Goal: Task Accomplishment & Management: Manage account settings

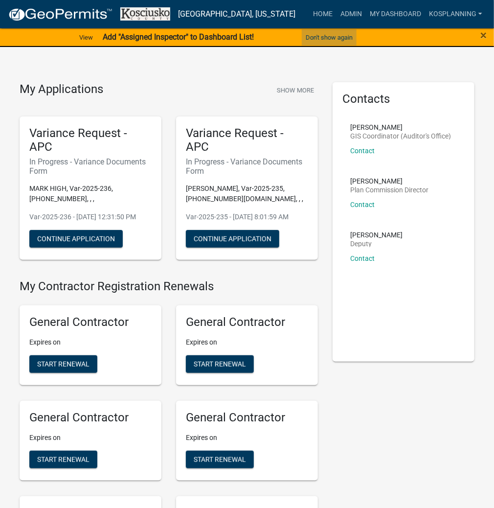
drag, startPoint x: 336, startPoint y: 32, endPoint x: 319, endPoint y: 61, distance: 33.4
click at [334, 32] on button "Don't show again" at bounding box center [329, 37] width 55 height 16
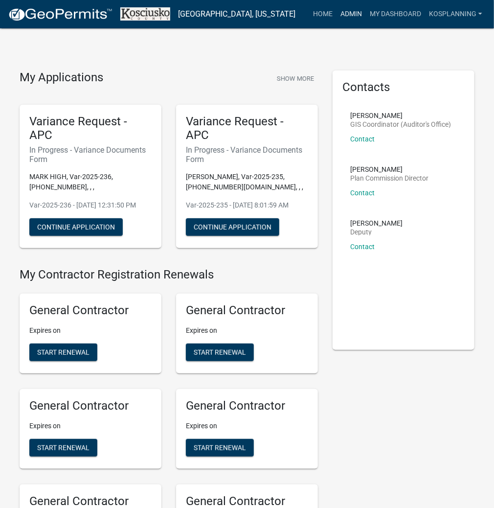
click at [344, 13] on link "Admin" at bounding box center [351, 14] width 29 height 19
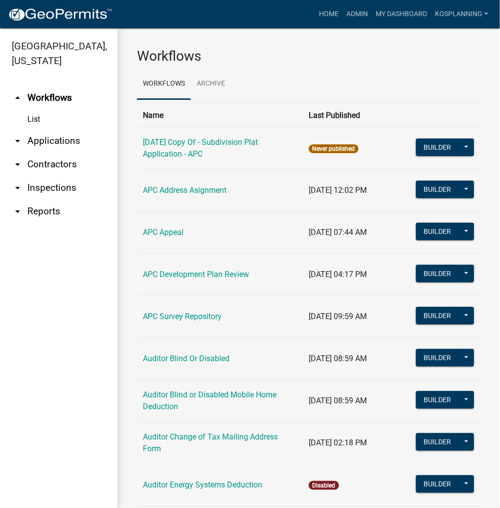
click at [61, 141] on link "arrow_drop_down Applications" at bounding box center [58, 140] width 117 height 23
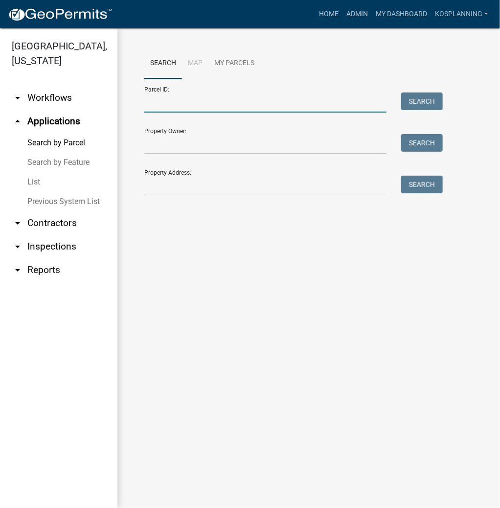
click at [202, 107] on input "Parcel ID:" at bounding box center [265, 103] width 242 height 20
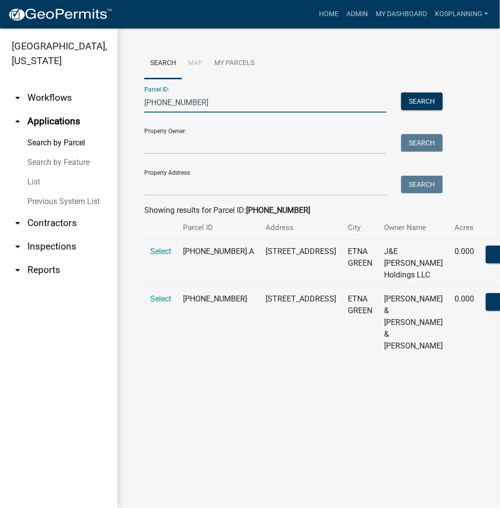
type input "012-059-052"
click at [168, 324] on td "Select" at bounding box center [160, 322] width 33 height 71
click at [164, 304] on span "Select" at bounding box center [160, 298] width 21 height 9
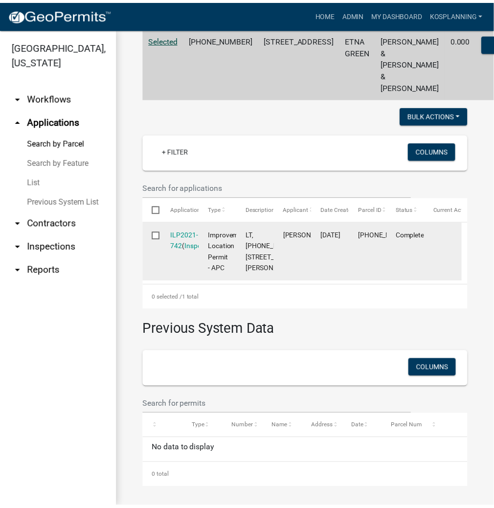
scroll to position [313, 0]
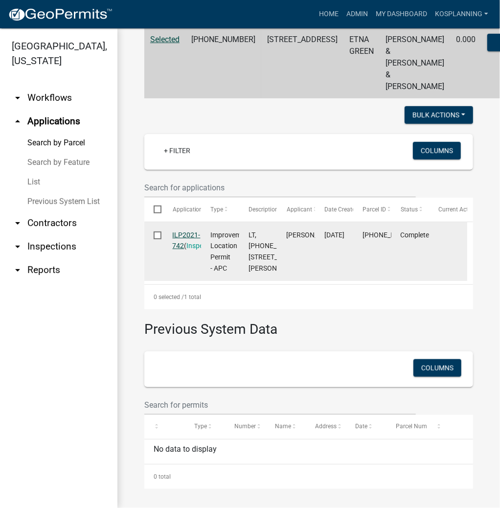
click at [187, 231] on link "ILP2021-742" at bounding box center [187, 240] width 28 height 19
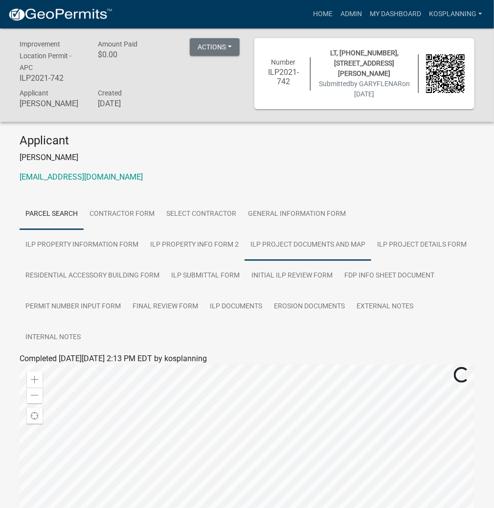
click at [245, 244] on link "ILP Project Documents and Map" at bounding box center [308, 245] width 127 height 31
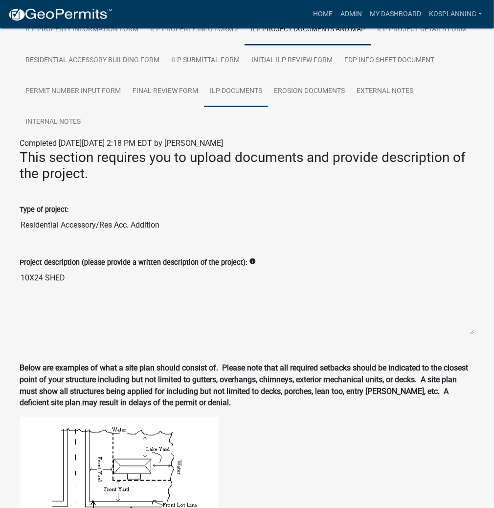
scroll to position [117, 0]
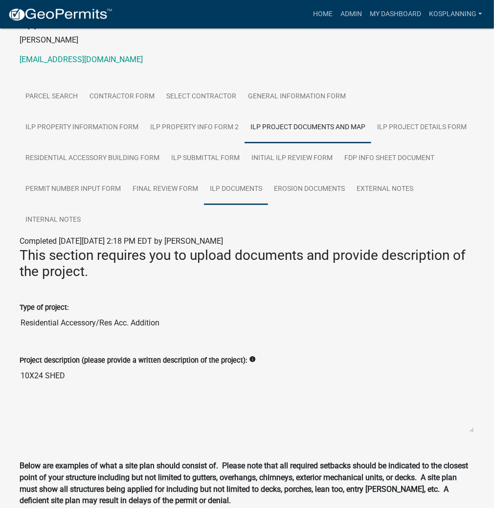
click at [236, 191] on link "ILP Documents" at bounding box center [236, 189] width 64 height 31
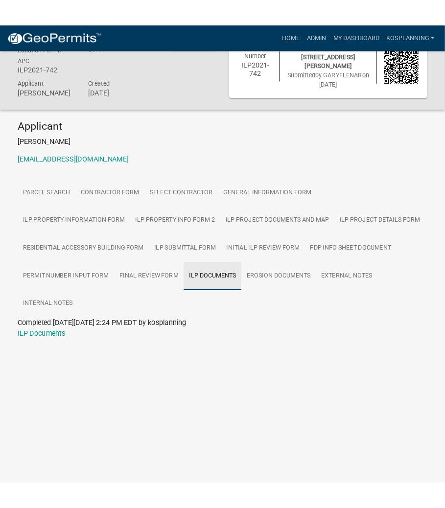
scroll to position [28, 0]
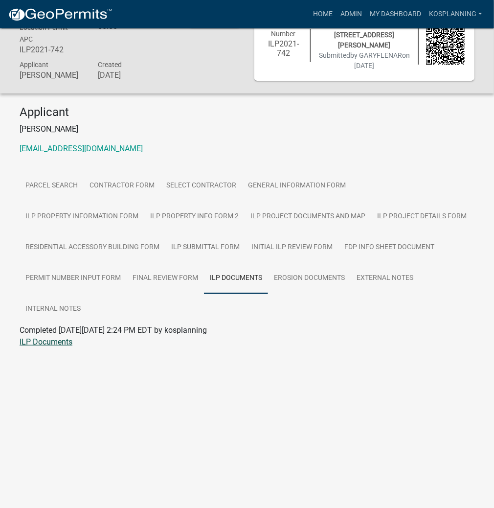
click at [51, 340] on link "ILP Documents" at bounding box center [46, 341] width 53 height 9
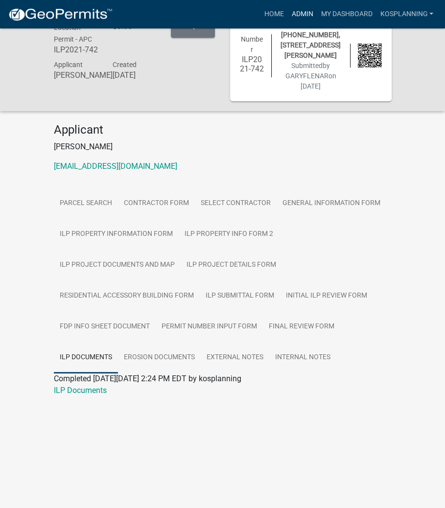
click at [296, 14] on link "Admin" at bounding box center [301, 14] width 29 height 19
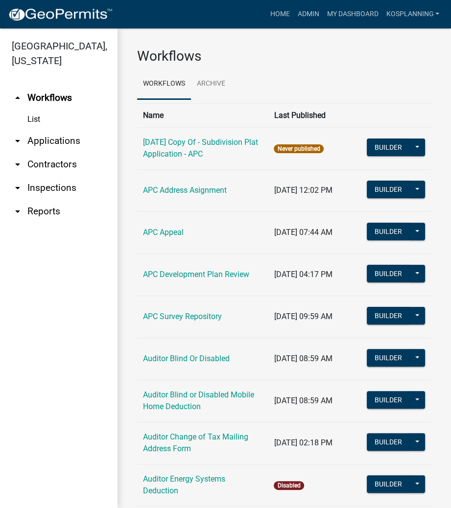
click at [44, 144] on link "arrow_drop_down Applications" at bounding box center [58, 140] width 117 height 23
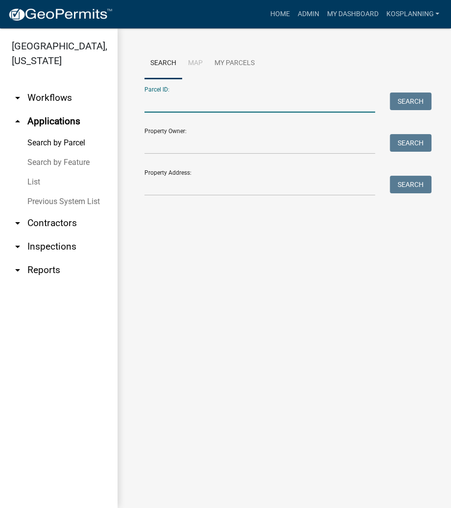
click at [178, 108] on input "Parcel ID:" at bounding box center [259, 103] width 231 height 20
click at [158, 108] on input "Parcel ID:" at bounding box center [259, 103] width 231 height 20
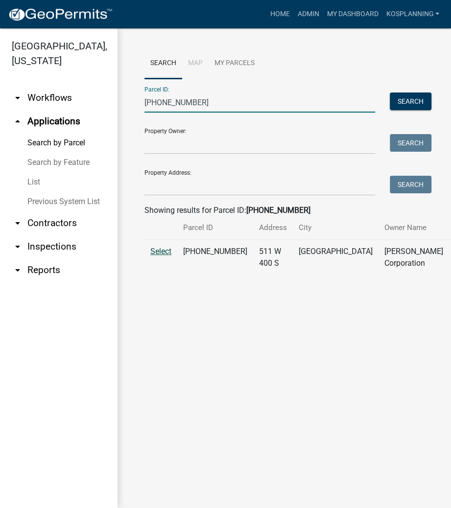
type input "001-010-001"
click at [159, 256] on span "Select" at bounding box center [160, 251] width 21 height 9
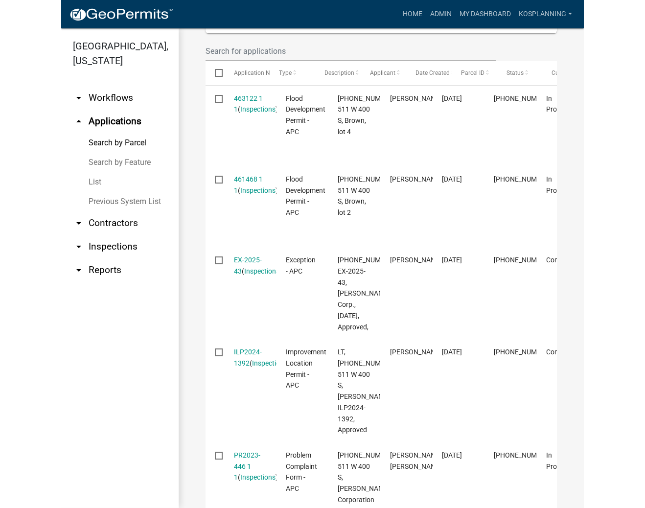
scroll to position [290, 0]
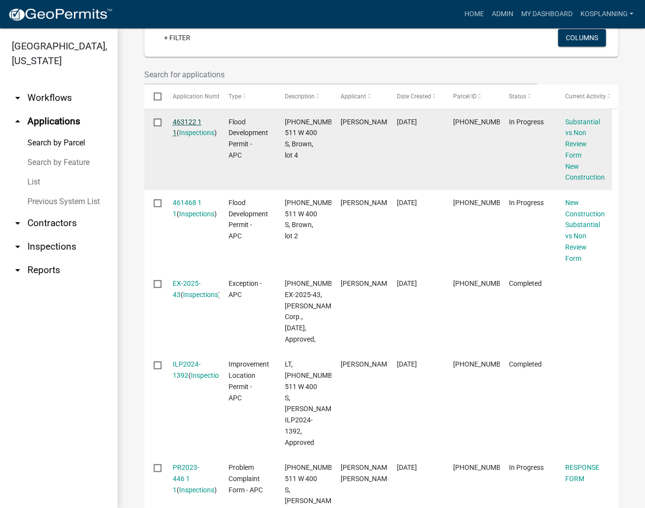
click at [188, 118] on link "463122 1 1" at bounding box center [187, 127] width 29 height 19
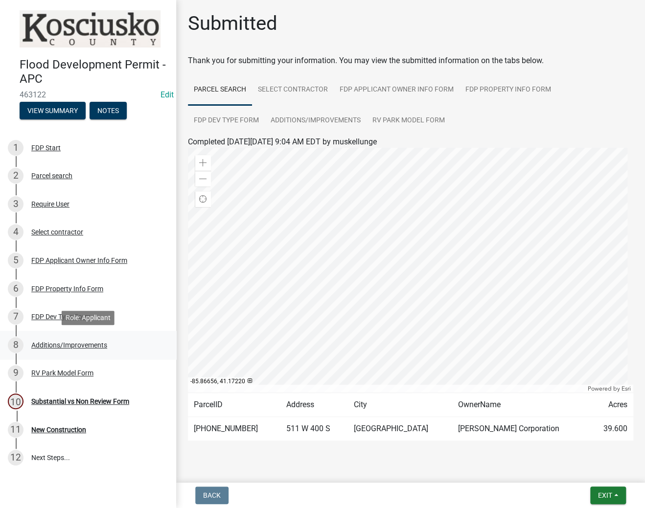
click at [54, 344] on div "Additions/Improvements" at bounding box center [69, 345] width 76 height 7
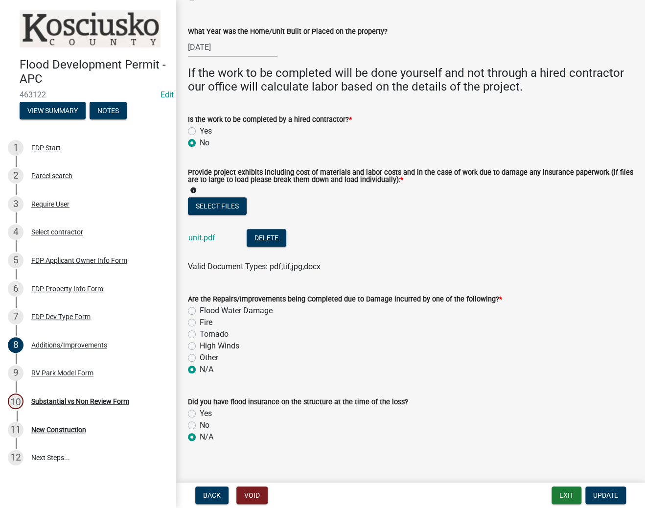
scroll to position [333, 0]
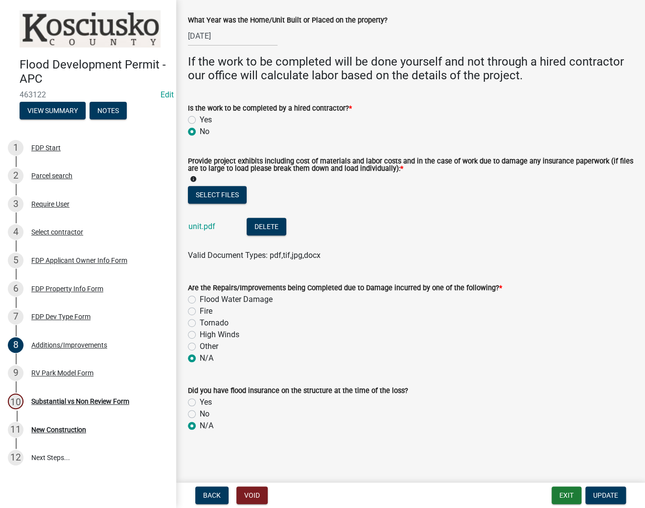
click at [488, 500] on div "Back Void Exit Update" at bounding box center [410, 496] width 453 height 18
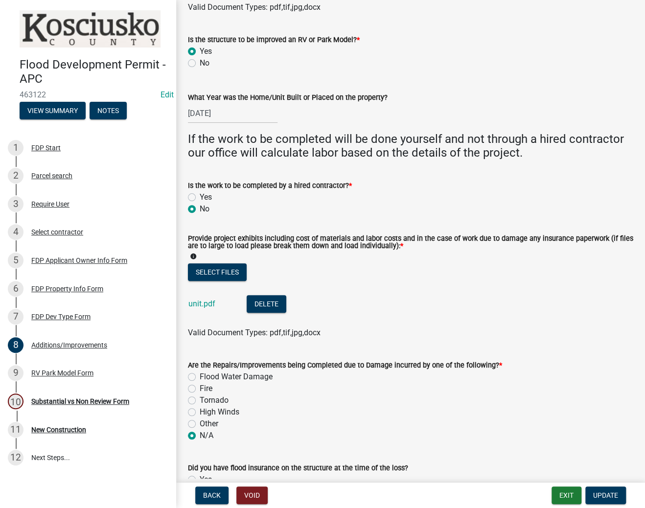
scroll to position [255, 0]
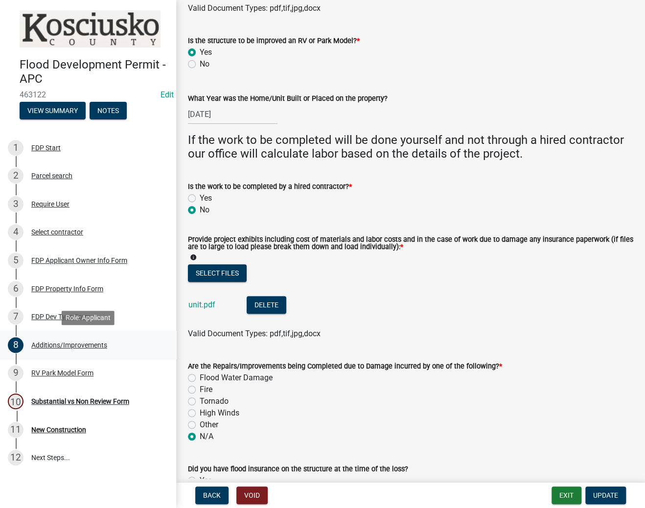
click at [64, 345] on div "Additions/Improvements" at bounding box center [69, 345] width 76 height 7
drag, startPoint x: 70, startPoint y: 339, endPoint x: 66, endPoint y: 345, distance: 7.3
click at [70, 341] on div "8 Additions/Improvements" at bounding box center [84, 345] width 153 height 16
click at [66, 344] on div "Additions/Improvements" at bounding box center [69, 345] width 76 height 7
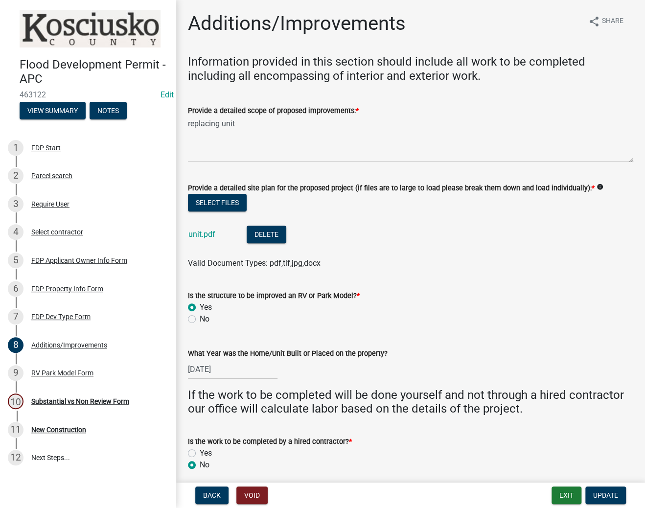
scroll to position [39, 0]
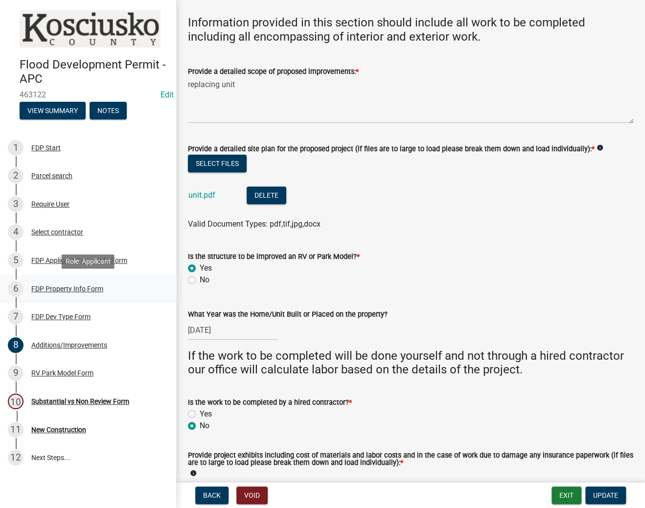
click at [66, 286] on div "FDP Property Info Form" at bounding box center [67, 288] width 72 height 7
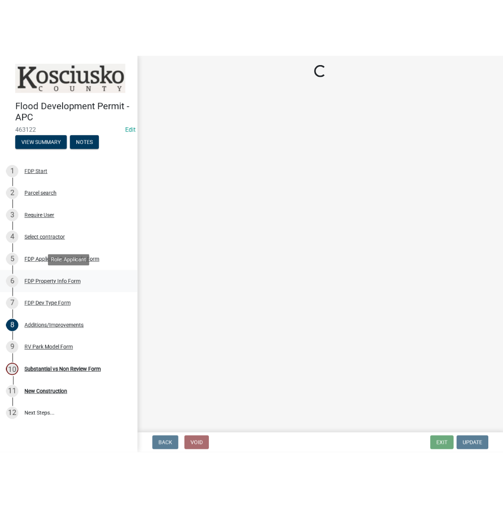
scroll to position [0, 0]
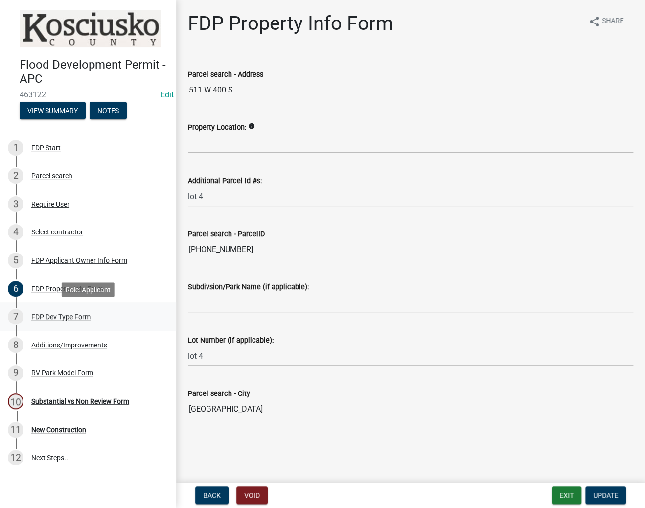
click at [57, 317] on div "FDP Dev Type Form" at bounding box center [60, 316] width 59 height 7
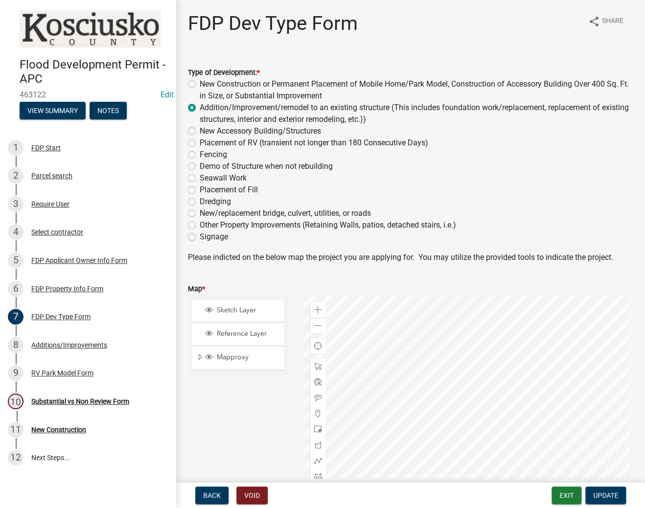
click at [200, 84] on label "New Construction or Permanent Placement of Mobile Home/Park Model, Construction…" at bounding box center [417, 89] width 434 height 23
click at [200, 84] on input "New Construction or Permanent Placement of Mobile Home/Park Model, Construction…" at bounding box center [203, 81] width 6 height 6
radio input "true"
click at [200, 143] on label "Placement of RV (transient not longer than 180 Consecutive Days)" at bounding box center [314, 143] width 229 height 12
click at [200, 143] on input "Placement of RV (transient not longer than 180 Consecutive Days)" at bounding box center [203, 140] width 6 height 6
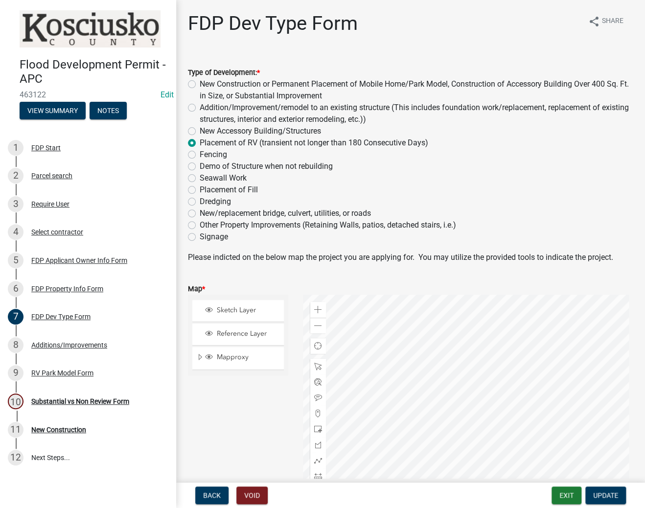
radio input "true"
click at [200, 81] on label "New Construction or Permanent Placement of Mobile Home/Park Model, Construction…" at bounding box center [417, 89] width 434 height 23
click at [200, 81] on input "New Construction or Permanent Placement of Mobile Home/Park Model, Construction…" at bounding box center [203, 81] width 6 height 6
radio input "true"
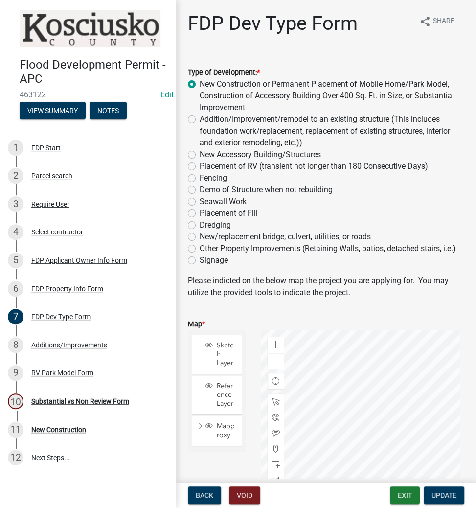
click at [8, 50] on div "Flood Development Permit - APC 463122 Edit View Summary Notes" at bounding box center [88, 86] width 161 height 72
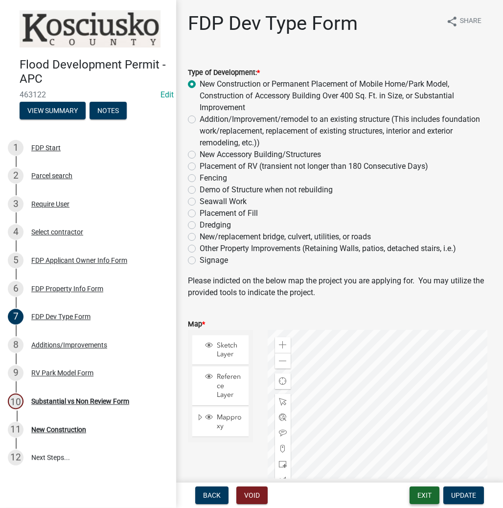
click at [425, 493] on button "Exit" at bounding box center [425, 496] width 30 height 18
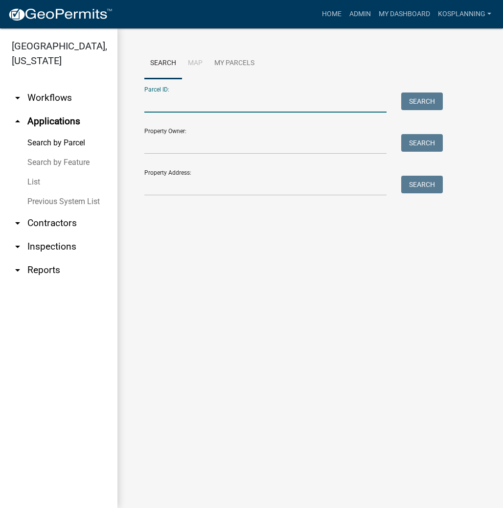
click at [151, 104] on input "Parcel ID:" at bounding box center [265, 103] width 242 height 20
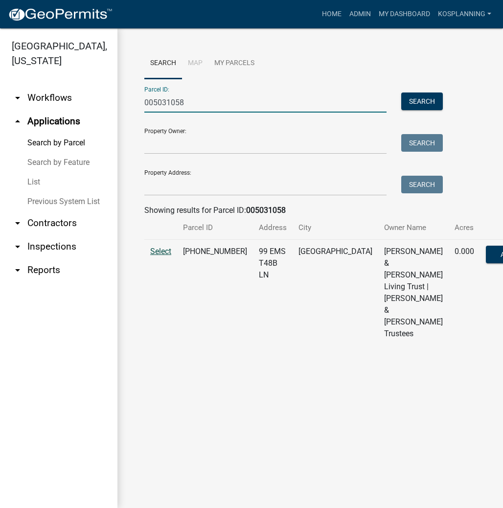
type input "005031058"
click at [170, 256] on span "Select" at bounding box center [160, 251] width 21 height 9
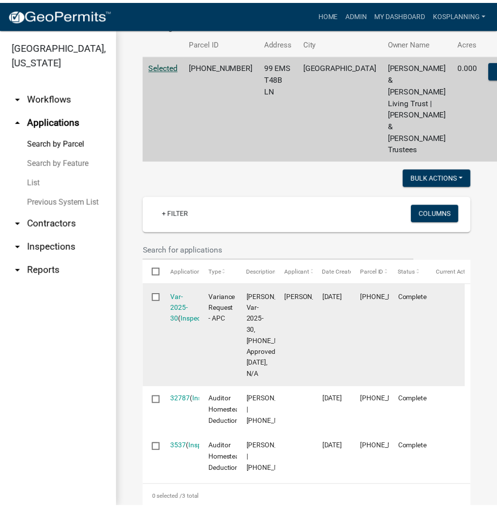
scroll to position [235, 0]
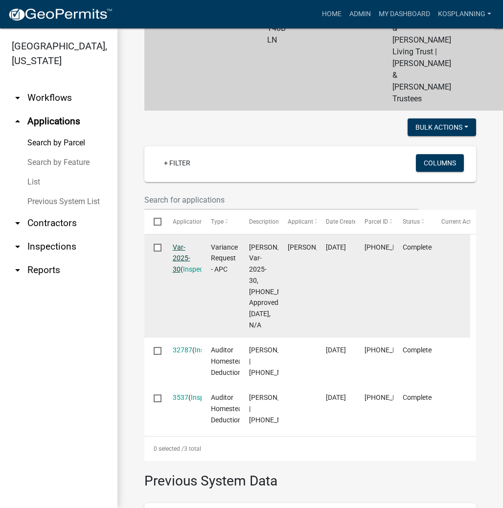
click at [178, 268] on link "Var-2025-30" at bounding box center [182, 258] width 18 height 30
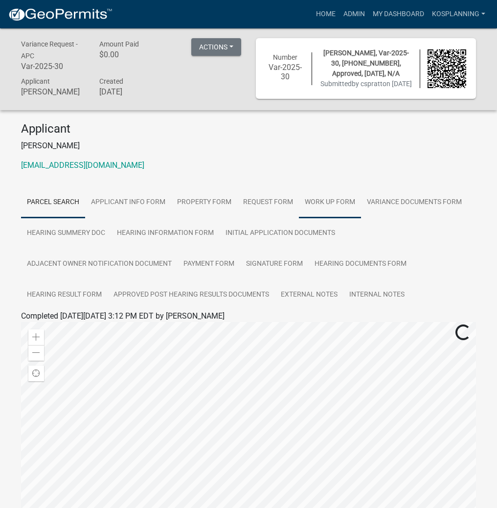
click at [325, 210] on link "Work Up Form" at bounding box center [330, 202] width 62 height 31
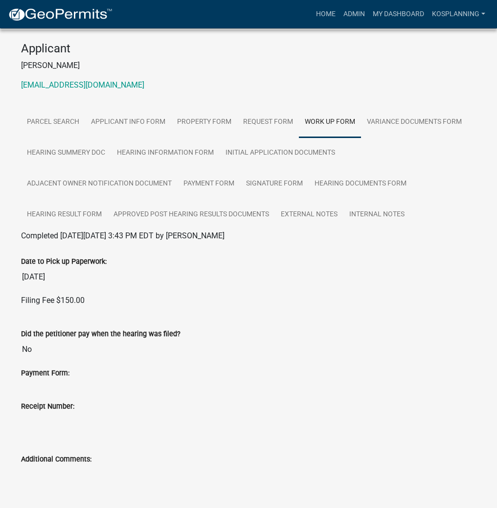
scroll to position [117, 0]
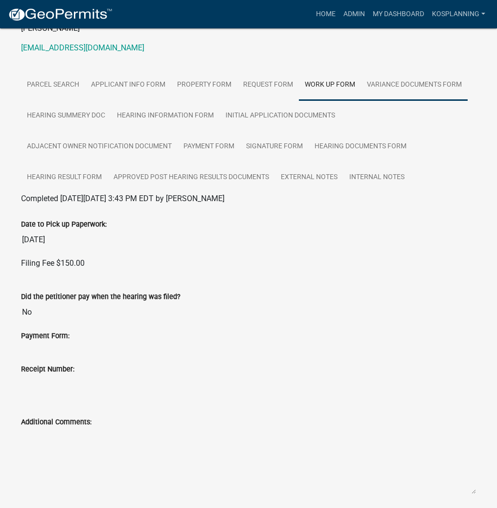
click at [399, 95] on link "Variance Documents Form" at bounding box center [414, 85] width 107 height 31
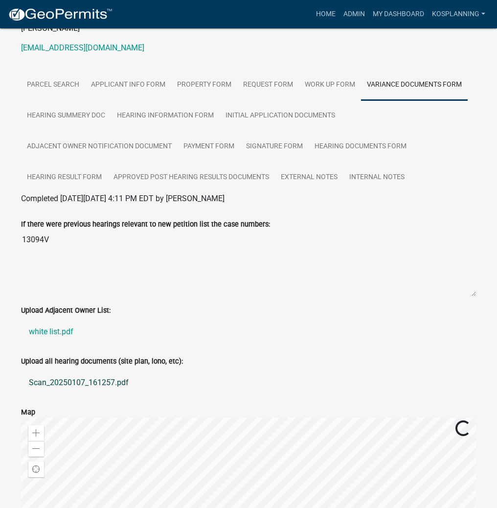
click at [74, 394] on link "Scan_20250107_161257.pdf" at bounding box center [248, 382] width 455 height 23
click at [325, 12] on link "Home" at bounding box center [325, 14] width 27 height 19
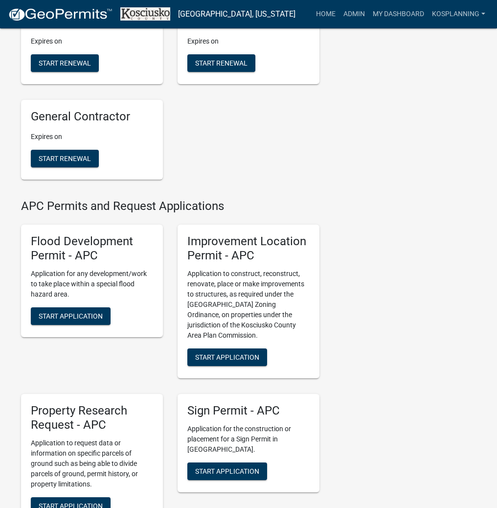
scroll to position [979, 0]
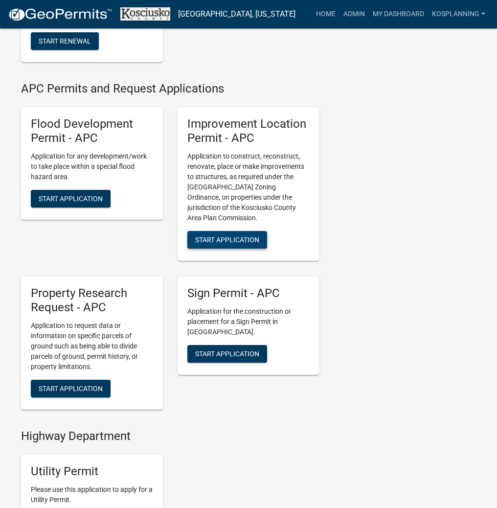
click at [244, 244] on span "Start Application" at bounding box center [227, 240] width 64 height 8
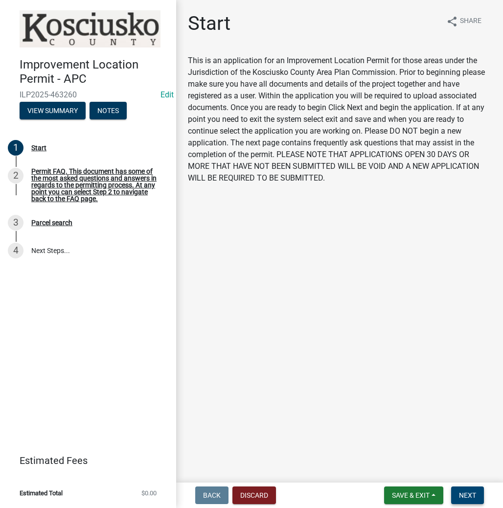
click at [474, 494] on span "Next" at bounding box center [467, 496] width 17 height 8
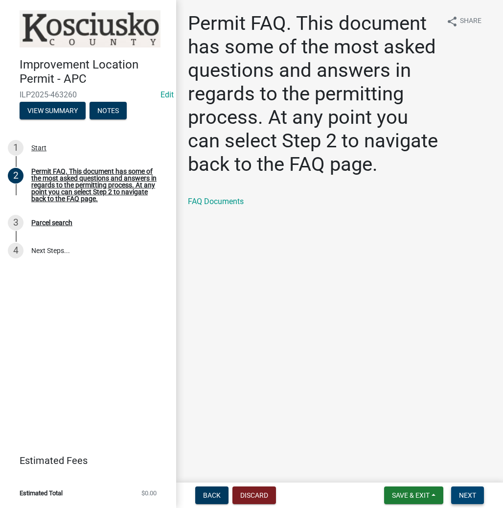
click at [469, 488] on button "Next" at bounding box center [467, 496] width 33 height 18
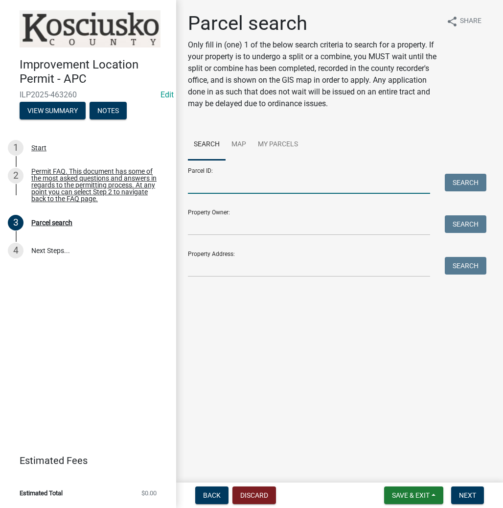
click at [209, 179] on input "Parcel ID:" at bounding box center [309, 184] width 242 height 20
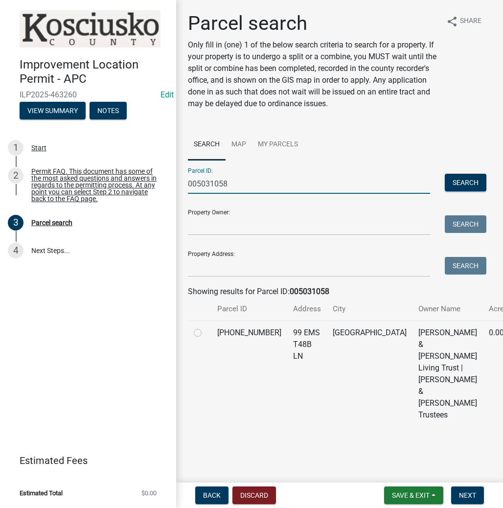
type input "005031058"
click at [206, 327] on label at bounding box center [206, 327] width 0 height 0
click at [206, 333] on input "radio" at bounding box center [209, 330] width 6 height 6
radio input "true"
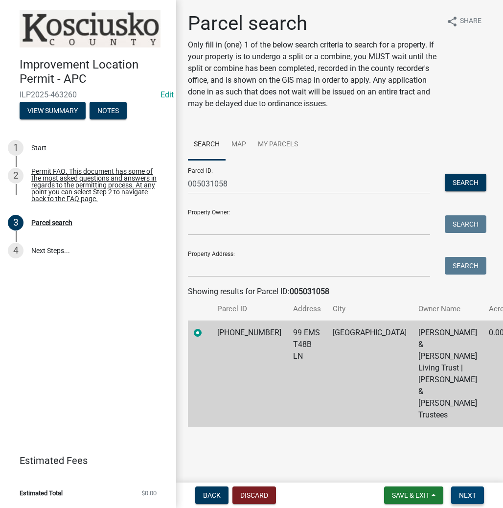
click at [463, 492] on span "Next" at bounding box center [467, 496] width 17 height 8
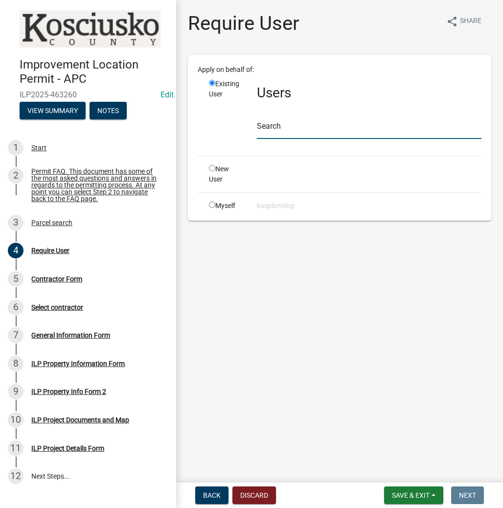
click at [275, 121] on input "text" at bounding box center [369, 129] width 225 height 20
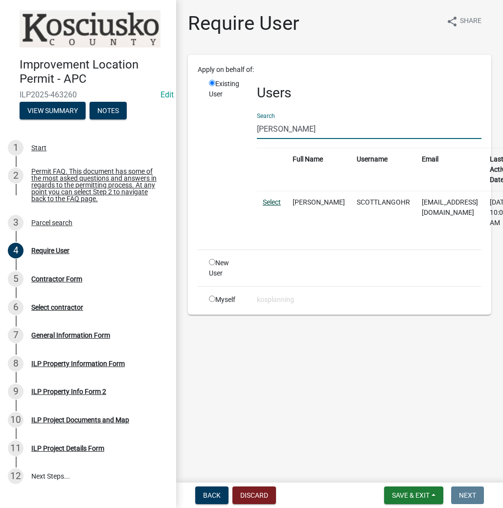
type input "scott lang"
click at [272, 198] on link "Select" at bounding box center [272, 202] width 18 height 8
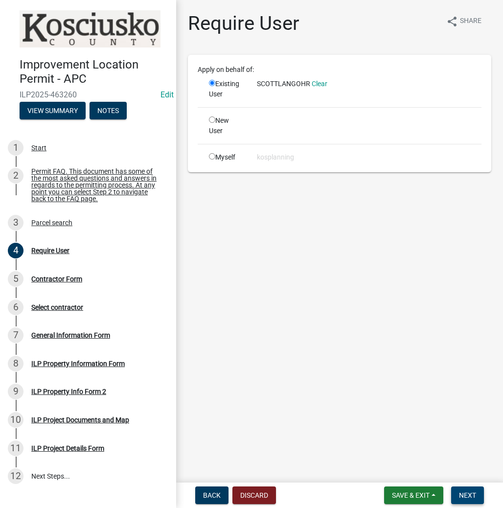
click at [468, 493] on span "Next" at bounding box center [467, 496] width 17 height 8
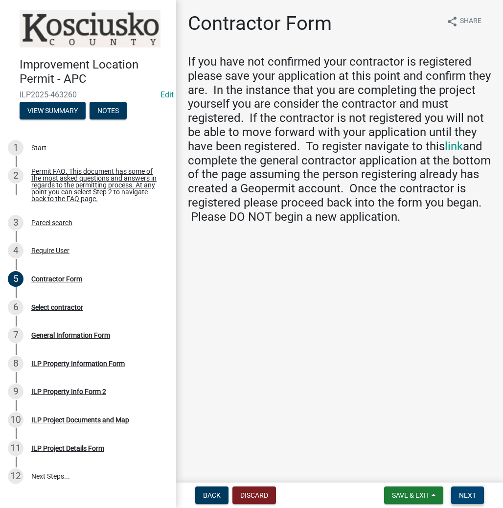
click at [460, 495] on span "Next" at bounding box center [467, 496] width 17 height 8
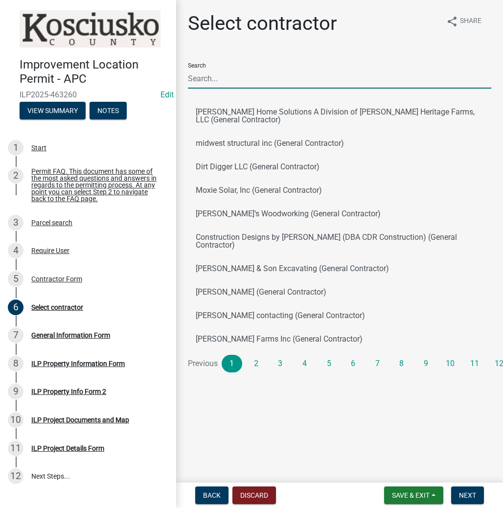
click at [212, 76] on input "Search" at bounding box center [340, 79] width 304 height 20
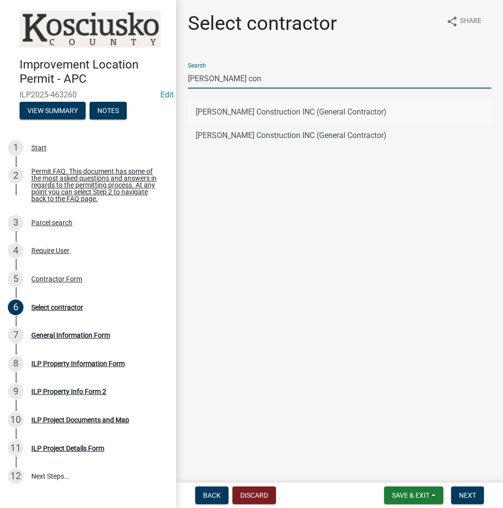
type input "coplen con"
click at [298, 109] on button "Coplen Construction INC (General Contractor)" at bounding box center [340, 111] width 304 height 23
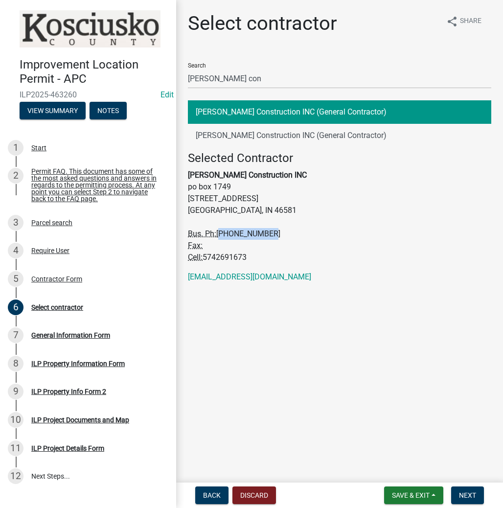
drag, startPoint x: 220, startPoint y: 234, endPoint x: 290, endPoint y: 230, distance: 70.1
click at [290, 230] on address "Selected Contractor Coplen Construction INC po box 1749 475 Anchorage Road Suit…" at bounding box center [340, 207] width 304 height 112
copy span "574-269-1673"
click at [463, 492] on span "Next" at bounding box center [467, 496] width 17 height 8
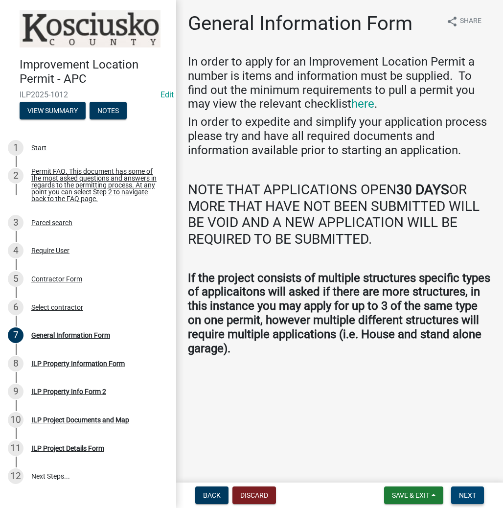
click at [468, 486] on nav "Back Discard Save & Exit Save Save & Exit Next" at bounding box center [339, 495] width 327 height 25
click at [469, 493] on span "Next" at bounding box center [467, 496] width 17 height 8
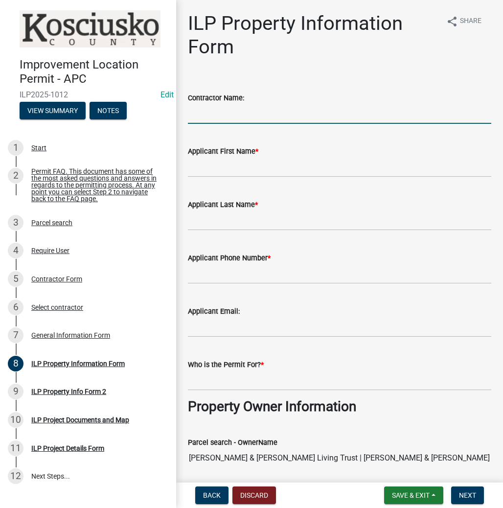
click at [223, 116] on input "Contractor Name:" at bounding box center [340, 114] width 304 height 20
type input "COPLEN CONSTRUCTION"
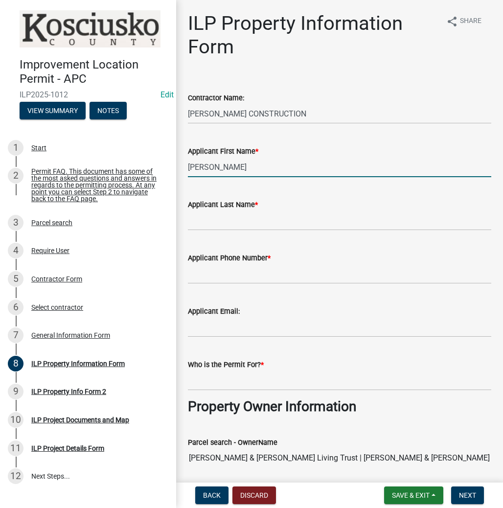
type input "SCOTT"
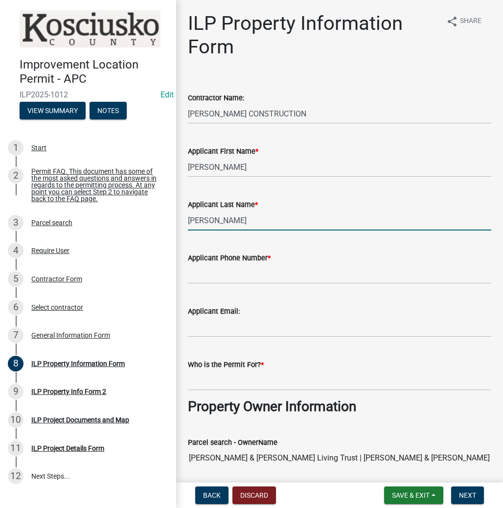
type input "LANGOHR"
click at [203, 272] on input "Applicant Phone Number *" at bounding box center [340, 274] width 304 height 20
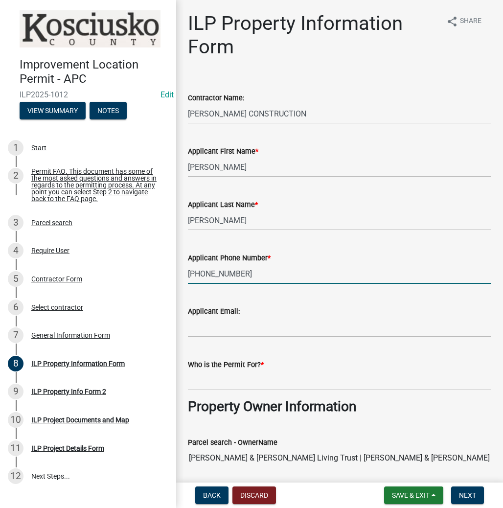
type input "574-269-1673"
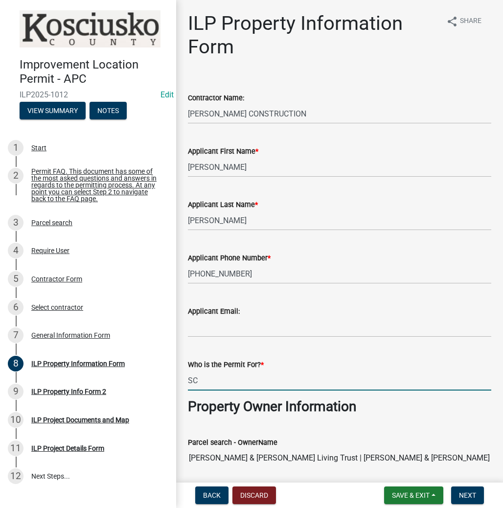
type input "S"
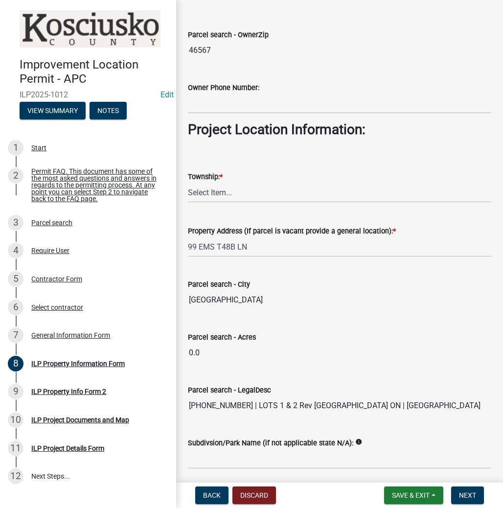
scroll to position [627, 0]
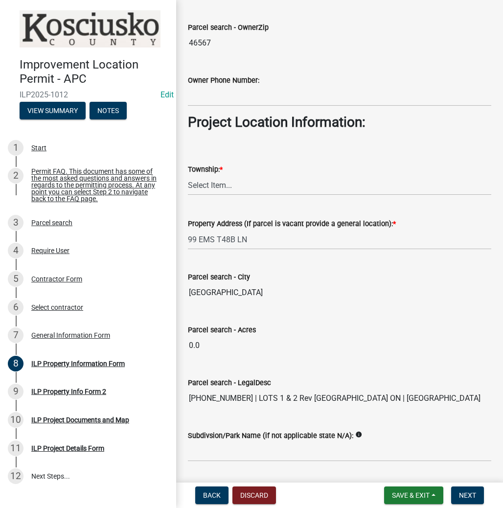
type input "DANNY & NANCY WHITE"
click at [211, 182] on select "Select Item... Benton - Elkhart Co Clay Etna Franklin Harrison Jackson Jefferso…" at bounding box center [340, 185] width 304 height 20
click at [188, 175] on select "Select Item... Benton - Elkhart Co Clay Etna Franklin Harrison Jackson Jefferso…" at bounding box center [340, 185] width 304 height 20
select select "8aeb2c27-db4f-4f65-83dd-c512a3678cb2"
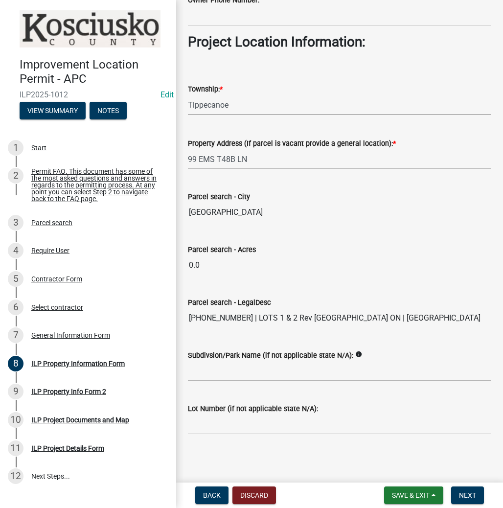
scroll to position [707, 0]
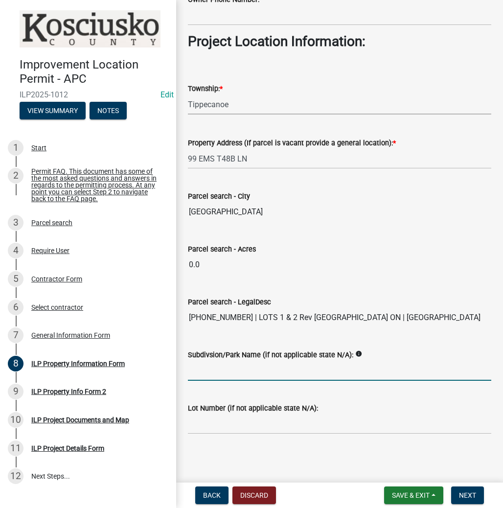
click at [215, 375] on input "Subdivsion/Park Name (if not applicable state N/A):" at bounding box center [340, 371] width 304 height 20
type input "RUSSELLS PARK"
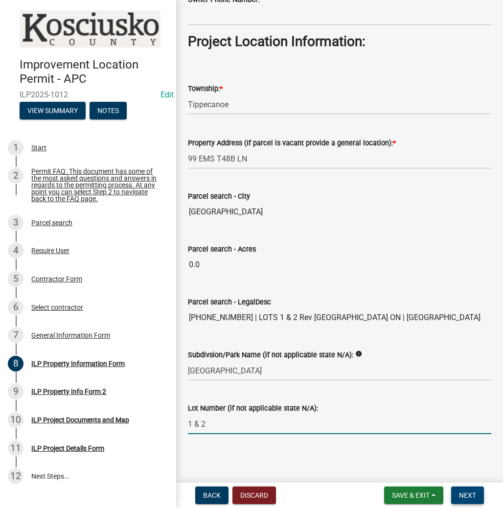
type input "1 & 2"
click at [477, 498] on button "Next" at bounding box center [467, 496] width 33 height 18
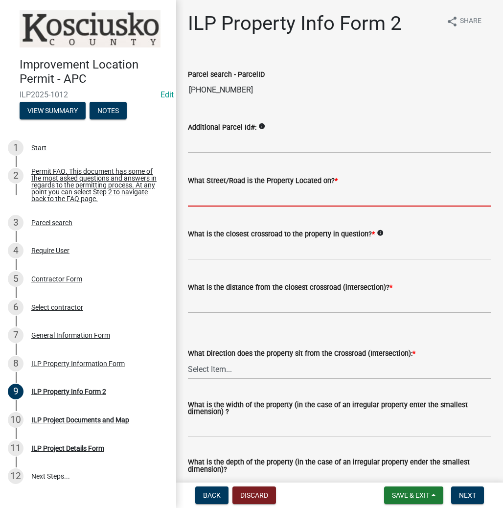
click at [233, 200] on input "What Street/Road is the Property Located on? *" at bounding box center [340, 197] width 304 height 20
type input "EMS T48B LN"
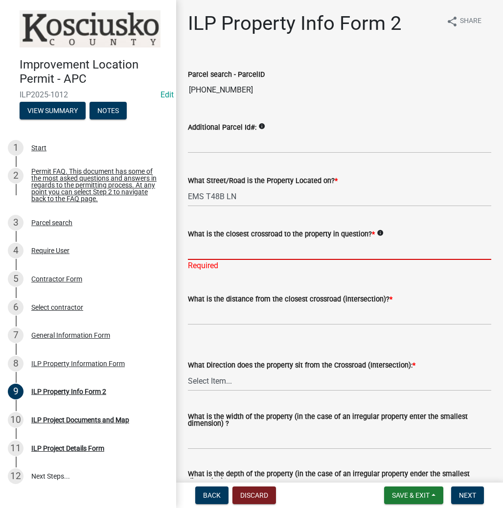
click at [227, 248] on input "What is the closest crossroad to the property in question? *" at bounding box center [340, 250] width 304 height 20
type input "EMS T48 LN"
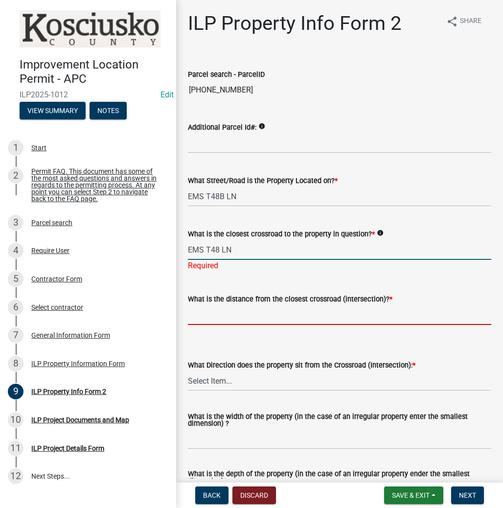
click at [254, 319] on wm-data-entity-input "What is the distance from the closest crossroad (intersection)? *" at bounding box center [340, 307] width 304 height 54
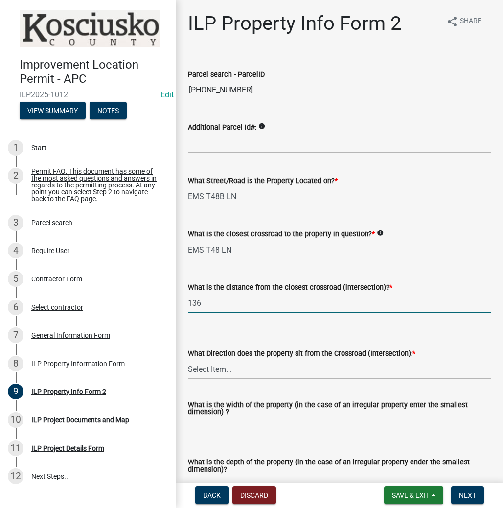
type input "136"
click at [218, 368] on select "Select Item... N NE NW S SE SW E W" at bounding box center [340, 369] width 304 height 20
click at [188, 359] on select "Select Item... N NE NW S SE SW E W" at bounding box center [340, 369] width 304 height 20
select select "d1e29b26-5d4c-45d9-9a17-32724f9b6679"
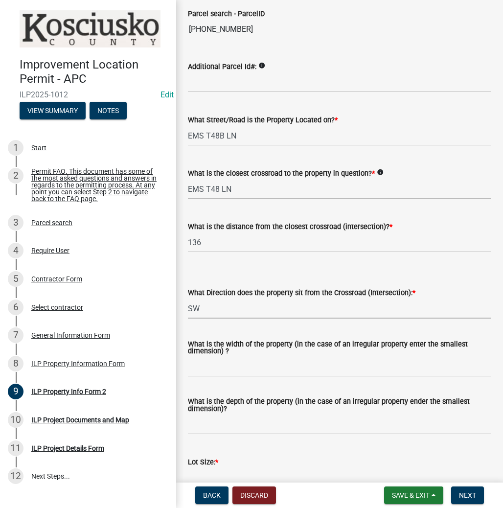
scroll to position [117, 0]
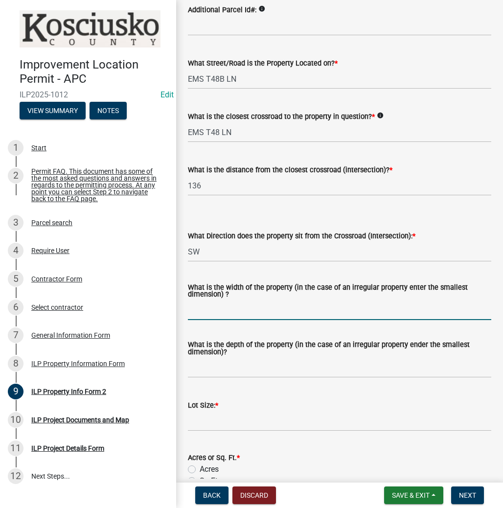
click at [222, 316] on input "What is the width of the property (in the case of an irregular property enter t…" at bounding box center [340, 310] width 304 height 20
click at [210, 309] on input "What is the width of the property (in the case of an irregular property enter t…" at bounding box center [340, 310] width 304 height 20
type input "100"
type input "125"
type input "12500"
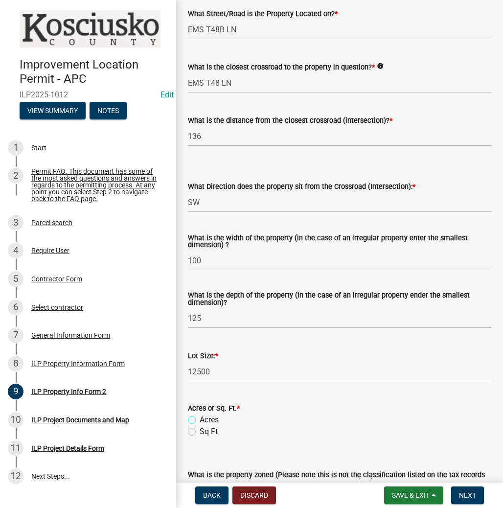
scroll to position [274, 0]
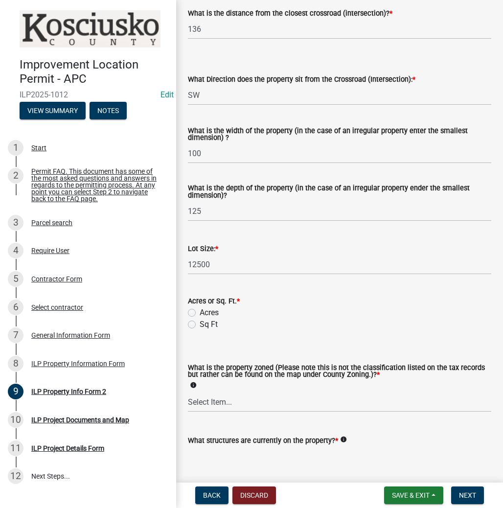
click at [200, 325] on label "Sq Ft" at bounding box center [209, 325] width 18 height 12
click at [200, 325] on input "Sq Ft" at bounding box center [203, 322] width 6 height 6
radio input "true"
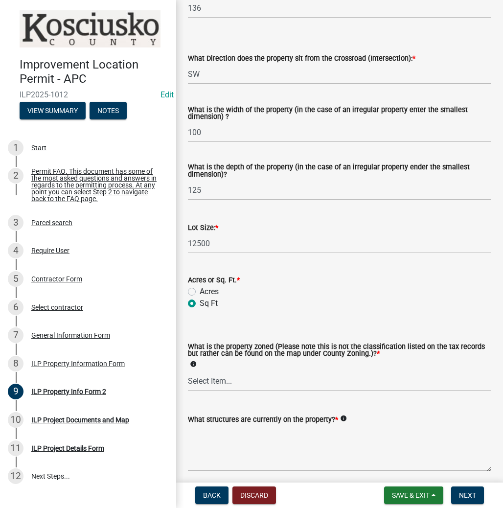
scroll to position [313, 0]
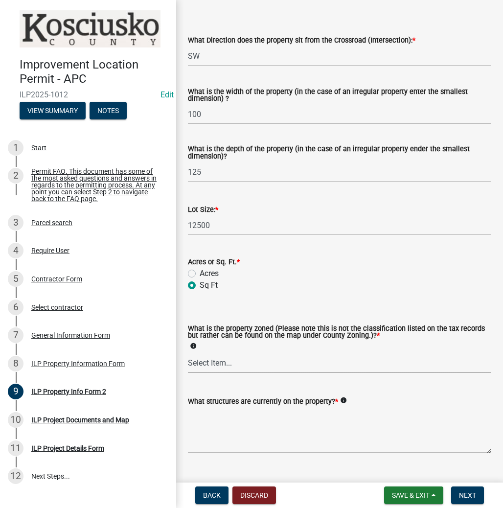
drag, startPoint x: 200, startPoint y: 360, endPoint x: 206, endPoint y: 366, distance: 8.3
click at [200, 360] on select "Select Item... Agricultural Agricultural 2 Commercial Environmental Industrial …" at bounding box center [340, 363] width 304 height 20
click at [188, 353] on select "Select Item... Agricultural Agricultural 2 Commercial Environmental Industrial …" at bounding box center [340, 363] width 304 height 20
select select "1146270b-2111-4e23-bf7f-74ce85cf7041"
click at [227, 425] on textarea "What structures are currently on the property? *" at bounding box center [340, 430] width 304 height 46
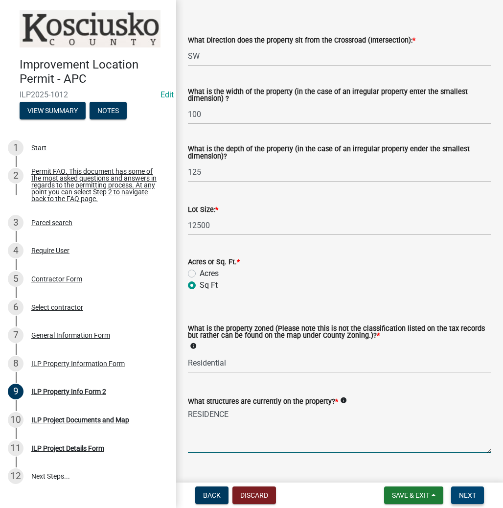
type textarea "RESIDENCE"
click at [472, 494] on span "Next" at bounding box center [467, 496] width 17 height 8
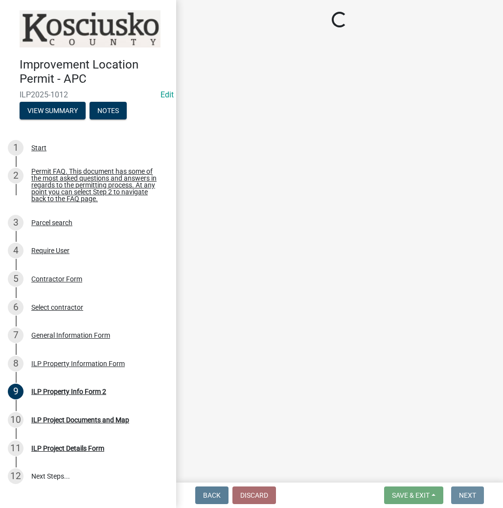
scroll to position [0, 0]
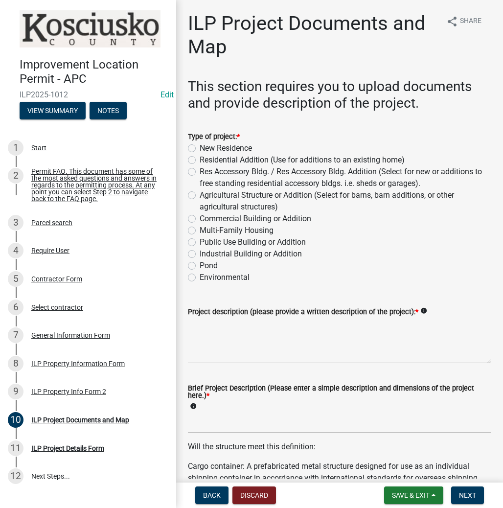
click at [200, 159] on label "Residential Addition (Use for additions to an existing home)" at bounding box center [302, 160] width 205 height 12
click at [200, 159] on input "Residential Addition (Use for additions to an existing home)" at bounding box center [203, 157] width 6 height 6
radio input "true"
click at [231, 336] on textarea "Project description (please provide a written description of the project): *" at bounding box center [340, 341] width 304 height 46
type textarea "23X13 GARAGE, 12X12 CLOSET"
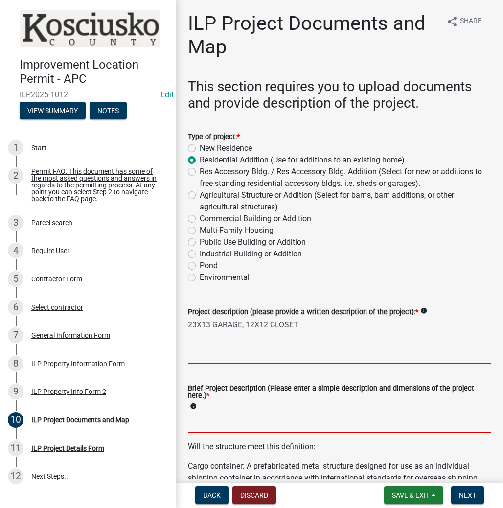
click at [207, 425] on input "Brief Project Description (Please enter a simple description and dimensions of …" at bounding box center [340, 423] width 304 height 20
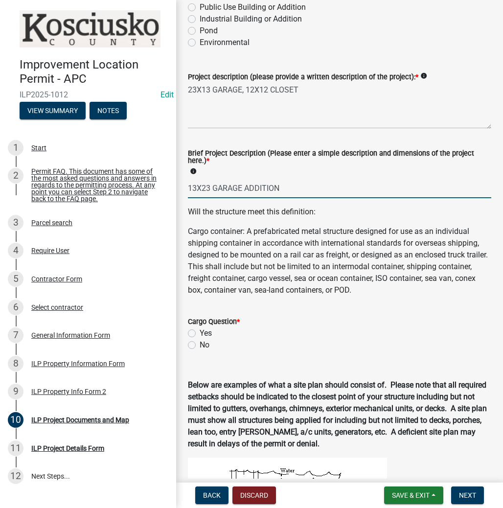
scroll to position [274, 0]
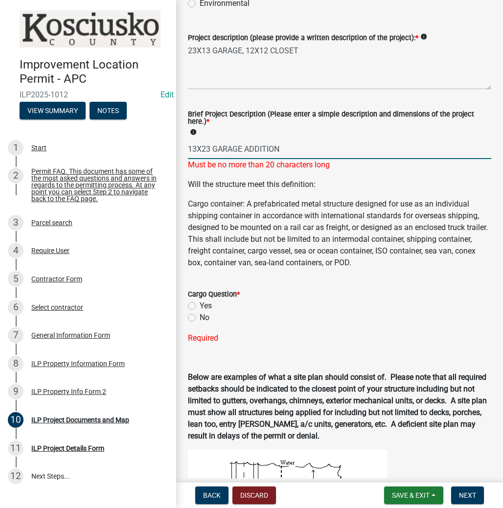
click at [287, 151] on input "13X23 GARAGE ADDITION" at bounding box center [340, 149] width 304 height 20
type input "13X23 GARAGE"
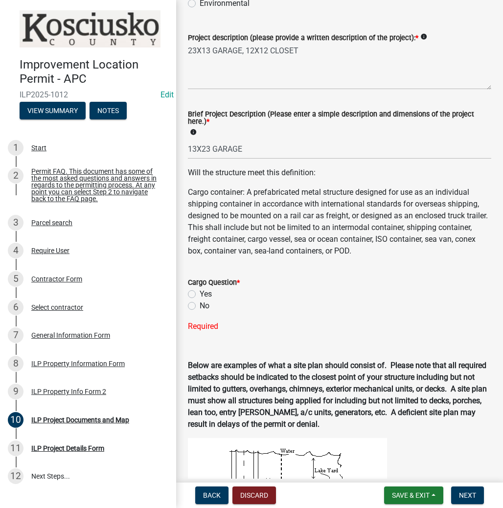
click at [190, 316] on div "Cargo Question * Yes No Required" at bounding box center [340, 299] width 304 height 68
click at [200, 306] on label "No" at bounding box center [205, 306] width 10 height 12
click at [200, 306] on input "No" at bounding box center [203, 303] width 6 height 6
radio input "true"
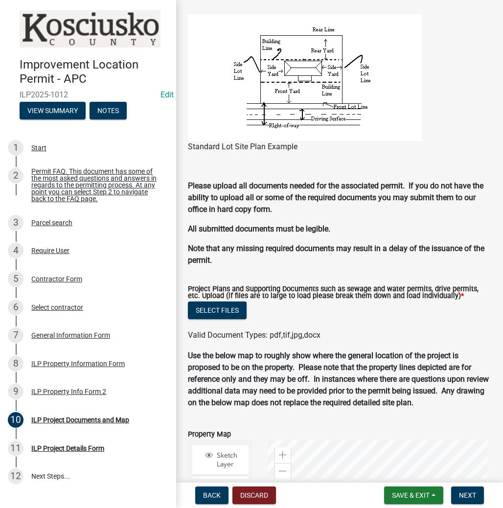
scroll to position [940, 0]
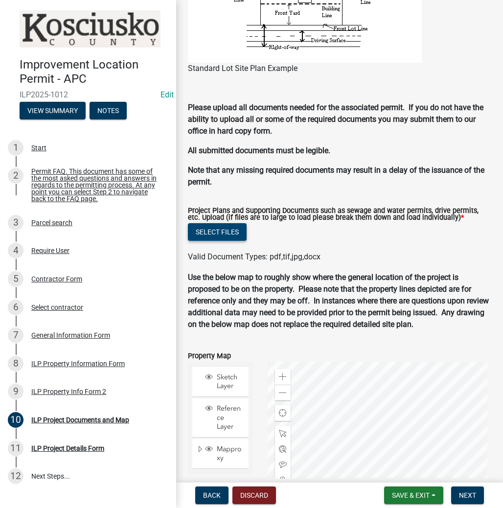
click at [225, 229] on button "Select files" at bounding box center [217, 232] width 59 height 18
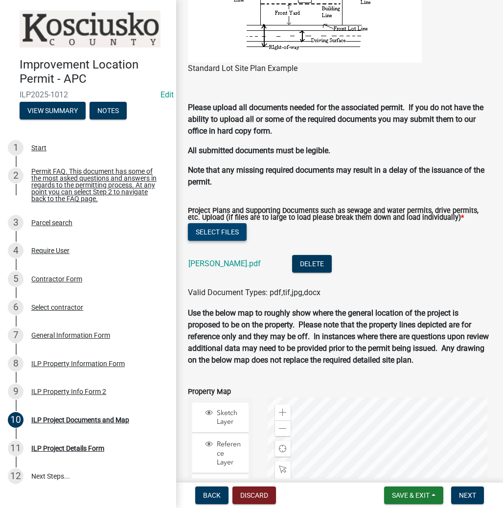
click at [227, 229] on button "Select files" at bounding box center [217, 232] width 59 height 18
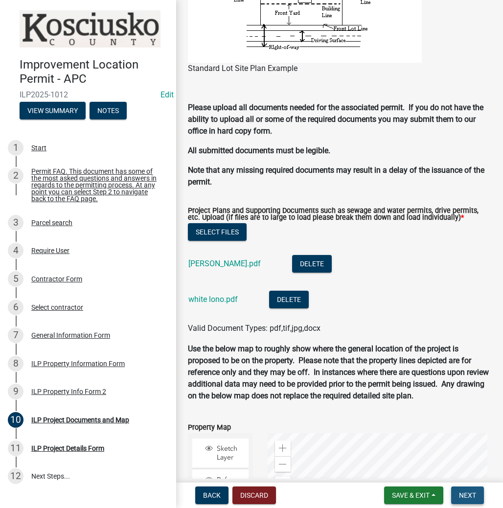
click at [480, 494] on button "Next" at bounding box center [467, 496] width 33 height 18
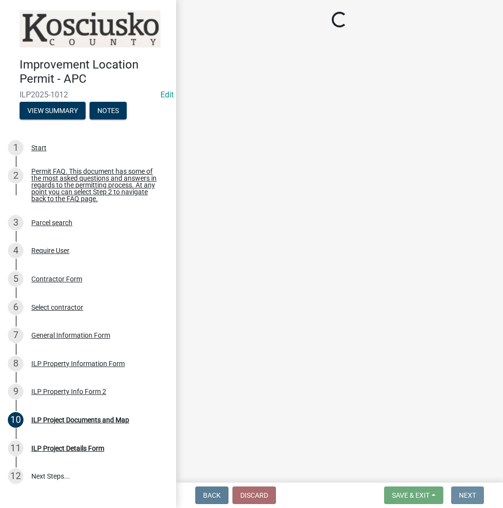
scroll to position [0, 0]
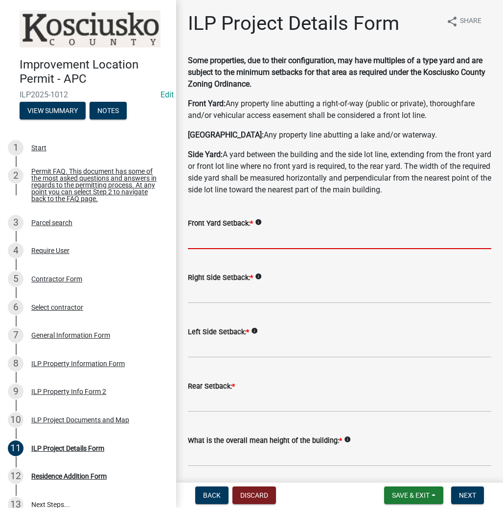
click at [218, 238] on input "text" at bounding box center [340, 239] width 304 height 20
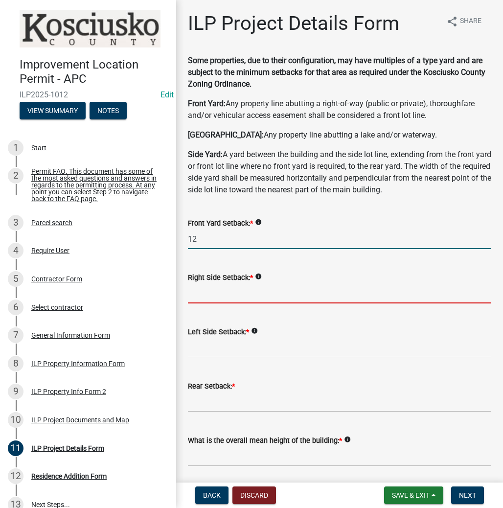
type input "12.0"
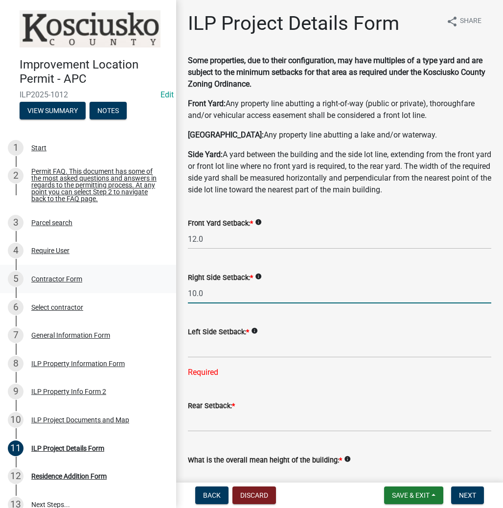
drag, startPoint x: 227, startPoint y: 296, endPoint x: 86, endPoint y: 271, distance: 143.7
click at [86, 271] on div "Improvement Location Permit - APC ILP2025-1012 Edit View Summary Notes 1 Start …" at bounding box center [251, 254] width 503 height 508
type input "35.0"
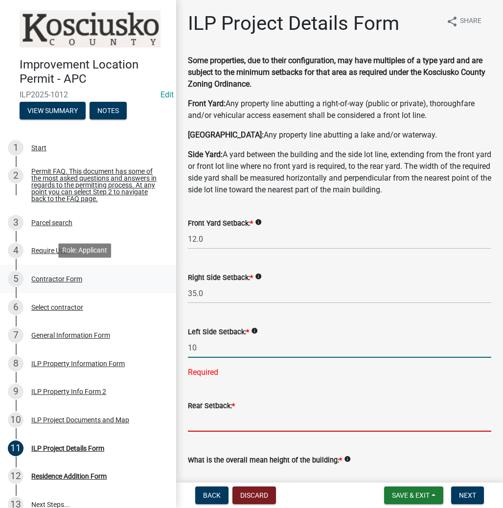
type input "10.0"
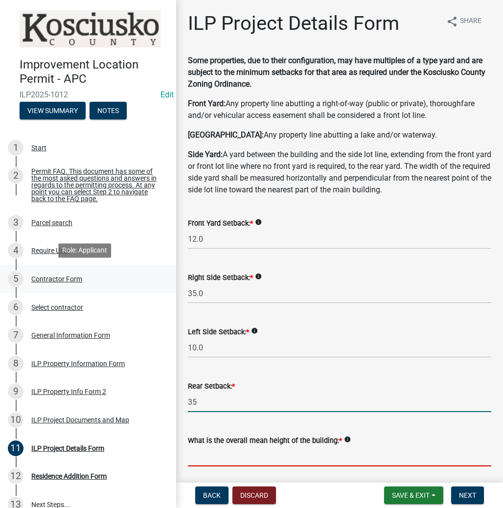
type input "35.0"
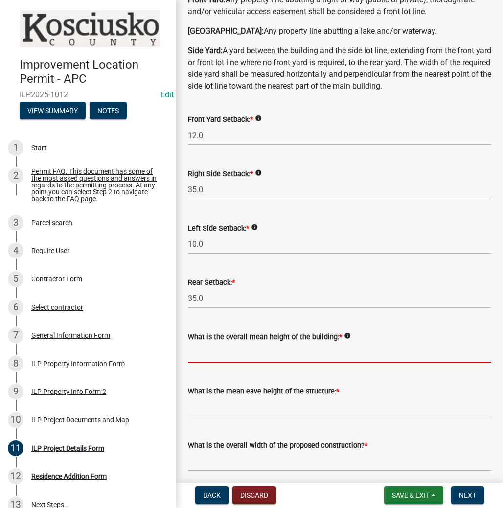
scroll to position [117, 0]
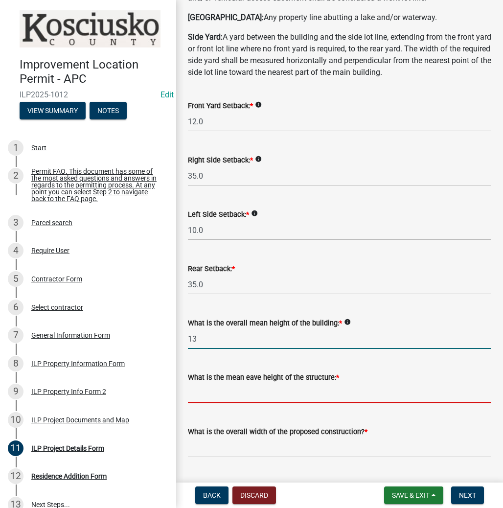
type input "13.0"
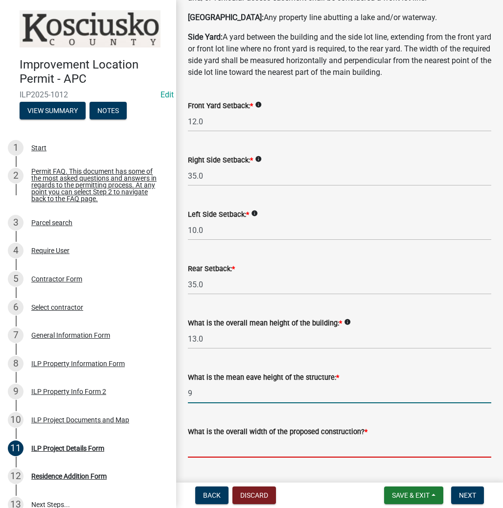
type input "9.0"
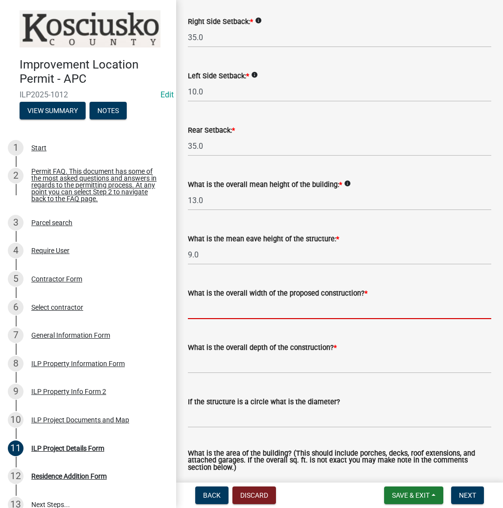
scroll to position [274, 0]
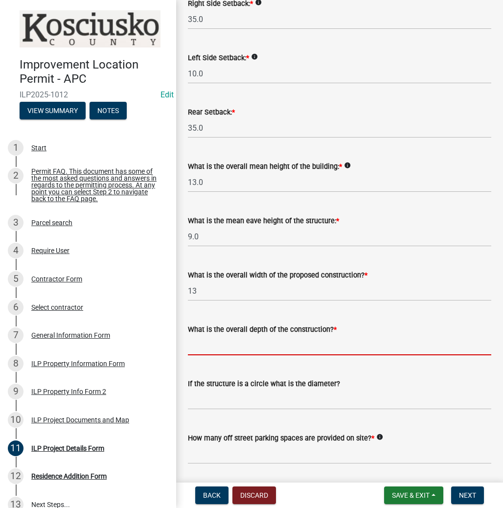
type input "13.00"
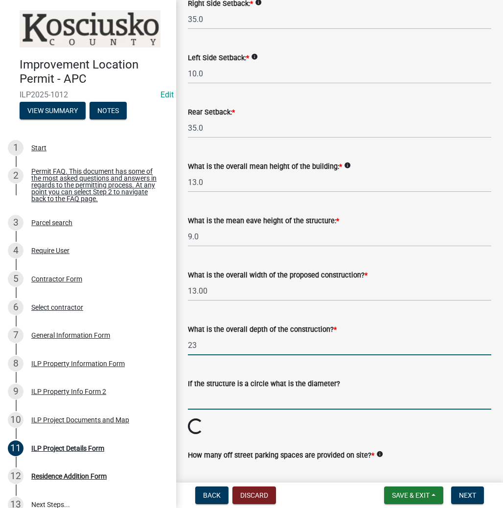
type input "23.00"
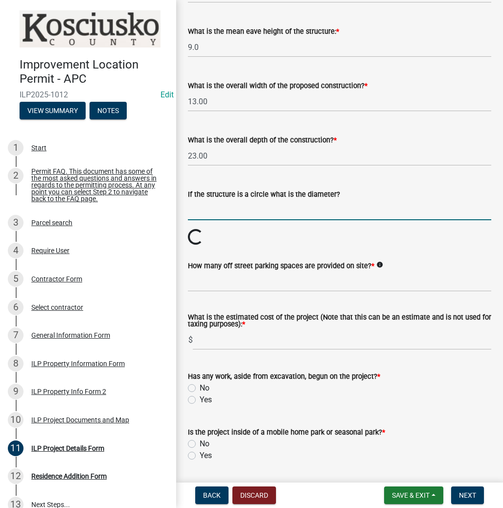
scroll to position [509, 0]
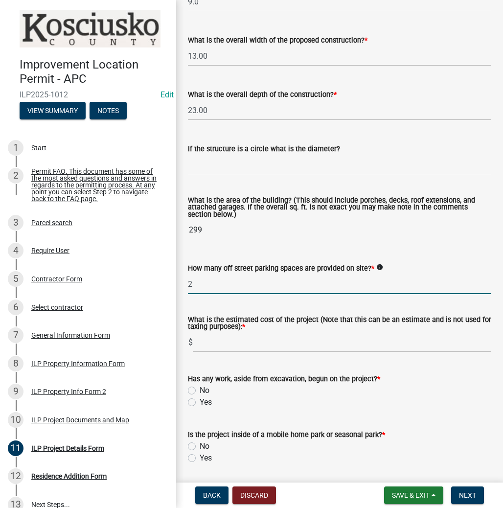
type input "2"
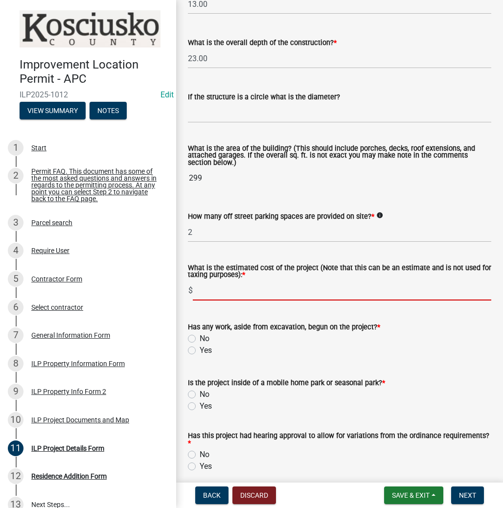
scroll to position [587, 0]
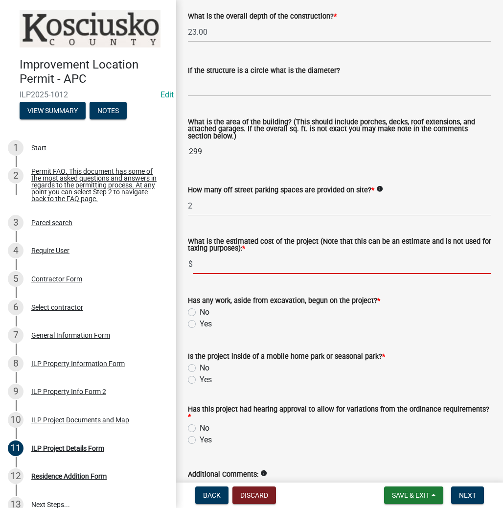
click at [190, 311] on form "Has any work, aside from excavation, begun on the project? * No Yes" at bounding box center [340, 306] width 304 height 47
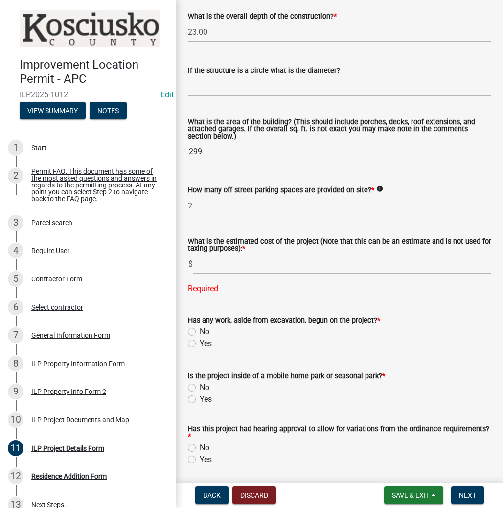
click at [200, 330] on label "No" at bounding box center [205, 332] width 10 height 12
click at [200, 330] on input "No" at bounding box center [203, 329] width 6 height 6
radio input "true"
click at [200, 386] on label "No" at bounding box center [205, 388] width 10 height 12
click at [200, 386] on input "No" at bounding box center [203, 385] width 6 height 6
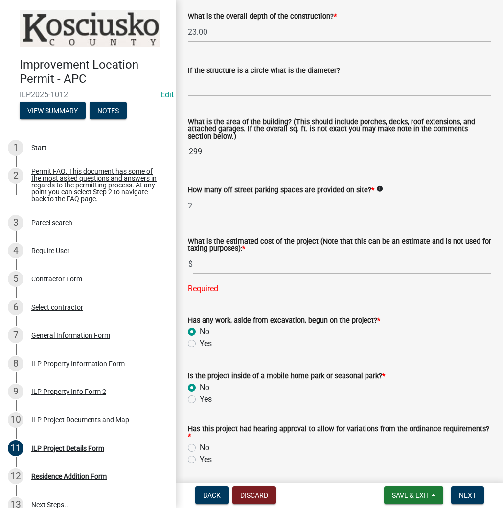
radio input "true"
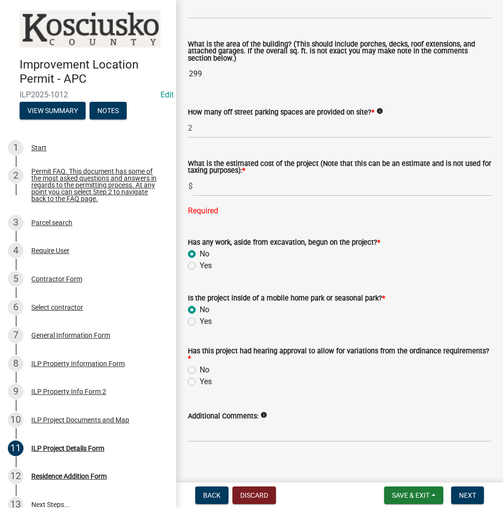
scroll to position [666, 0]
click at [200, 380] on label "Yes" at bounding box center [206, 381] width 12 height 12
click at [200, 380] on input "Yes" at bounding box center [203, 378] width 6 height 6
radio input "true"
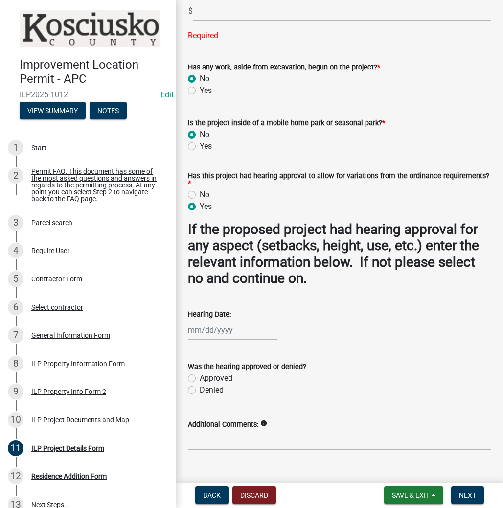
scroll to position [859, 0]
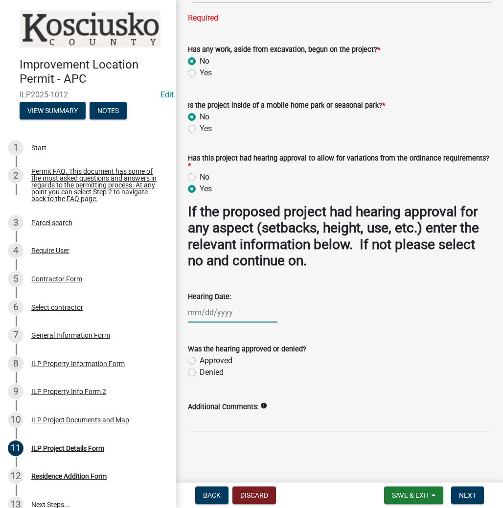
click at [216, 312] on div at bounding box center [233, 313] width 90 height 20
select select "8"
select select "2025"
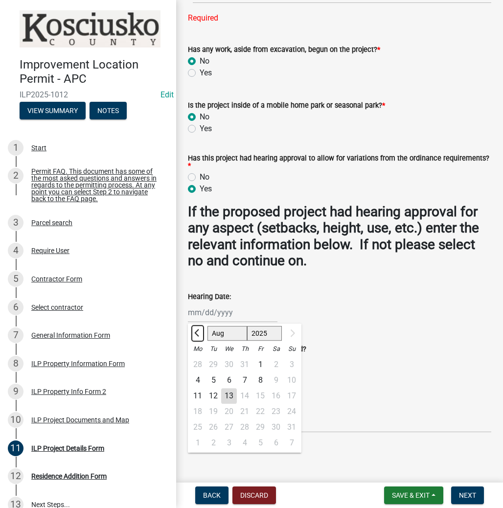
click at [195, 333] on span "Previous month" at bounding box center [197, 332] width 7 height 7
click at [196, 333] on span "Previous month" at bounding box center [197, 332] width 7 height 7
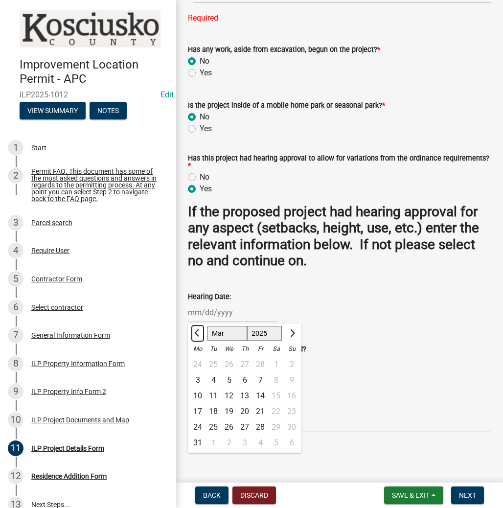
click at [196, 333] on span "Previous month" at bounding box center [197, 332] width 7 height 7
select select "2"
click at [212, 396] on div "11" at bounding box center [214, 396] width 16 height 16
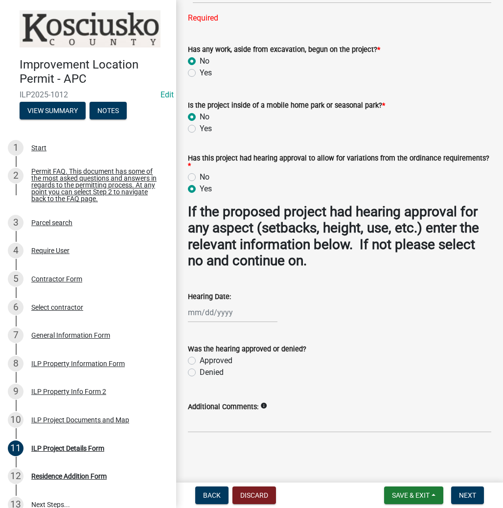
type input "02/11/2025"
click at [200, 359] on label "Approved" at bounding box center [216, 361] width 33 height 12
click at [200, 359] on input "Approved" at bounding box center [203, 358] width 6 height 6
radio input "true"
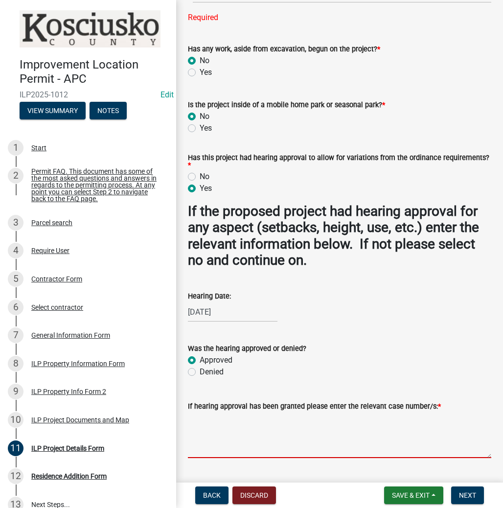
click at [221, 429] on textarea "If hearing approval has been granted please enter the relevant case number/s: *" at bounding box center [340, 435] width 304 height 46
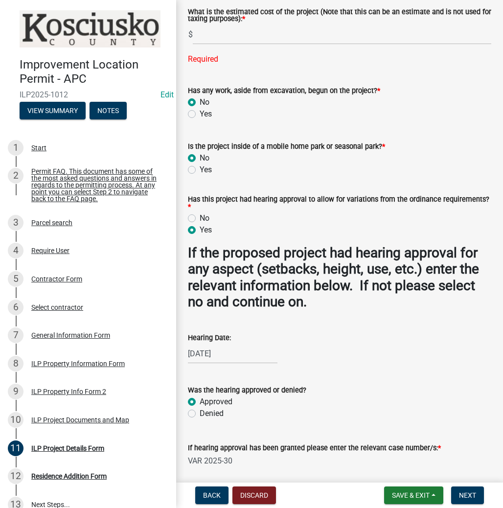
scroll to position [702, 0]
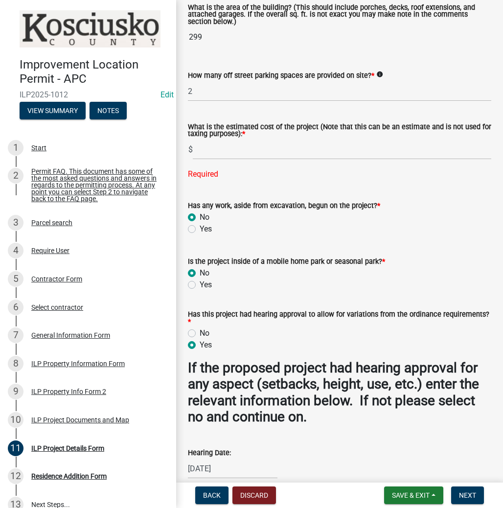
type textarea "VAR 2025-30"
click at [230, 150] on input "text" at bounding box center [342, 150] width 299 height 20
type input "300000"
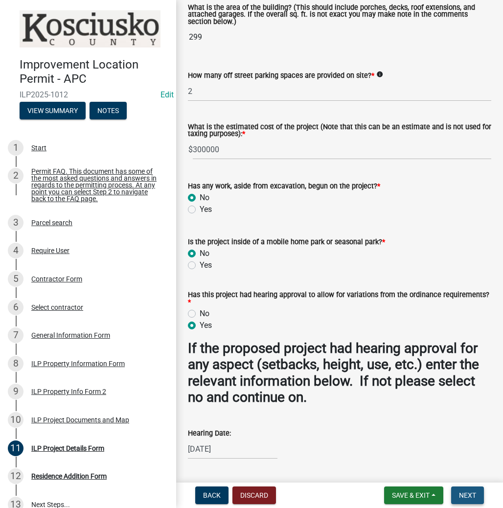
click at [455, 490] on button "Next" at bounding box center [467, 496] width 33 height 18
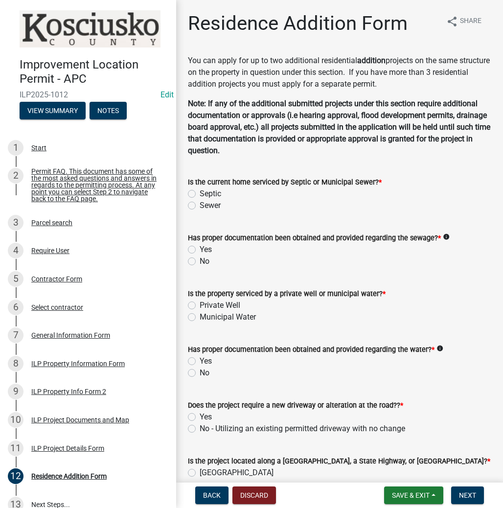
click at [200, 204] on label "Sewer" at bounding box center [210, 206] width 21 height 12
click at [200, 204] on input "Sewer" at bounding box center [203, 203] width 6 height 6
radio input "true"
click at [200, 251] on label "Yes" at bounding box center [206, 250] width 12 height 12
click at [200, 250] on input "Yes" at bounding box center [203, 247] width 6 height 6
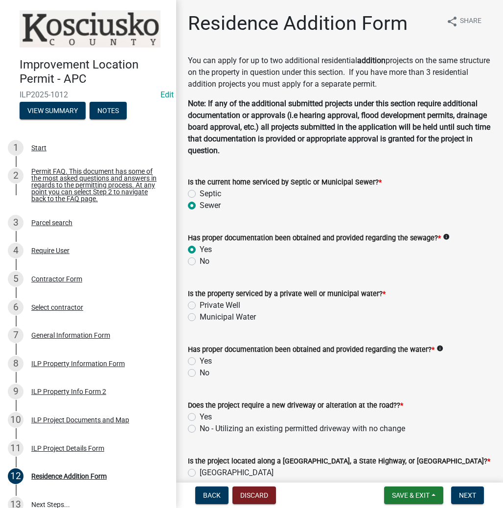
radio input "true"
click at [200, 305] on label "Private Well" at bounding box center [220, 306] width 41 height 12
click at [200, 305] on input "Private Well" at bounding box center [203, 303] width 6 height 6
radio input "true"
click at [200, 361] on label "Yes" at bounding box center [206, 361] width 12 height 12
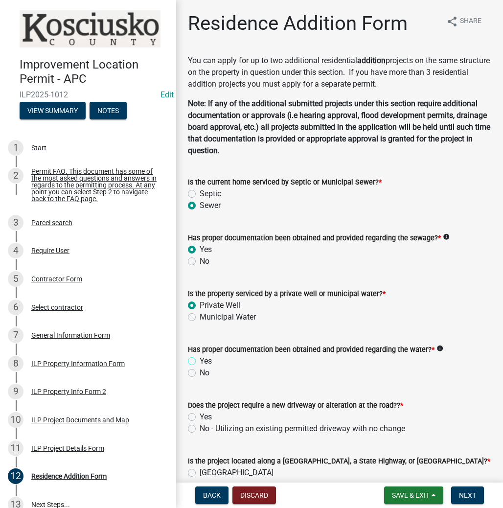
click at [200, 361] on input "Yes" at bounding box center [203, 358] width 6 height 6
radio input "true"
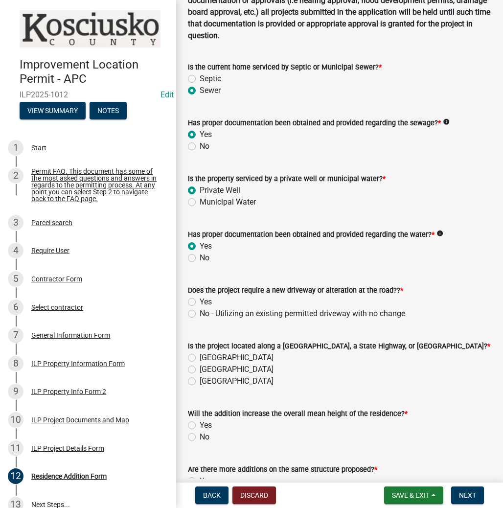
scroll to position [117, 0]
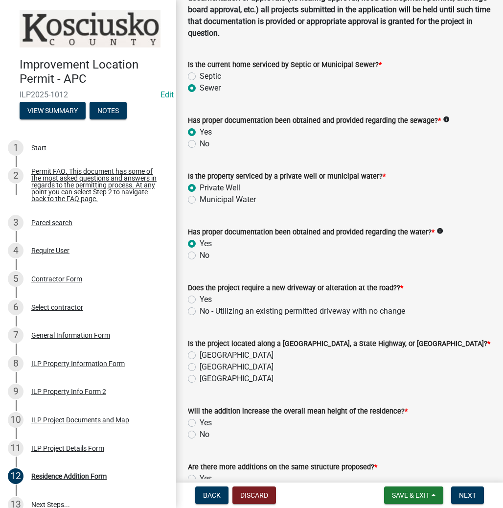
click at [200, 312] on label "No - Utilizing an existing permitted driveway with no change" at bounding box center [303, 311] width 206 height 12
click at [200, 312] on input "No - Utilizing an existing permitted driveway with no change" at bounding box center [203, 308] width 6 height 6
radio input "true"
click at [200, 353] on label "County Road" at bounding box center [237, 356] width 74 height 12
click at [200, 353] on input "County Road" at bounding box center [203, 353] width 6 height 6
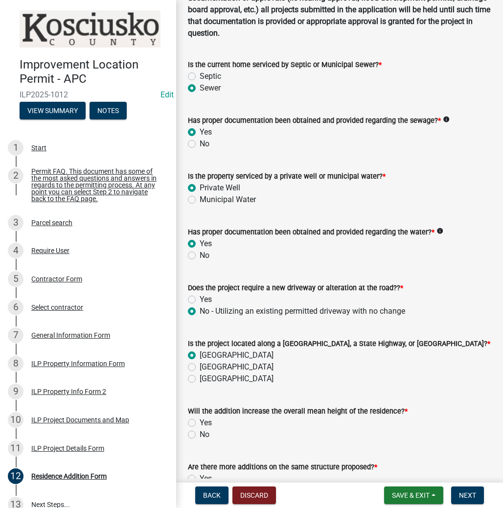
radio input "true"
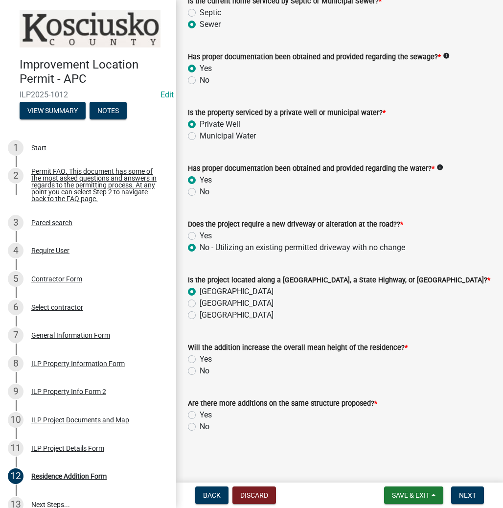
scroll to position [182, 0]
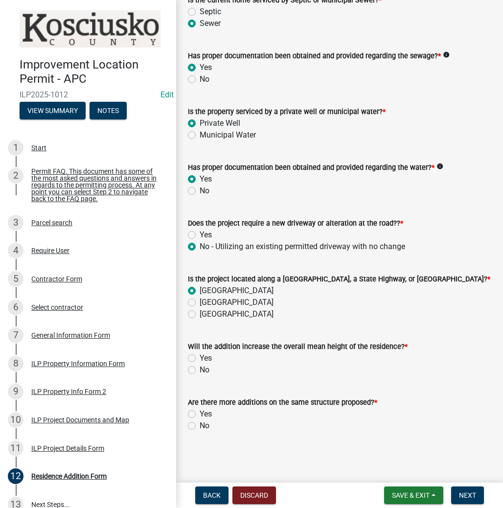
click at [200, 368] on label "No" at bounding box center [205, 370] width 10 height 12
click at [200, 368] on input "No" at bounding box center [203, 367] width 6 height 6
radio input "true"
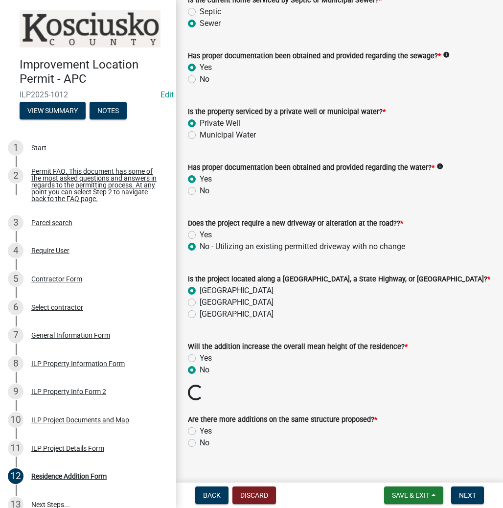
click at [200, 429] on label "Yes" at bounding box center [206, 431] width 12 height 12
click at [200, 429] on input "Yes" at bounding box center [203, 428] width 6 height 6
radio input "true"
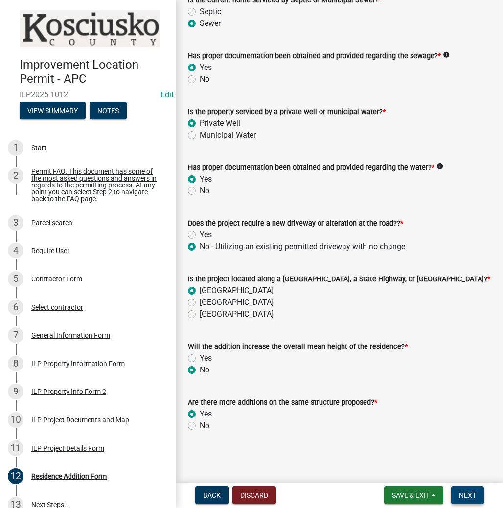
drag, startPoint x: 472, startPoint y: 494, endPoint x: 472, endPoint y: 488, distance: 6.4
click at [473, 493] on span "Next" at bounding box center [467, 496] width 17 height 8
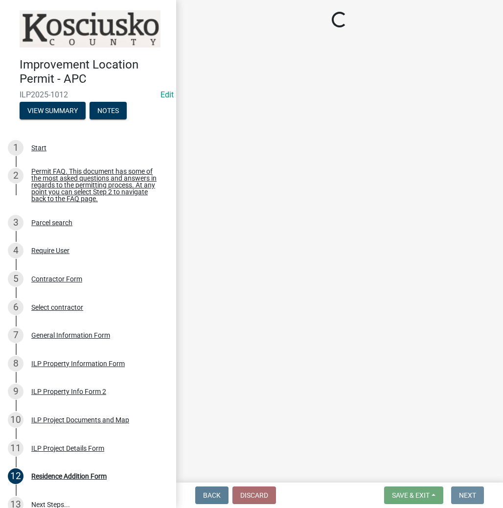
scroll to position [0, 0]
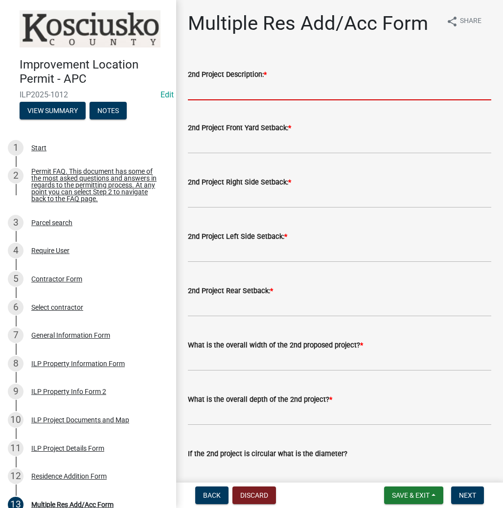
click at [213, 90] on input "2nd Project Description: *" at bounding box center [340, 90] width 304 height 20
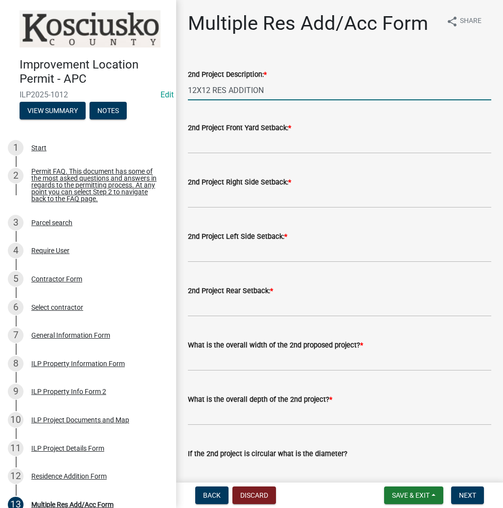
type input "12X12 RES ADDITION"
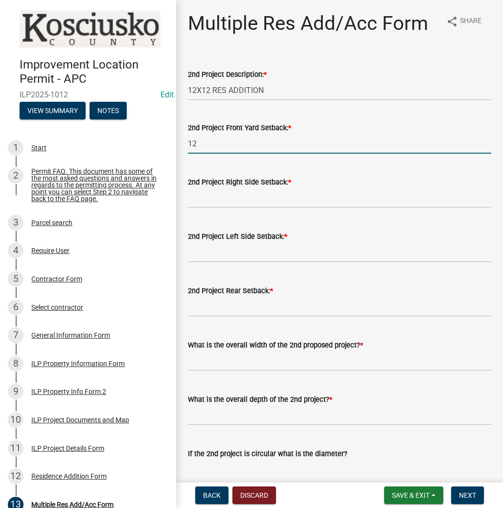
type input "12"
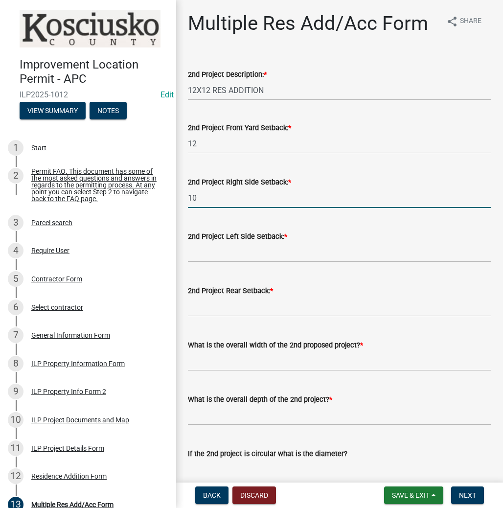
type input "1"
type input "35"
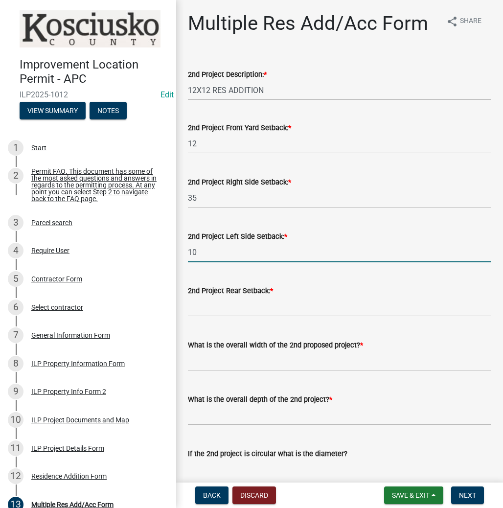
type input "10"
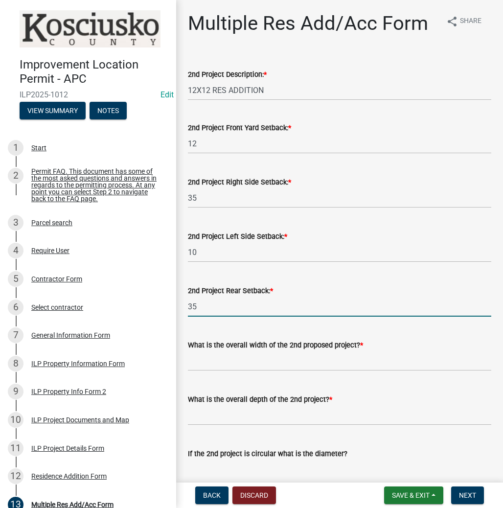
type input "35"
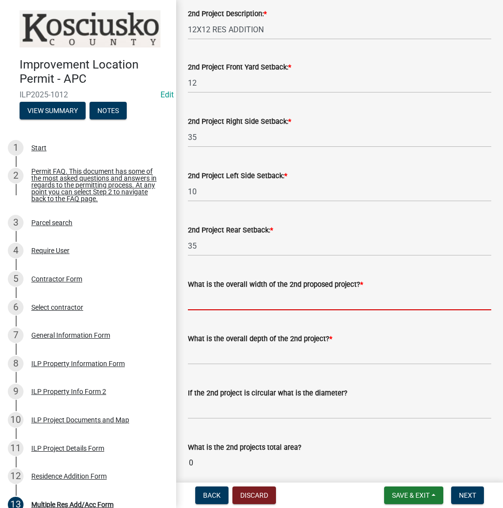
scroll to position [117, 0]
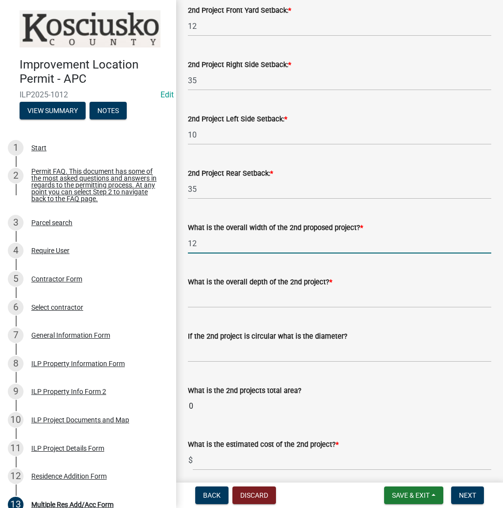
type input "12"
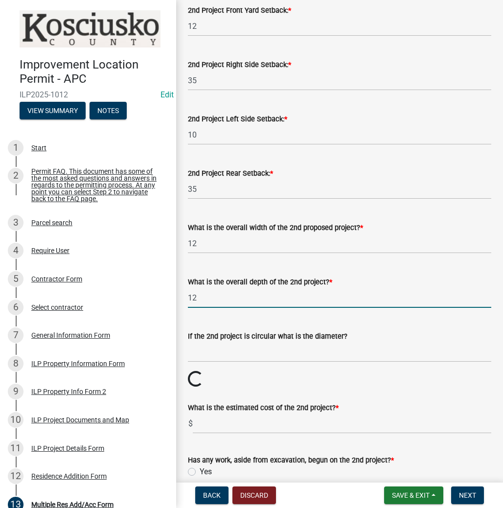
type input "12"
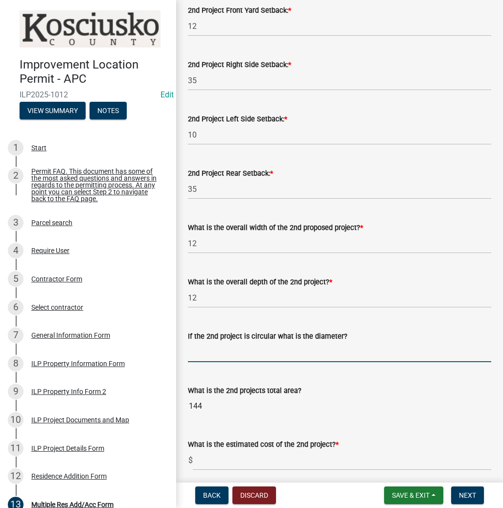
scroll to position [235, 0]
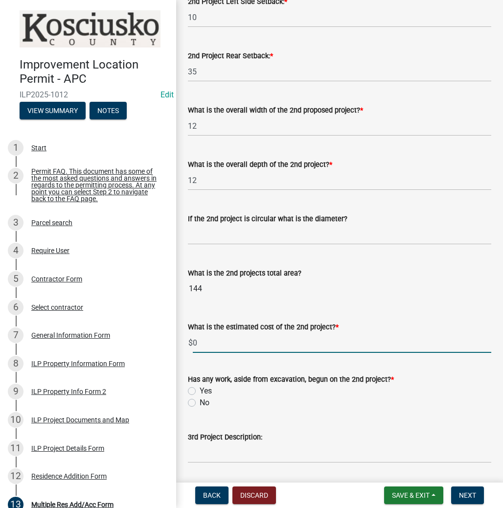
type input "0"
click at [200, 403] on label "No" at bounding box center [205, 403] width 10 height 12
click at [200, 403] on input "No" at bounding box center [203, 400] width 6 height 6
radio input "true"
click at [460, 494] on span "Next" at bounding box center [467, 496] width 17 height 8
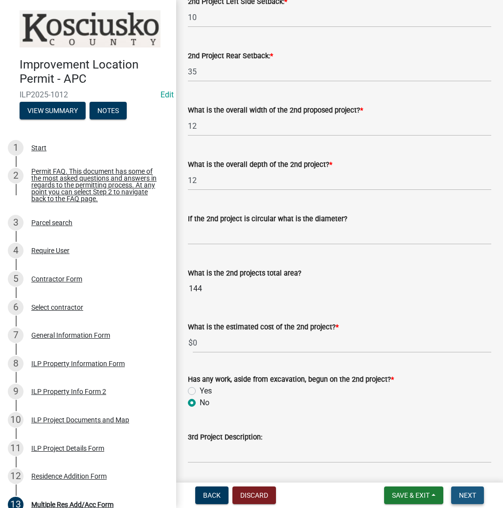
scroll to position [0, 0]
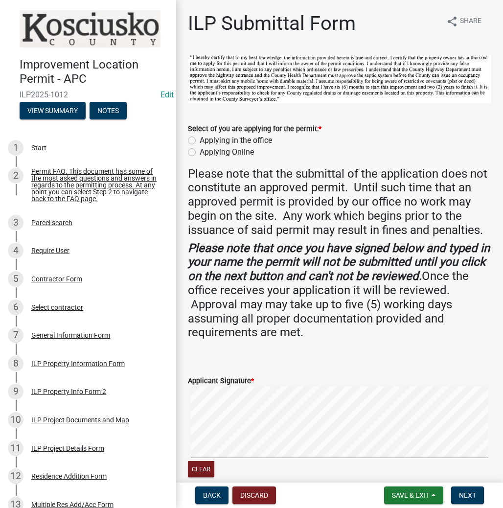
click at [200, 138] on label "Applying in the office" at bounding box center [236, 141] width 72 height 12
click at [200, 138] on input "Applying in the office" at bounding box center [203, 138] width 6 height 6
radio input "true"
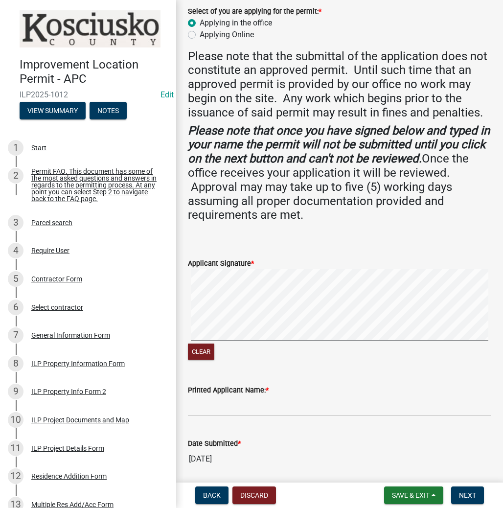
scroll to position [153, 0]
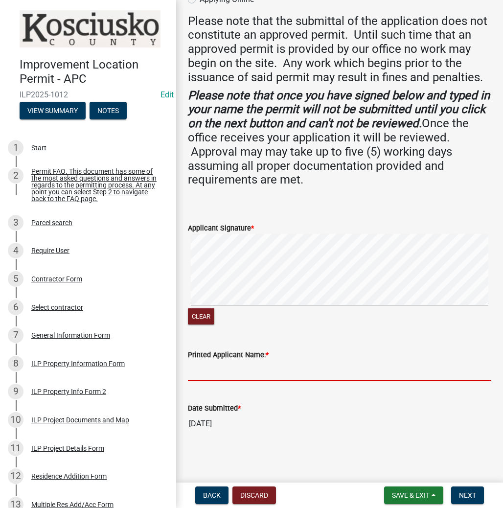
click at [211, 367] on input "Printed Applicant Name: *" at bounding box center [340, 371] width 304 height 20
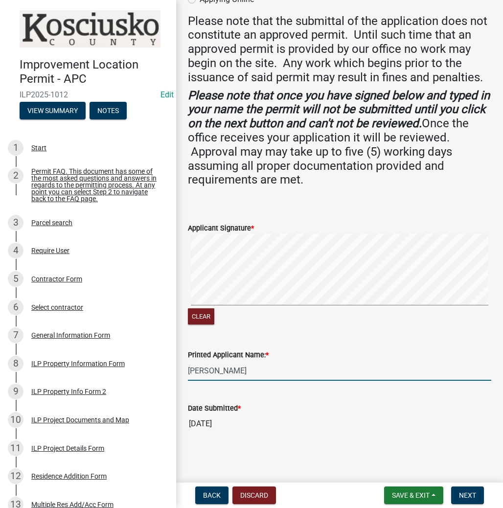
type input "SCOTT LANGOHR"
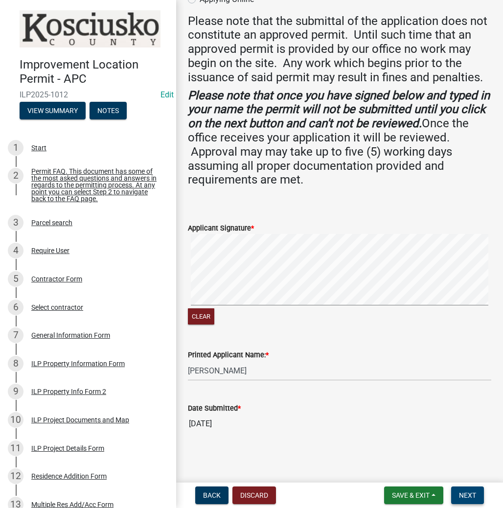
click at [468, 497] on span "Next" at bounding box center [467, 496] width 17 height 8
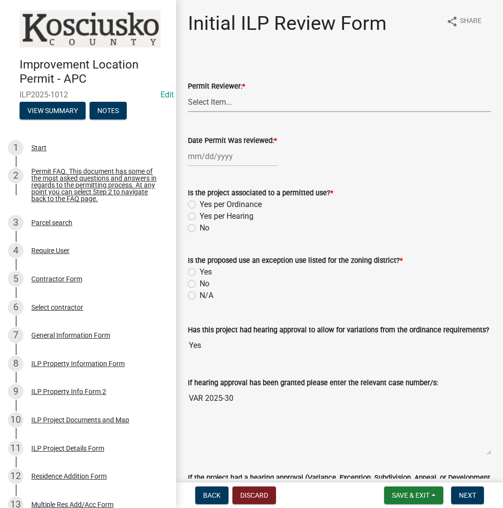
click at [210, 96] on select "Select Item... MMS LT AT CS Vacant Vacant" at bounding box center [340, 102] width 304 height 20
click at [188, 92] on select "Select Item... MMS LT AT CS Vacant Vacant" at bounding box center [340, 102] width 304 height 20
select select "c872cdc8-ca01-49f1-a213-e4b05fa58cd2"
click at [208, 158] on div at bounding box center [233, 156] width 90 height 20
select select "8"
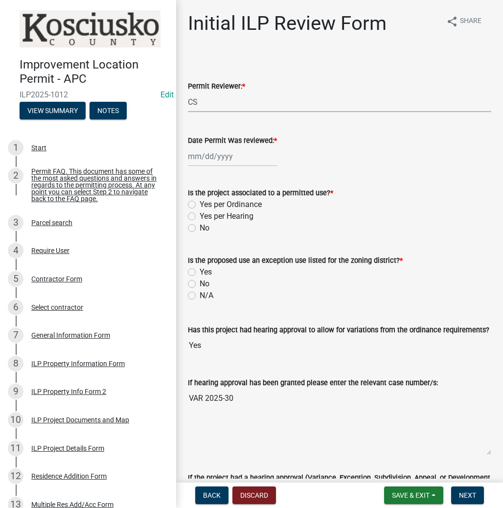
select select "2025"
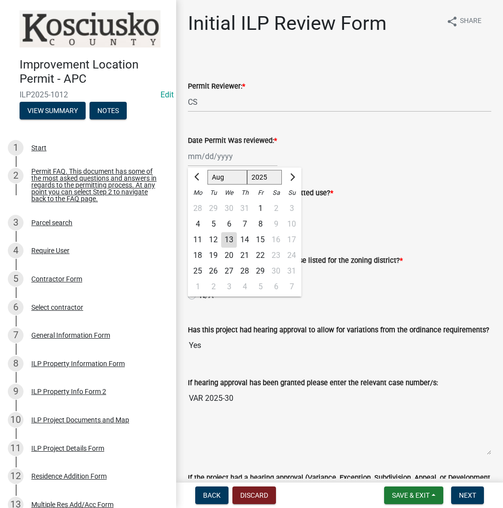
click at [231, 242] on div "13" at bounding box center [229, 240] width 16 height 16
type input "08/13/2025"
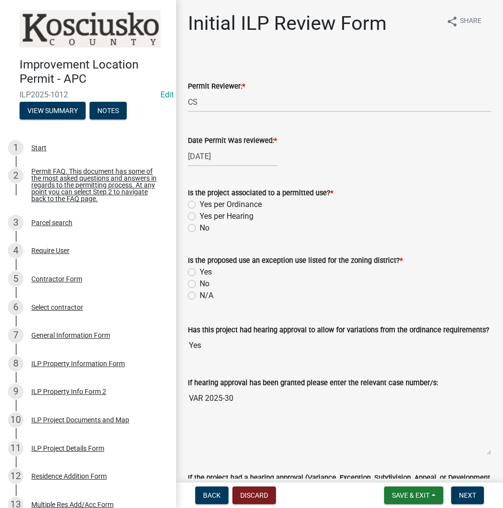
click at [200, 218] on label "Yes per Hearing" at bounding box center [227, 217] width 54 height 12
click at [200, 217] on input "Yes per Hearing" at bounding box center [203, 214] width 6 height 6
radio input "true"
click at [200, 284] on label "No" at bounding box center [205, 284] width 10 height 12
click at [200, 284] on input "No" at bounding box center [203, 281] width 6 height 6
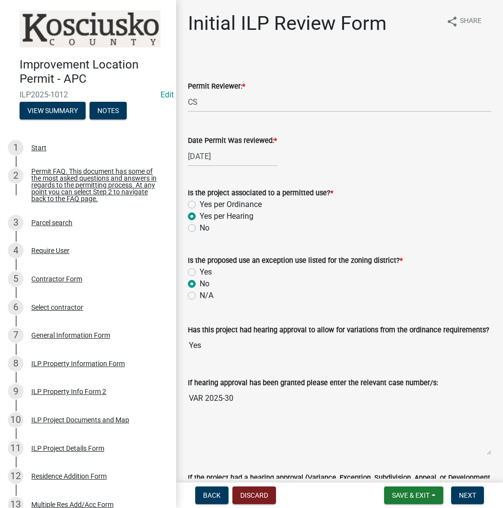
radio input "true"
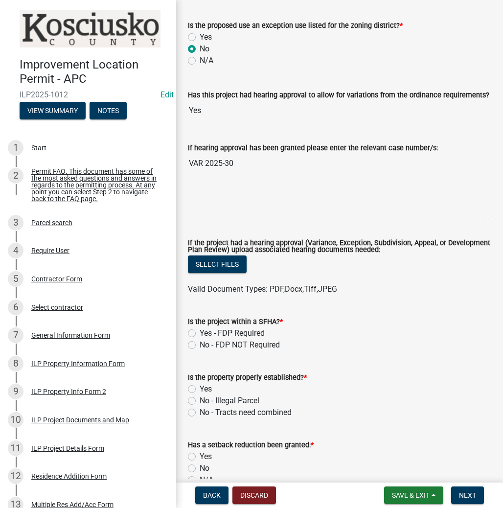
scroll to position [392, 0]
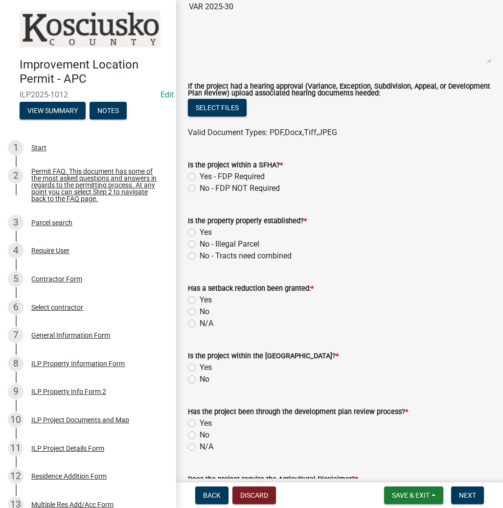
click at [200, 188] on label "No - FDP NOT Required" at bounding box center [240, 189] width 80 height 12
click at [200, 188] on input "No - FDP NOT Required" at bounding box center [203, 186] width 6 height 6
radio input "true"
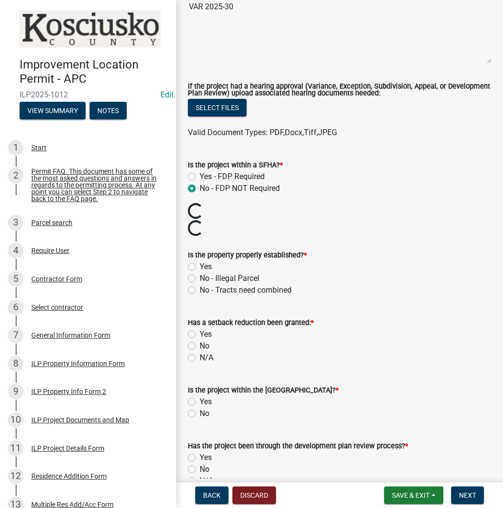
scroll to position [509, 0]
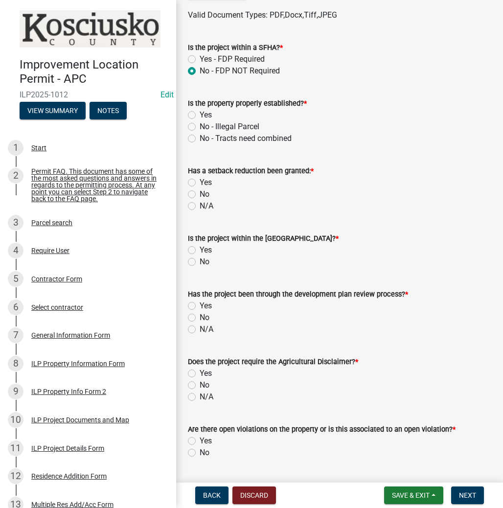
click at [200, 116] on label "Yes" at bounding box center [206, 115] width 12 height 12
click at [200, 116] on input "Yes" at bounding box center [203, 112] width 6 height 6
radio input "true"
click at [200, 192] on label "No" at bounding box center [205, 194] width 10 height 12
click at [200, 192] on input "No" at bounding box center [203, 191] width 6 height 6
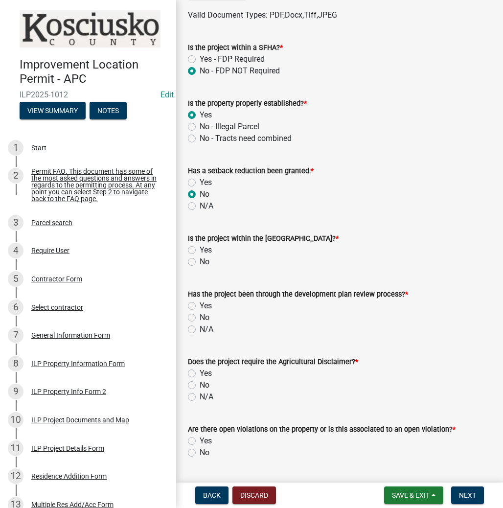
radio input "true"
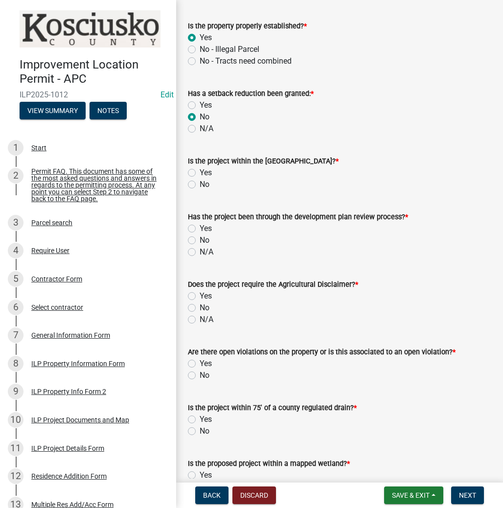
scroll to position [587, 0]
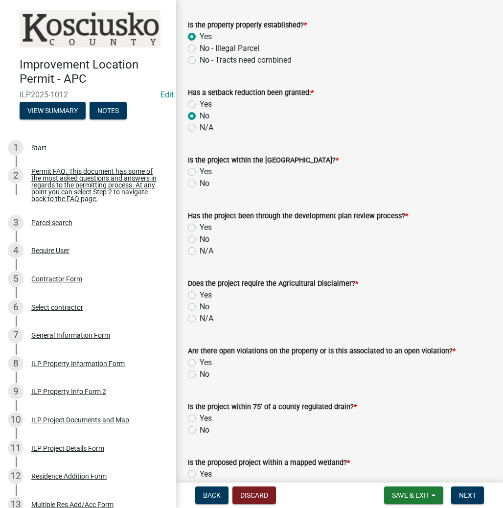
click at [200, 182] on label "No" at bounding box center [205, 184] width 10 height 12
click at [200, 182] on input "No" at bounding box center [203, 181] width 6 height 6
radio input "true"
click at [200, 240] on label "No" at bounding box center [205, 240] width 10 height 12
click at [200, 240] on input "No" at bounding box center [203, 237] width 6 height 6
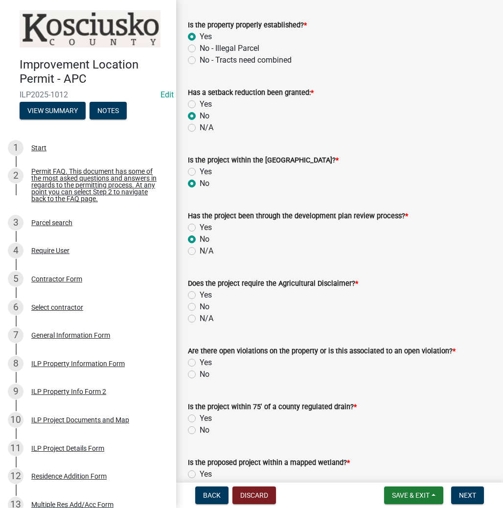
radio input "true"
click at [200, 305] on label "No" at bounding box center [205, 307] width 10 height 12
click at [200, 305] on input "No" at bounding box center [203, 304] width 6 height 6
radio input "true"
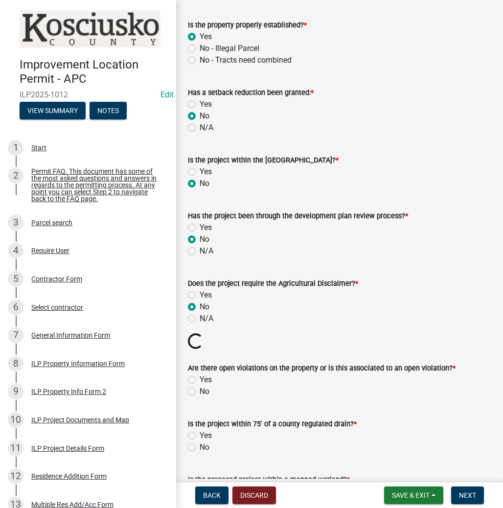
scroll to position [705, 0]
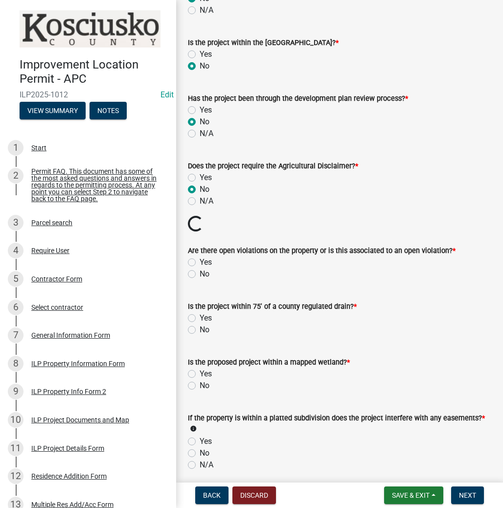
click at [194, 271] on wm-data-entity-input "Are there open violations on the property or is this associated to an open viol…" at bounding box center [340, 261] width 304 height 56
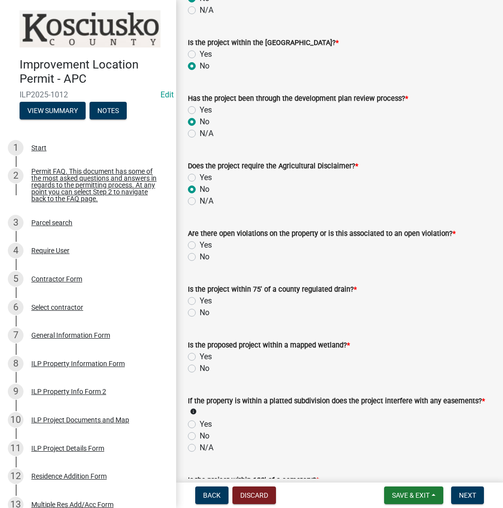
scroll to position [744, 0]
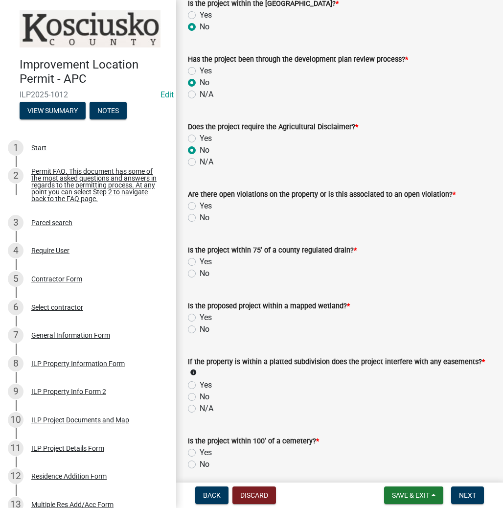
click at [200, 215] on label "No" at bounding box center [205, 218] width 10 height 12
click at [200, 215] on input "No" at bounding box center [203, 215] width 6 height 6
radio input "true"
click at [200, 277] on label "No" at bounding box center [205, 274] width 10 height 12
click at [200, 274] on input "No" at bounding box center [203, 271] width 6 height 6
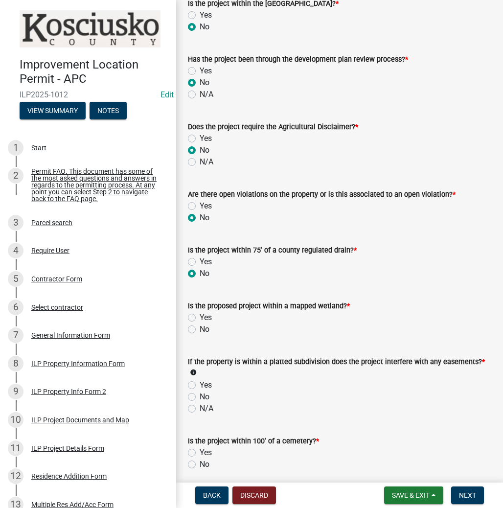
radio input "true"
click at [200, 327] on label "No" at bounding box center [205, 330] width 10 height 12
click at [200, 327] on input "No" at bounding box center [203, 327] width 6 height 6
radio input "true"
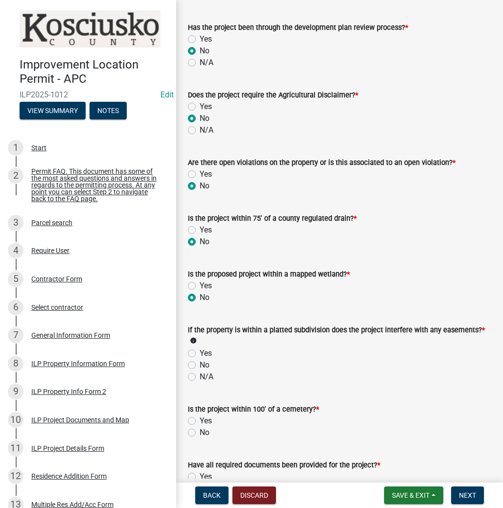
scroll to position [862, 0]
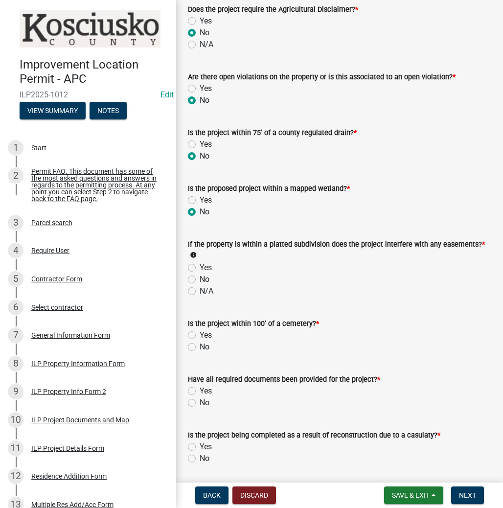
click at [200, 277] on label "No" at bounding box center [205, 280] width 10 height 12
click at [200, 277] on input "No" at bounding box center [203, 277] width 6 height 6
radio input "true"
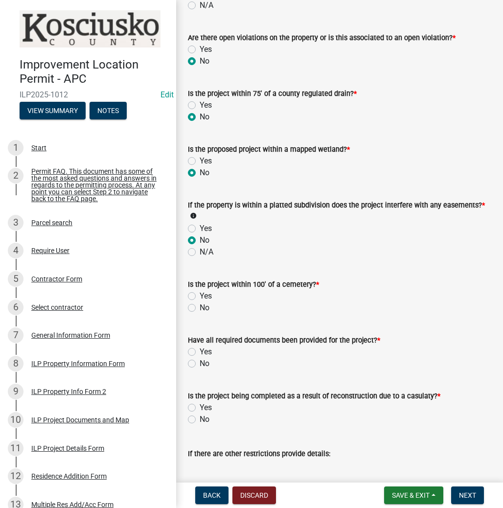
click at [200, 305] on label "No" at bounding box center [205, 308] width 10 height 12
click at [200, 305] on input "No" at bounding box center [203, 305] width 6 height 6
radio input "true"
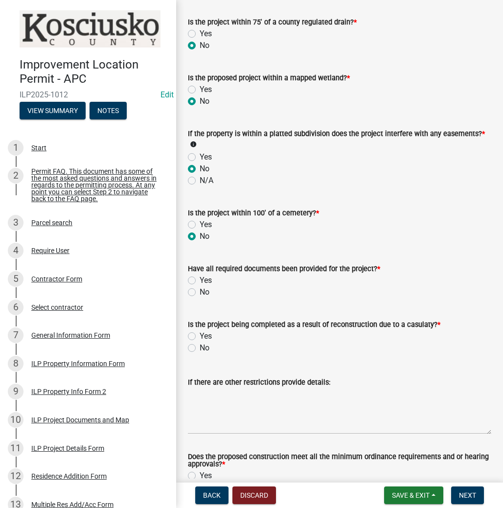
scroll to position [979, 0]
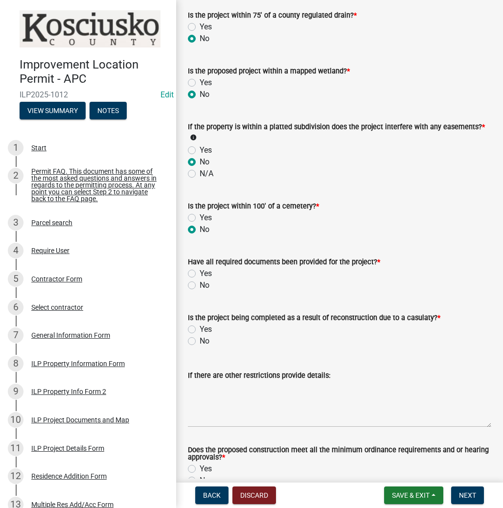
click at [200, 272] on label "Yes" at bounding box center [206, 274] width 12 height 12
click at [200, 272] on input "Yes" at bounding box center [203, 271] width 6 height 6
radio input "true"
click at [200, 340] on label "No" at bounding box center [205, 341] width 10 height 12
click at [200, 340] on input "No" at bounding box center [203, 338] width 6 height 6
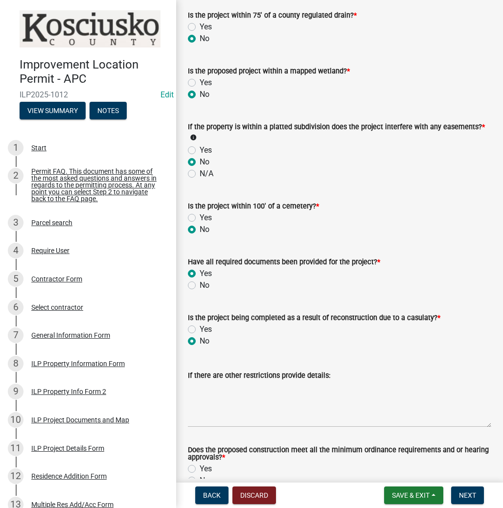
radio input "true"
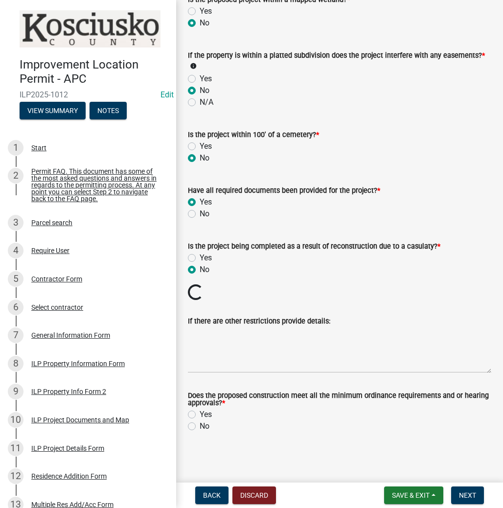
scroll to position [1034, 0]
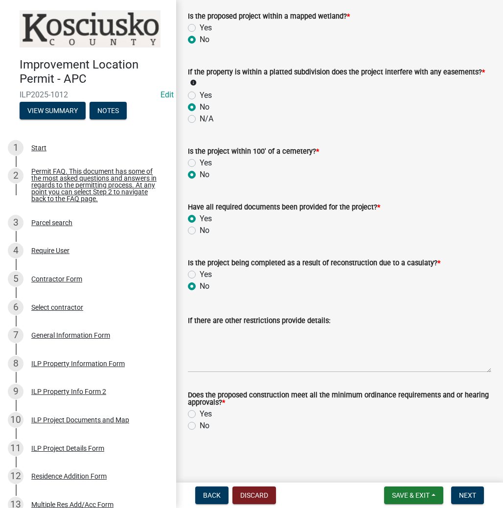
click at [200, 413] on label "Yes" at bounding box center [206, 414] width 12 height 12
click at [200, 413] on input "Yes" at bounding box center [203, 411] width 6 height 6
radio input "true"
click at [458, 496] on button "Next" at bounding box center [467, 496] width 33 height 18
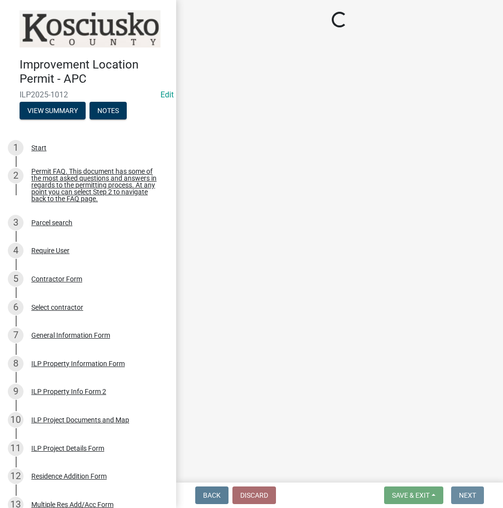
scroll to position [0, 0]
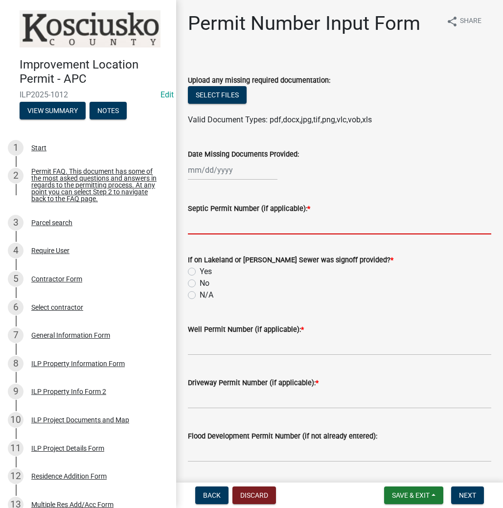
click at [221, 230] on input "Septic Permit Number (if applicable): *" at bounding box center [340, 224] width 304 height 20
type input "TCRSD"
click at [200, 270] on label "Yes" at bounding box center [206, 272] width 12 height 12
click at [200, 270] on input "Yes" at bounding box center [203, 269] width 6 height 6
radio input "true"
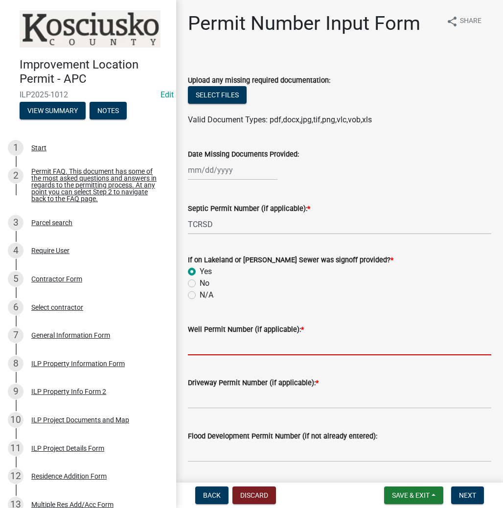
click at [204, 347] on input "Well Permit Number (if applicable): *" at bounding box center [340, 345] width 304 height 20
type input "LONO"
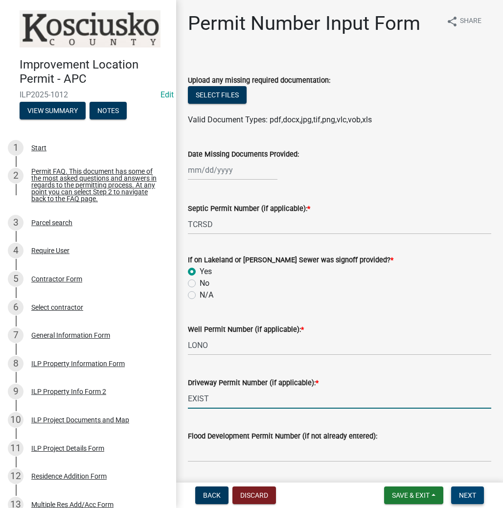
type input "EXIST"
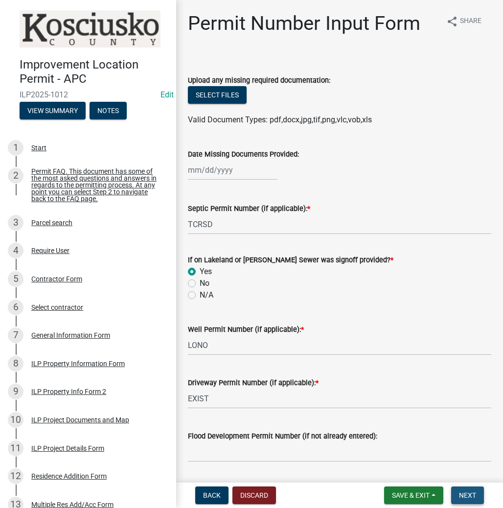
click at [476, 488] on button "Next" at bounding box center [467, 496] width 33 height 18
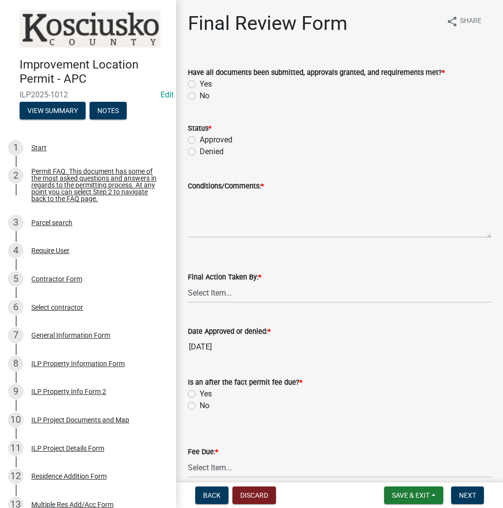
click at [200, 82] on label "Yes" at bounding box center [206, 84] width 12 height 12
click at [200, 82] on input "Yes" at bounding box center [203, 81] width 6 height 6
radio input "true"
click at [200, 140] on label "Approved" at bounding box center [216, 140] width 33 height 12
click at [200, 140] on input "Approved" at bounding box center [203, 137] width 6 height 6
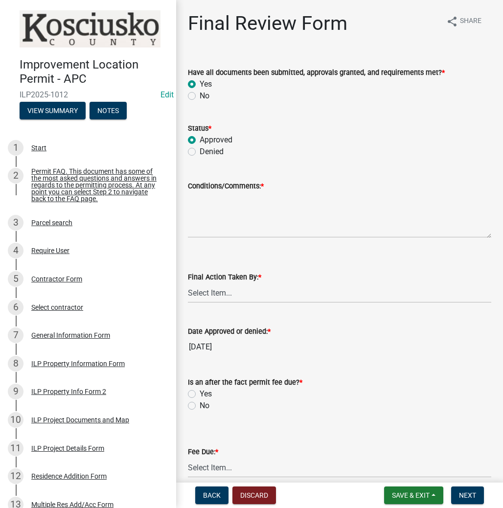
radio input "true"
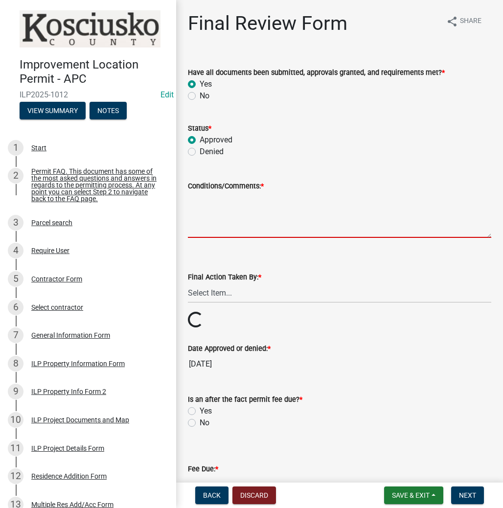
click at [212, 211] on textarea "Conditions/Comments: *" at bounding box center [340, 215] width 304 height 46
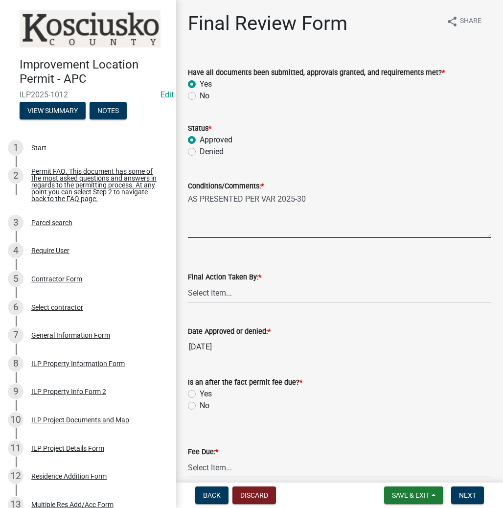
type textarea "AS PRESENTED PER VAR 2025-30"
click at [206, 296] on select "Select Item... MMS LT AT CS Vacant Vacant" at bounding box center [340, 293] width 304 height 20
click at [188, 283] on select "Select Item... MMS LT AT CS Vacant Vacant" at bounding box center [340, 293] width 304 height 20
select select "c872cdc8-ca01-49f1-a213-e4b05fa58cd2"
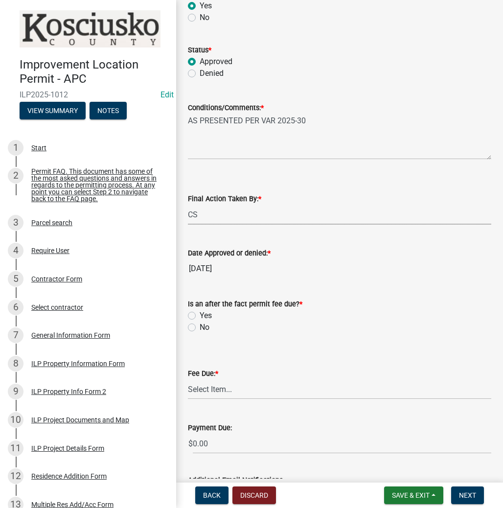
click at [191, 323] on div "No" at bounding box center [340, 328] width 304 height 12
click at [200, 327] on label "No" at bounding box center [205, 328] width 10 height 12
click at [200, 327] on input "No" at bounding box center [203, 325] width 6 height 6
radio input "true"
click at [207, 387] on select "Select Item... N/A $10.00 $25.00 $125.00 $250 $500 $500 + $10.00 for every 10 s…" at bounding box center [340, 389] width 304 height 20
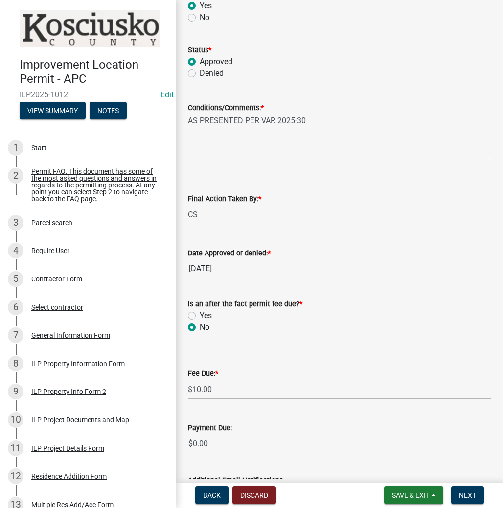
click at [188, 379] on select "Select Item... N/A $10.00 $25.00 $125.00 $250 $500 $500 + $10.00 for every 10 s…" at bounding box center [340, 389] width 304 height 20
select select "6f482d1d-eb35-47e6-92b0-143404755581"
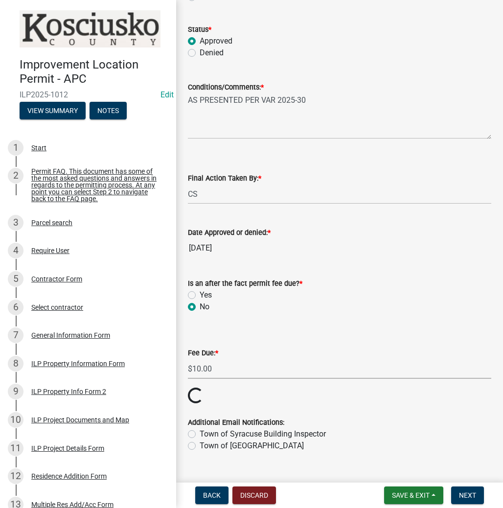
scroll to position [118, 0]
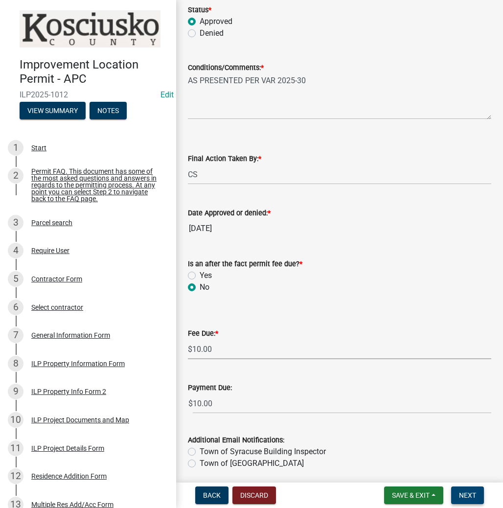
click at [461, 489] on button "Next" at bounding box center [467, 496] width 33 height 18
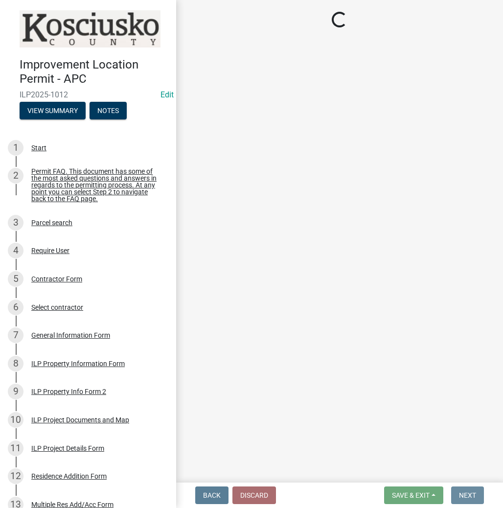
scroll to position [0, 0]
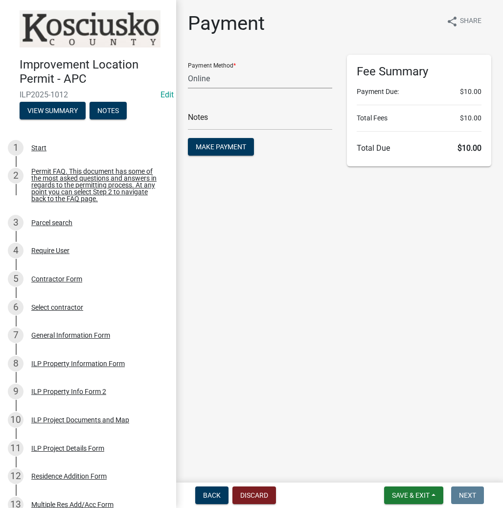
click at [240, 76] on select "Credit Card POS Check Cash Online" at bounding box center [260, 79] width 144 height 20
select select "2: 1"
click at [188, 69] on select "Credit Card POS Check Cash Online" at bounding box center [260, 79] width 144 height 20
click at [210, 119] on input "text" at bounding box center [260, 120] width 144 height 20
type input "ILP 2025-1012"
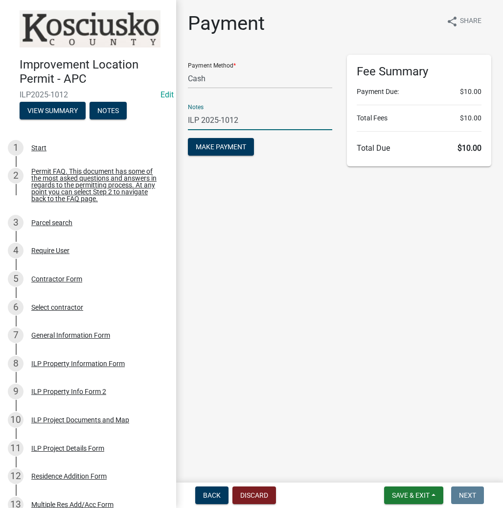
click at [188, 138] on button "Make Payment" at bounding box center [221, 147] width 66 height 18
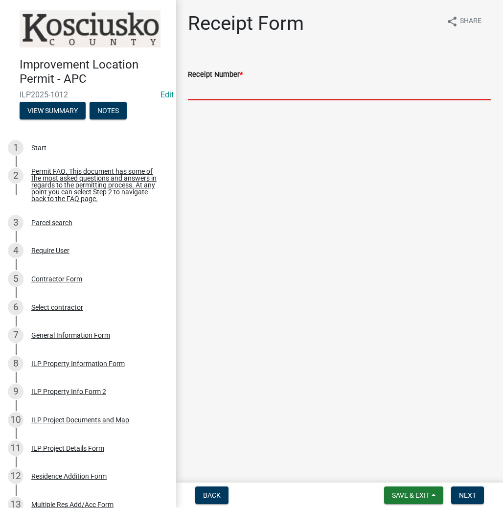
click at [203, 88] on input "Receipt Number *" at bounding box center [340, 90] width 304 height 20
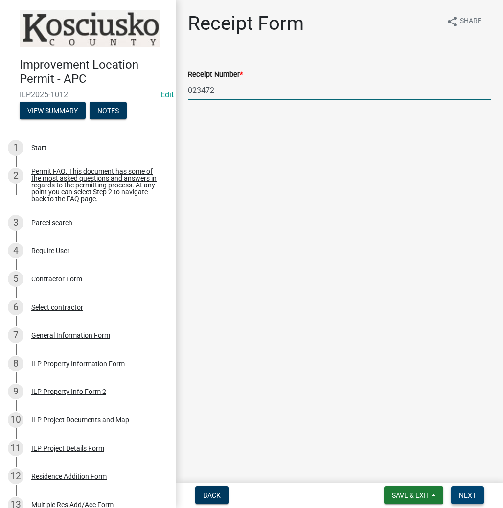
type input "023472"
click at [470, 495] on span "Next" at bounding box center [467, 496] width 17 height 8
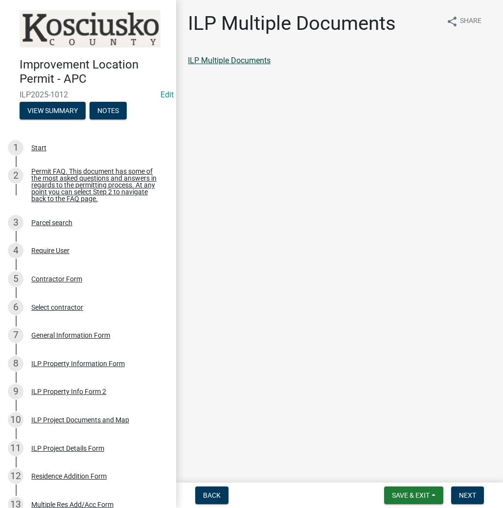
click at [255, 65] on link "ILP Multiple Documents" at bounding box center [229, 60] width 83 height 9
click at [460, 497] on span "Next" at bounding box center [467, 496] width 17 height 8
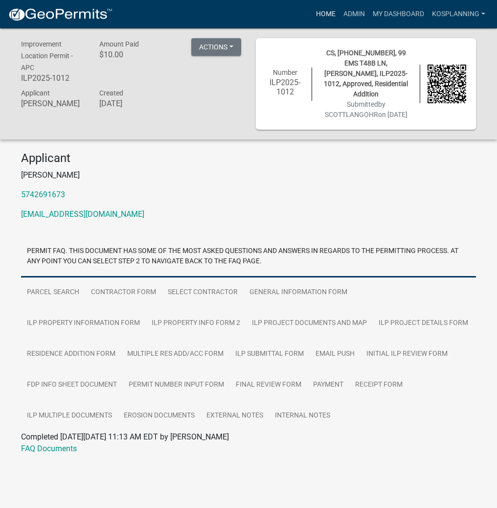
click at [321, 14] on link "Home" at bounding box center [325, 14] width 27 height 19
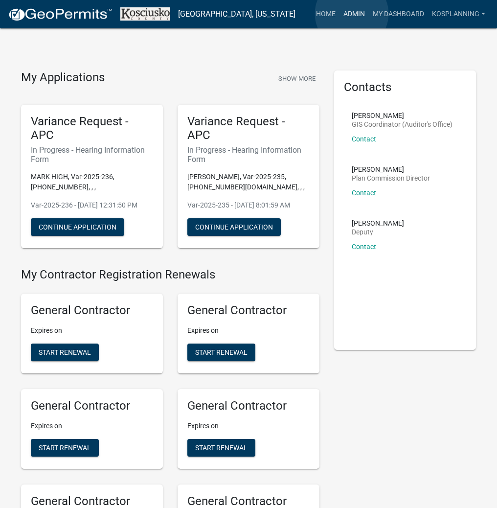
click at [353, 15] on link "Admin" at bounding box center [354, 14] width 29 height 19
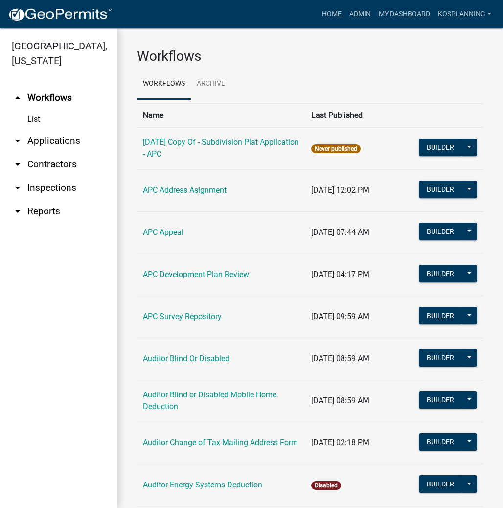
click at [71, 137] on link "arrow_drop_down Applications" at bounding box center [58, 140] width 117 height 23
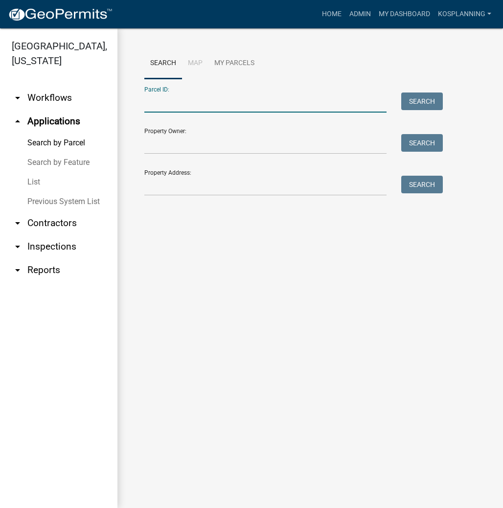
click at [150, 94] on input "Parcel ID:" at bounding box center [265, 103] width 242 height 20
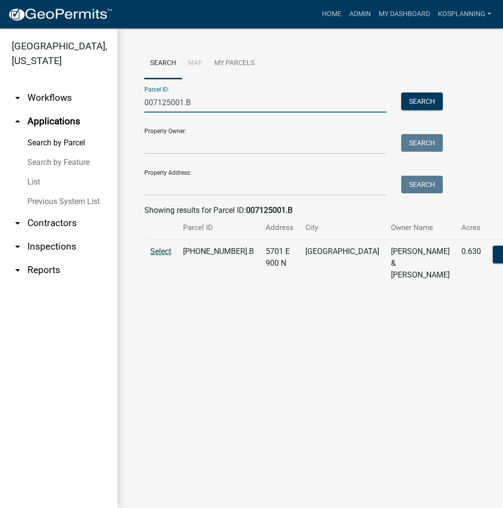
type input "007125001.B"
click at [166, 256] on span "Select" at bounding box center [160, 251] width 21 height 9
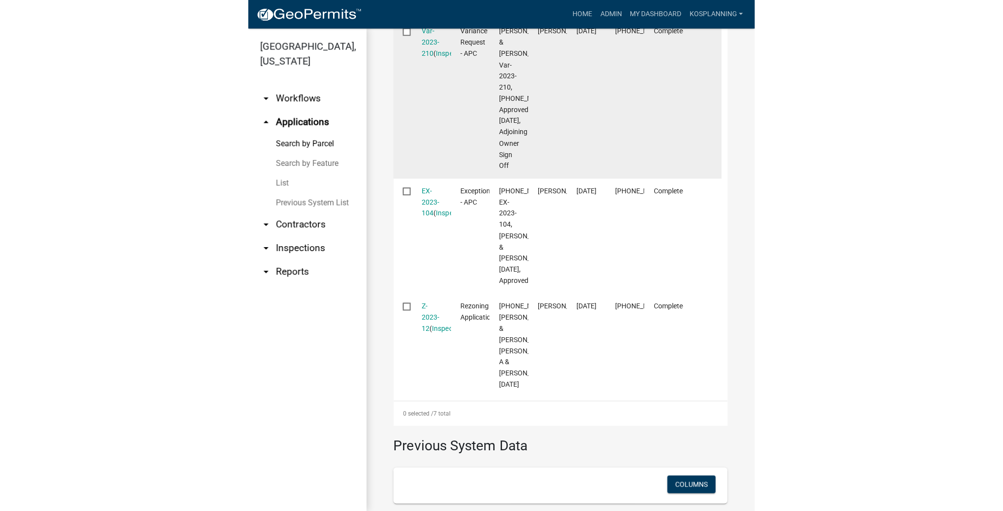
scroll to position [862, 0]
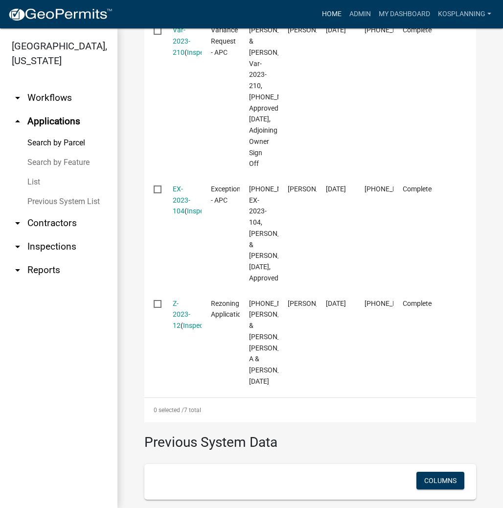
click at [320, 13] on link "Home" at bounding box center [331, 14] width 27 height 19
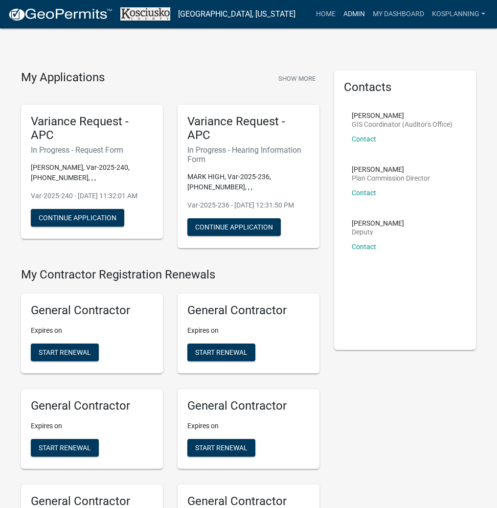
click at [354, 12] on link "Admin" at bounding box center [354, 14] width 29 height 19
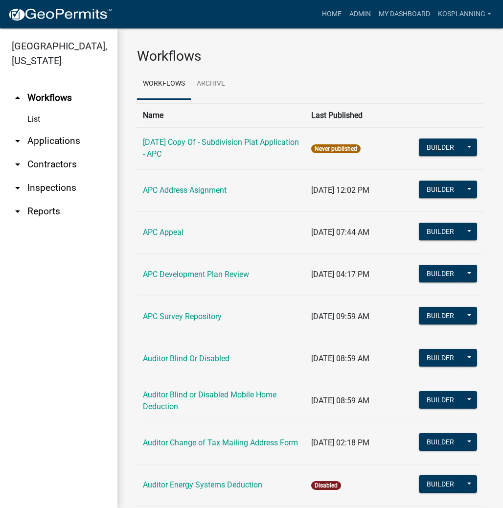
click at [55, 178] on link "arrow_drop_down Inspections" at bounding box center [58, 187] width 117 height 23
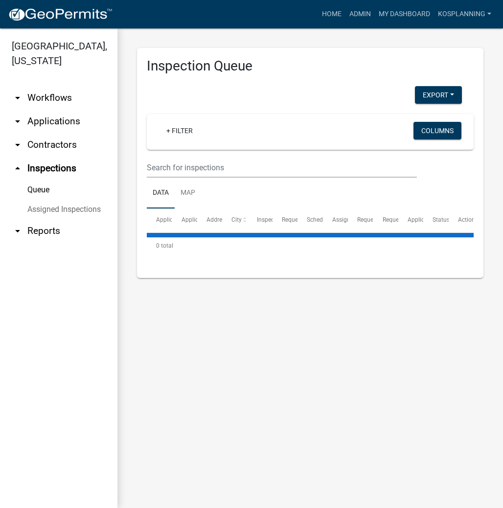
click at [57, 141] on link "arrow_drop_down Contractors" at bounding box center [58, 144] width 117 height 23
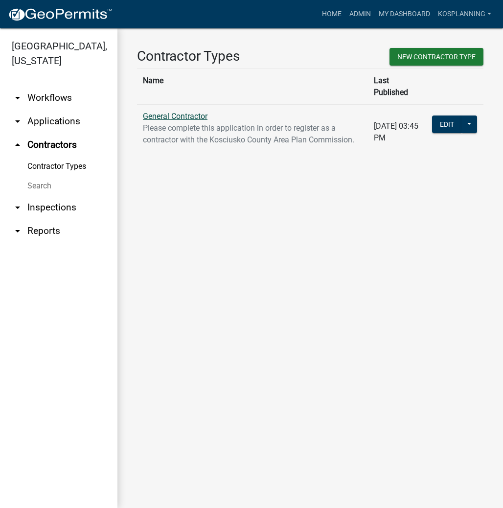
click at [170, 112] on link "General Contractor" at bounding box center [175, 116] width 65 height 9
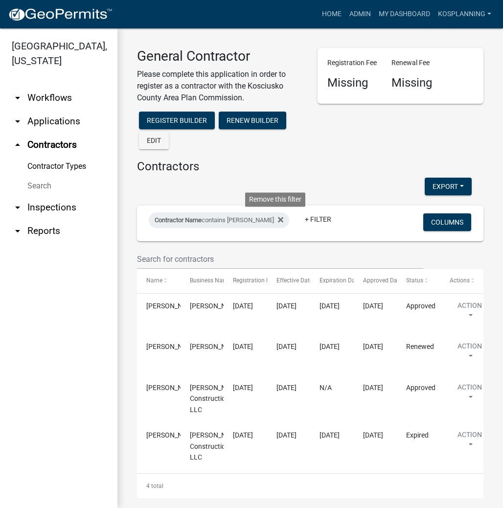
click at [278, 221] on icon at bounding box center [280, 219] width 5 height 5
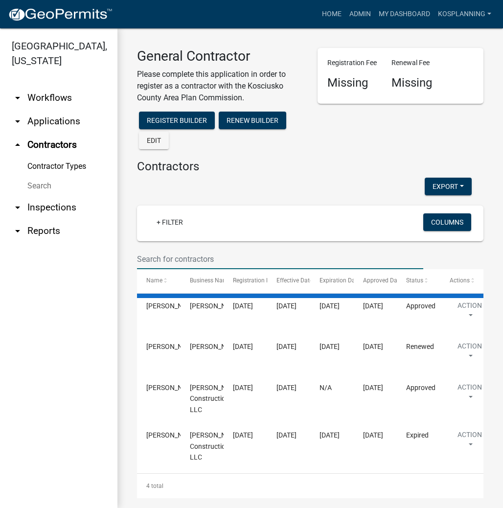
click at [166, 253] on input "text" at bounding box center [280, 259] width 286 height 20
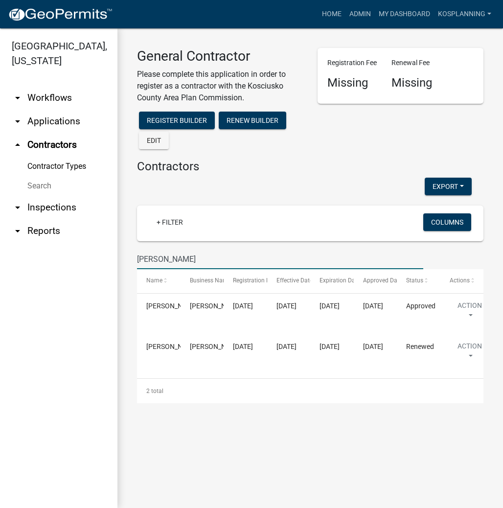
type input "SHANE DRUDGE"
click at [326, 19] on link "Home" at bounding box center [331, 14] width 27 height 19
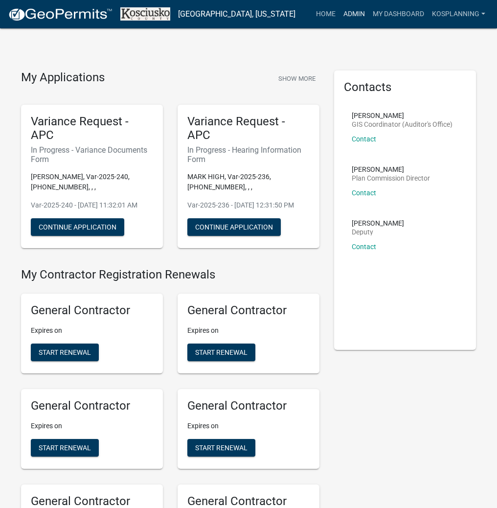
click at [352, 12] on link "Admin" at bounding box center [354, 14] width 29 height 19
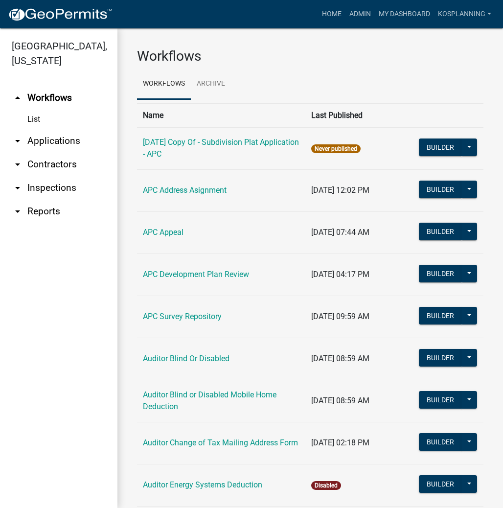
click at [61, 162] on link "arrow_drop_down Contractors" at bounding box center [58, 164] width 117 height 23
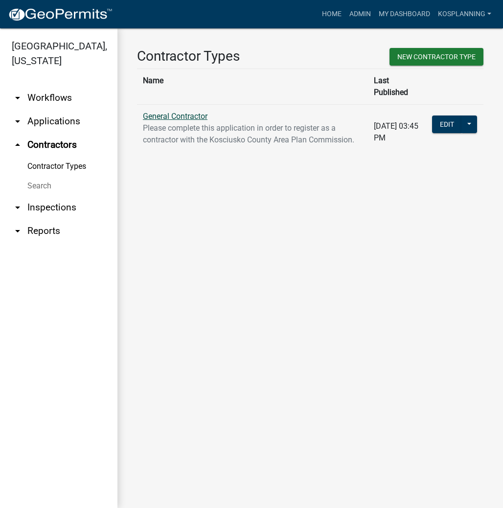
click at [195, 112] on link "General Contractor" at bounding box center [175, 116] width 65 height 9
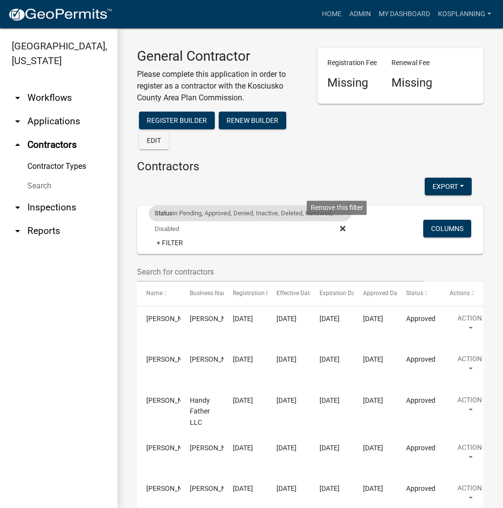
click at [340, 228] on icon at bounding box center [342, 228] width 5 height 5
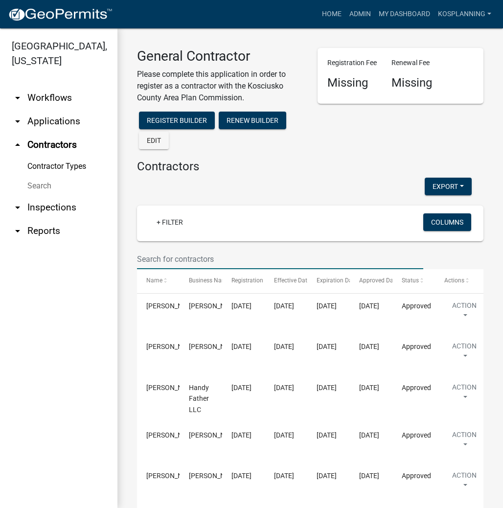
click at [174, 255] on input "text" at bounding box center [280, 259] width 286 height 20
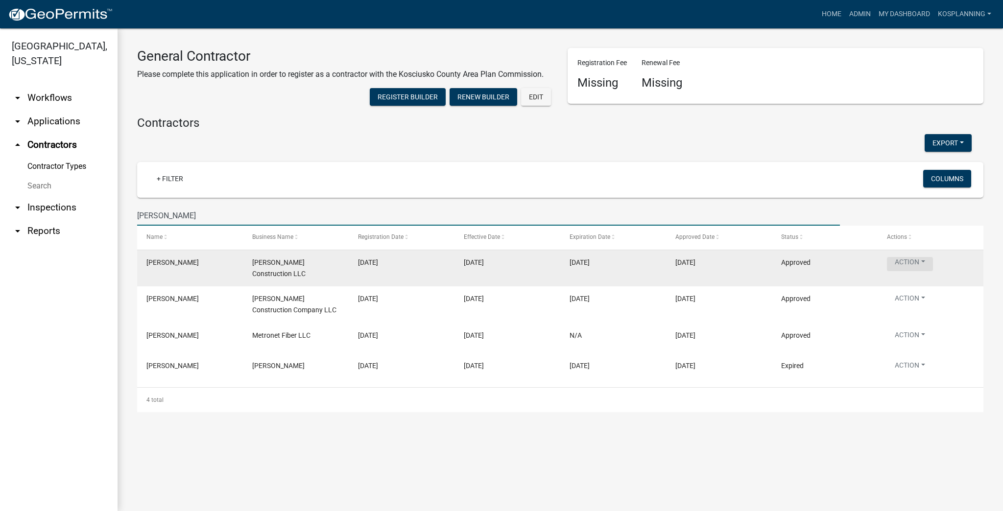
type input "HOLLOWAY"
click at [494, 263] on button "Action" at bounding box center [910, 264] width 46 height 14
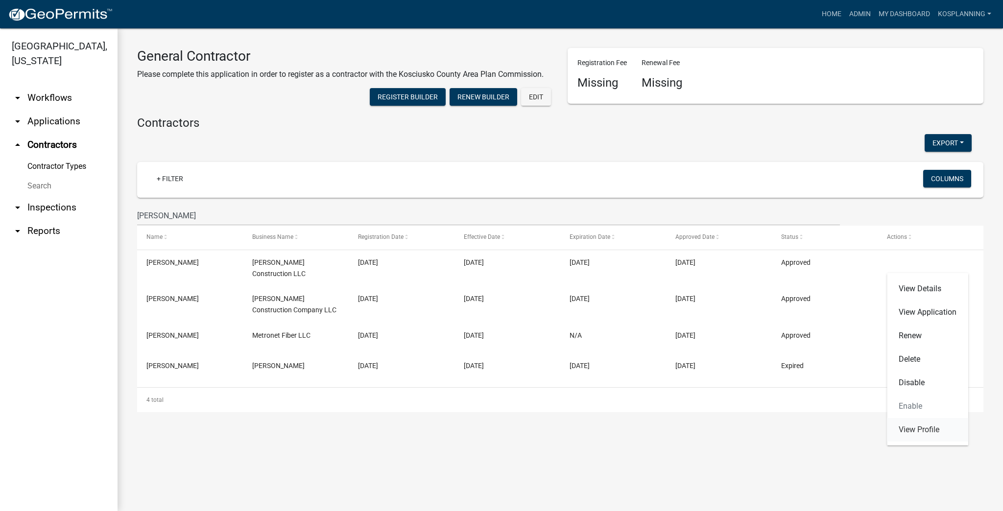
click at [494, 430] on link "View Profile" at bounding box center [927, 429] width 81 height 23
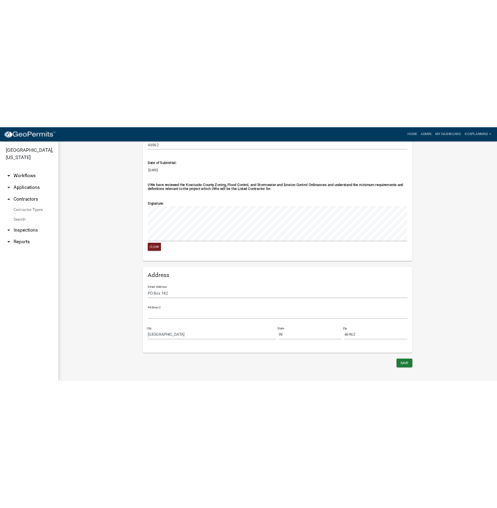
scroll to position [745, 0]
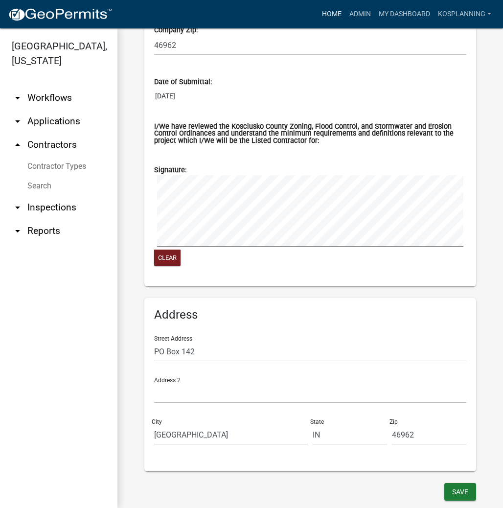
click at [341, 10] on link "Home" at bounding box center [331, 14] width 27 height 19
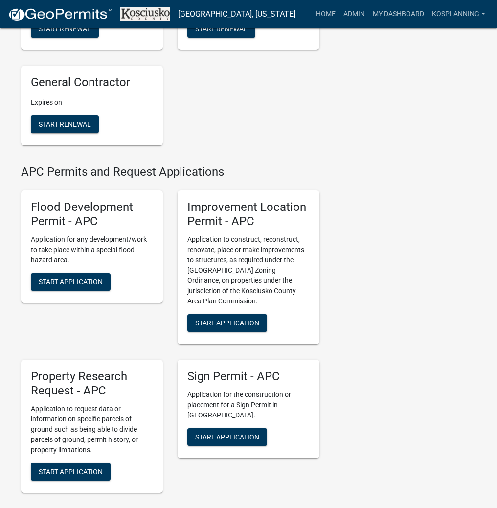
scroll to position [940, 0]
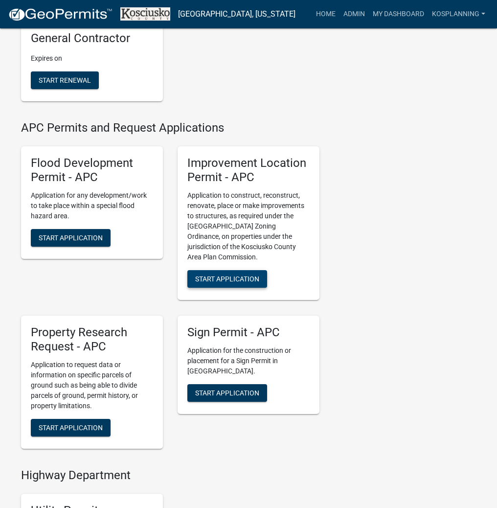
click at [246, 283] on span "Start Application" at bounding box center [227, 279] width 64 height 8
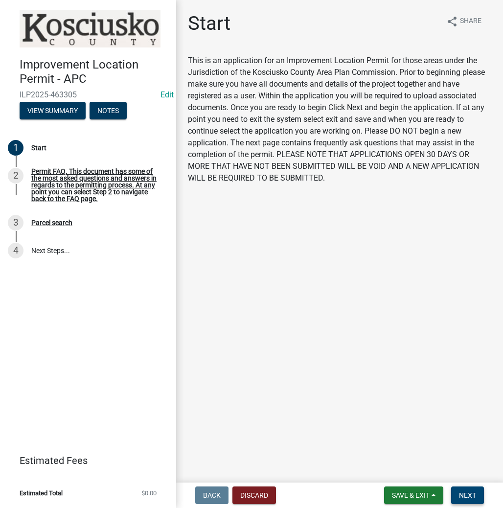
click at [462, 496] on span "Next" at bounding box center [467, 496] width 17 height 8
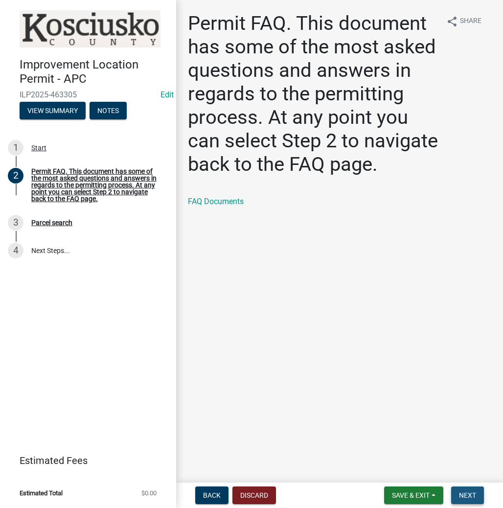
click at [472, 493] on span "Next" at bounding box center [467, 496] width 17 height 8
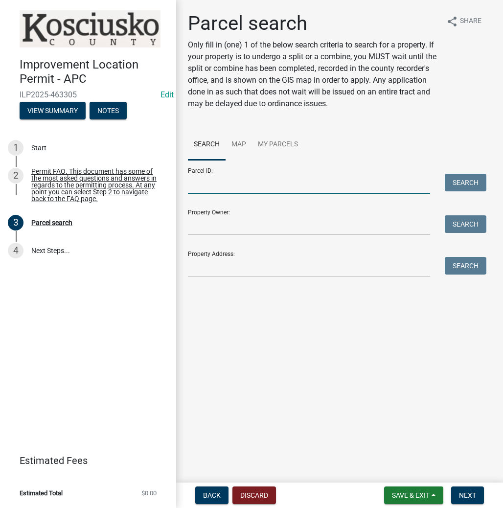
drag, startPoint x: 218, startPoint y: 179, endPoint x: 221, endPoint y: 168, distance: 11.2
click at [218, 179] on input "Parcel ID:" at bounding box center [309, 184] width 242 height 20
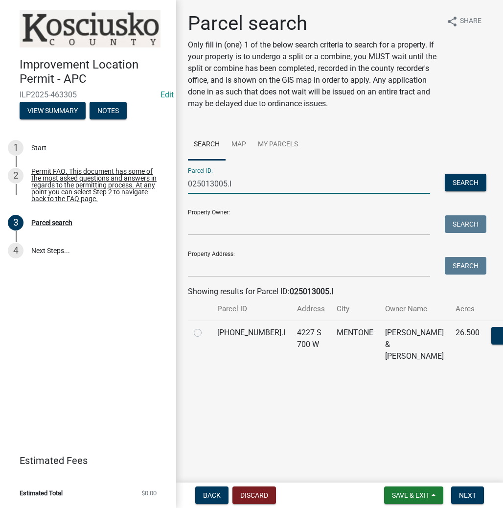
type input "025013005.I"
drag, startPoint x: 199, startPoint y: 346, endPoint x: 211, endPoint y: 358, distance: 18.0
click at [206, 327] on label at bounding box center [206, 327] width 0 height 0
click at [206, 333] on input "radio" at bounding box center [209, 330] width 6 height 6
radio input "true"
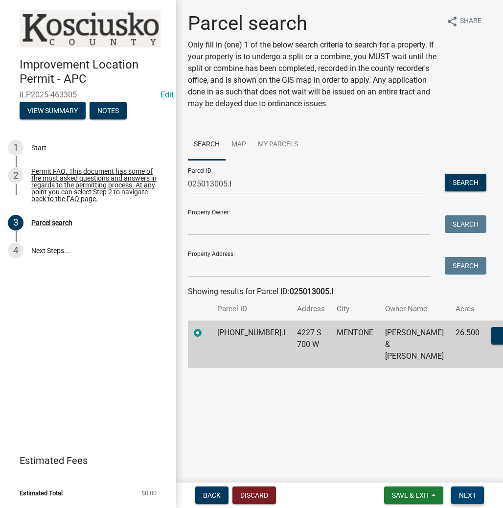
click at [472, 495] on span "Next" at bounding box center [467, 496] width 17 height 8
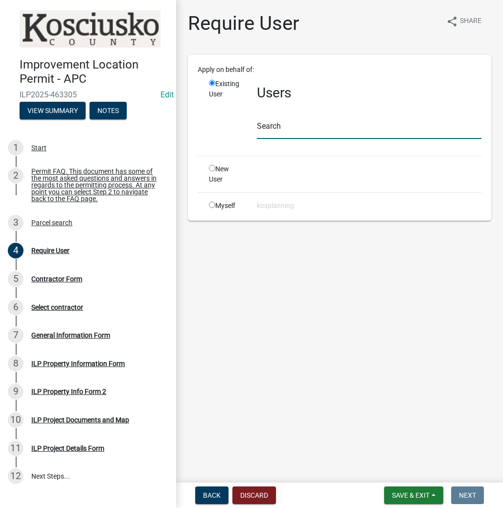
click at [273, 124] on input "text" at bounding box center [369, 129] width 225 height 20
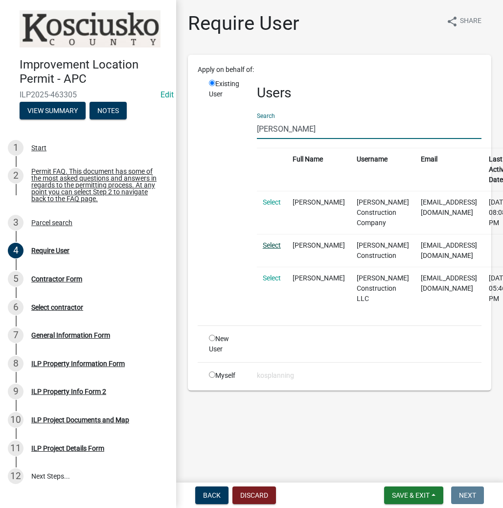
type input "NOLAN HOLLO"
click at [266, 241] on link "Select" at bounding box center [272, 245] width 18 height 8
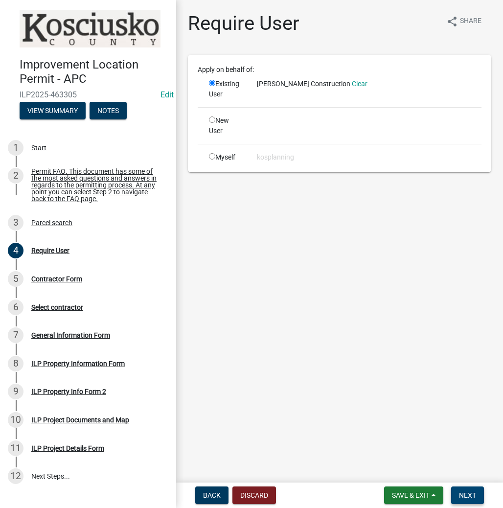
click at [467, 499] on span "Next" at bounding box center [467, 496] width 17 height 8
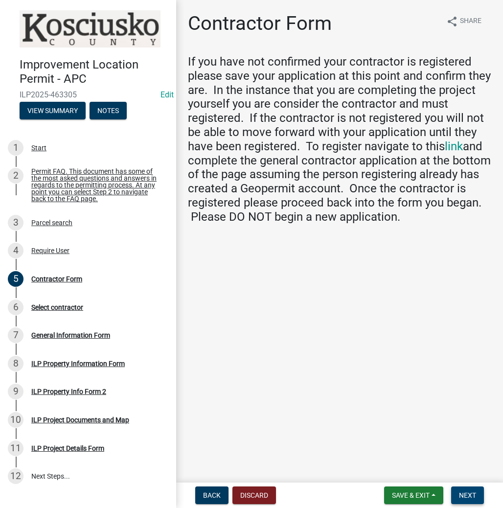
click at [462, 498] on span "Next" at bounding box center [467, 496] width 17 height 8
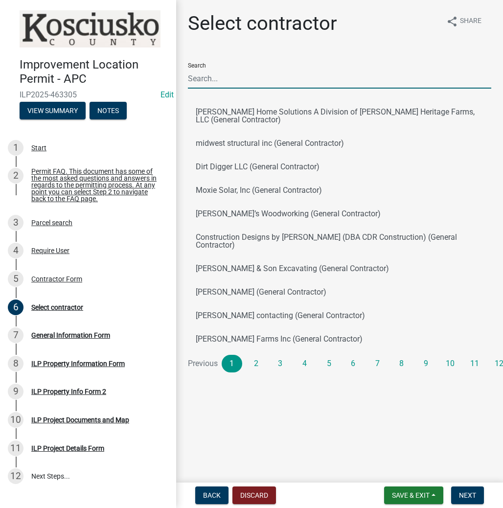
click at [215, 75] on input "Search" at bounding box center [340, 79] width 304 height 20
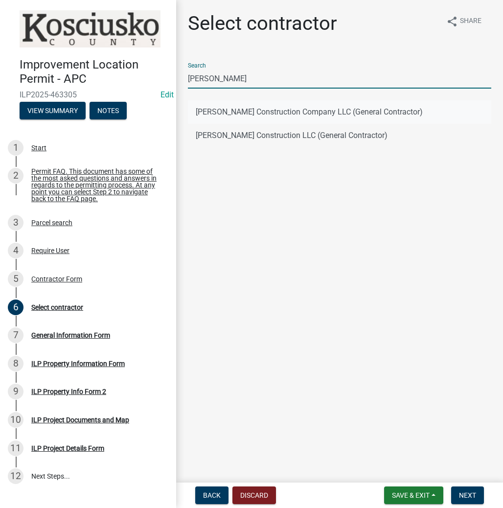
type input "HOLLOWAY"
click at [277, 110] on button "Holloway Construction Company LLC (General Contractor)" at bounding box center [340, 111] width 304 height 23
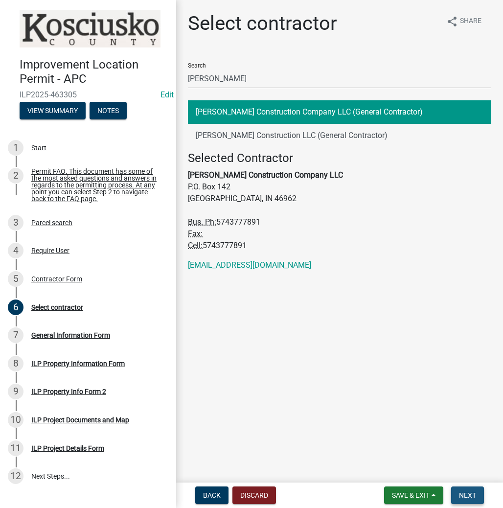
click at [476, 495] on button "Next" at bounding box center [467, 496] width 33 height 18
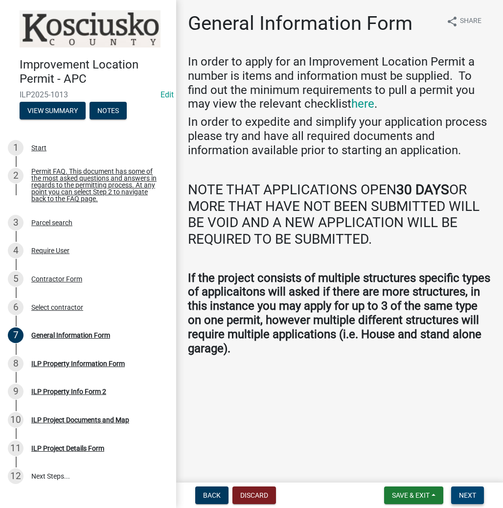
click at [473, 492] on span "Next" at bounding box center [467, 496] width 17 height 8
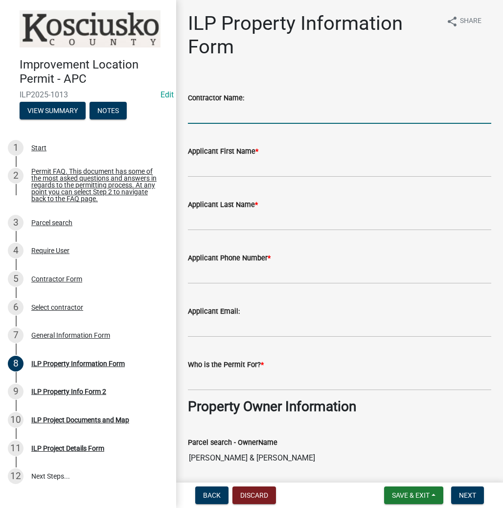
click at [225, 116] on input "Contractor Name:" at bounding box center [340, 114] width 304 height 20
type input "HOLLOWAY CONSTRUCTION"
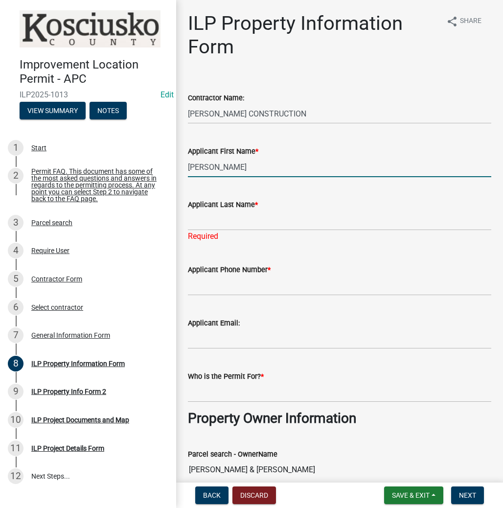
drag, startPoint x: 268, startPoint y: 173, endPoint x: 266, endPoint y: 168, distance: 5.5
click at [266, 170] on input "JOSEPH YOCUM" at bounding box center [340, 167] width 304 height 20
type input "JOSEPH"
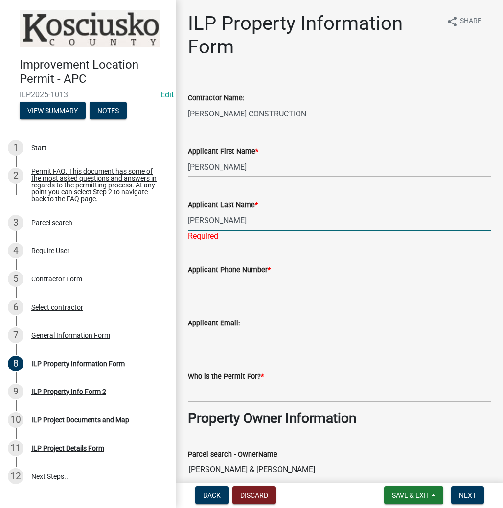
type input "YOCUM"
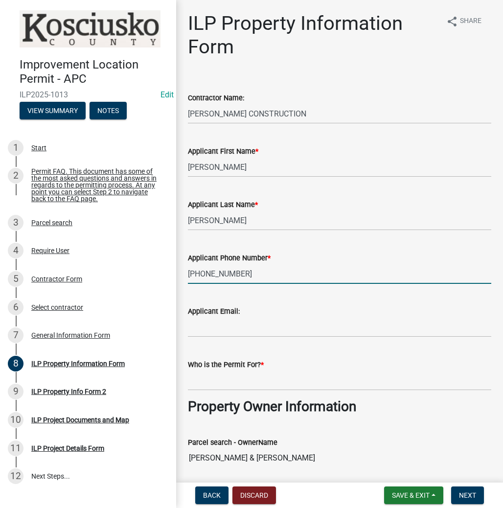
type input "574-328-2150"
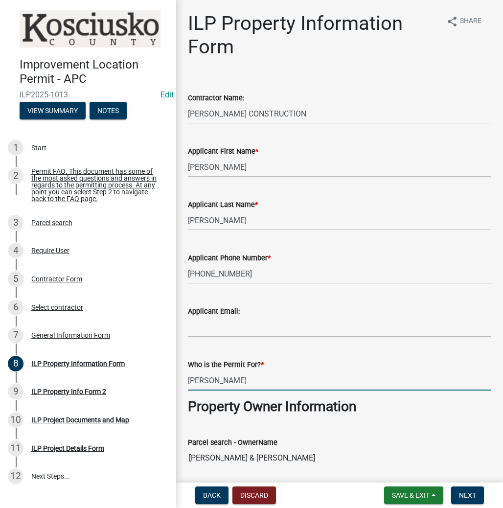
type input "JOSEPH YOCUM"
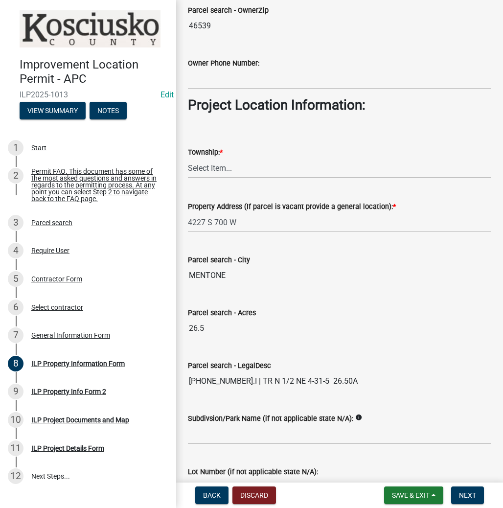
scroll to position [663, 0]
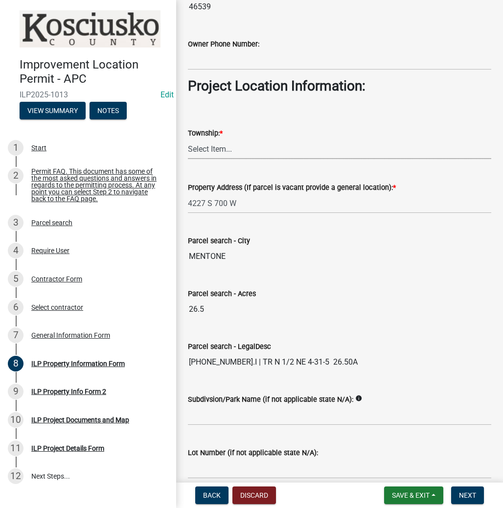
click at [220, 145] on select "Select Item... Benton - Elkhart Co Clay Etna Franklin Harrison Jackson Jefferso…" at bounding box center [340, 149] width 304 height 20
click at [188, 139] on select "Select Item... Benton - Elkhart Co Clay Etna Franklin Harrison Jackson Jefferso…" at bounding box center [340, 149] width 304 height 20
select select "6767052d-73c5-45b7-afaf-b7f308d8ed50"
click at [477, 496] on button "Next" at bounding box center [467, 496] width 33 height 18
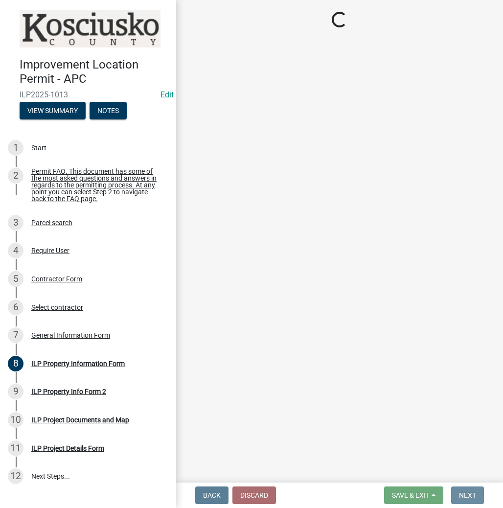
scroll to position [0, 0]
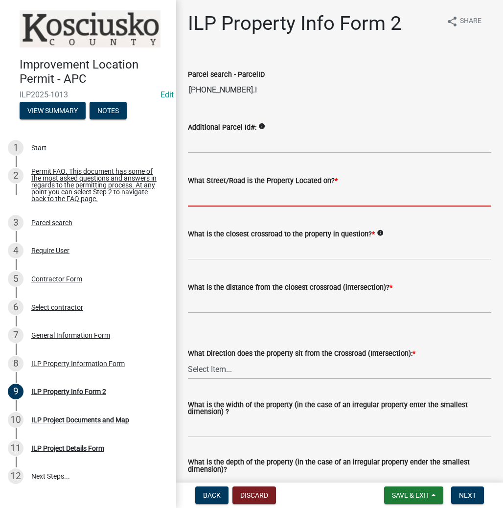
click at [240, 195] on input "What Street/Road is the Property Located on? *" at bounding box center [340, 197] width 304 height 20
type input "700 W"
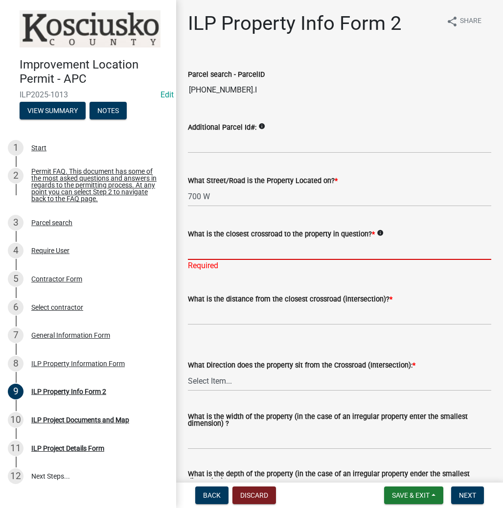
click at [225, 254] on input "What is the closest crossroad to the property in question? *" at bounding box center [340, 250] width 304 height 20
type input "SR 25"
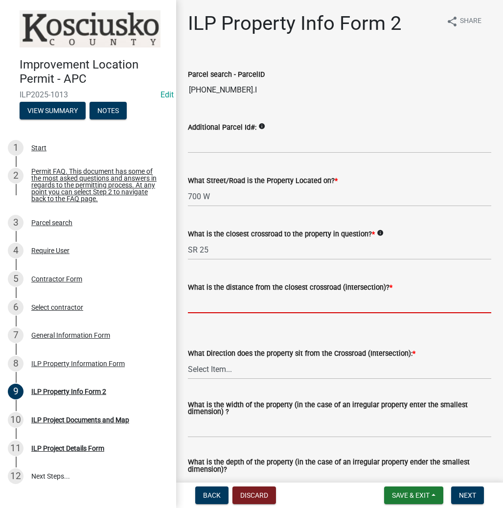
drag, startPoint x: 209, startPoint y: 307, endPoint x: 211, endPoint y: 297, distance: 10.6
click at [209, 307] on input "text" at bounding box center [340, 303] width 304 height 20
type input "504"
click at [213, 372] on select "Select Item... N NE NW S SE SW E W" at bounding box center [340, 369] width 304 height 20
click at [188, 359] on select "Select Item... N NE NW S SE SW E W" at bounding box center [340, 369] width 304 height 20
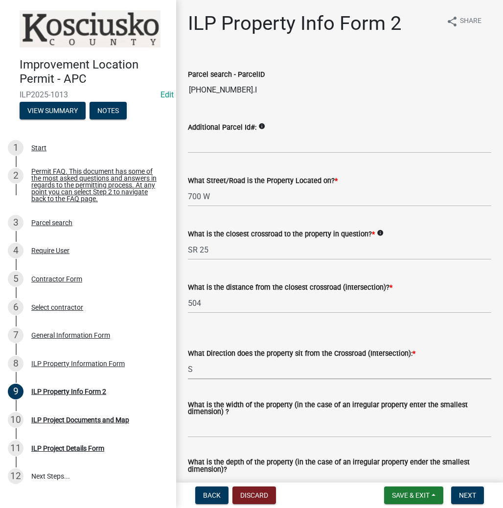
select select "30cad654-0079-4cbe-a349-097ae71a5774"
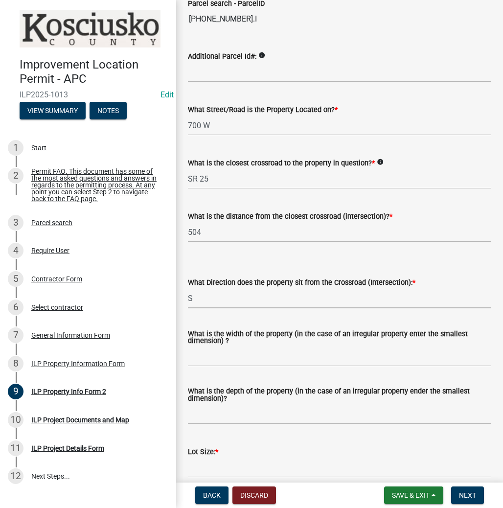
scroll to position [157, 0]
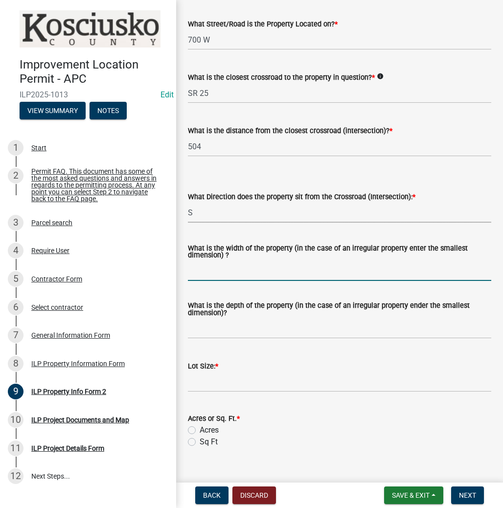
click at [205, 272] on input "What is the width of the property (in the case of an irregular property enter t…" at bounding box center [340, 271] width 304 height 20
type input "C"
type input "VARIES"
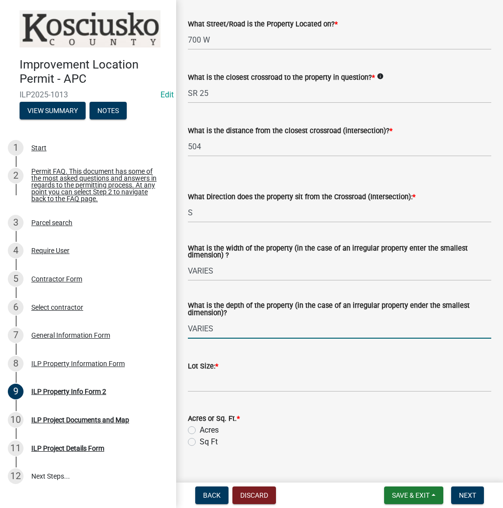
type input "VARIES"
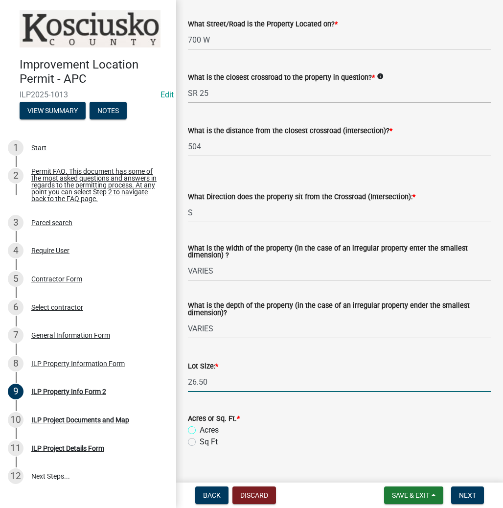
type input "26.5"
click at [200, 433] on label "Acres" at bounding box center [209, 430] width 19 height 12
click at [200, 431] on input "Acres" at bounding box center [203, 427] width 6 height 6
radio input "true"
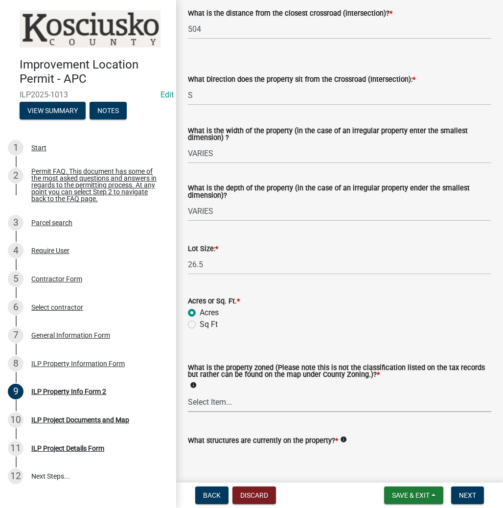
click at [209, 396] on select "Select Item... Agricultural Agricultural 2 Commercial Environmental Industrial …" at bounding box center [340, 402] width 304 height 20
click at [188, 393] on select "Select Item... Agricultural Agricultural 2 Commercial Environmental Industrial …" at bounding box center [340, 402] width 304 height 20
select select "ea119d11-e52e-4559-b746-af06211fe819"
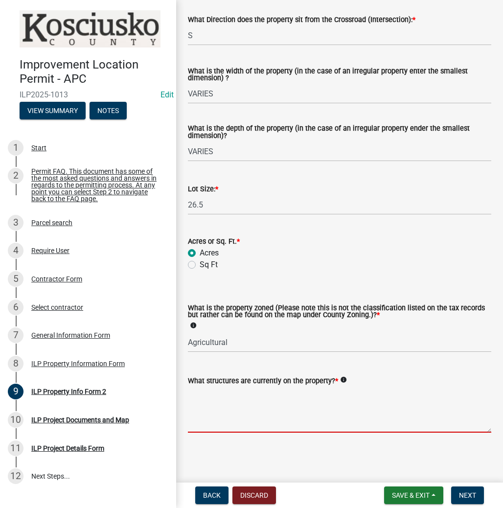
click at [216, 398] on textarea "What structures are currently on the property? *" at bounding box center [340, 410] width 304 height 46
click at [236, 396] on textarea "RESIDENCE" at bounding box center [340, 410] width 304 height 46
click at [226, 390] on textarea "RESIDENCE" at bounding box center [340, 410] width 304 height 46
click at [229, 393] on textarea "RESIDENCE" at bounding box center [340, 410] width 304 height 46
type textarea "RESIDENCE & RES ACC BLDGS"
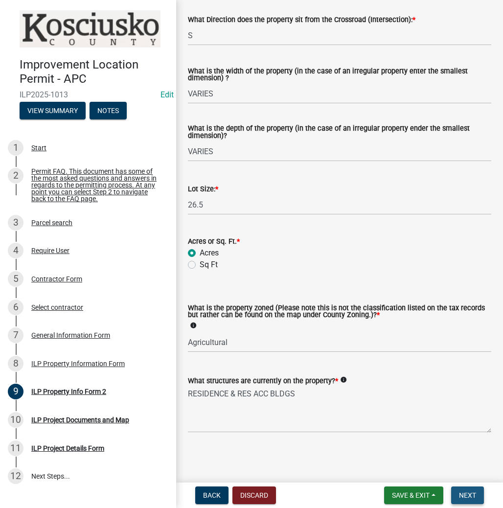
click at [469, 488] on button "Next" at bounding box center [467, 496] width 33 height 18
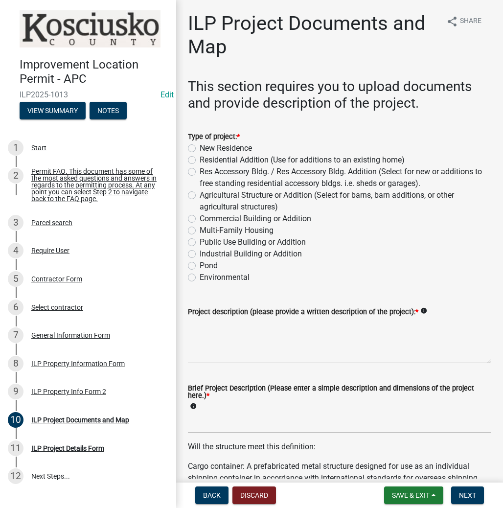
click at [200, 160] on label "Residential Addition (Use for additions to an existing home)" at bounding box center [302, 160] width 205 height 12
click at [200, 160] on input "Residential Addition (Use for additions to an existing home)" at bounding box center [203, 157] width 6 height 6
radio input "true"
click at [211, 332] on textarea "Project description (please provide a written description of the project): *" at bounding box center [340, 341] width 304 height 46
type textarea "38X28 WRAP AROUND DECK"
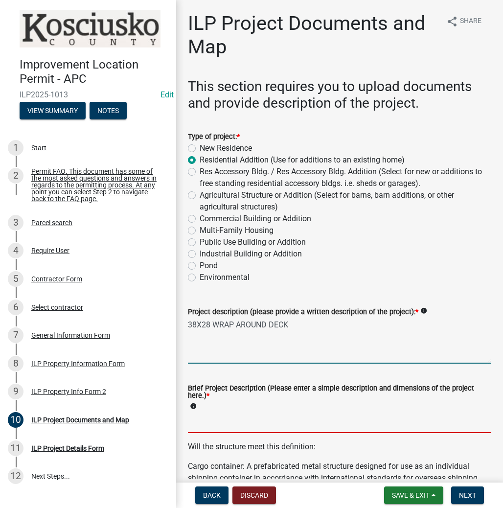
click at [200, 425] on input "Brief Project Description (Please enter a simple description and dimensions of …" at bounding box center [340, 423] width 304 height 20
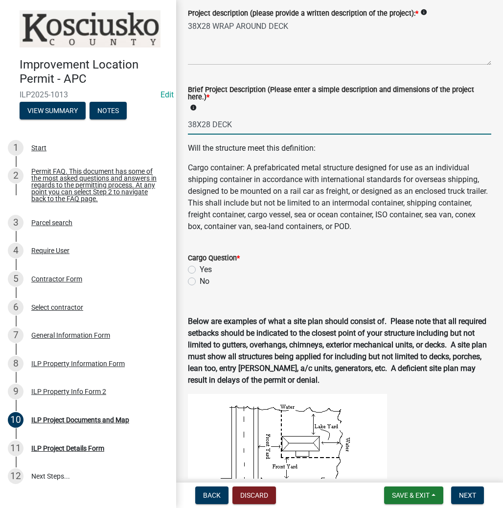
scroll to position [352, 0]
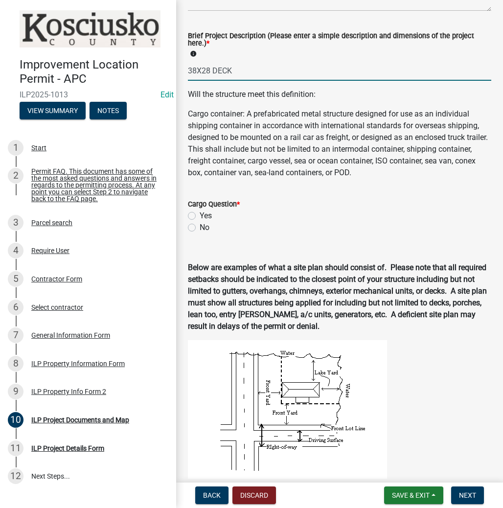
type input "38X28 DECK"
click at [200, 226] on label "No" at bounding box center [205, 228] width 10 height 12
click at [200, 226] on input "No" at bounding box center [203, 225] width 6 height 6
radio input "true"
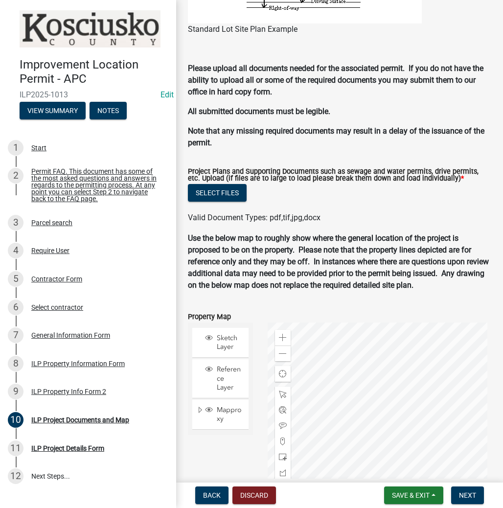
scroll to position [962, 0]
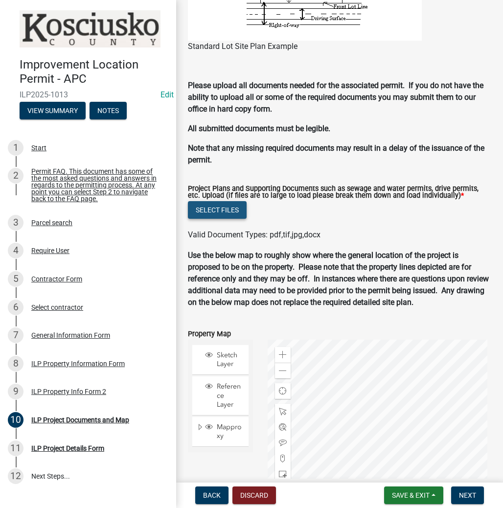
click at [230, 213] on button "Select files" at bounding box center [217, 210] width 59 height 18
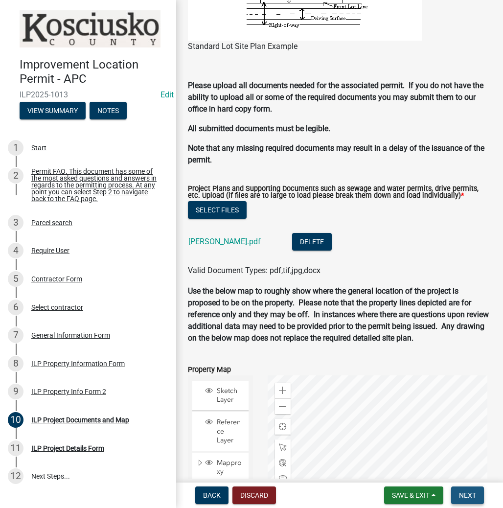
click at [465, 493] on span "Next" at bounding box center [467, 496] width 17 height 8
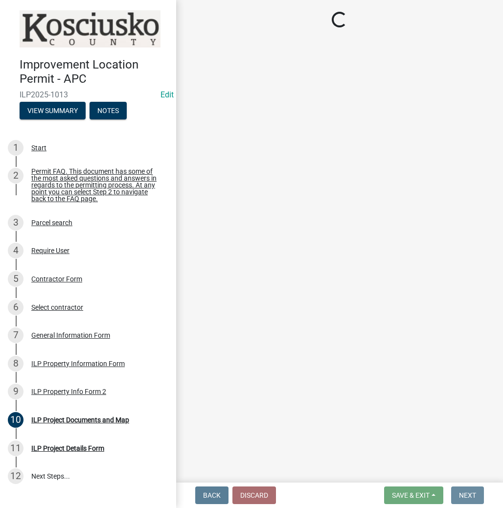
scroll to position [0, 0]
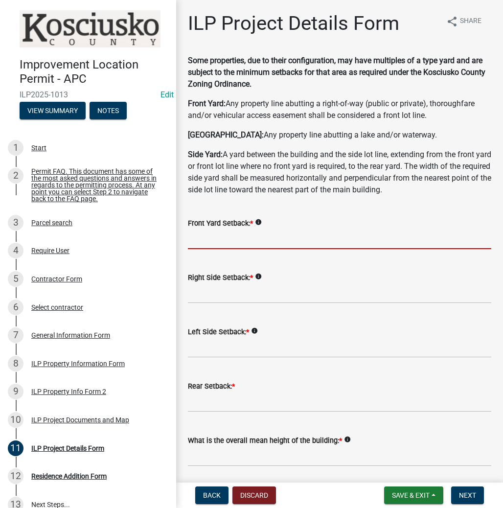
click at [198, 236] on input "text" at bounding box center [340, 239] width 304 height 20
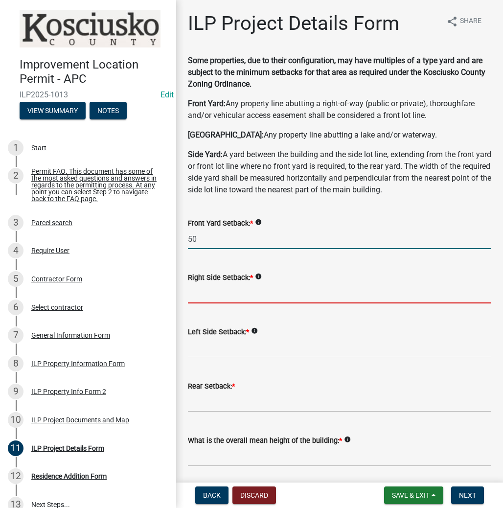
type input "50.0"
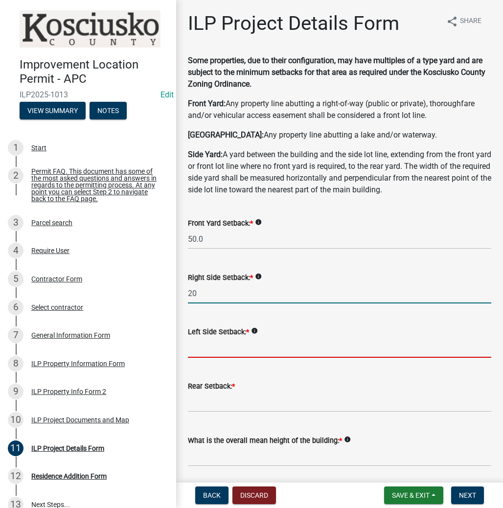
type input "20.0"
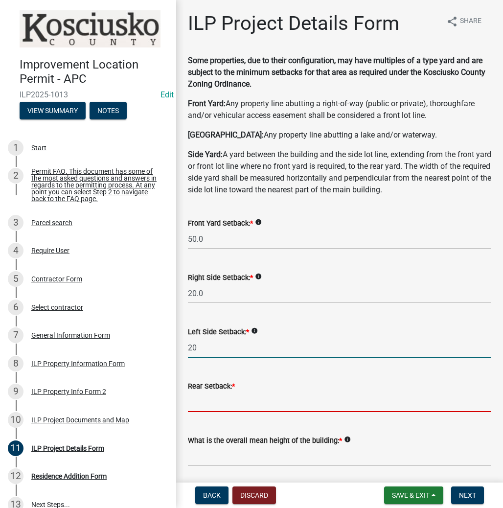
type input "20.0"
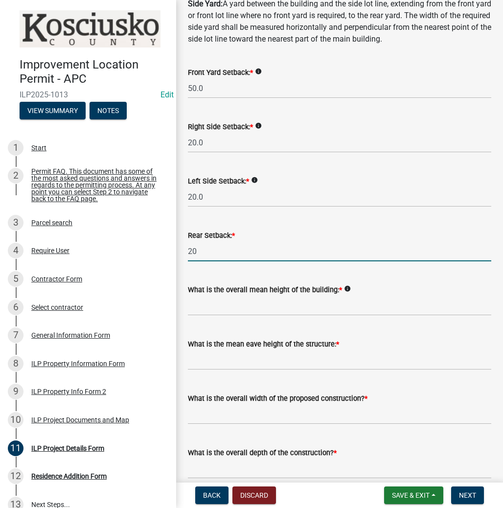
scroll to position [196, 0]
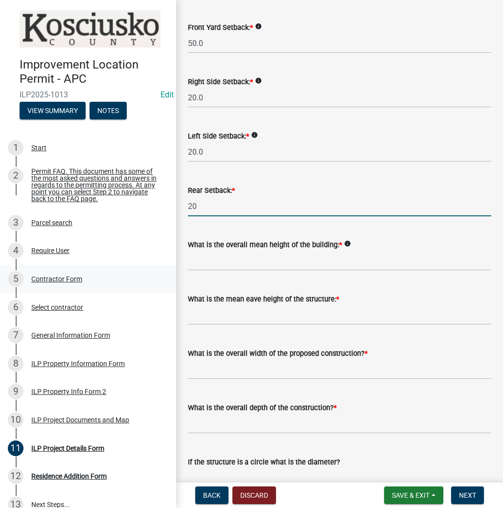
type input "20.0"
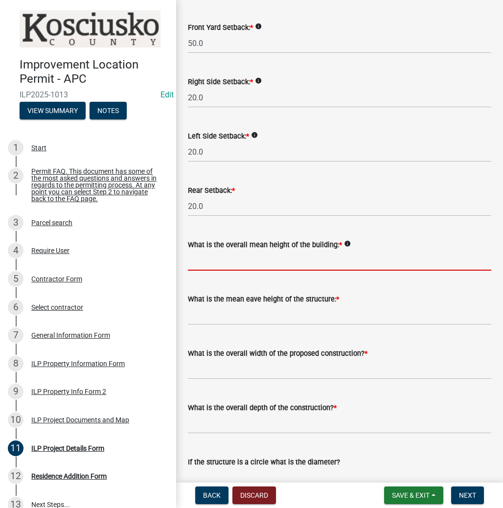
click at [240, 264] on input "text" at bounding box center [340, 261] width 304 height 20
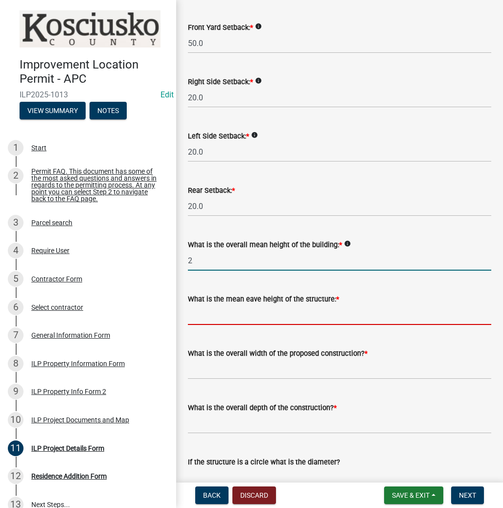
type input "2.0"
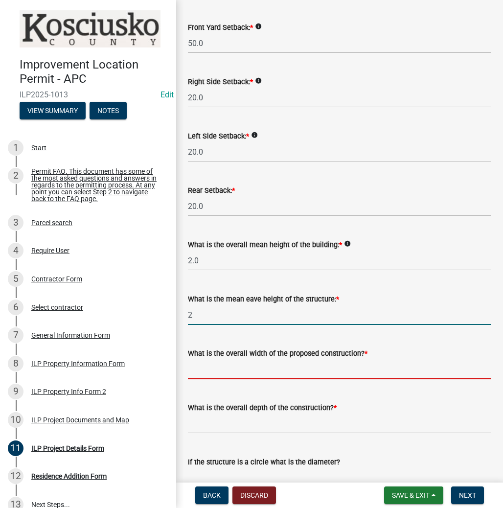
type input "2.0"
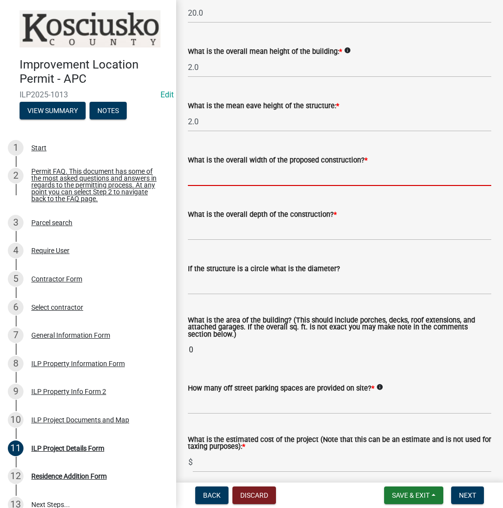
scroll to position [392, 0]
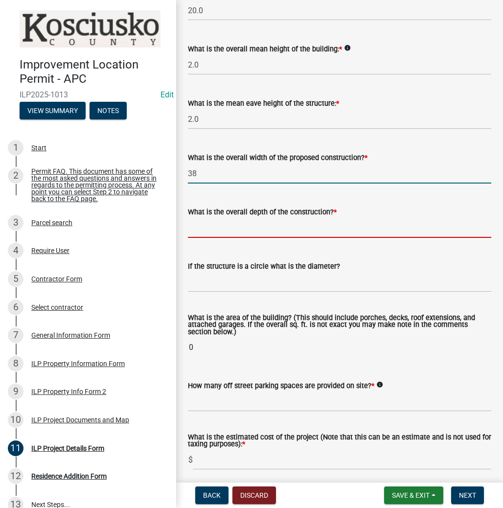
type input "38.00"
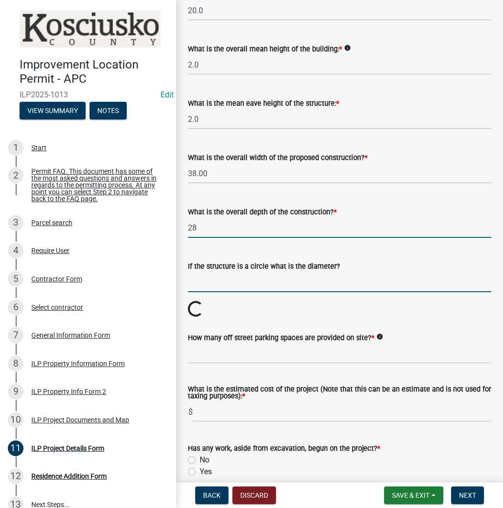
type input "28.00"
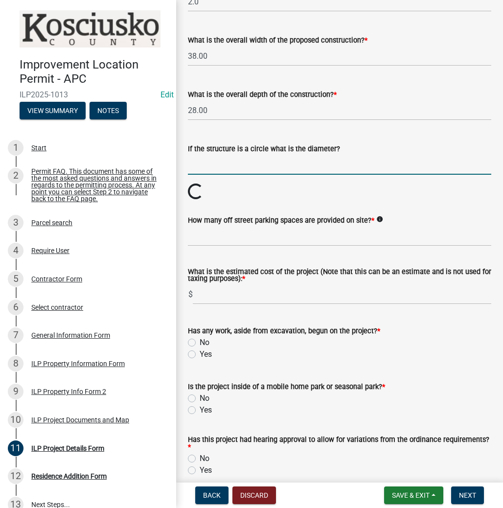
scroll to position [548, 0]
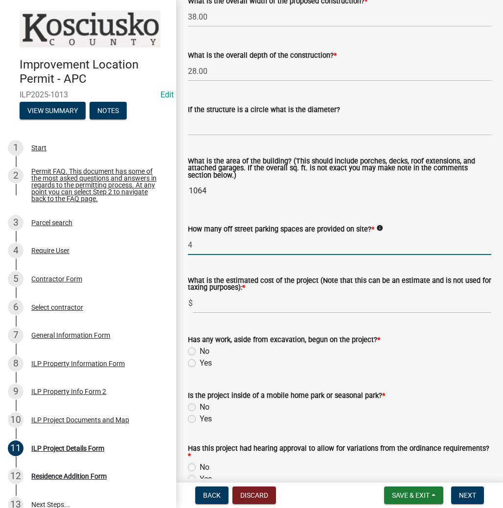
type input "4"
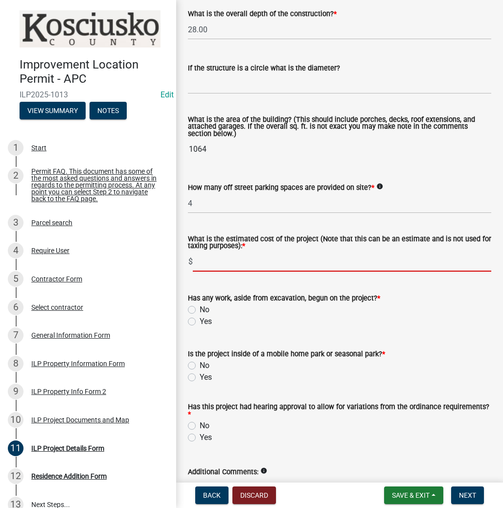
scroll to position [656, 0]
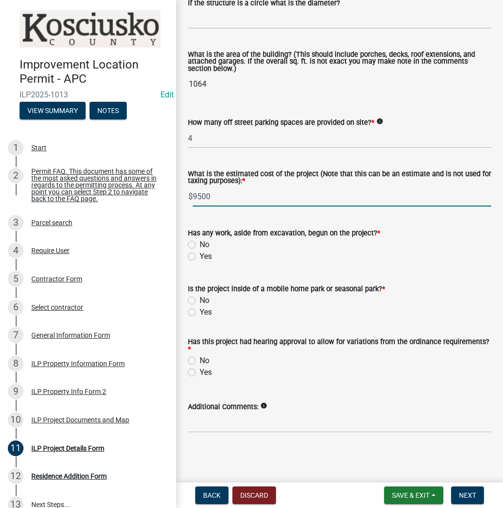
type input "9500"
click at [200, 245] on label "No" at bounding box center [205, 245] width 10 height 12
click at [200, 245] on input "No" at bounding box center [203, 242] width 6 height 6
radio input "true"
click at [200, 298] on label "No" at bounding box center [205, 301] width 10 height 12
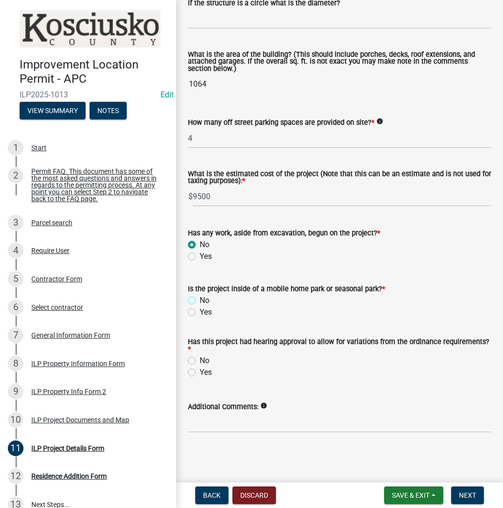
click at [200, 298] on input "No" at bounding box center [203, 298] width 6 height 6
radio input "true"
click at [200, 360] on label "No" at bounding box center [205, 361] width 10 height 12
click at [200, 360] on input "No" at bounding box center [203, 358] width 6 height 6
radio input "true"
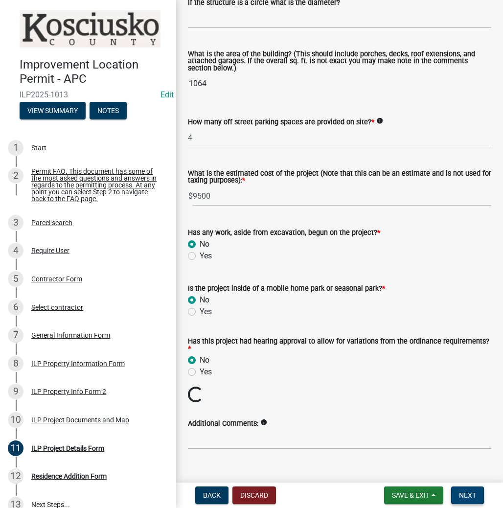
click at [468, 490] on button "Next" at bounding box center [467, 496] width 33 height 18
click at [474, 498] on span "Next" at bounding box center [467, 496] width 17 height 8
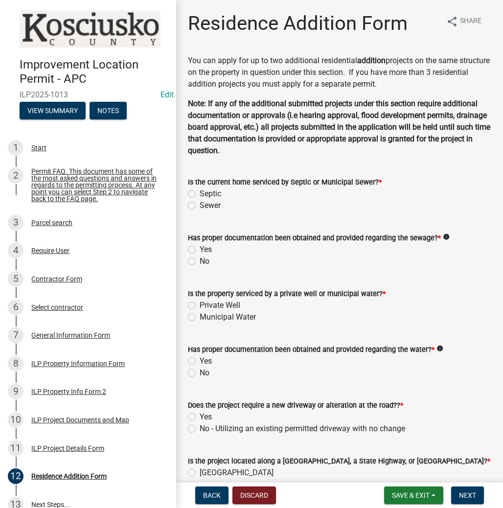
click at [200, 192] on label "Septic" at bounding box center [211, 194] width 22 height 12
click at [200, 192] on input "Septic" at bounding box center [203, 191] width 6 height 6
radio input "true"
click at [200, 251] on label "Yes" at bounding box center [206, 250] width 12 height 12
click at [200, 250] on input "Yes" at bounding box center [203, 247] width 6 height 6
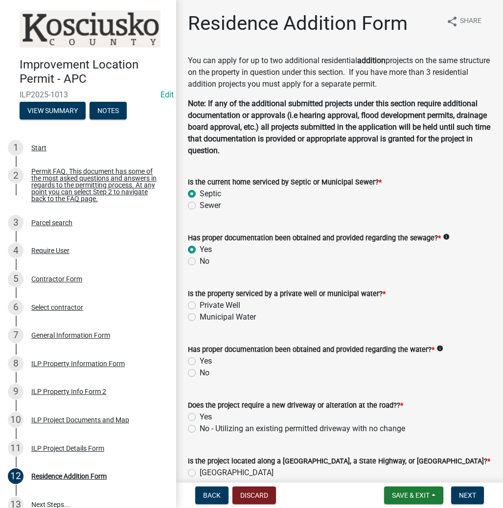
radio input "true"
click at [200, 305] on label "Private Well" at bounding box center [220, 306] width 41 height 12
click at [200, 305] on input "Private Well" at bounding box center [203, 303] width 6 height 6
radio input "true"
click at [200, 361] on label "Yes" at bounding box center [206, 361] width 12 height 12
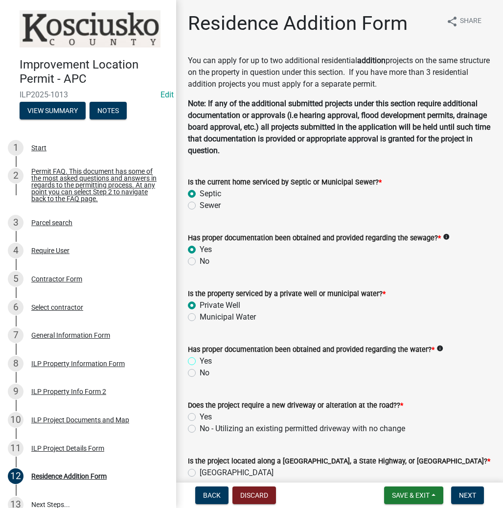
click at [200, 361] on input "Yes" at bounding box center [203, 358] width 6 height 6
radio input "true"
click at [200, 430] on label "No - Utilizing an existing permitted driveway with no change" at bounding box center [303, 429] width 206 height 12
click at [200, 429] on input "No - Utilizing an existing permitted driveway with no change" at bounding box center [203, 426] width 6 height 6
radio input "true"
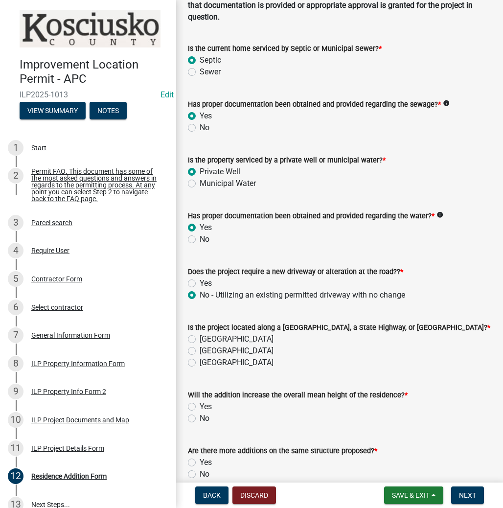
scroll to position [157, 0]
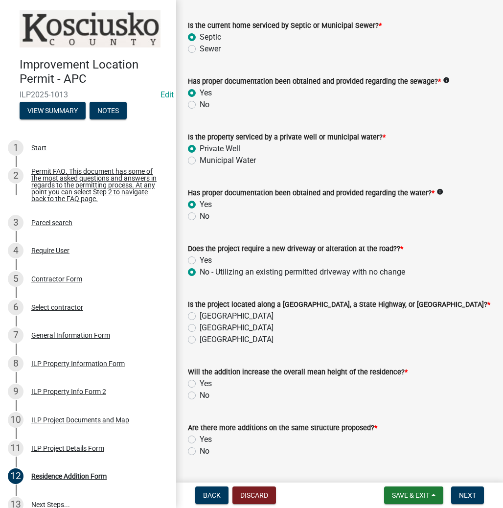
click at [200, 316] on label "County Road" at bounding box center [237, 316] width 74 height 12
click at [200, 316] on input "County Road" at bounding box center [203, 313] width 6 height 6
radio input "true"
click at [200, 395] on label "No" at bounding box center [205, 396] width 10 height 12
click at [200, 395] on input "No" at bounding box center [203, 393] width 6 height 6
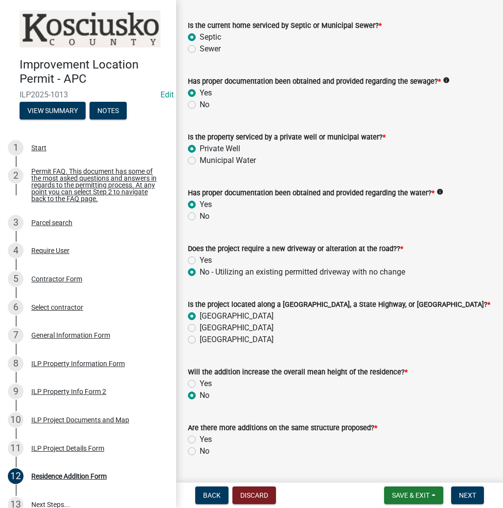
radio input "true"
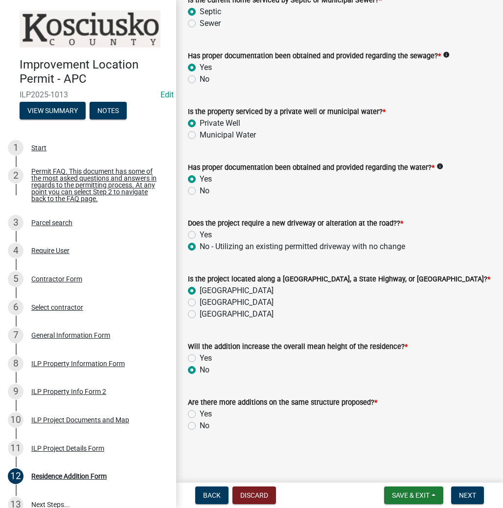
scroll to position [182, 0]
click at [200, 426] on label "No" at bounding box center [205, 426] width 10 height 12
click at [200, 426] on input "No" at bounding box center [203, 423] width 6 height 6
radio input "true"
click at [459, 496] on span "Next" at bounding box center [467, 496] width 17 height 8
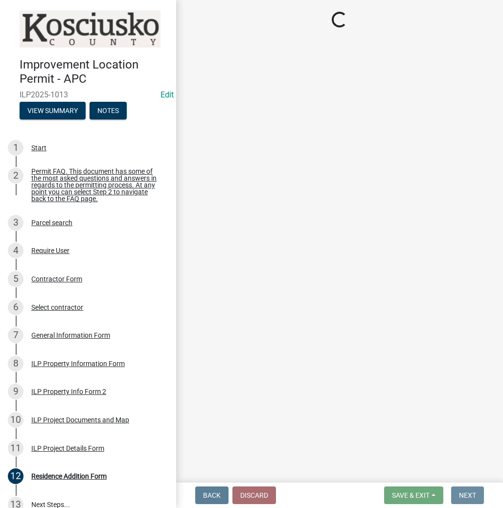
scroll to position [0, 0]
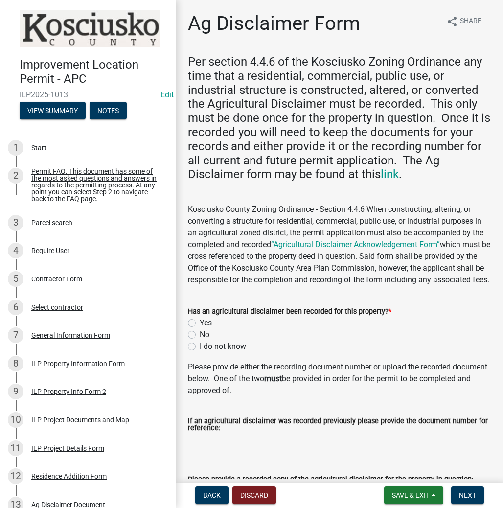
click at [200, 329] on label "Yes" at bounding box center [206, 323] width 12 height 12
click at [200, 324] on input "Yes" at bounding box center [203, 320] width 6 height 6
radio input "true"
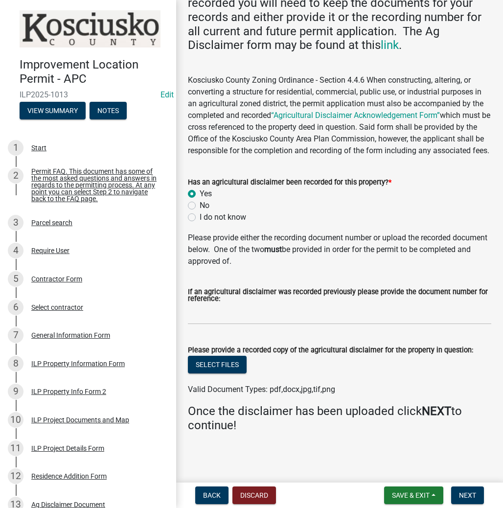
scroll to position [141, 0]
click at [230, 356] on button "Select files" at bounding box center [217, 365] width 59 height 18
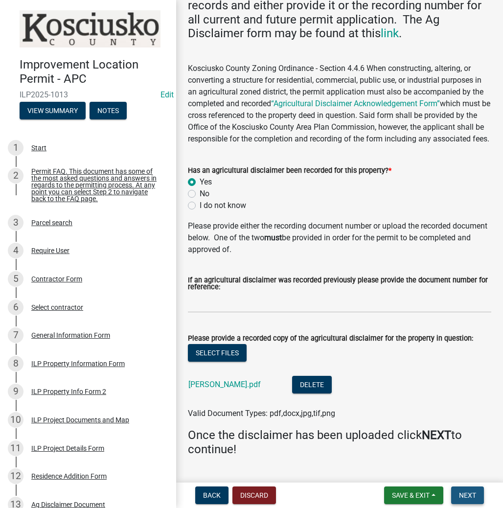
click at [471, 497] on span "Next" at bounding box center [467, 496] width 17 height 8
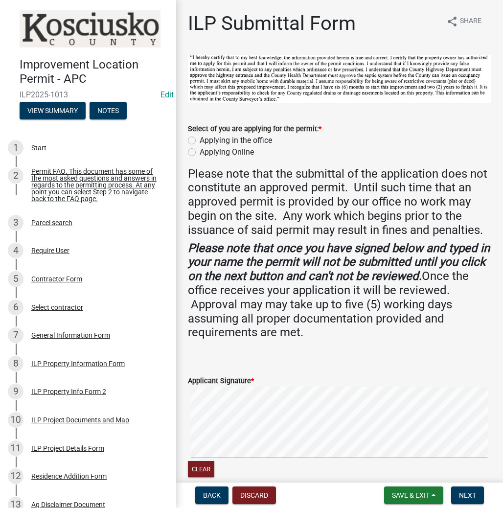
click at [200, 139] on label "Applying in the office" at bounding box center [236, 141] width 72 height 12
click at [200, 139] on input "Applying in the office" at bounding box center [203, 138] width 6 height 6
radio input "true"
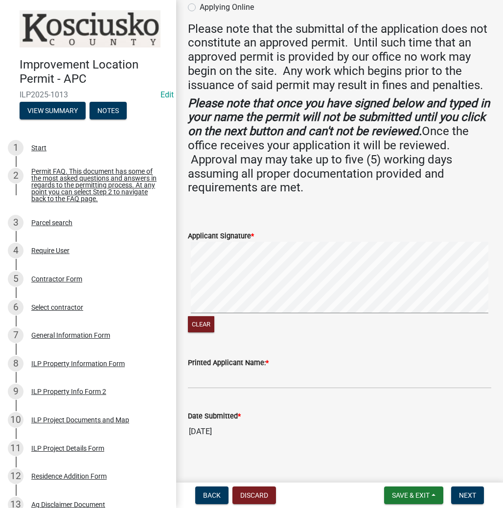
scroll to position [153, 0]
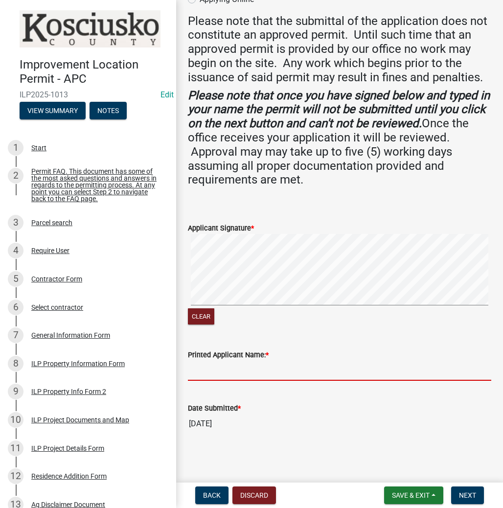
click at [211, 372] on input "Printed Applicant Name: *" at bounding box center [340, 371] width 304 height 20
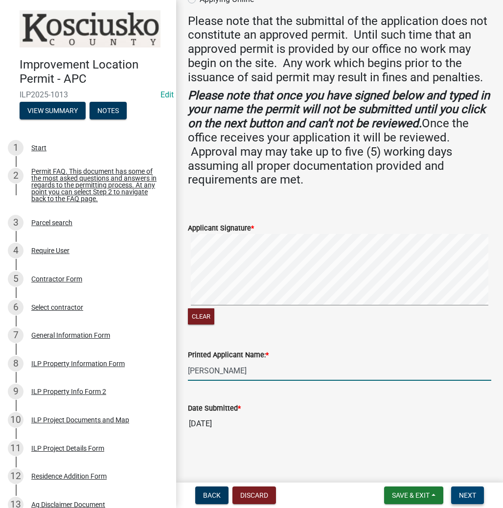
type input "JOSEPH YOCUM"
click at [470, 493] on span "Next" at bounding box center [467, 496] width 17 height 8
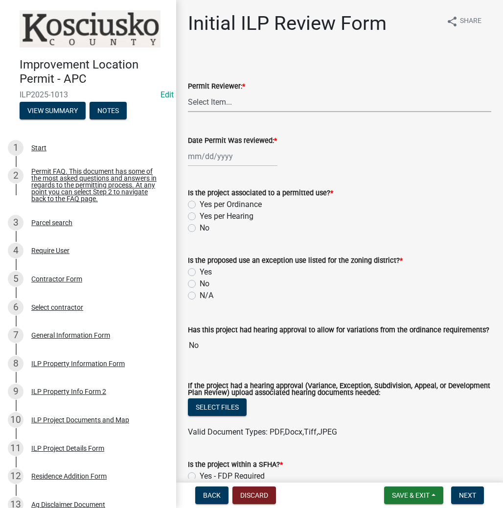
drag, startPoint x: 207, startPoint y: 106, endPoint x: 211, endPoint y: 110, distance: 5.2
click at [207, 106] on select "Select Item... MMS LT AT CS Vacant Vacant" at bounding box center [340, 102] width 304 height 20
click at [188, 92] on select "Select Item... MMS LT AT CS Vacant Vacant" at bounding box center [340, 102] width 304 height 20
select select "c872cdc8-ca01-49f1-a213-e4b05fa58cd2"
click at [222, 146] on div at bounding box center [233, 156] width 90 height 20
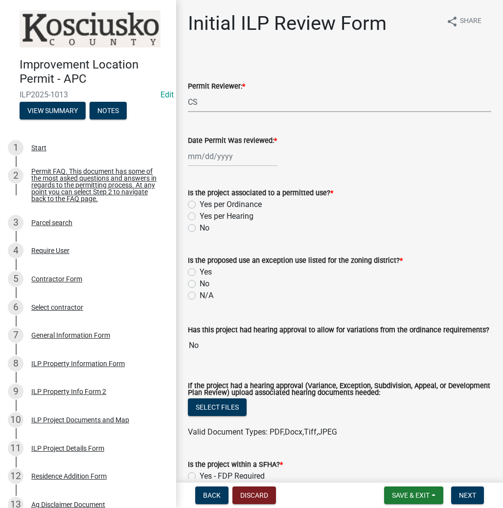
select select "8"
select select "2025"
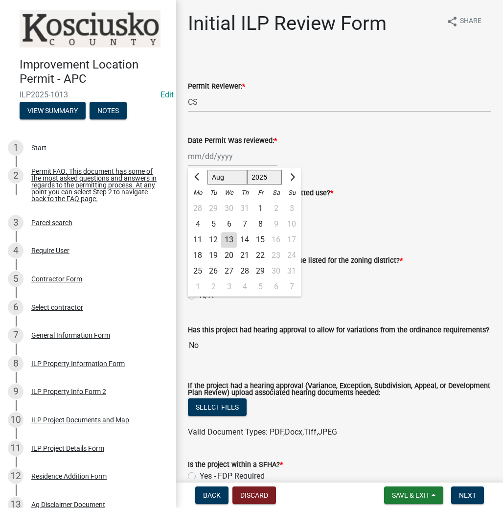
click at [231, 234] on div "13" at bounding box center [229, 240] width 16 height 16
type input "08/13/2025"
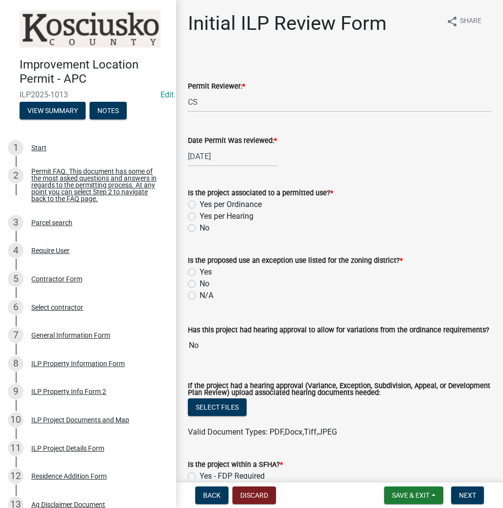
click at [200, 203] on label "Yes per Ordinance" at bounding box center [231, 205] width 62 height 12
click at [200, 203] on input "Yes per Ordinance" at bounding box center [203, 202] width 6 height 6
radio input "true"
drag, startPoint x: 190, startPoint y: 282, endPoint x: 239, endPoint y: 327, distance: 66.2
click at [200, 284] on label "No" at bounding box center [205, 284] width 10 height 12
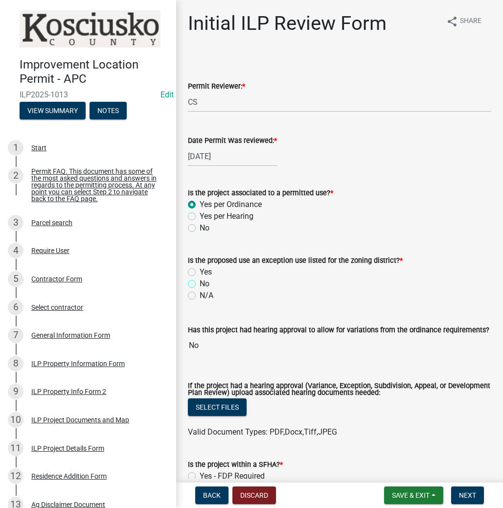
click at [200, 284] on input "No" at bounding box center [203, 281] width 6 height 6
radio input "true"
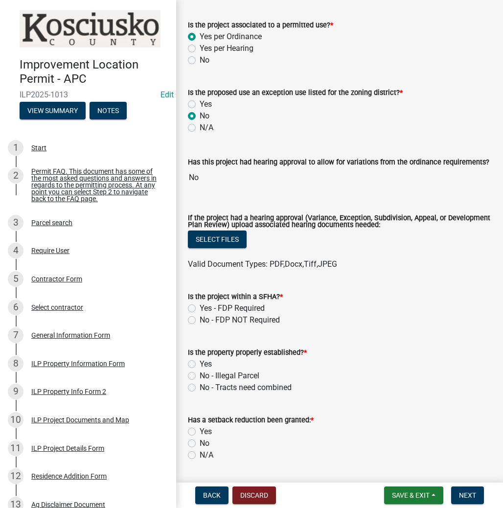
scroll to position [274, 0]
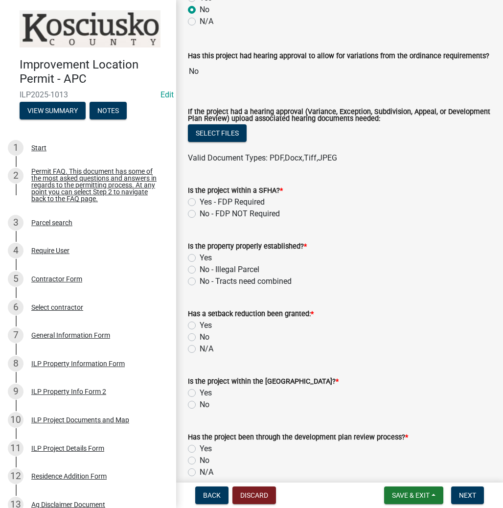
click at [200, 211] on label "No - FDP NOT Required" at bounding box center [240, 214] width 80 height 12
click at [200, 211] on input "No - FDP NOT Required" at bounding box center [203, 211] width 6 height 6
radio input "true"
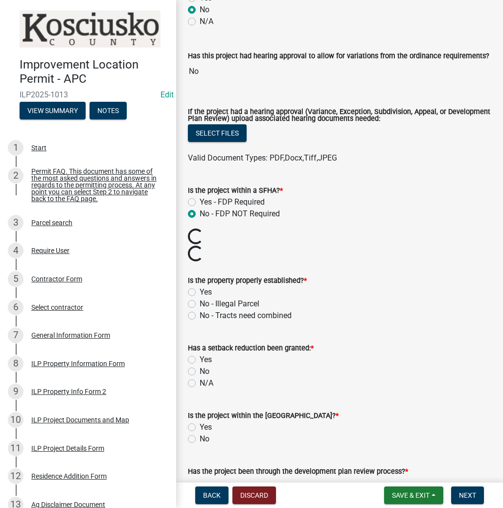
click at [200, 292] on label "Yes" at bounding box center [206, 292] width 12 height 12
click at [200, 292] on input "Yes" at bounding box center [203, 289] width 6 height 6
radio input "true"
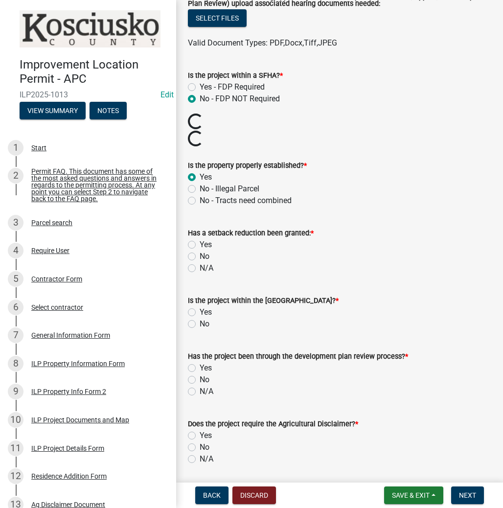
scroll to position [392, 0]
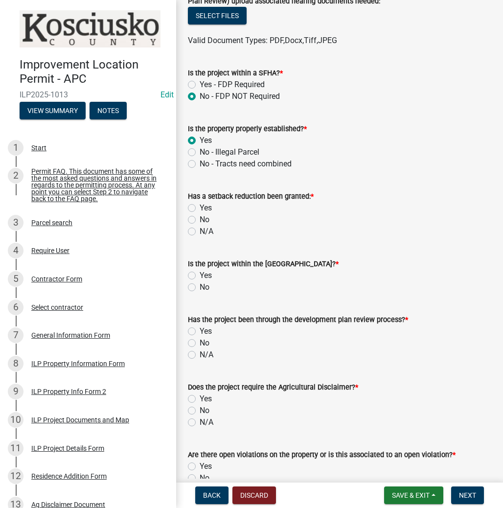
click at [200, 219] on label "No" at bounding box center [205, 220] width 10 height 12
click at [200, 219] on input "No" at bounding box center [203, 217] width 6 height 6
radio input "true"
click at [200, 288] on label "No" at bounding box center [205, 287] width 10 height 12
click at [200, 288] on input "No" at bounding box center [203, 284] width 6 height 6
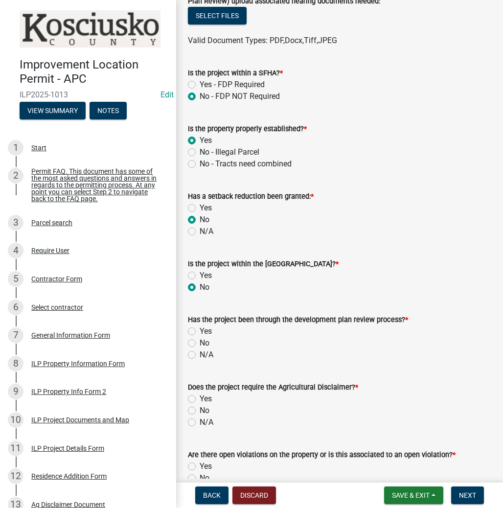
radio input "true"
click at [200, 343] on label "No" at bounding box center [205, 343] width 10 height 12
click at [200, 343] on input "No" at bounding box center [203, 340] width 6 height 6
radio input "true"
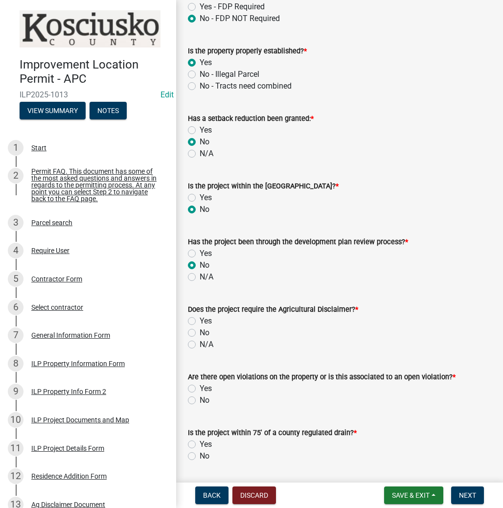
scroll to position [470, 0]
click at [200, 322] on label "Yes" at bounding box center [206, 321] width 12 height 12
click at [200, 321] on input "Yes" at bounding box center [203, 318] width 6 height 6
radio input "true"
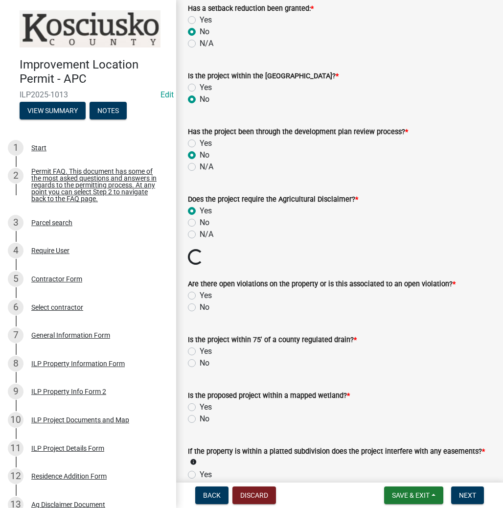
scroll to position [587, 0]
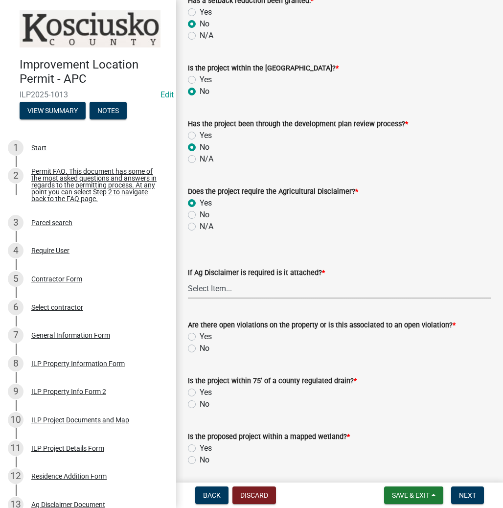
click at [221, 285] on select "Select Item... Yes No" at bounding box center [340, 289] width 304 height 20
click at [188, 279] on select "Select Item... Yes No" at bounding box center [340, 289] width 304 height 20
select select "c0fa77dd-9ee0-4144-9979-eb2eebb8c086"
click at [200, 350] on label "No" at bounding box center [205, 349] width 10 height 12
click at [200, 349] on input "No" at bounding box center [203, 346] width 6 height 6
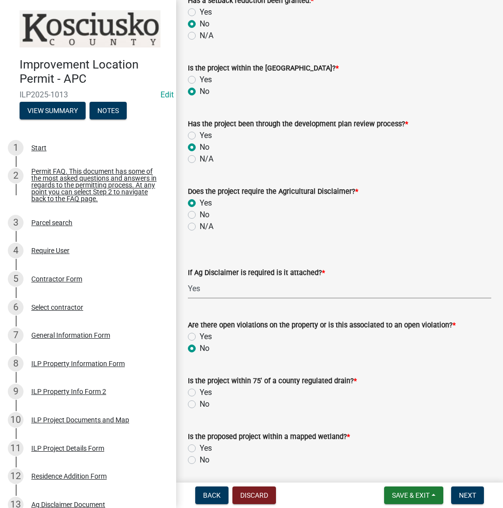
radio input "true"
click at [200, 401] on label "No" at bounding box center [205, 405] width 10 height 12
click at [200, 401] on input "No" at bounding box center [203, 402] width 6 height 6
radio input "true"
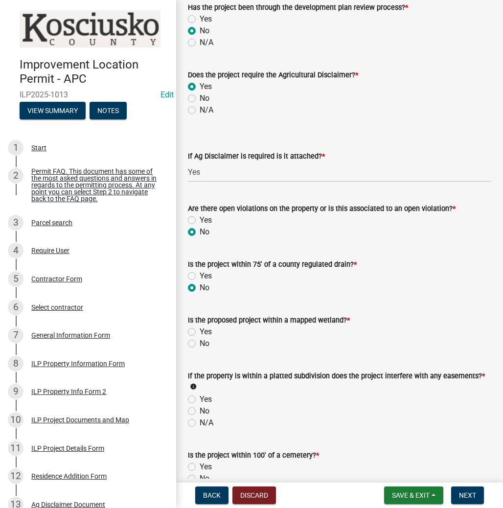
scroll to position [705, 0]
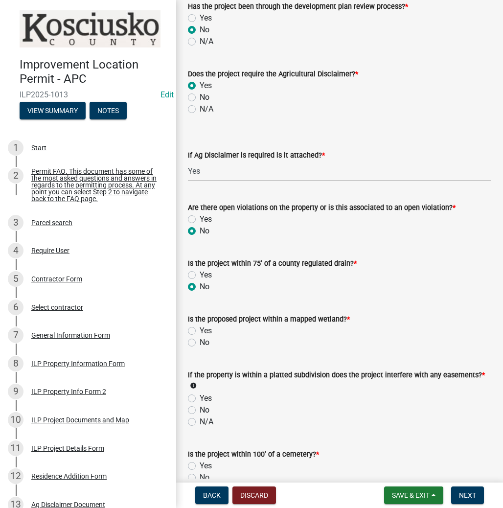
click at [200, 342] on label "No" at bounding box center [205, 343] width 10 height 12
click at [200, 342] on input "No" at bounding box center [203, 340] width 6 height 6
radio input "true"
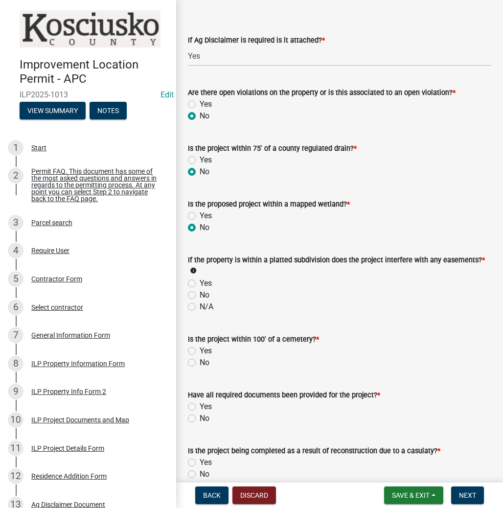
scroll to position [822, 0]
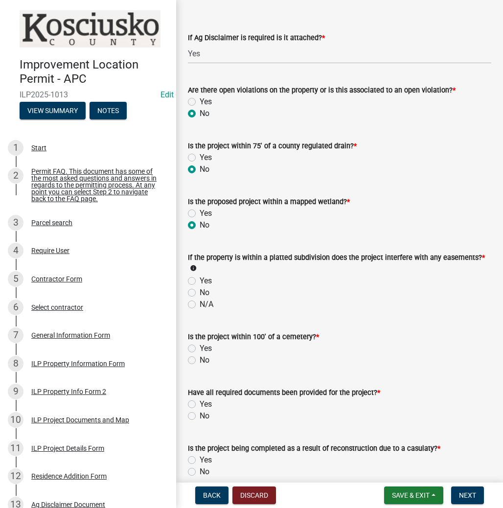
click at [200, 292] on label "No" at bounding box center [205, 293] width 10 height 12
click at [200, 292] on input "No" at bounding box center [203, 290] width 6 height 6
radio input "true"
click at [200, 358] on label "No" at bounding box center [205, 360] width 10 height 12
click at [200, 358] on input "No" at bounding box center [203, 357] width 6 height 6
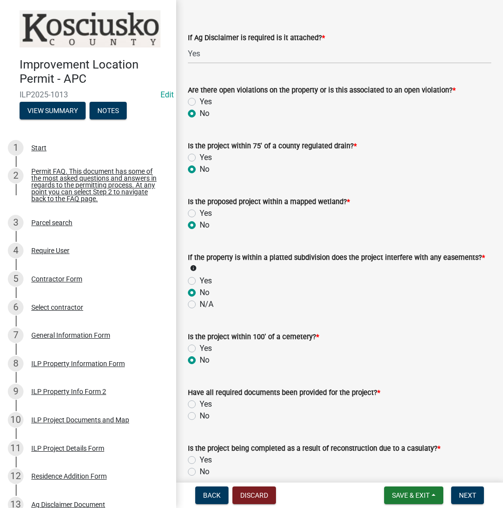
radio input "true"
click at [200, 406] on label "Yes" at bounding box center [206, 405] width 12 height 12
click at [200, 405] on input "Yes" at bounding box center [203, 402] width 6 height 6
radio input "true"
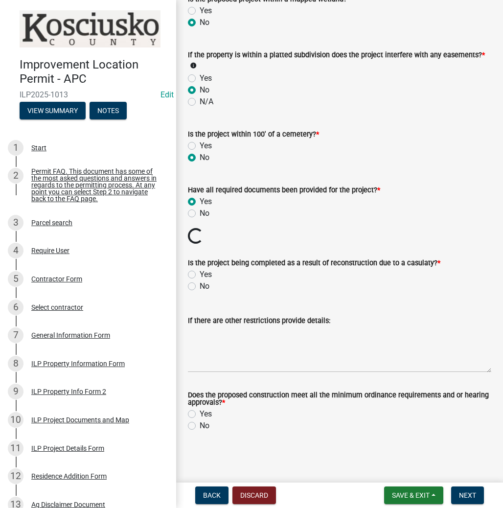
scroll to position [1025, 0]
click at [200, 284] on label "No" at bounding box center [205, 287] width 10 height 12
click at [200, 284] on input "No" at bounding box center [203, 284] width 6 height 6
radio input "true"
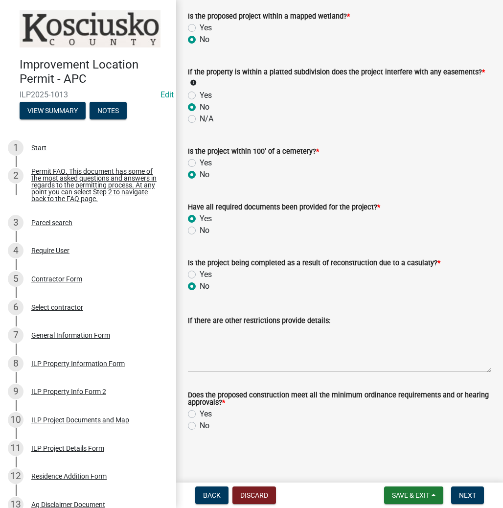
scroll to position [1008, 0]
click at [200, 415] on label "Yes" at bounding box center [206, 414] width 12 height 12
click at [200, 415] on input "Yes" at bounding box center [203, 411] width 6 height 6
radio input "true"
click at [466, 489] on button "Next" at bounding box center [467, 496] width 33 height 18
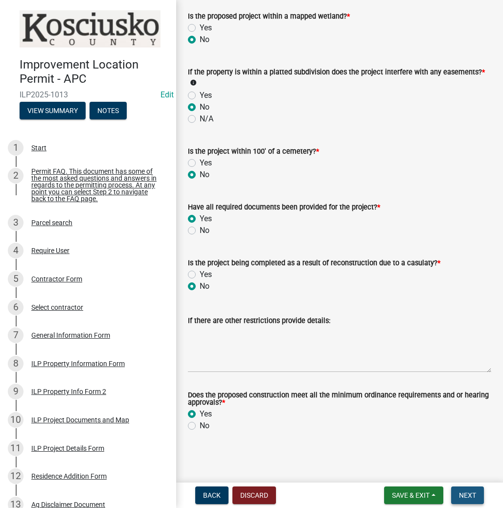
scroll to position [0, 0]
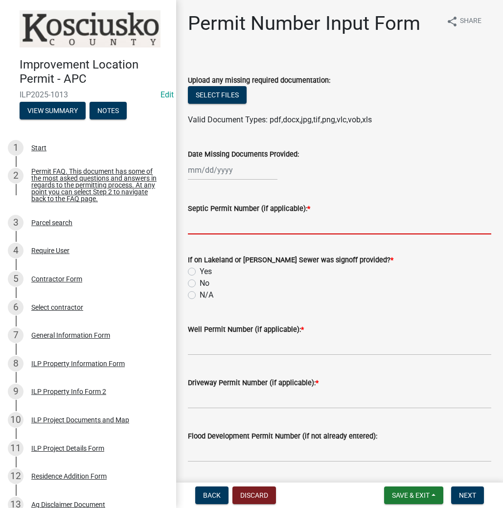
click at [213, 223] on input "Septic Permit Number (if applicable): *" at bounding box center [340, 224] width 304 height 20
type input "L"
type input "LONO"
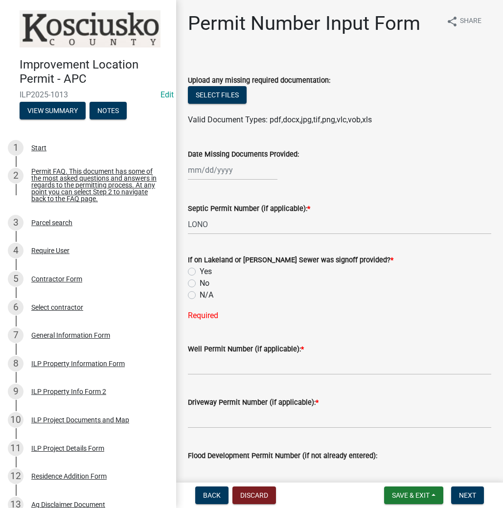
click at [200, 281] on label "No" at bounding box center [205, 284] width 10 height 12
click at [200, 281] on input "No" at bounding box center [203, 281] width 6 height 6
radio input "true"
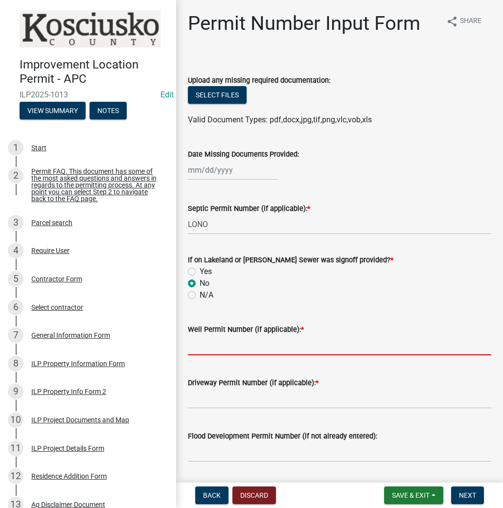
click at [207, 346] on input "Well Permit Number (if applicable): *" at bounding box center [340, 345] width 304 height 20
type input "LONO"
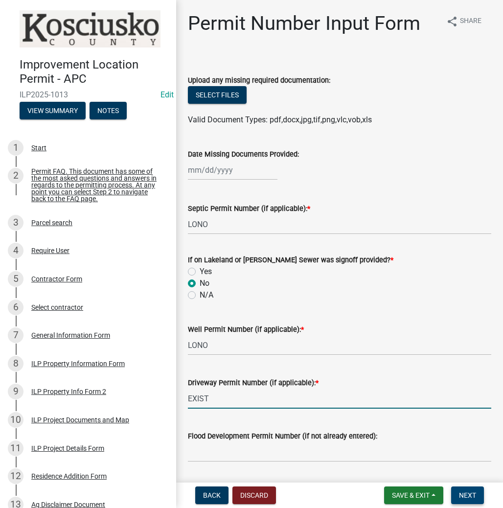
type input "EXIST"
click at [470, 497] on span "Next" at bounding box center [467, 496] width 17 height 8
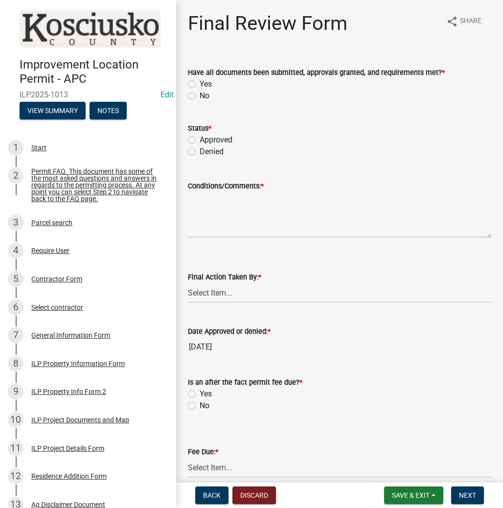
click at [196, 81] on div "Yes" at bounding box center [340, 84] width 304 height 12
click at [200, 81] on label "Yes" at bounding box center [206, 84] width 12 height 12
click at [200, 81] on input "Yes" at bounding box center [203, 81] width 6 height 6
radio input "true"
click at [200, 139] on label "Approved" at bounding box center [216, 140] width 33 height 12
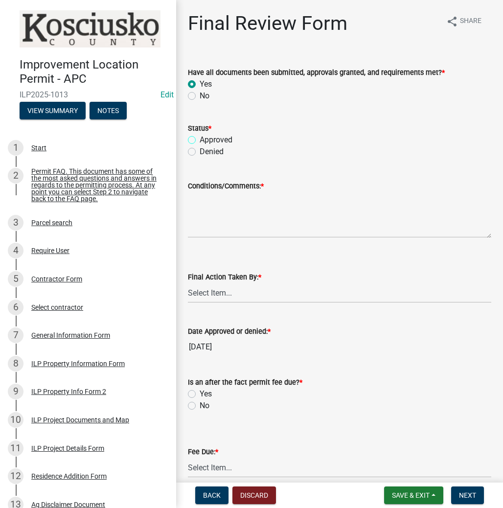
click at [200, 139] on input "Approved" at bounding box center [203, 137] width 6 height 6
radio input "true"
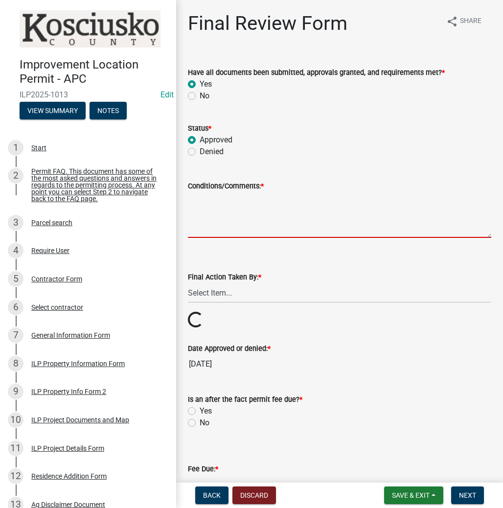
click at [213, 223] on textarea "Conditions/Comments: *" at bounding box center [340, 215] width 304 height 46
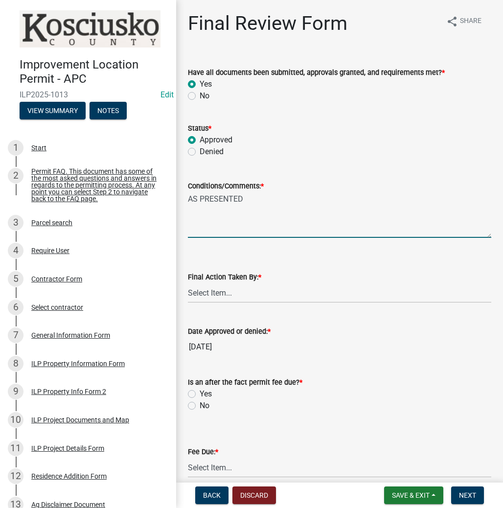
type textarea "AS PRESENTED"
drag, startPoint x: 227, startPoint y: 297, endPoint x: 226, endPoint y: 302, distance: 5.5
click at [227, 297] on select "Select Item... MMS LT AT CS Vacant Vacant" at bounding box center [340, 293] width 304 height 20
click at [188, 283] on select "Select Item... MMS LT AT CS Vacant Vacant" at bounding box center [340, 293] width 304 height 20
select select "c872cdc8-ca01-49f1-a213-e4b05fa58cd2"
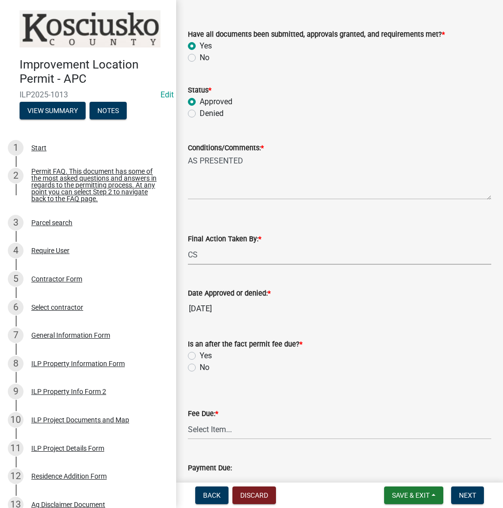
scroll to position [117, 0]
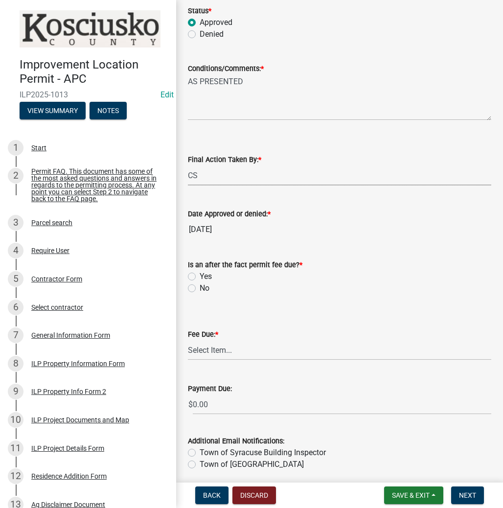
click at [200, 285] on label "No" at bounding box center [205, 288] width 10 height 12
click at [200, 285] on input "No" at bounding box center [203, 285] width 6 height 6
radio input "true"
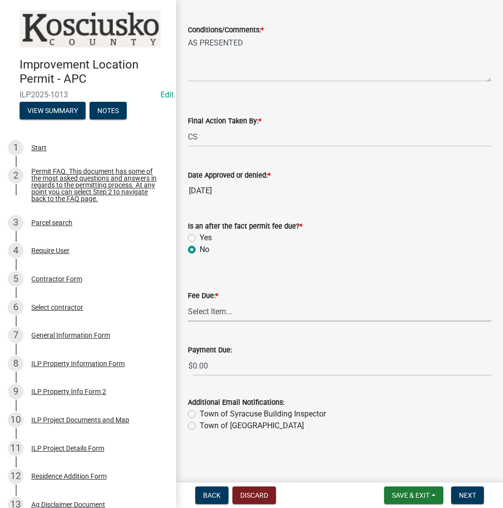
click at [222, 312] on select "Select Item... N/A $10.00 $25.00 $125.00 $250 $500 $500 + $10.00 for every 10 s…" at bounding box center [340, 312] width 304 height 20
click at [188, 322] on select "Select Item... N/A $10.00 $25.00 $125.00 $250 $500 $500 + $10.00 for every 10 s…" at bounding box center [340, 312] width 304 height 20
select select "6f482d1d-eb35-47e6-92b0-143404755581"
click at [464, 492] on span "Next" at bounding box center [467, 496] width 17 height 8
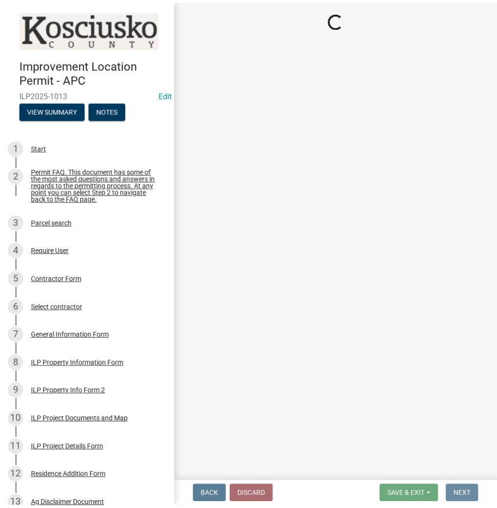
scroll to position [0, 0]
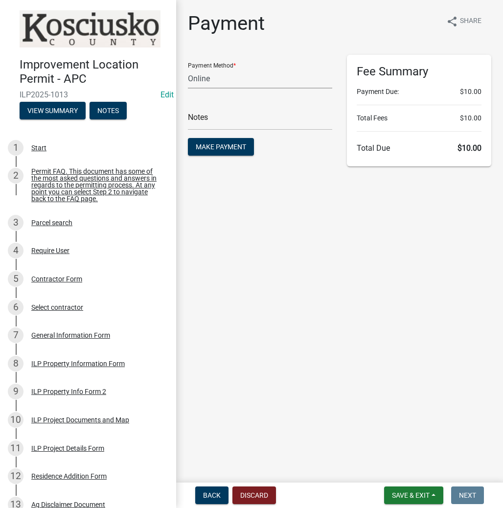
click at [226, 78] on select "Credit Card POS Check Cash Online" at bounding box center [260, 79] width 144 height 20
select select "0: 2"
click at [188, 69] on select "Credit Card POS Check Cash Online" at bounding box center [260, 79] width 144 height 20
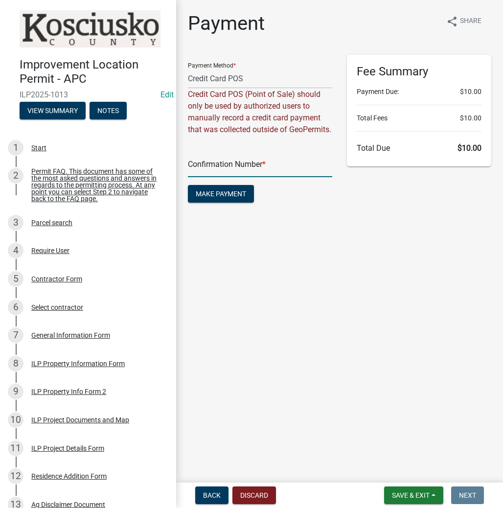
click at [219, 170] on input "text" at bounding box center [260, 167] width 144 height 20
click at [217, 204] on form "Payment Method * Credit Card POS Check Cash Online Credit Card POS (Point of Sa…" at bounding box center [260, 136] width 144 height 162
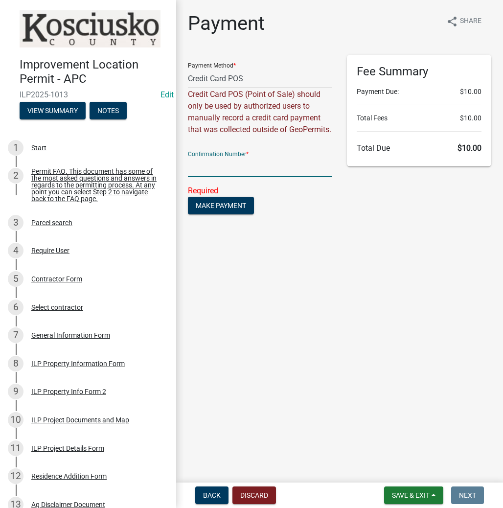
click at [217, 177] on input "text" at bounding box center [260, 167] width 144 height 20
paste input "14810138"
type input "14810138"
click at [223, 200] on button "Make Payment" at bounding box center [221, 194] width 66 height 18
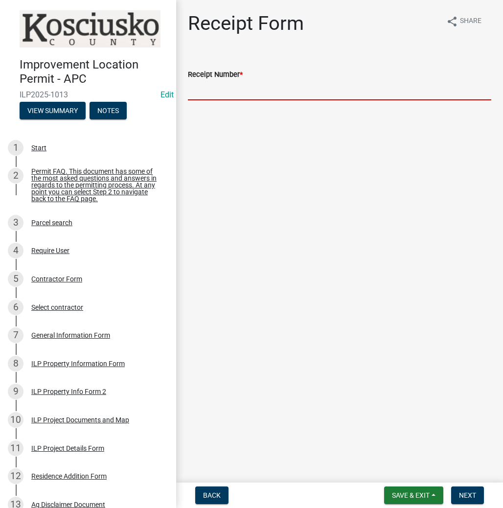
click at [242, 92] on input "Receipt Number *" at bounding box center [340, 90] width 304 height 20
paste input "14810138"
type input "14810138"
click at [468, 486] on nav "Back Save & Exit Save Save & Exit Next" at bounding box center [339, 495] width 327 height 25
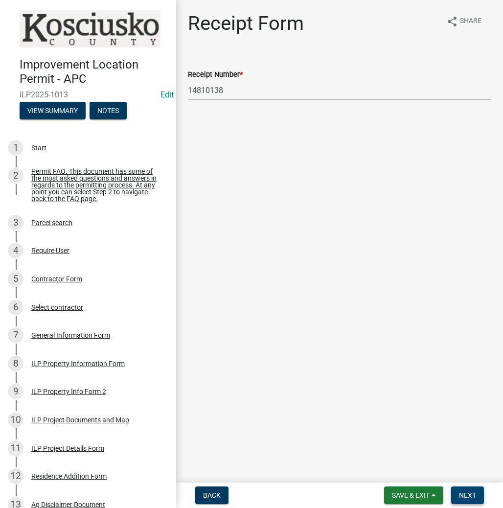
click at [473, 497] on span "Next" at bounding box center [467, 496] width 17 height 8
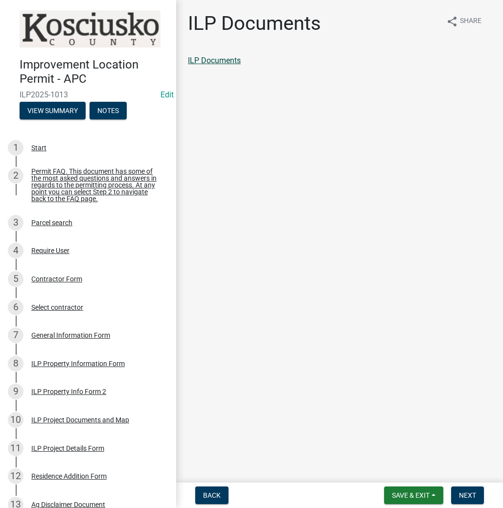
click at [236, 65] on link "ILP Documents" at bounding box center [214, 60] width 53 height 9
click at [472, 493] on span "Next" at bounding box center [467, 496] width 17 height 8
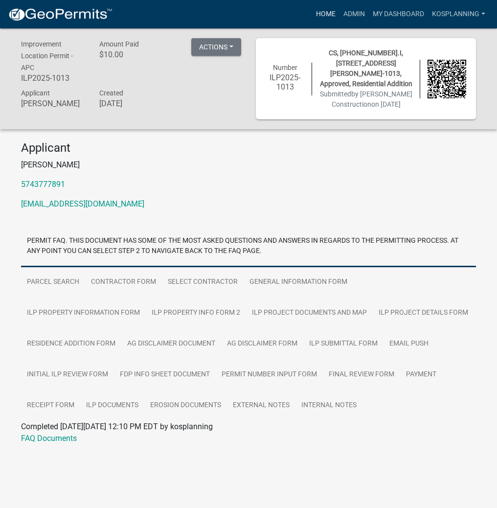
click at [327, 18] on link "Home" at bounding box center [325, 14] width 27 height 19
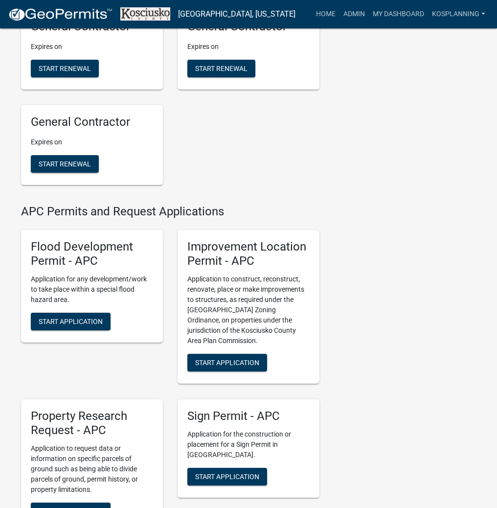
scroll to position [901, 0]
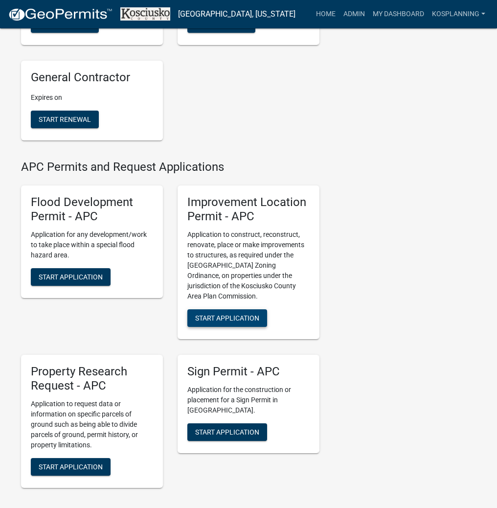
click at [212, 321] on button "Start Application" at bounding box center [228, 318] width 80 height 18
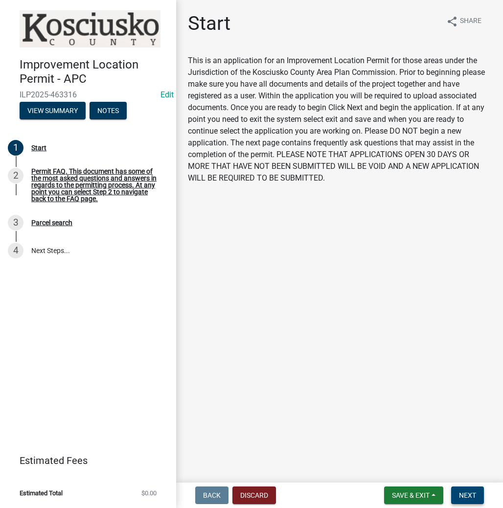
click at [468, 489] on button "Next" at bounding box center [467, 496] width 33 height 18
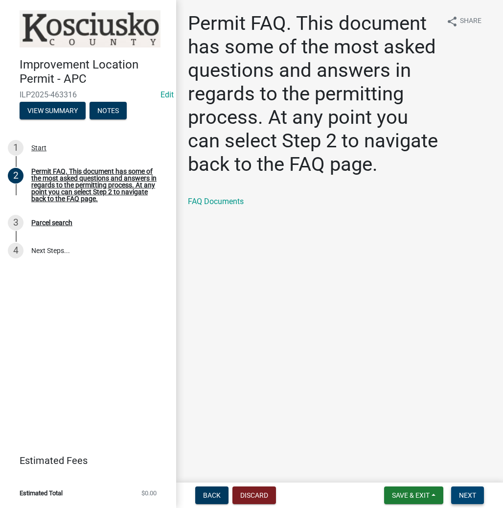
click at [462, 492] on span "Next" at bounding box center [467, 496] width 17 height 8
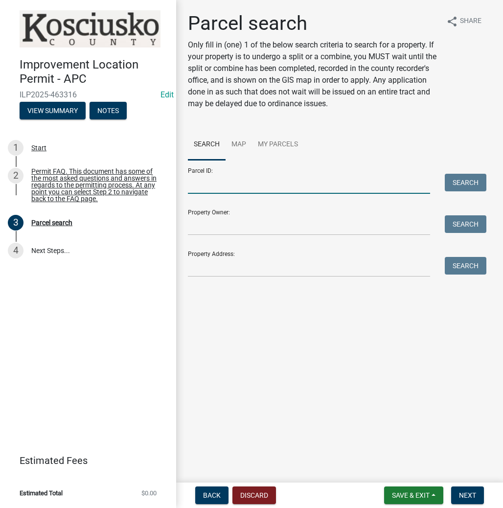
click at [203, 188] on input "Parcel ID:" at bounding box center [309, 184] width 242 height 20
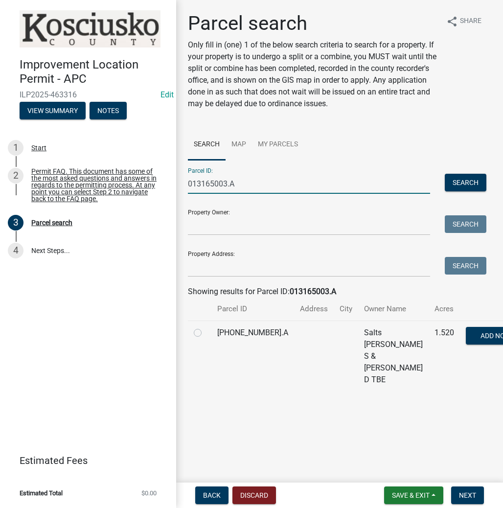
type input "013165003.A"
click at [206, 327] on label at bounding box center [206, 327] width 0 height 0
click at [206, 333] on input "radio" at bounding box center [209, 330] width 6 height 6
radio input "true"
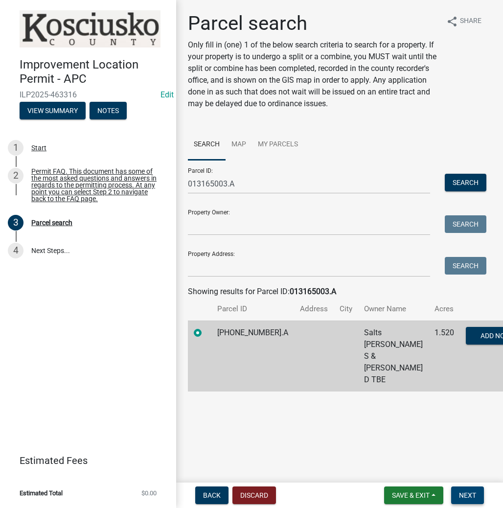
click at [466, 492] on span "Next" at bounding box center [467, 496] width 17 height 8
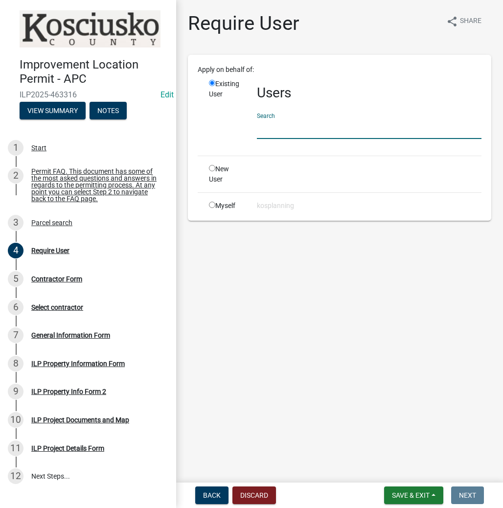
click at [281, 124] on input "text" at bounding box center [369, 129] width 225 height 20
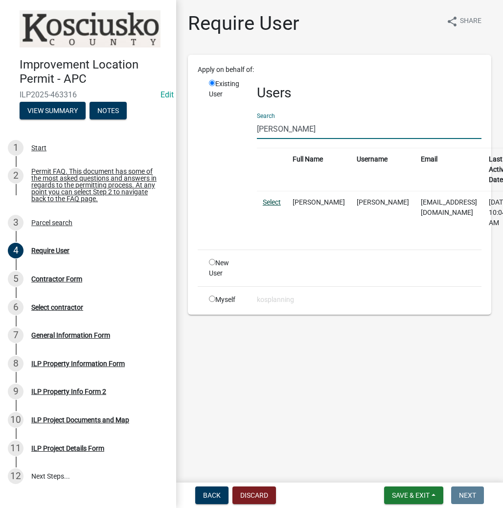
type input "SHANE DRUDGE"
click at [275, 202] on link "Select" at bounding box center [272, 202] width 18 height 8
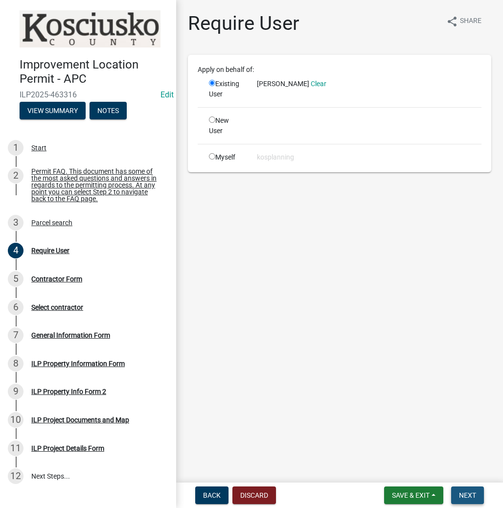
click at [462, 495] on span "Next" at bounding box center [467, 496] width 17 height 8
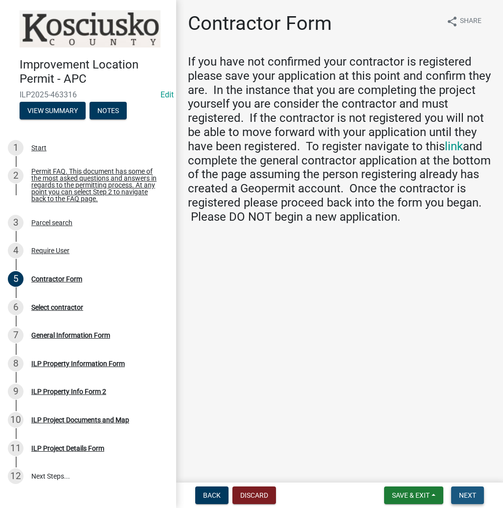
click at [471, 499] on span "Next" at bounding box center [467, 496] width 17 height 8
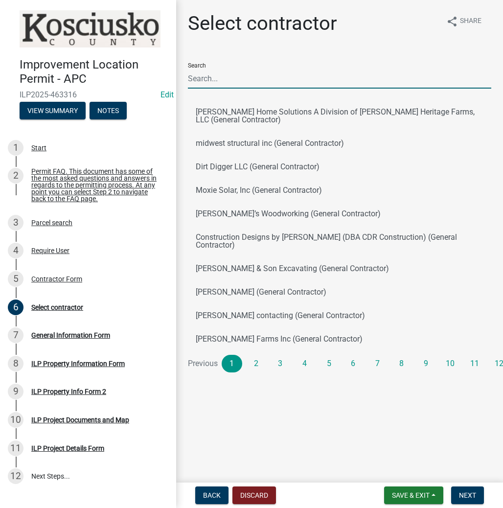
click at [221, 78] on input "Search" at bounding box center [340, 79] width 304 height 20
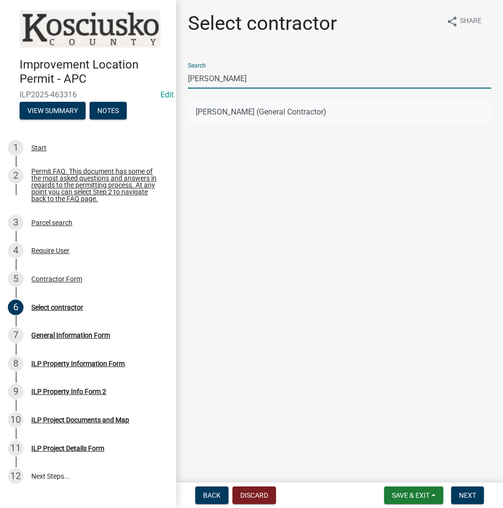
type input "SHANE DRUDGE"
click at [226, 108] on button "SHANE DRUDGE (General Contractor)" at bounding box center [340, 111] width 304 height 23
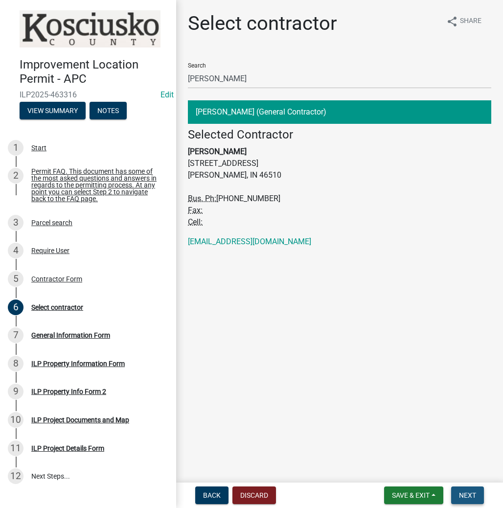
click at [464, 494] on span "Next" at bounding box center [467, 496] width 17 height 8
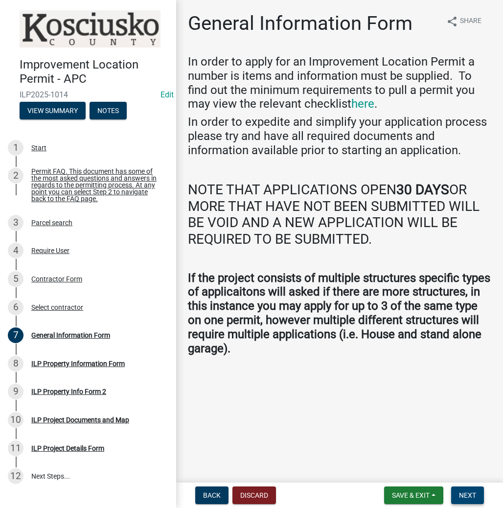
click at [462, 495] on span "Next" at bounding box center [467, 496] width 17 height 8
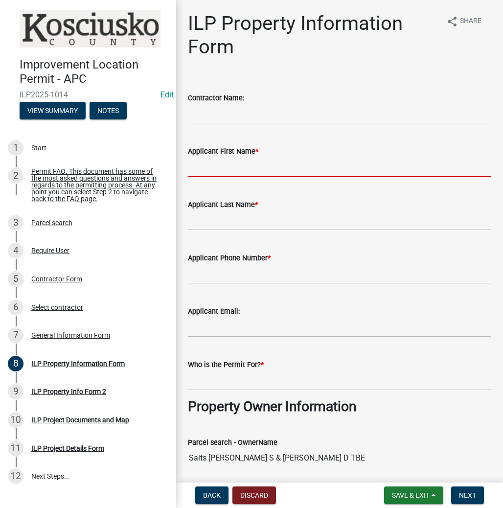
click at [210, 166] on input "Applicant First Name *" at bounding box center [340, 167] width 304 height 20
type input "V"
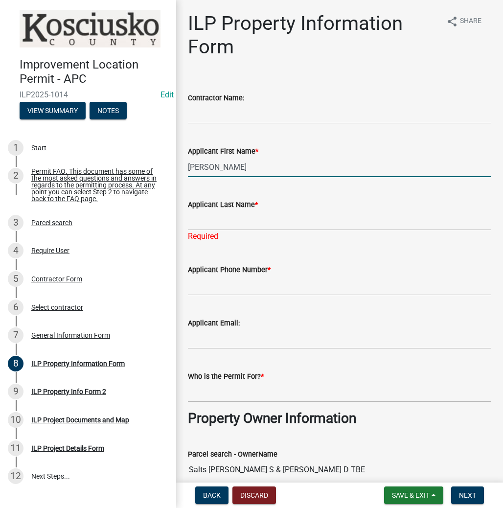
click at [242, 170] on input "CINDY SALTS" at bounding box center [340, 167] width 304 height 20
type input "CINDY"
type input "SALTS"
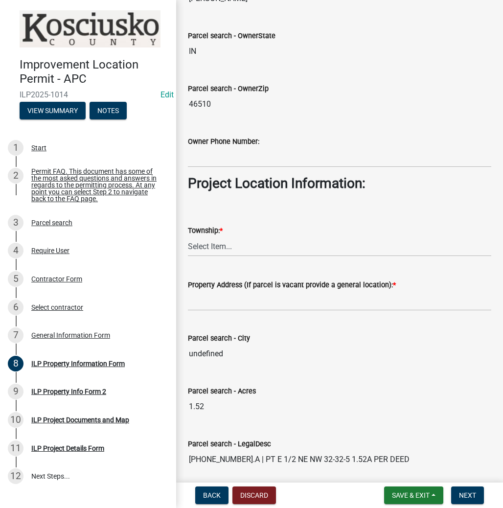
scroll to position [627, 0]
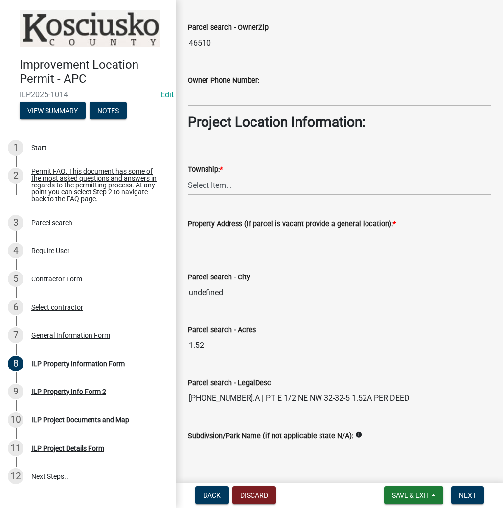
click at [212, 186] on select "Select Item... Benton - Elkhart Co Clay Etna Franklin Harrison Jackson Jefferso…" at bounding box center [340, 185] width 304 height 20
click at [188, 175] on select "Select Item... Benton - Elkhart Co Clay Etna Franklin Harrison Jackson Jefferso…" at bounding box center [340, 185] width 304 height 20
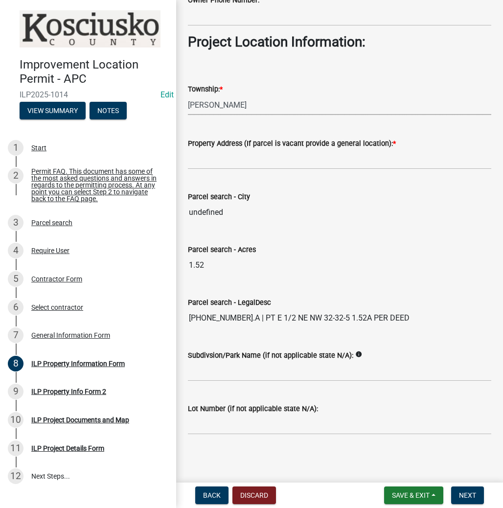
scroll to position [707, 0]
click at [217, 157] on input "Property Address (If parcel is vacant provide a general location): *" at bounding box center [340, 159] width 304 height 20
click at [469, 499] on span "Next" at bounding box center [467, 496] width 17 height 8
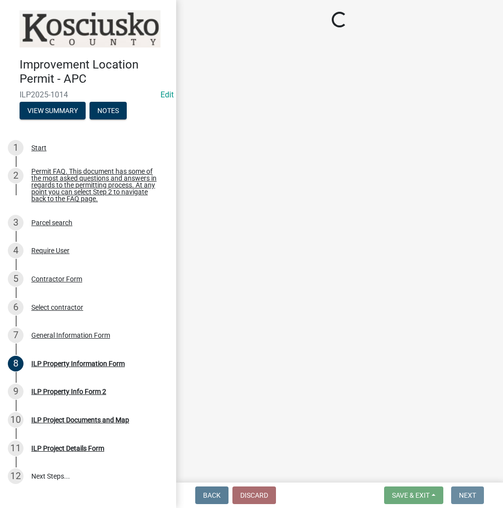
scroll to position [0, 0]
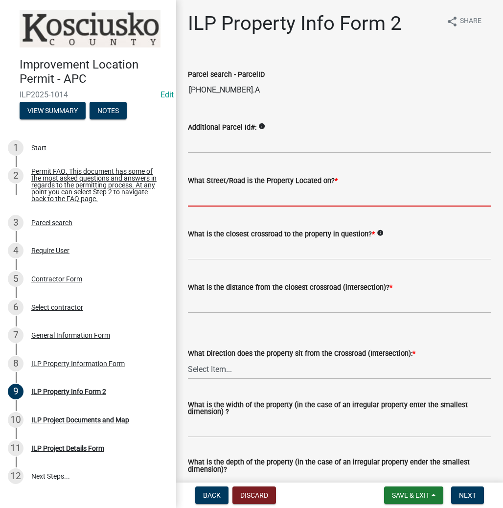
click at [229, 198] on input "What Street/Road is the Property Located on? *" at bounding box center [340, 197] width 304 height 20
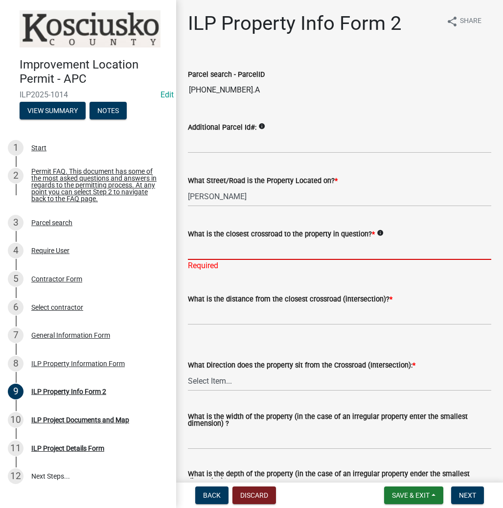
click at [205, 254] on input "What is the closest crossroad to the property in question? *" at bounding box center [340, 250] width 304 height 20
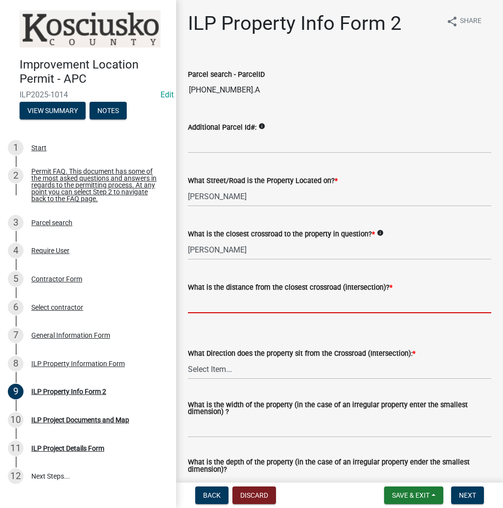
drag, startPoint x: 224, startPoint y: 298, endPoint x: 227, endPoint y: 285, distance: 13.1
click at [224, 298] on input "text" at bounding box center [340, 303] width 304 height 20
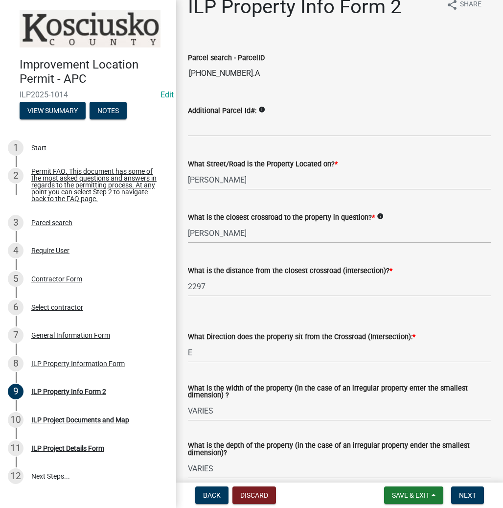
scroll to position [300, 0]
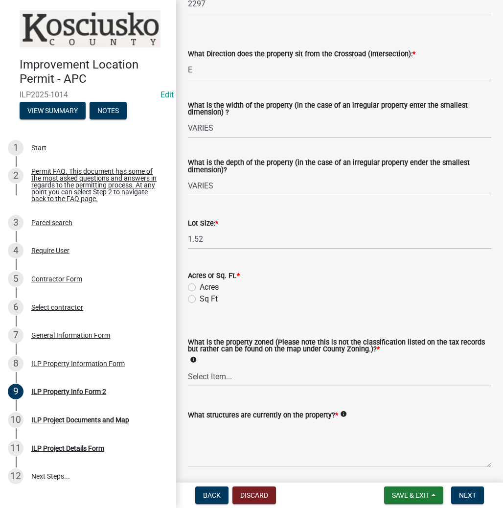
click at [190, 283] on div "Acres" at bounding box center [340, 287] width 304 height 12
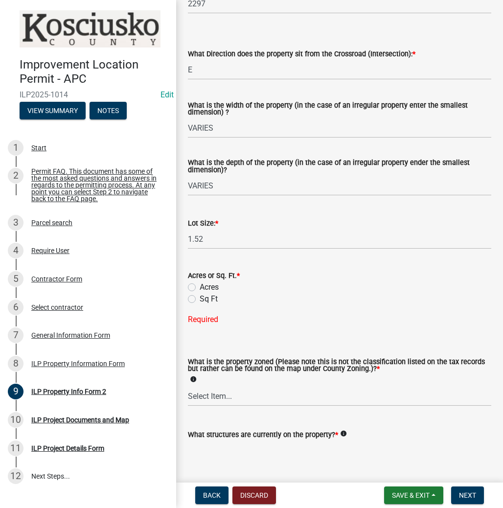
click at [200, 289] on label "Acres" at bounding box center [209, 287] width 19 height 12
click at [200, 288] on input "Acres" at bounding box center [203, 284] width 6 height 6
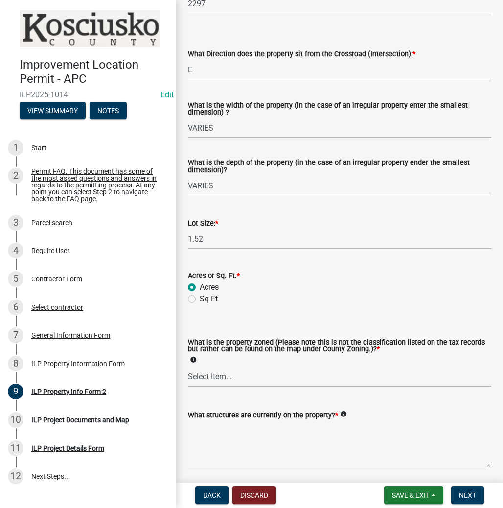
click at [207, 372] on select "Select Item... Agricultural Agricultural 2 Commercial Environmental Industrial …" at bounding box center [340, 377] width 304 height 20
click at [188, 367] on select "Select Item... Agricultural Agricultural 2 Commercial Environmental Industrial …" at bounding box center [340, 377] width 304 height 20
click at [217, 439] on textarea "What structures are currently on the property? *" at bounding box center [340, 444] width 304 height 46
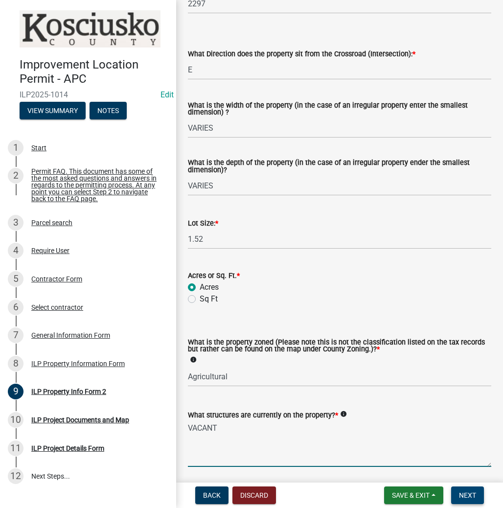
click at [479, 492] on button "Next" at bounding box center [467, 496] width 33 height 18
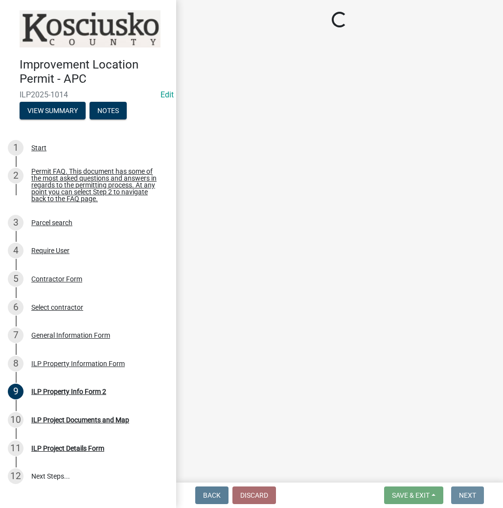
scroll to position [0, 0]
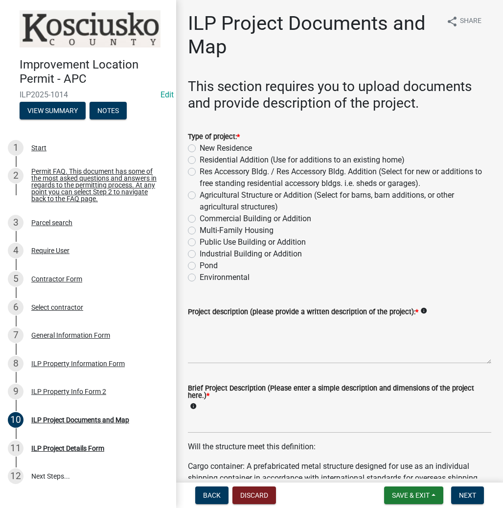
click at [200, 147] on label "New Residence" at bounding box center [226, 148] width 52 height 12
click at [200, 147] on input "New Residence" at bounding box center [203, 145] width 6 height 6
click at [210, 327] on textarea "Project description (please provide a written description of the project): *" at bounding box center [340, 341] width 304 height 46
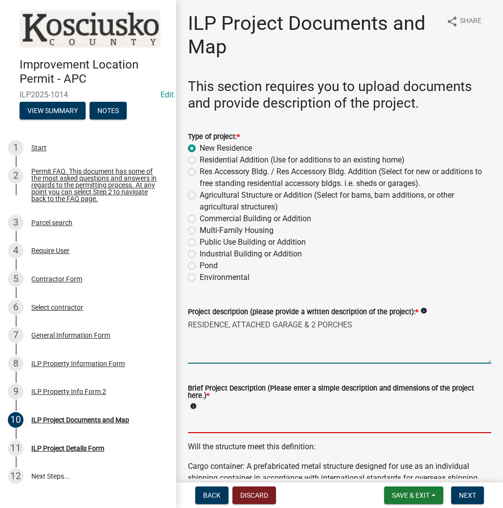
click at [200, 425] on input "Brief Project Description (Please enter a simple description and dimensions of …" at bounding box center [340, 423] width 304 height 20
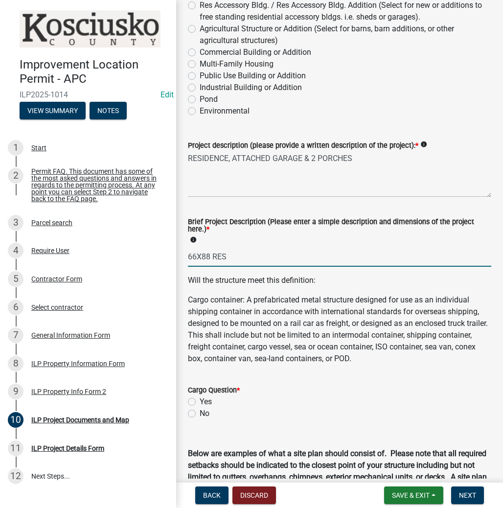
scroll to position [235, 0]
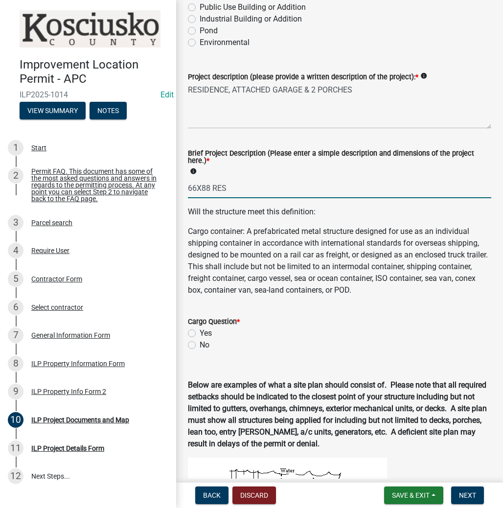
click at [200, 344] on label "No" at bounding box center [205, 345] width 10 height 12
click at [200, 344] on input "No" at bounding box center [203, 342] width 6 height 6
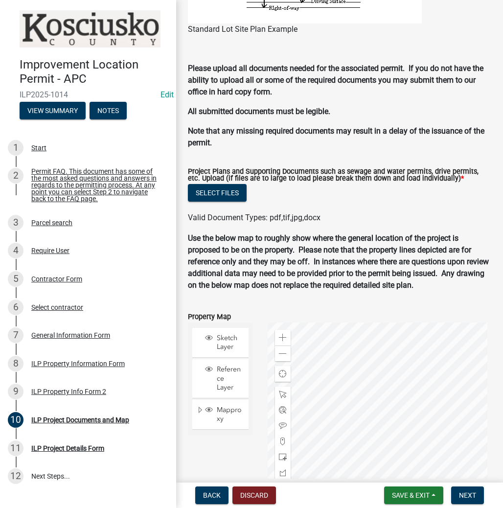
scroll to position [962, 0]
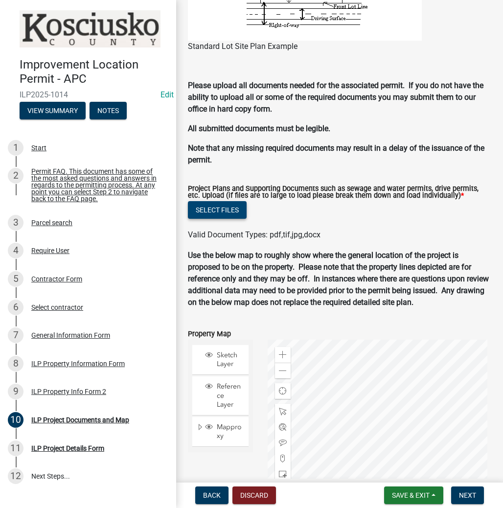
click at [231, 213] on button "Select files" at bounding box center [217, 210] width 59 height 18
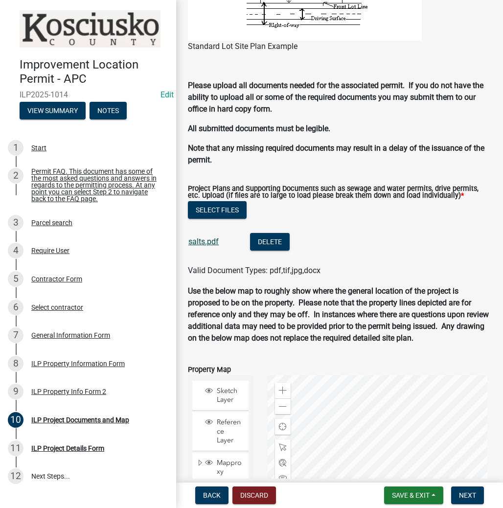
click at [213, 243] on link "salts.pdf" at bounding box center [203, 241] width 30 height 9
click at [479, 497] on button "Next" at bounding box center [467, 496] width 33 height 18
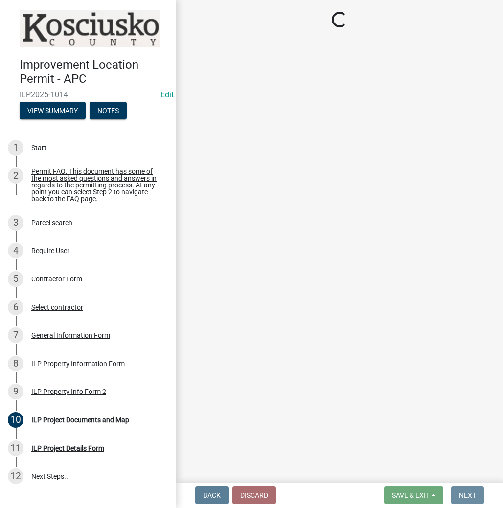
scroll to position [0, 0]
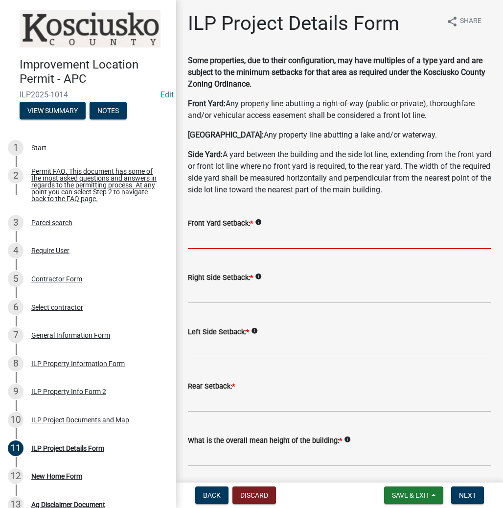
click at [215, 239] on input "text" at bounding box center [340, 239] width 304 height 20
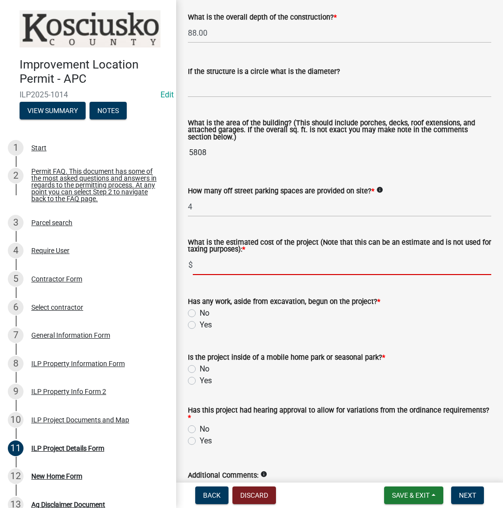
scroll to position [587, 0]
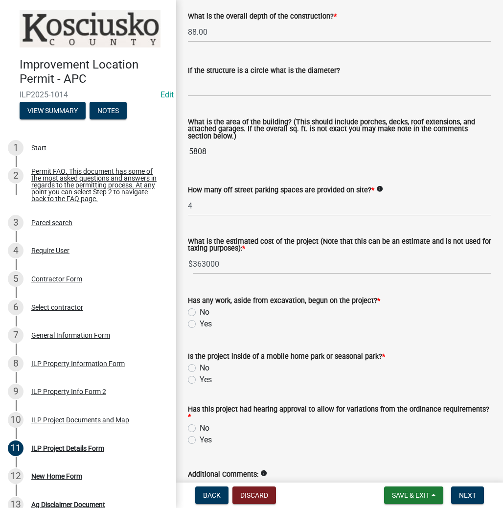
drag, startPoint x: 189, startPoint y: 309, endPoint x: 201, endPoint y: 315, distance: 13.4
click at [200, 310] on label "No" at bounding box center [205, 312] width 10 height 12
click at [200, 310] on input "No" at bounding box center [203, 309] width 6 height 6
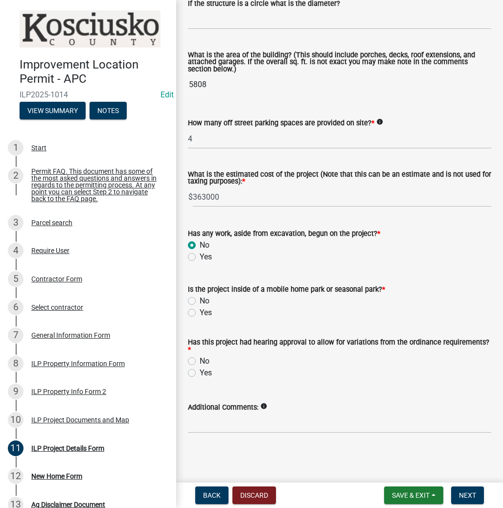
scroll to position [656, 0]
click at [200, 299] on label "No" at bounding box center [205, 301] width 10 height 12
click at [200, 299] on input "No" at bounding box center [203, 298] width 6 height 6
click at [200, 359] on label "No" at bounding box center [205, 361] width 10 height 12
click at [200, 359] on input "No" at bounding box center [203, 358] width 6 height 6
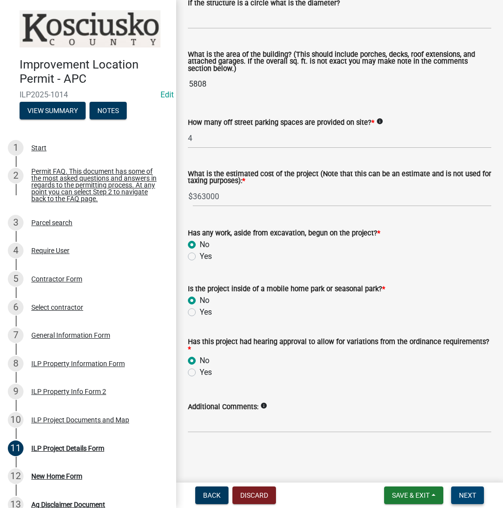
click at [469, 493] on span "Next" at bounding box center [467, 496] width 17 height 8
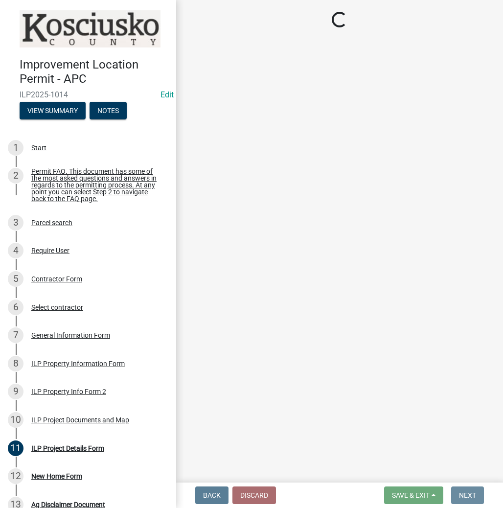
scroll to position [0, 0]
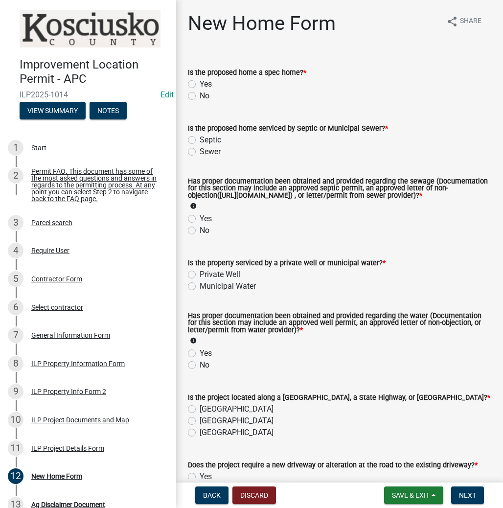
click at [200, 94] on label "No" at bounding box center [205, 96] width 10 height 12
click at [200, 94] on input "No" at bounding box center [203, 93] width 6 height 6
click at [200, 140] on label "Septic" at bounding box center [211, 140] width 22 height 12
click at [200, 140] on input "Septic" at bounding box center [203, 137] width 6 height 6
click at [187, 225] on div "Has proper documentation been obtained and provided regarding the sewage (Docum…" at bounding box center [340, 201] width 318 height 70
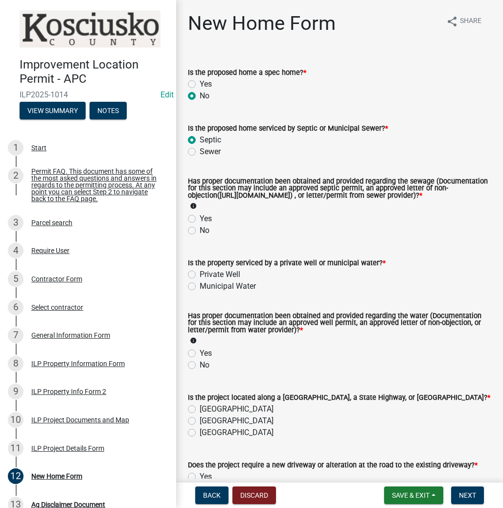
click at [200, 225] on label "Yes" at bounding box center [206, 219] width 12 height 12
click at [200, 219] on input "Yes" at bounding box center [203, 216] width 6 height 6
click at [200, 281] on label "Private Well" at bounding box center [220, 275] width 41 height 12
click at [200, 275] on input "Private Well" at bounding box center [203, 272] width 6 height 6
click at [200, 359] on label "Yes" at bounding box center [206, 354] width 12 height 12
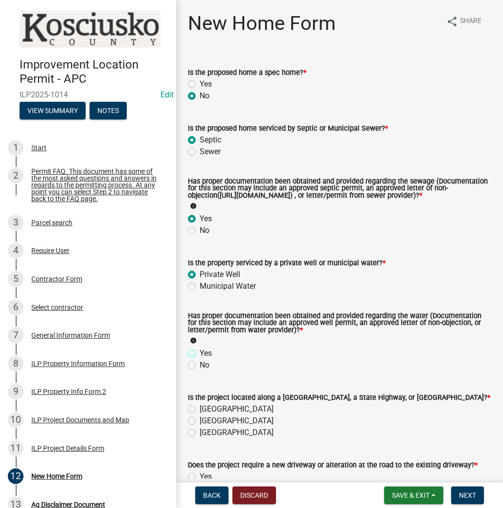
click at [200, 354] on input "Yes" at bounding box center [203, 351] width 6 height 6
click at [200, 415] on label "County Road" at bounding box center [237, 409] width 74 height 12
click at [200, 410] on input "County Road" at bounding box center [203, 406] width 6 height 6
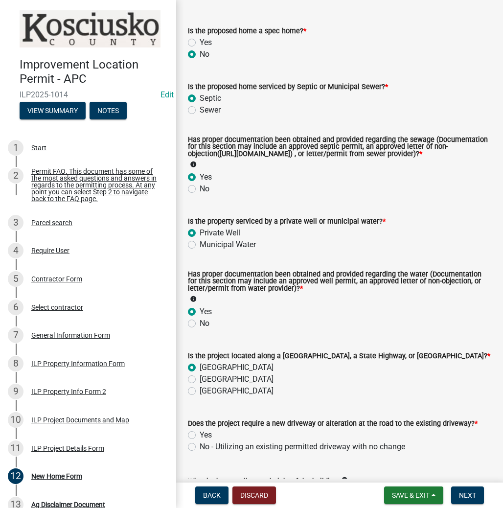
scroll to position [123, 0]
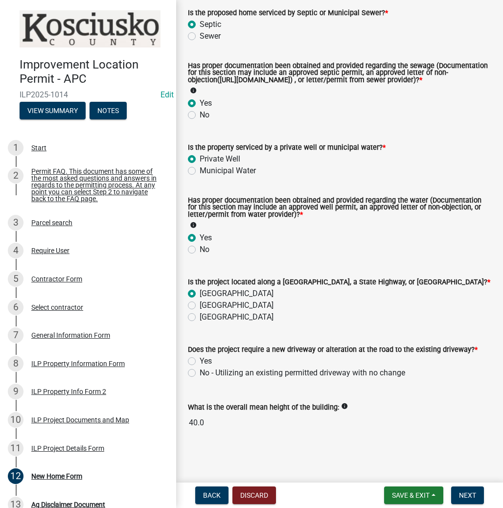
click at [200, 360] on label "Yes" at bounding box center [206, 361] width 12 height 12
click at [200, 360] on input "Yes" at bounding box center [203, 358] width 6 height 6
click at [469, 492] on span "Next" at bounding box center [467, 496] width 17 height 8
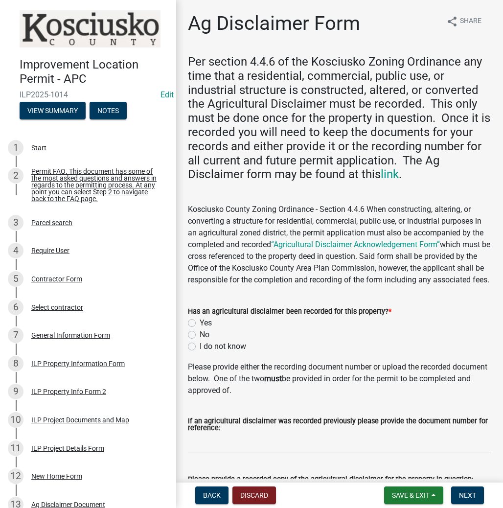
click at [200, 329] on label "Yes" at bounding box center [206, 323] width 12 height 12
click at [200, 324] on input "Yes" at bounding box center [203, 320] width 6 height 6
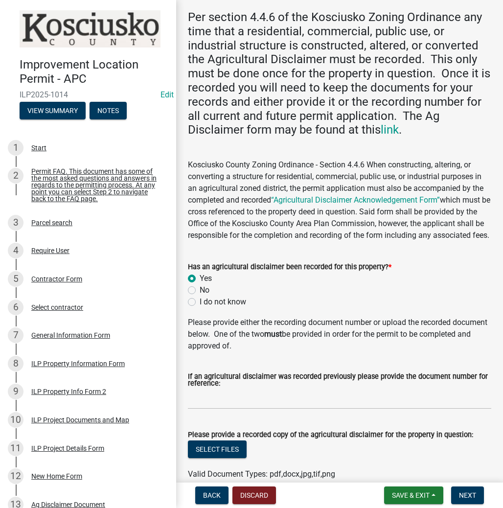
scroll to position [141, 0]
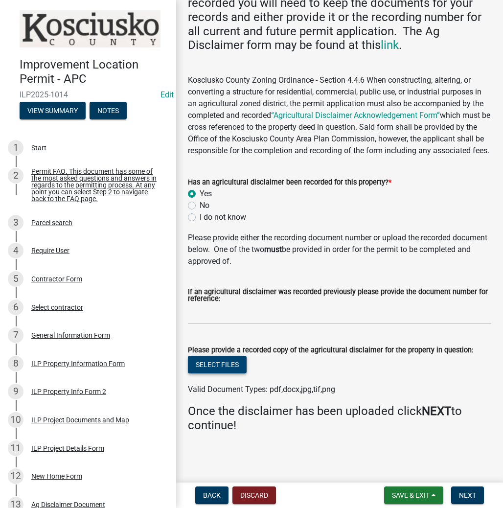
click at [231, 370] on button "Select files" at bounding box center [217, 365] width 59 height 18
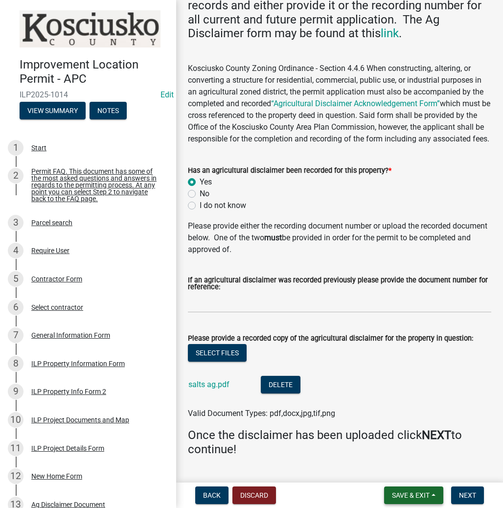
click at [393, 498] on span "Save & Exit" at bounding box center [411, 496] width 38 height 8
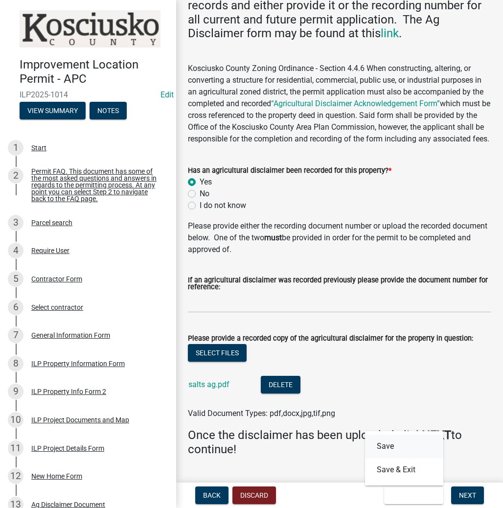
click at [381, 451] on button "Save" at bounding box center [404, 446] width 78 height 23
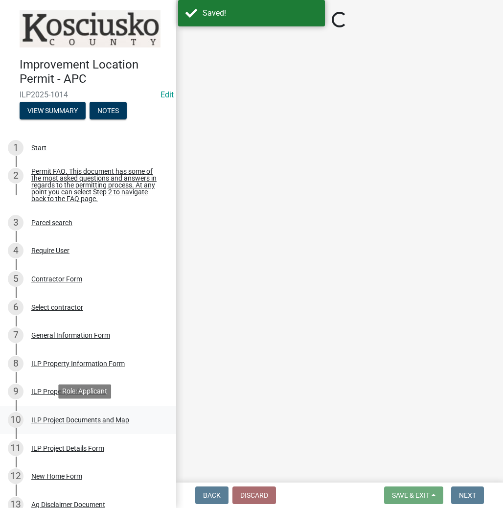
click at [85, 417] on div "ILP Project Documents and Map" at bounding box center [80, 420] width 98 height 7
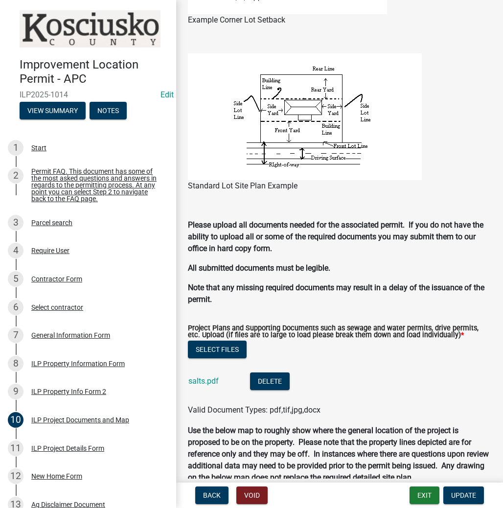
scroll to position [940, 0]
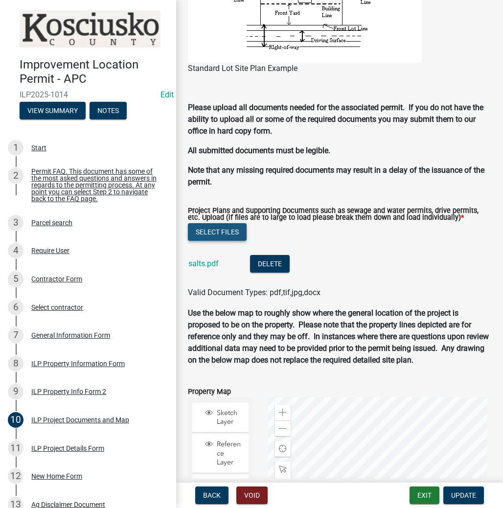
click at [219, 229] on button "Select files" at bounding box center [217, 232] width 59 height 18
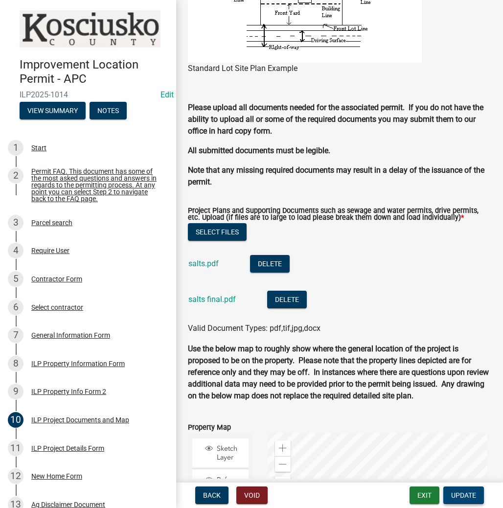
click at [468, 492] on span "Update" at bounding box center [463, 496] width 25 height 8
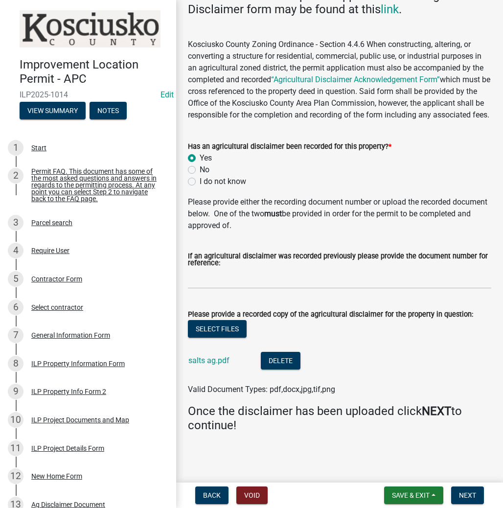
scroll to position [177, 0]
click at [467, 499] on button "Next" at bounding box center [467, 496] width 33 height 18
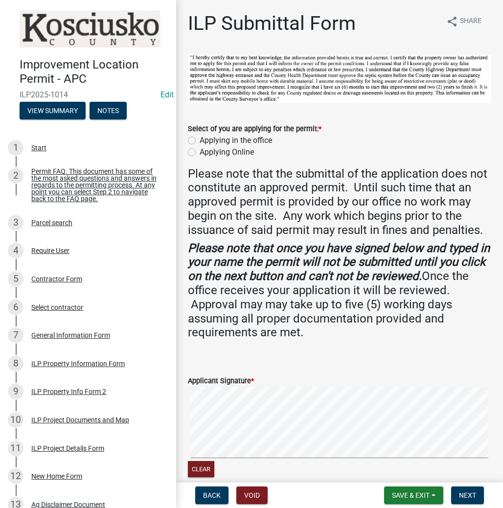
click at [200, 141] on label "Applying in the office" at bounding box center [236, 141] width 72 height 12
click at [200, 141] on input "Applying in the office" at bounding box center [203, 138] width 6 height 6
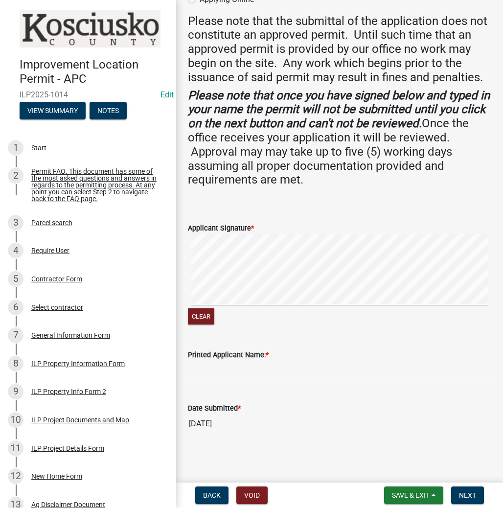
click at [370, 304] on signature-pad at bounding box center [340, 271] width 304 height 74
click at [208, 374] on input "Printed Applicant Name: *" at bounding box center [340, 371] width 304 height 20
click at [465, 498] on span "Next" at bounding box center [467, 496] width 17 height 8
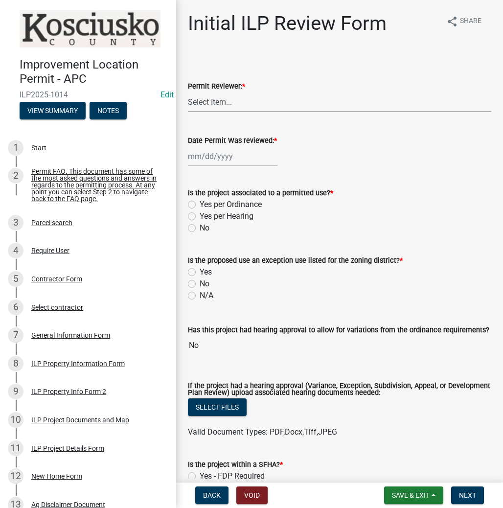
click at [225, 99] on select "Select Item... MMS LT AT CS Vacant Vacant" at bounding box center [340, 102] width 304 height 20
click at [188, 92] on select "Select Item... MMS LT AT CS Vacant Vacant" at bounding box center [340, 102] width 304 height 20
click at [216, 151] on div at bounding box center [233, 156] width 90 height 20
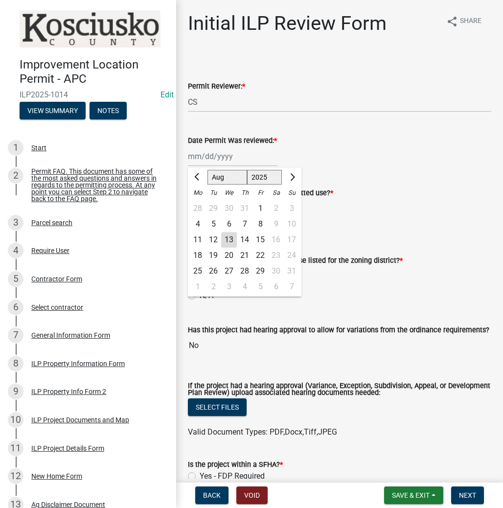
click at [228, 242] on div "13" at bounding box center [229, 240] width 16 height 16
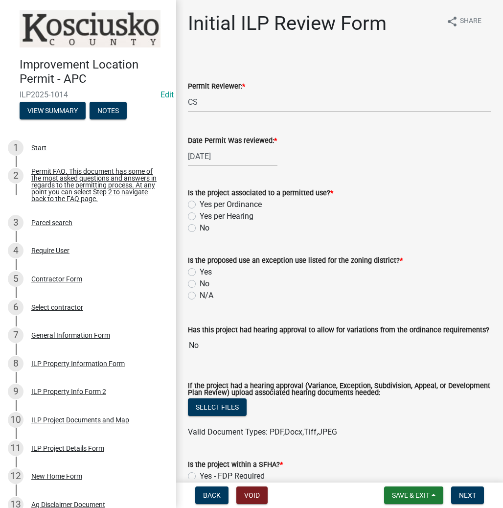
click at [200, 205] on label "Yes per Ordinance" at bounding box center [231, 205] width 62 height 12
click at [200, 205] on input "Yes per Ordinance" at bounding box center [203, 202] width 6 height 6
click at [200, 281] on label "No" at bounding box center [205, 284] width 10 height 12
click at [200, 281] on input "No" at bounding box center [203, 281] width 6 height 6
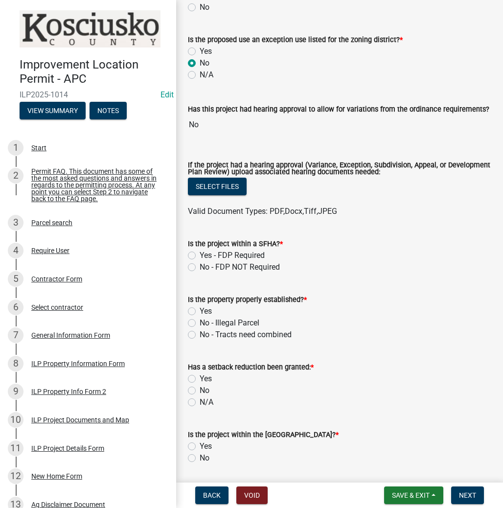
scroll to position [313, 0]
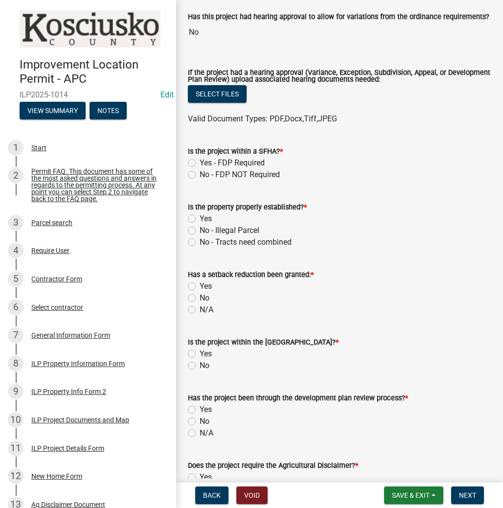
click at [200, 175] on label "No - FDP NOT Required" at bounding box center [240, 175] width 80 height 12
click at [200, 175] on input "No - FDP NOT Required" at bounding box center [203, 172] width 6 height 6
click at [200, 218] on label "Yes" at bounding box center [206, 219] width 12 height 12
click at [200, 218] on input "Yes" at bounding box center [203, 216] width 6 height 6
click at [200, 297] on label "No" at bounding box center [205, 298] width 10 height 12
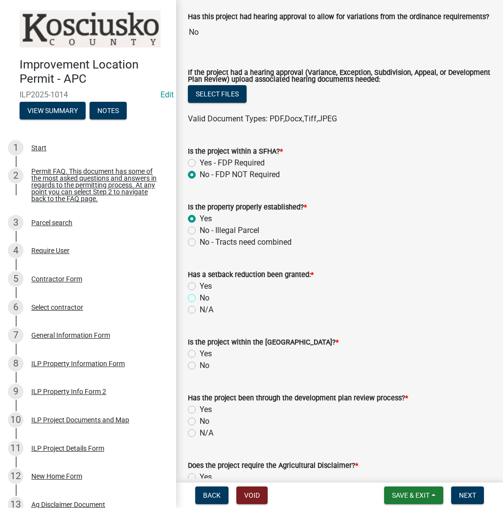
click at [200, 297] on input "No" at bounding box center [203, 295] width 6 height 6
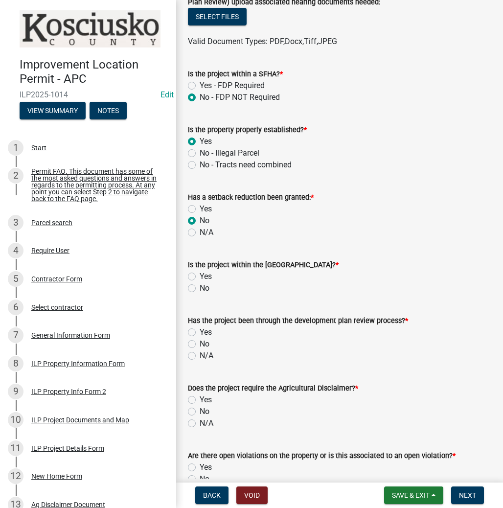
scroll to position [392, 0]
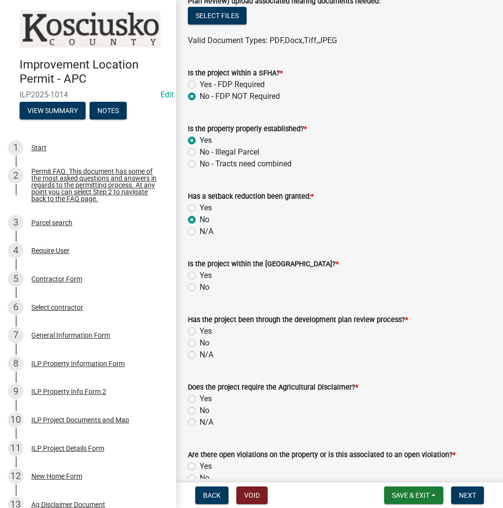
click at [200, 288] on label "No" at bounding box center [205, 287] width 10 height 12
click at [200, 288] on input "No" at bounding box center [203, 284] width 6 height 6
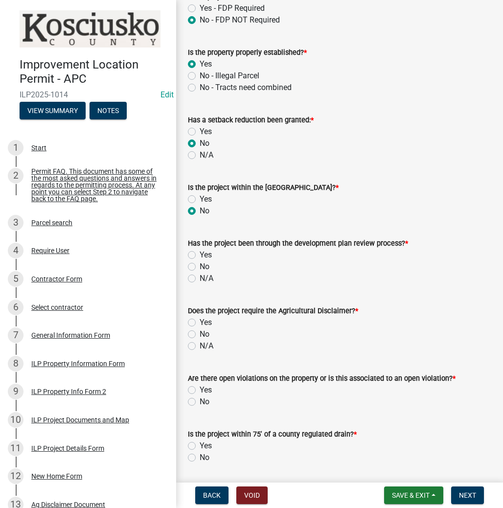
scroll to position [470, 0]
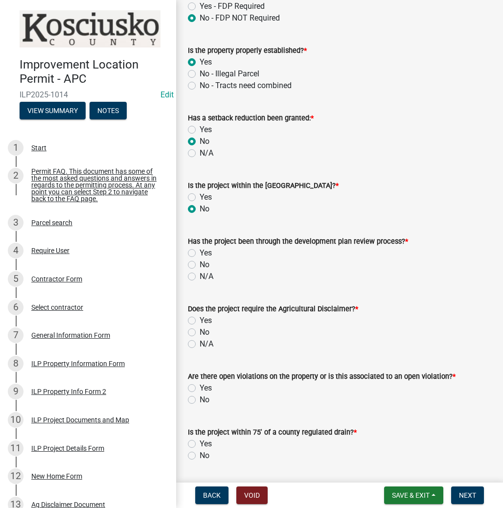
click at [200, 265] on label "No" at bounding box center [205, 265] width 10 height 12
click at [200, 265] on input "No" at bounding box center [203, 262] width 6 height 6
click at [200, 319] on label "Yes" at bounding box center [206, 321] width 12 height 12
click at [200, 319] on input "Yes" at bounding box center [203, 318] width 6 height 6
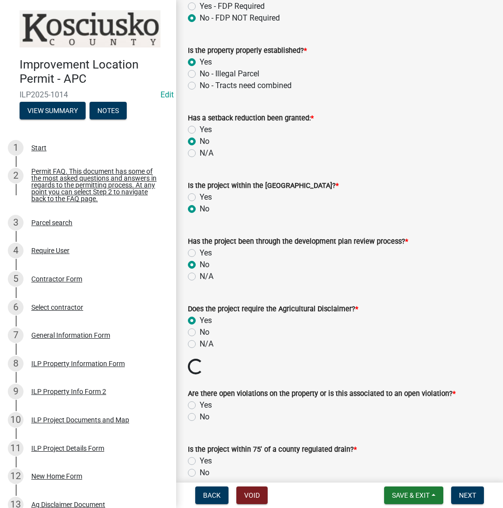
scroll to position [548, 0]
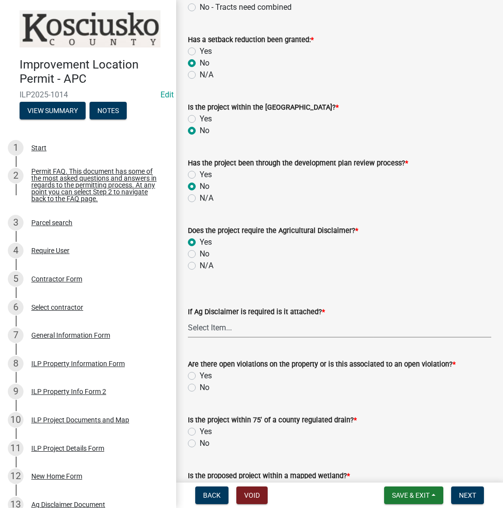
click at [221, 327] on select "Select Item... Yes No" at bounding box center [340, 328] width 304 height 20
click at [188, 318] on select "Select Item... Yes No" at bounding box center [340, 328] width 304 height 20
click at [200, 388] on label "No" at bounding box center [205, 388] width 10 height 12
click at [200, 388] on input "No" at bounding box center [203, 385] width 6 height 6
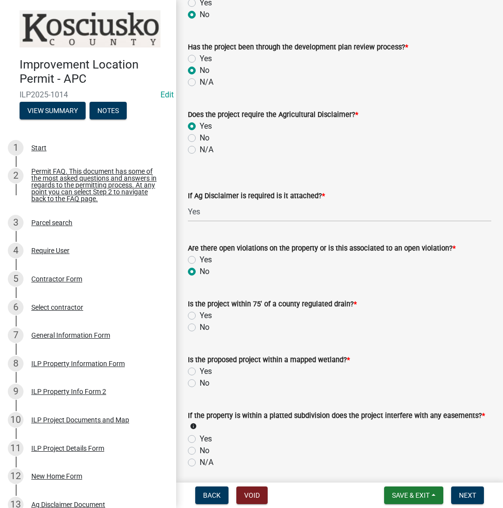
scroll to position [666, 0]
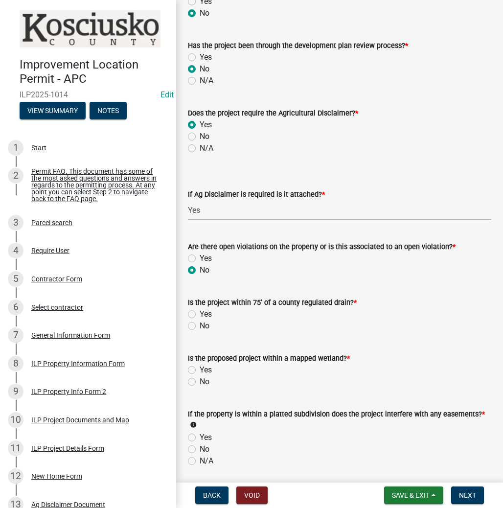
click at [200, 327] on label "No" at bounding box center [205, 326] width 10 height 12
click at [200, 327] on input "No" at bounding box center [203, 323] width 6 height 6
click at [200, 379] on label "No" at bounding box center [205, 382] width 10 height 12
click at [200, 379] on input "No" at bounding box center [203, 379] width 6 height 6
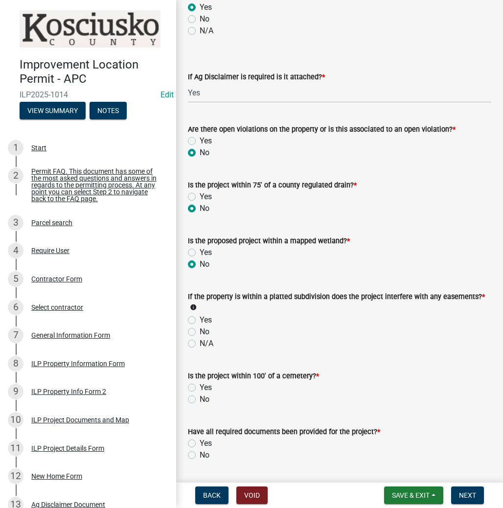
click at [200, 331] on label "No" at bounding box center [205, 332] width 10 height 12
click at [200, 331] on input "No" at bounding box center [203, 329] width 6 height 6
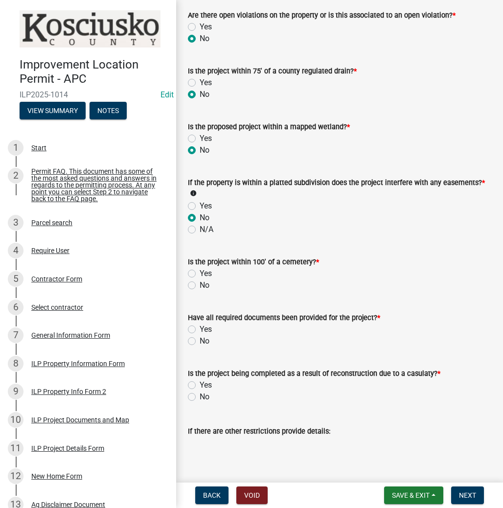
scroll to position [901, 0]
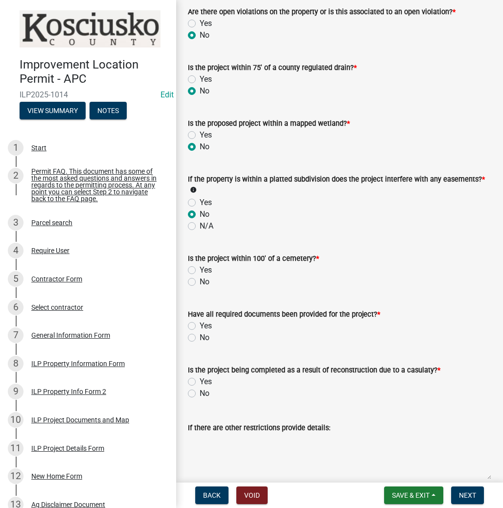
click at [196, 280] on div "No" at bounding box center [340, 282] width 304 height 12
click at [200, 281] on label "No" at bounding box center [205, 282] width 10 height 12
click at [200, 281] on input "No" at bounding box center [203, 279] width 6 height 6
click at [200, 323] on label "Yes" at bounding box center [206, 326] width 12 height 12
click at [200, 323] on input "Yes" at bounding box center [203, 323] width 6 height 6
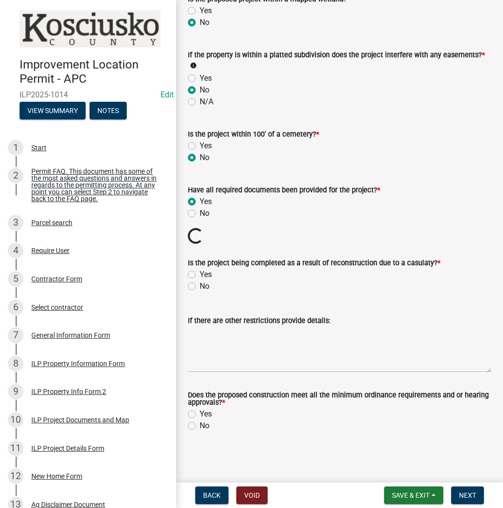
scroll to position [1008, 0]
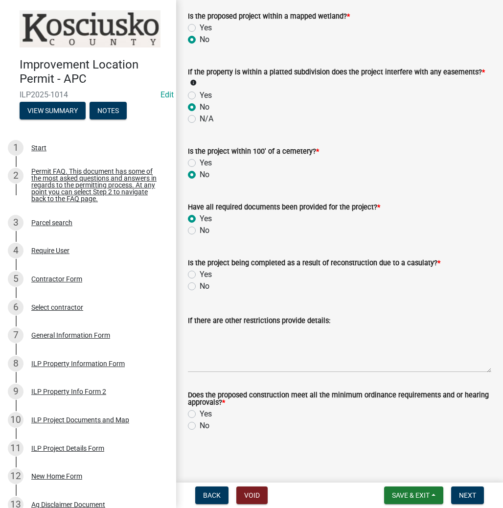
click at [200, 287] on label "No" at bounding box center [205, 287] width 10 height 12
click at [200, 287] on input "No" at bounding box center [203, 284] width 6 height 6
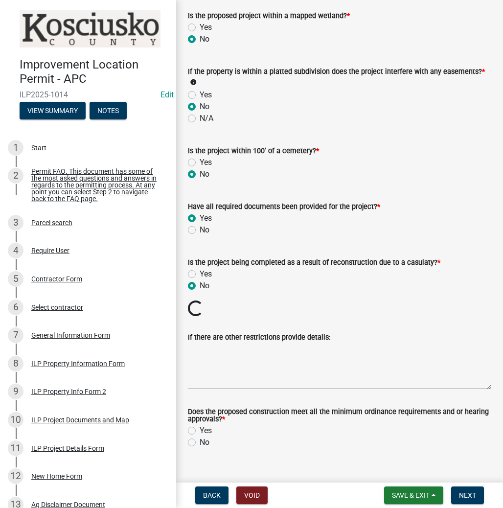
click at [200, 428] on label "Yes" at bounding box center [206, 431] width 12 height 12
click at [200, 428] on input "Yes" at bounding box center [203, 428] width 6 height 6
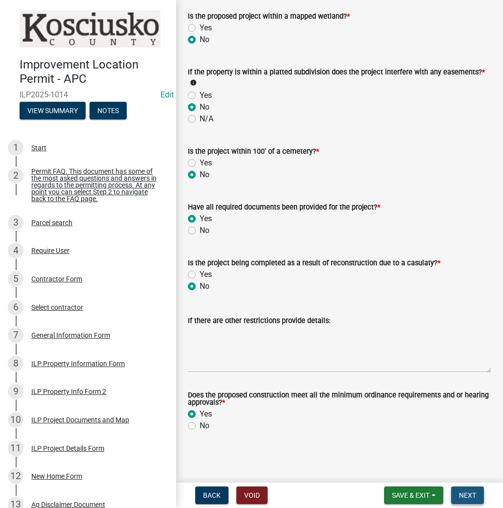
click at [465, 497] on span "Next" at bounding box center [467, 496] width 17 height 8
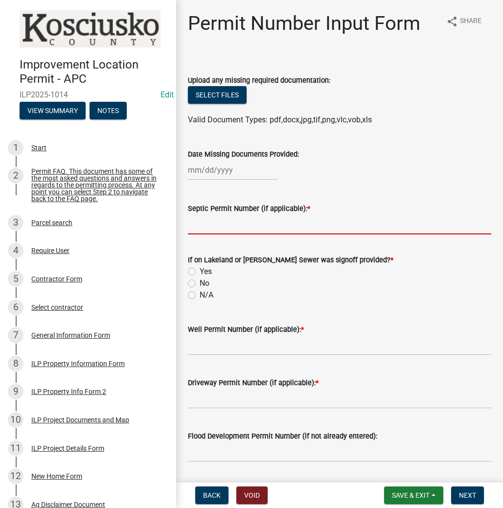
click at [207, 226] on input "Septic Permit Number (if applicable): *" at bounding box center [340, 224] width 304 height 20
click at [200, 283] on label "No" at bounding box center [205, 284] width 10 height 12
click at [200, 283] on input "No" at bounding box center [203, 281] width 6 height 6
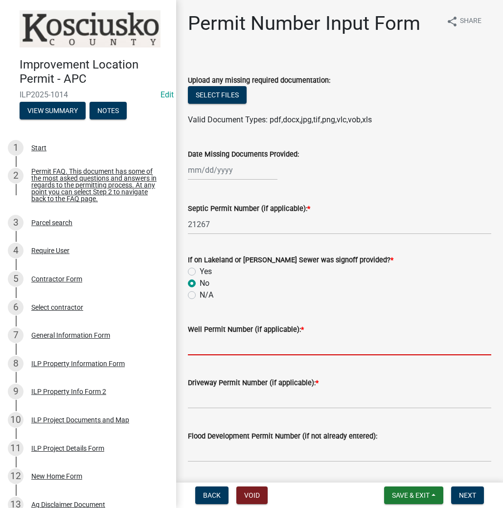
click at [200, 345] on input "Well Permit Number (if applicable): *" at bounding box center [340, 345] width 304 height 20
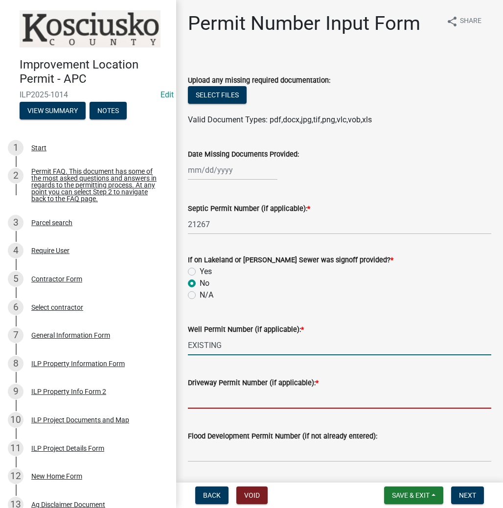
click at [195, 401] on input "Driveway Permit Number (if applicable): *" at bounding box center [340, 399] width 304 height 20
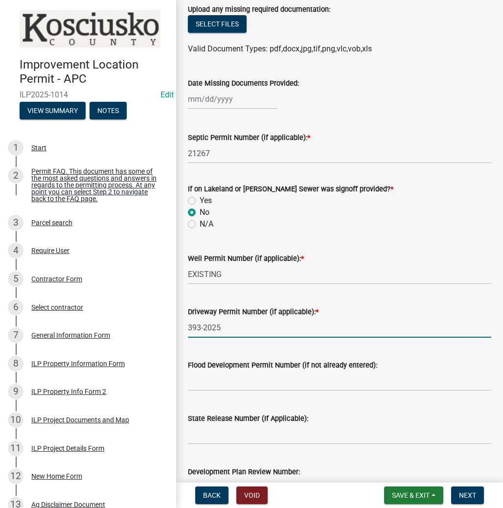
scroll to position [78, 0]
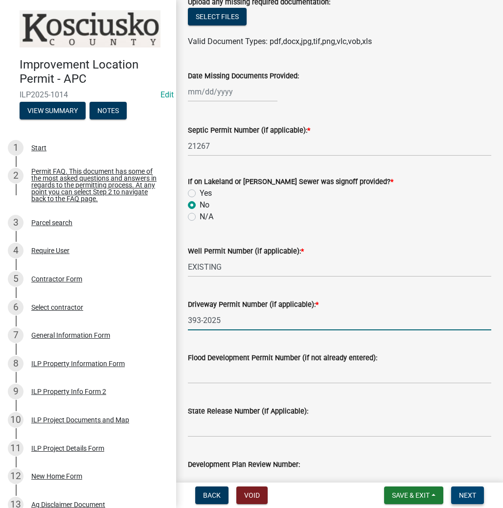
click at [468, 490] on button "Next" at bounding box center [467, 496] width 33 height 18
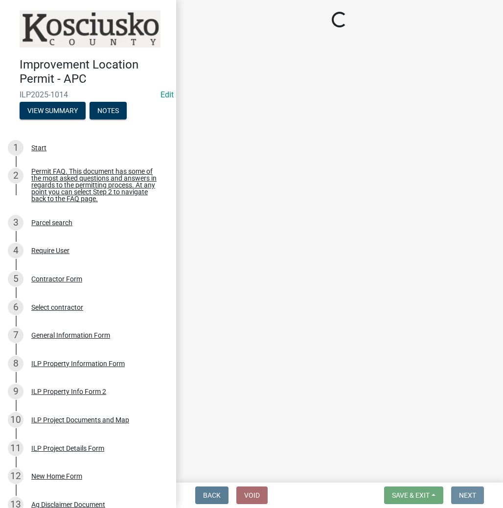
scroll to position [0, 0]
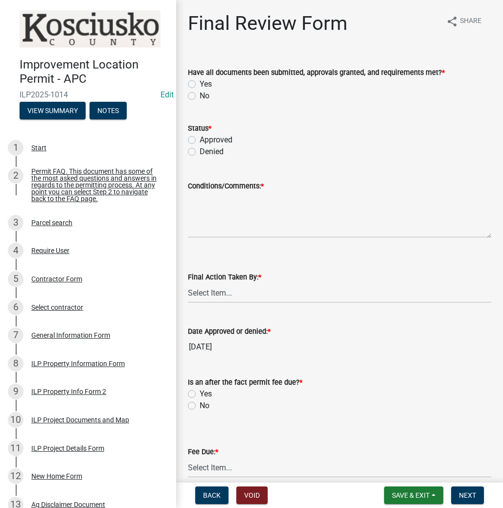
click at [200, 83] on label "Yes" at bounding box center [206, 84] width 12 height 12
click at [200, 83] on input "Yes" at bounding box center [203, 81] width 6 height 6
click at [200, 141] on label "Approved" at bounding box center [216, 140] width 33 height 12
click at [200, 141] on input "Approved" at bounding box center [203, 137] width 6 height 6
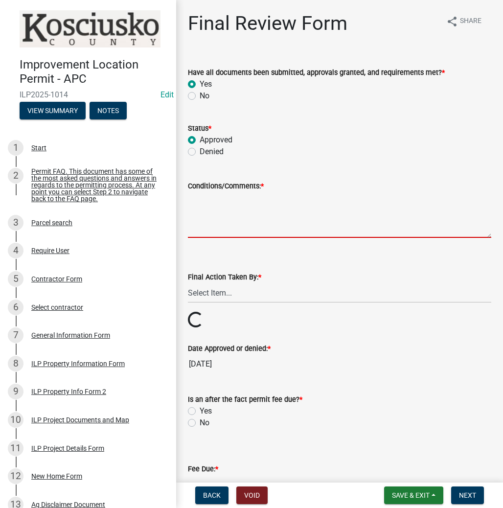
click at [212, 209] on textarea "Conditions/Comments: *" at bounding box center [340, 215] width 304 height 46
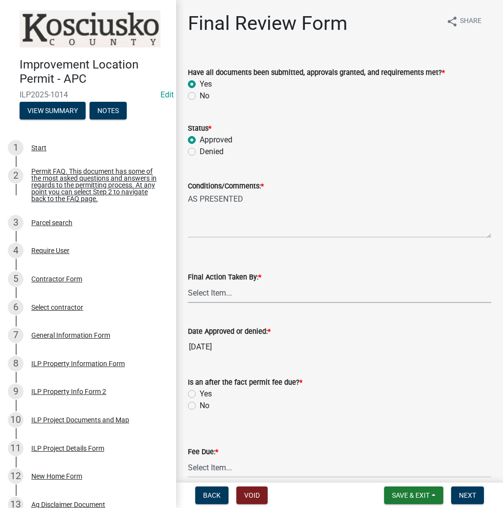
click at [213, 294] on select "Select Item... MMS LT AT CS Vacant Vacant" at bounding box center [340, 293] width 304 height 20
click at [188, 283] on select "Select Item... MMS LT AT CS Vacant Vacant" at bounding box center [340, 293] width 304 height 20
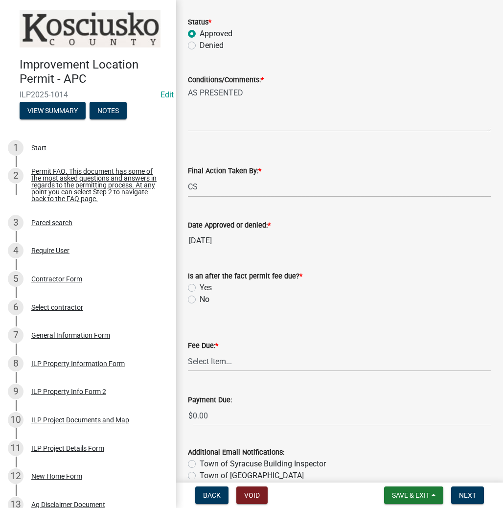
scroll to position [117, 0]
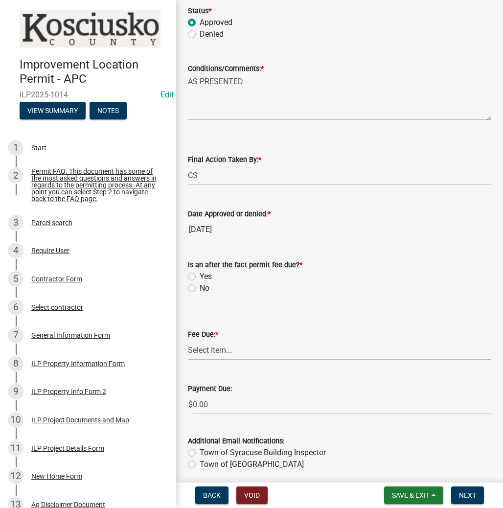
click at [191, 283] on div "No" at bounding box center [340, 288] width 304 height 12
click at [200, 285] on label "No" at bounding box center [205, 288] width 10 height 12
click at [200, 285] on input "No" at bounding box center [203, 285] width 6 height 6
drag, startPoint x: 214, startPoint y: 345, endPoint x: 218, endPoint y: 354, distance: 10.4
click at [214, 345] on select "Select Item... N/A $10.00 $25.00 $125.00 $250 $500 $500 + $10.00 for every 10 s…" at bounding box center [340, 350] width 304 height 20
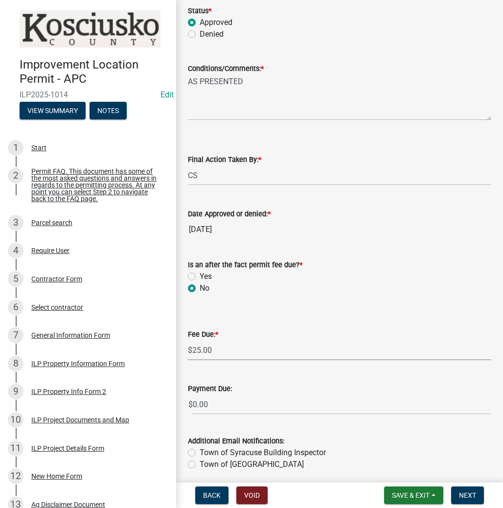
click at [188, 355] on select "Select Item... N/A $10.00 $25.00 $125.00 $250 $500 $500 + $10.00 for every 10 s…" at bounding box center [340, 350] width 304 height 20
click at [471, 492] on span "Next" at bounding box center [467, 496] width 17 height 8
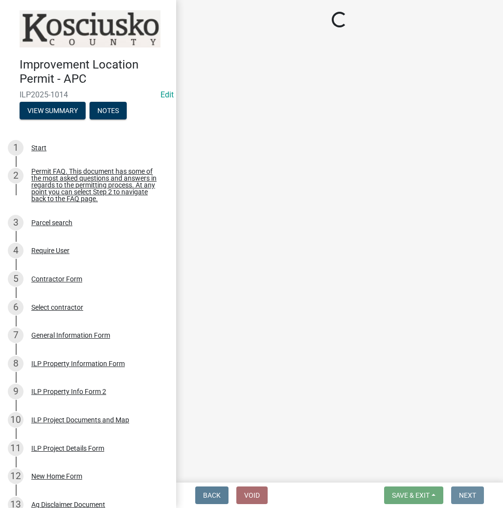
scroll to position [0, 0]
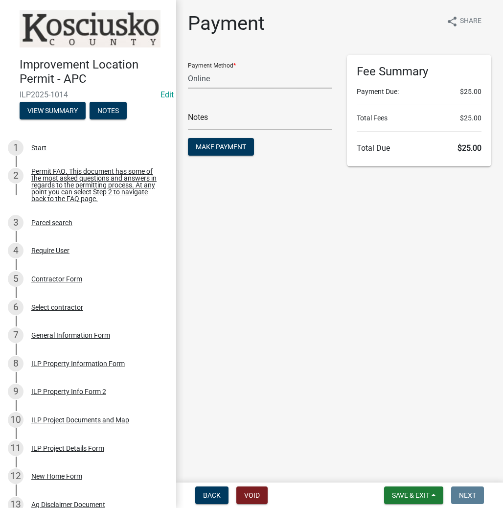
click at [221, 80] on select "Credit Card POS Check Cash Online" at bounding box center [260, 79] width 144 height 20
click at [188, 69] on select "Credit Card POS Check Cash Online" at bounding box center [260, 79] width 144 height 20
click at [206, 121] on input "text" at bounding box center [260, 120] width 144 height 20
click at [218, 147] on span "Make Payment" at bounding box center [221, 147] width 50 height 8
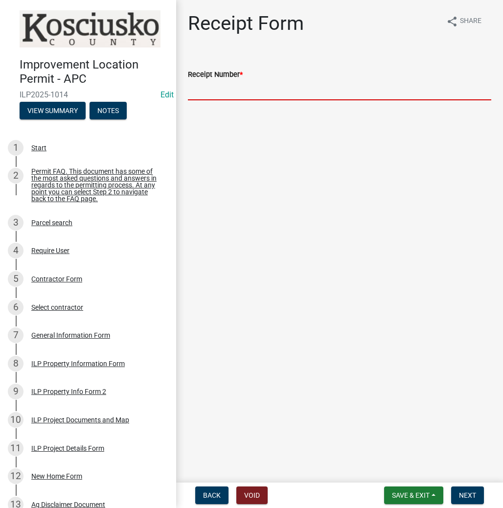
click at [197, 95] on input "Receipt Number *" at bounding box center [340, 90] width 304 height 20
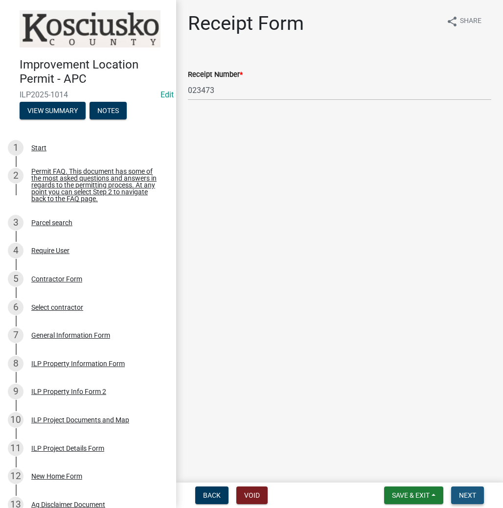
click at [464, 495] on span "Next" at bounding box center [467, 496] width 17 height 8
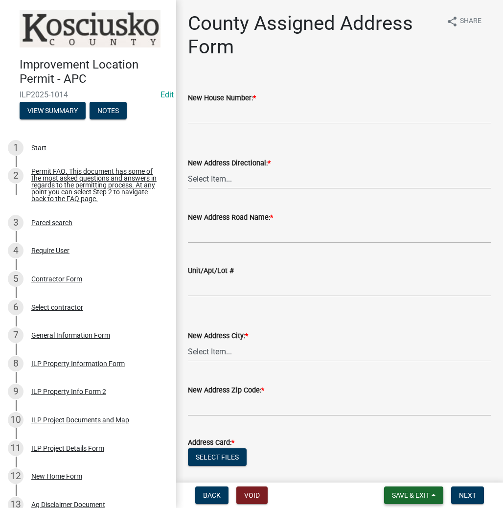
click at [415, 489] on button "Save & Exit" at bounding box center [413, 496] width 59 height 18
click at [403, 471] on button "Save & Exit" at bounding box center [404, 469] width 78 height 23
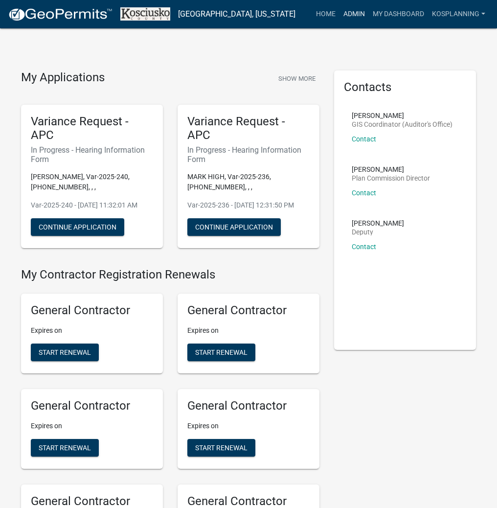
click at [352, 15] on link "Admin" at bounding box center [354, 14] width 29 height 19
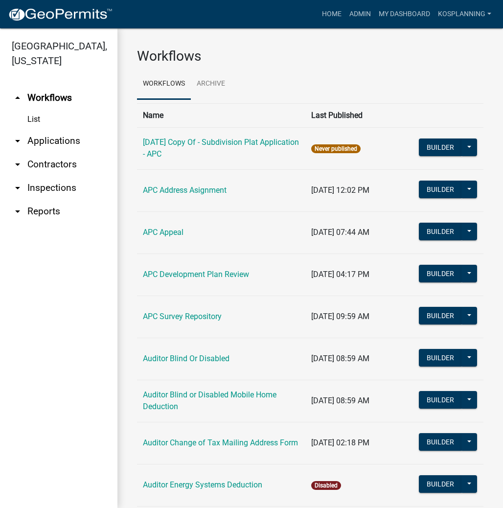
click at [59, 164] on link "arrow_drop_down Contractors" at bounding box center [58, 164] width 117 height 23
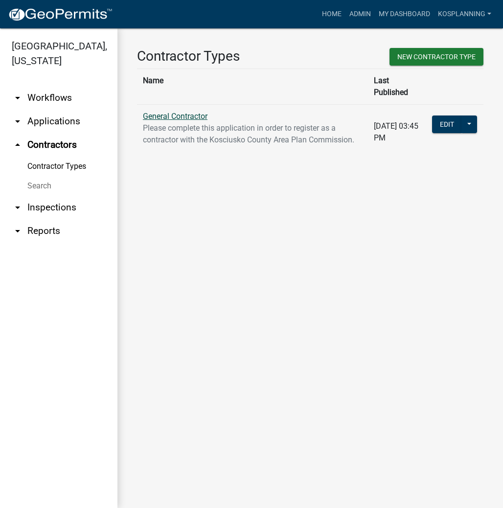
click at [165, 112] on link "General Contractor" at bounding box center [175, 116] width 65 height 9
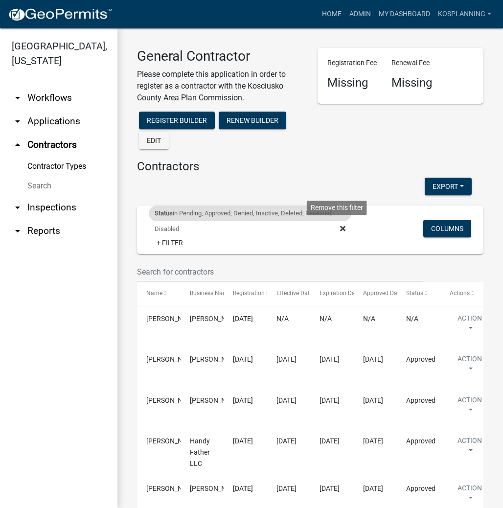
click at [340, 228] on icon at bounding box center [342, 228] width 5 height 5
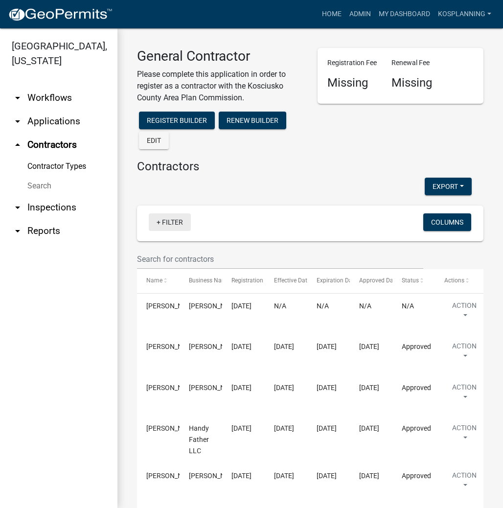
click at [168, 222] on link "+ Filter" at bounding box center [170, 222] width 42 height 18
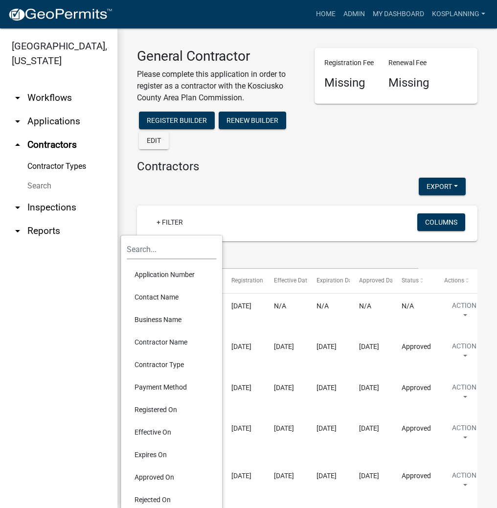
click at [162, 343] on li "Contractor Name" at bounding box center [172, 342] width 90 height 23
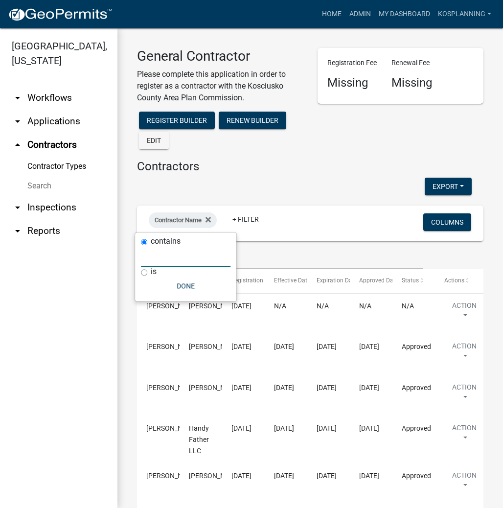
click at [159, 260] on input "text" at bounding box center [186, 257] width 90 height 20
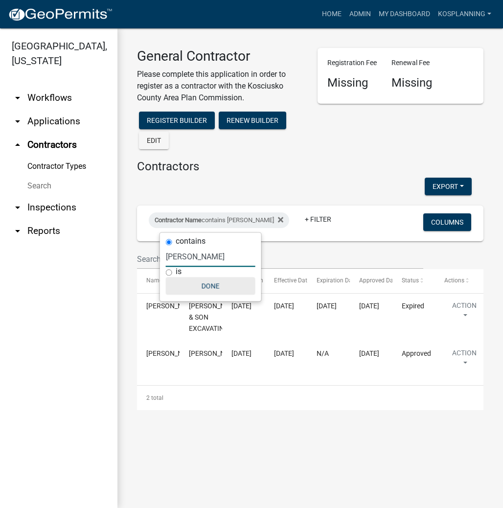
click at [213, 284] on button "Done" at bounding box center [211, 286] width 90 height 18
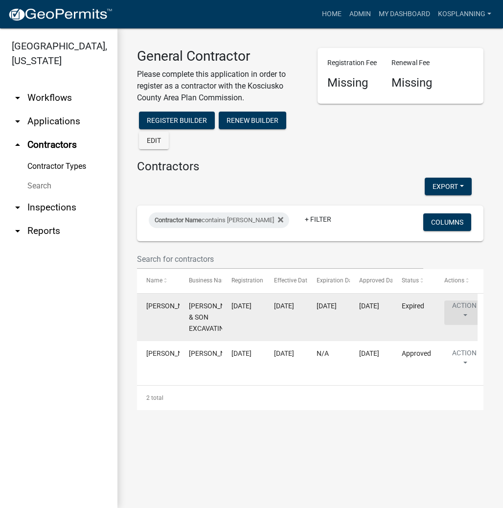
click at [465, 311] on button "Action" at bounding box center [465, 313] width 40 height 24
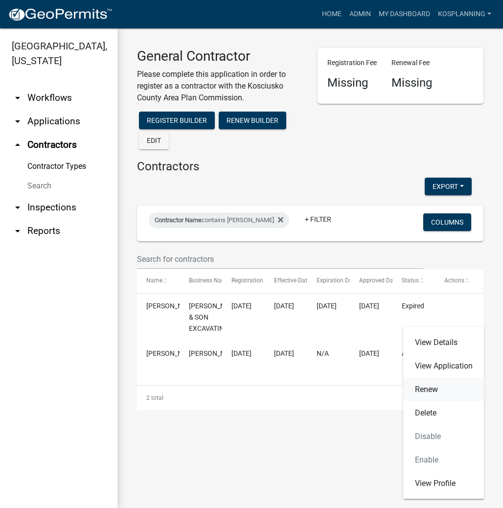
click at [431, 389] on link "Renew" at bounding box center [443, 389] width 81 height 23
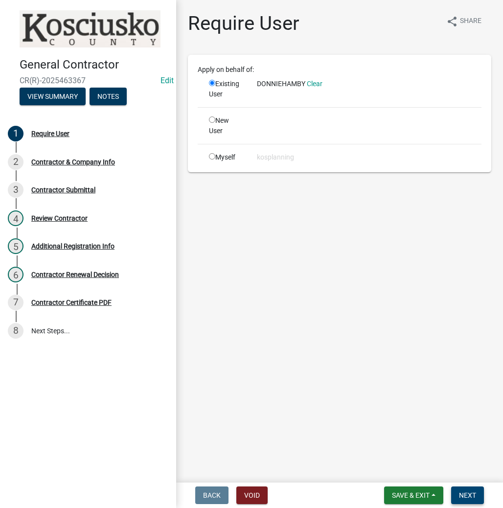
click at [470, 496] on span "Next" at bounding box center [467, 496] width 17 height 8
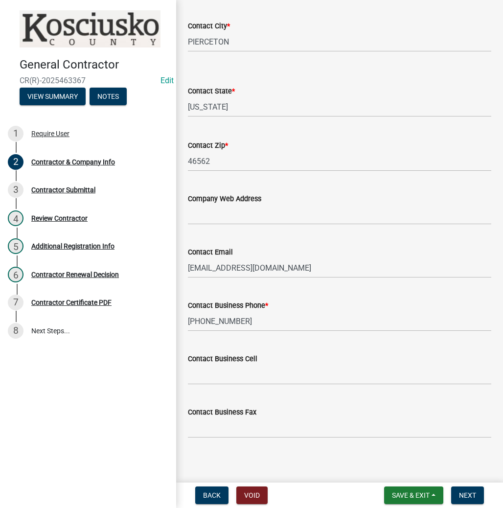
scroll to position [374, 0]
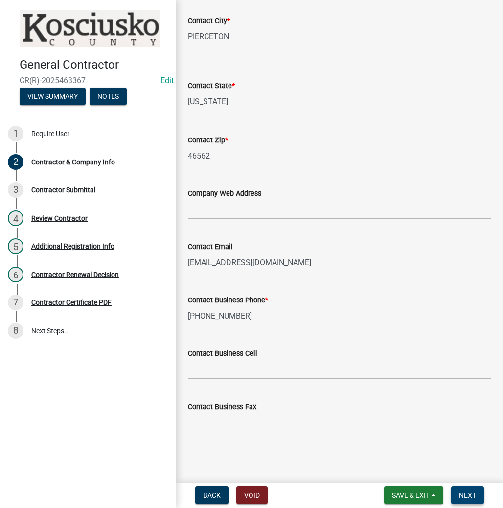
click at [469, 494] on span "Next" at bounding box center [467, 496] width 17 height 8
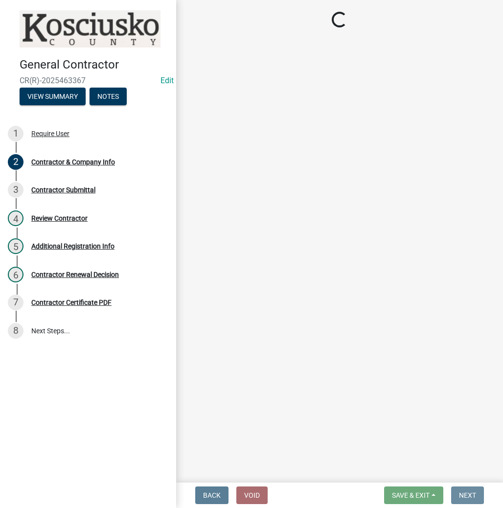
scroll to position [0, 0]
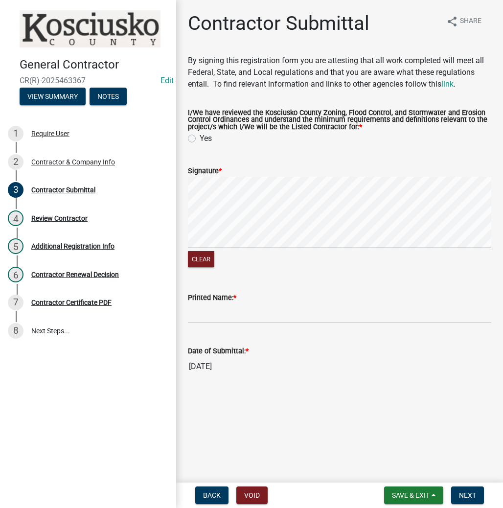
click at [200, 139] on label "Yes" at bounding box center [206, 139] width 12 height 12
click at [200, 139] on input "Yes" at bounding box center [203, 136] width 6 height 6
click at [253, 313] on input "Printed Name: *" at bounding box center [340, 314] width 304 height 20
click at [466, 492] on span "Next" at bounding box center [467, 496] width 17 height 8
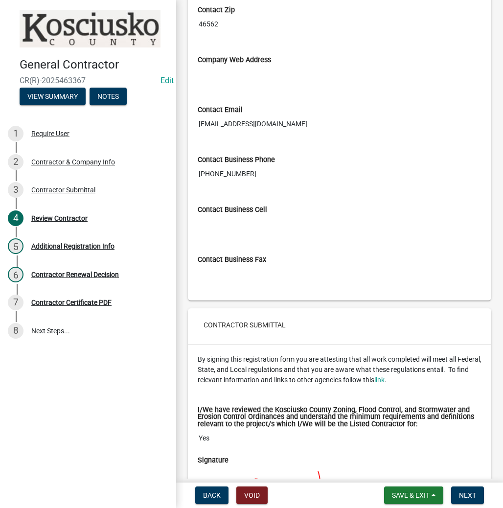
scroll to position [666, 0]
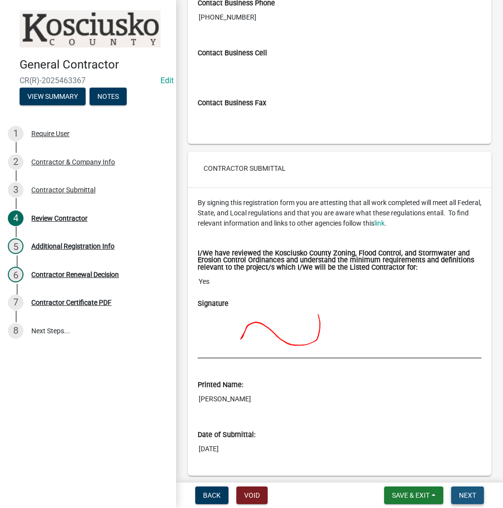
click at [464, 492] on span "Next" at bounding box center [467, 496] width 17 height 8
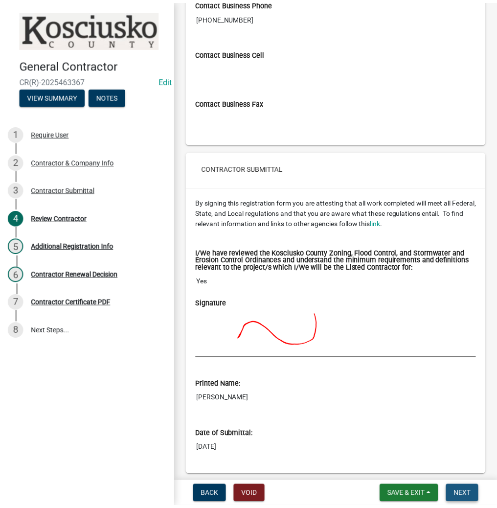
scroll to position [0, 0]
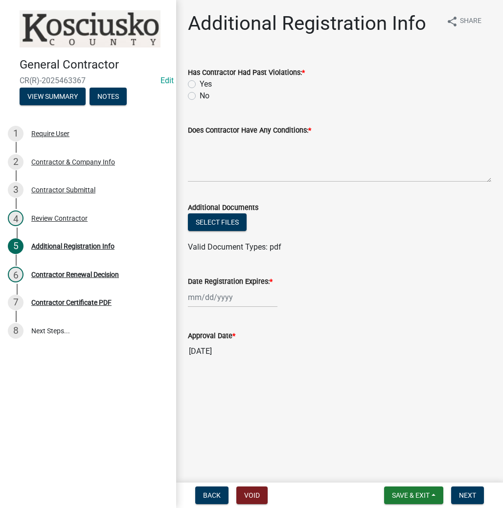
click at [200, 96] on label "No" at bounding box center [205, 96] width 10 height 12
click at [200, 96] on input "No" at bounding box center [203, 93] width 6 height 6
click at [240, 157] on textarea "Does Contractor Have Any Conditions: *" at bounding box center [340, 159] width 304 height 46
click at [234, 300] on div at bounding box center [233, 297] width 90 height 20
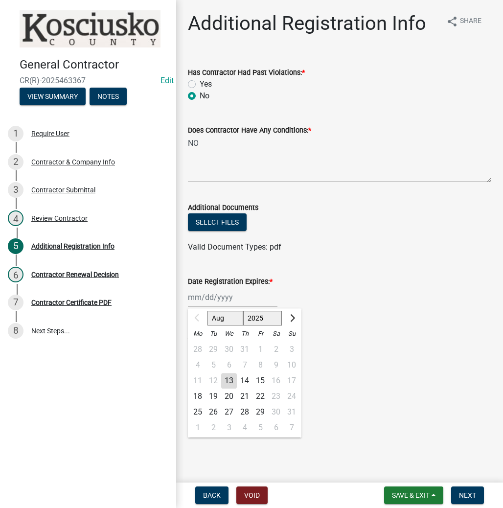
click at [273, 317] on select "2025 2026 2027 2028 2029 2030 2031 2032 2033 2034 2035 2036 2037 2038 2039 2040…" at bounding box center [262, 318] width 39 height 15
click at [243, 311] on select "2025 2026 2027 2028 2029 2030 2031 2032 2033 2034 2035 2036 2037 2038 2039 2040…" at bounding box center [262, 318] width 39 height 15
click at [248, 379] on div "13" at bounding box center [245, 381] width 16 height 16
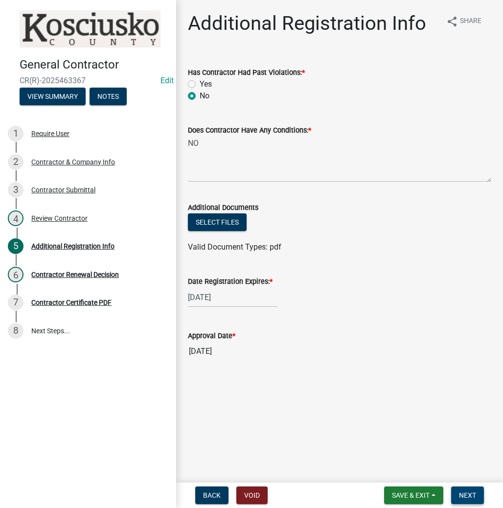
click at [470, 493] on span "Next" at bounding box center [467, 496] width 17 height 8
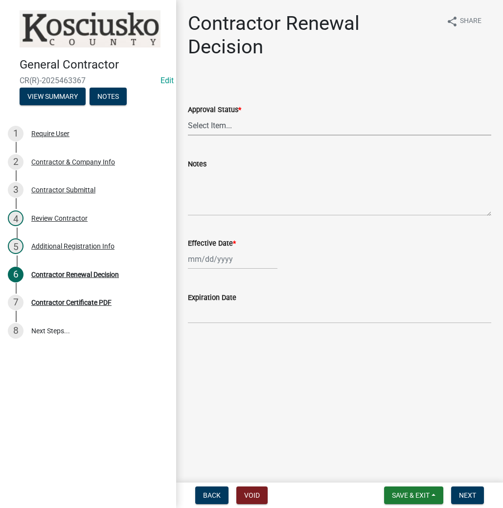
click at [227, 130] on select "Select Item... Approved Denied" at bounding box center [340, 126] width 304 height 20
click at [188, 116] on select "Select Item... Approved Denied" at bounding box center [340, 126] width 304 height 20
click at [243, 261] on div at bounding box center [233, 259] width 90 height 20
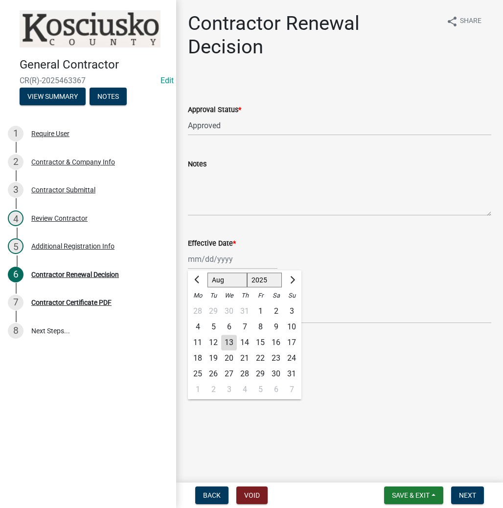
click at [227, 344] on div "13" at bounding box center [229, 343] width 16 height 16
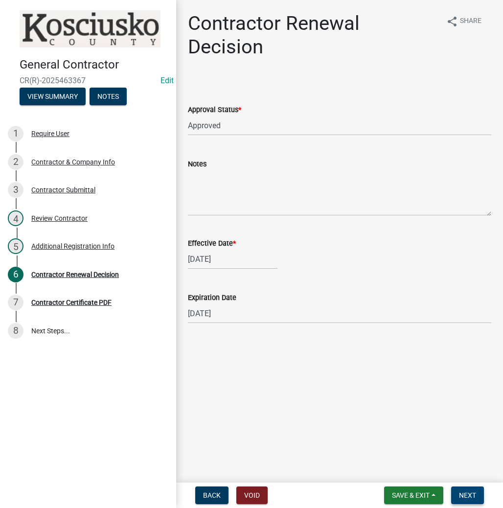
click at [467, 489] on button "Next" at bounding box center [467, 496] width 33 height 18
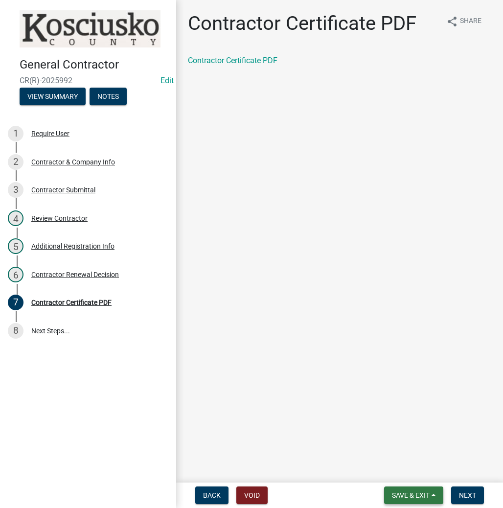
click at [400, 493] on span "Save & Exit" at bounding box center [411, 496] width 38 height 8
click at [394, 470] on button "Save & Exit" at bounding box center [404, 469] width 78 height 23
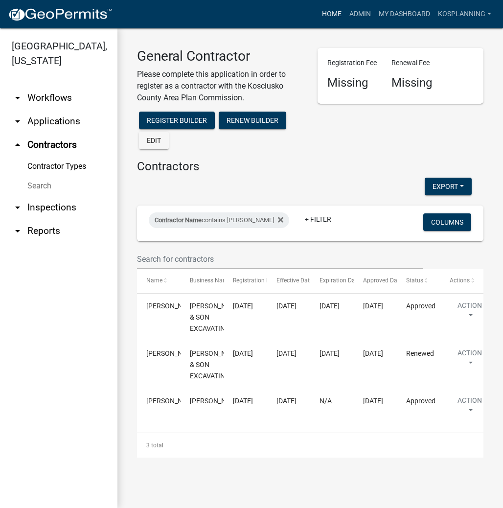
click at [338, 16] on link "Home" at bounding box center [331, 14] width 27 height 19
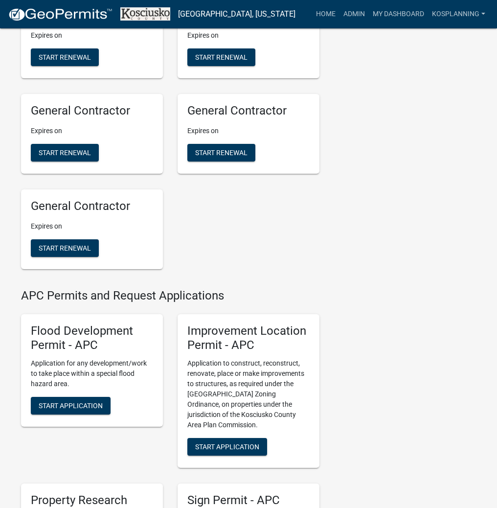
scroll to position [783, 0]
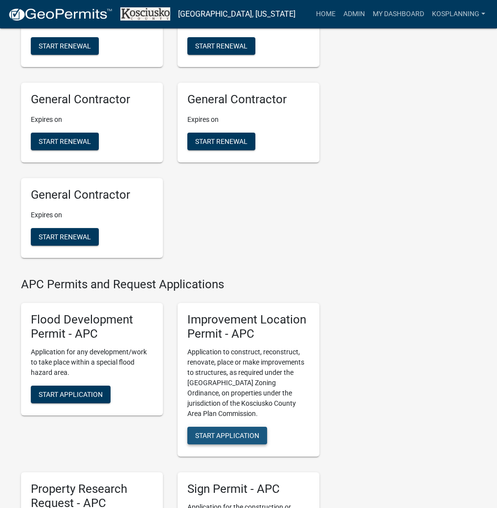
click at [209, 440] on span "Start Application" at bounding box center [227, 436] width 64 height 8
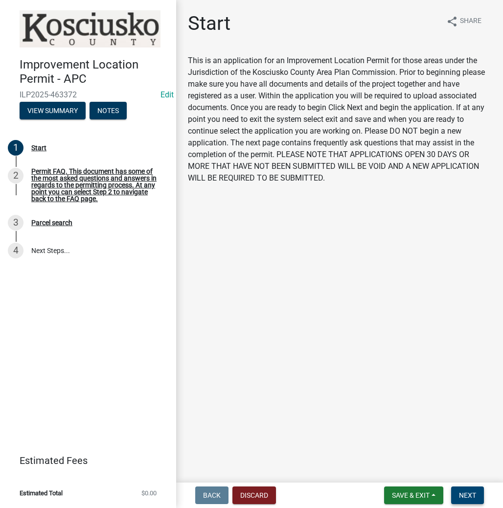
click at [464, 495] on span "Next" at bounding box center [467, 496] width 17 height 8
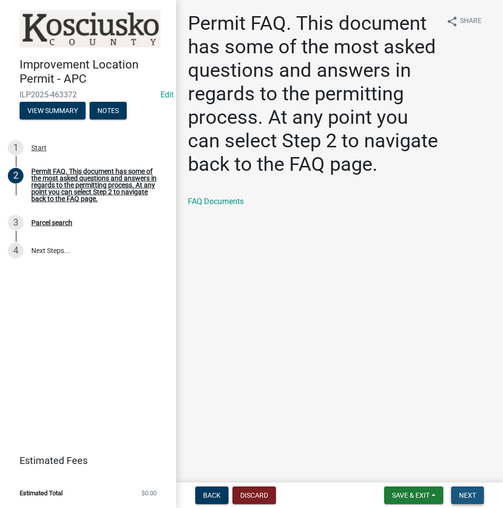
click at [458, 492] on button "Next" at bounding box center [467, 496] width 33 height 18
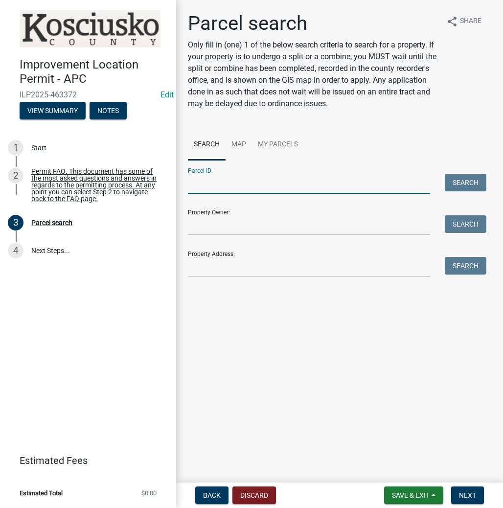
click at [257, 188] on input "Parcel ID:" at bounding box center [309, 184] width 242 height 20
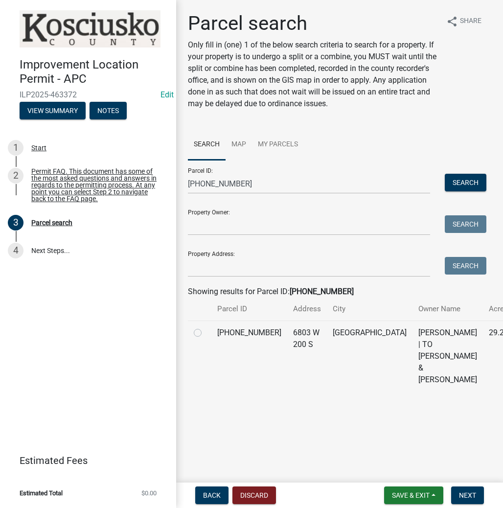
click at [206, 327] on label at bounding box center [206, 327] width 0 height 0
click at [206, 333] on input "radio" at bounding box center [209, 330] width 6 height 6
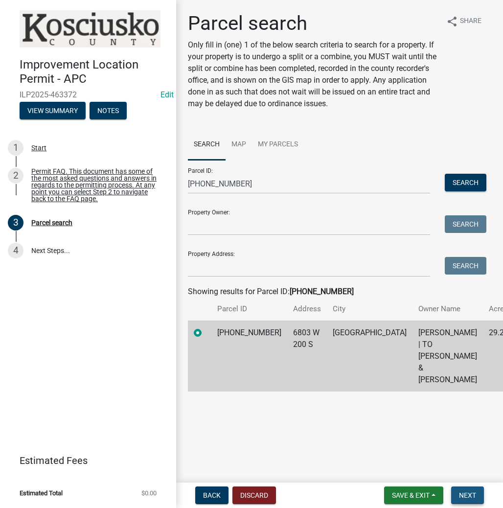
click at [461, 495] on span "Next" at bounding box center [467, 496] width 17 height 8
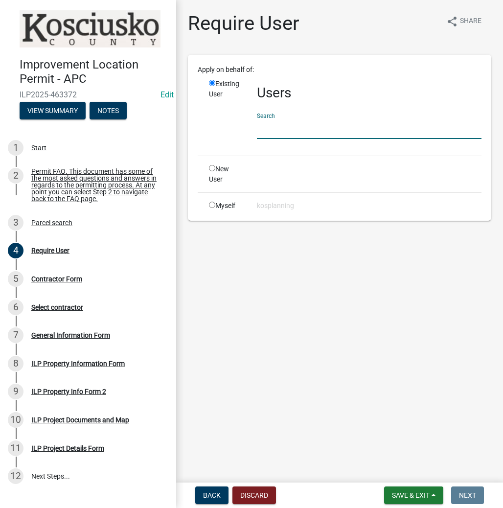
click at [313, 128] on input "text" at bounding box center [369, 129] width 225 height 20
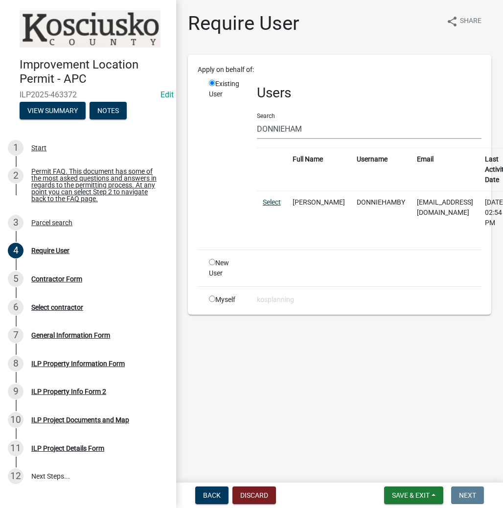
click at [268, 203] on link "Select" at bounding box center [272, 202] width 18 height 8
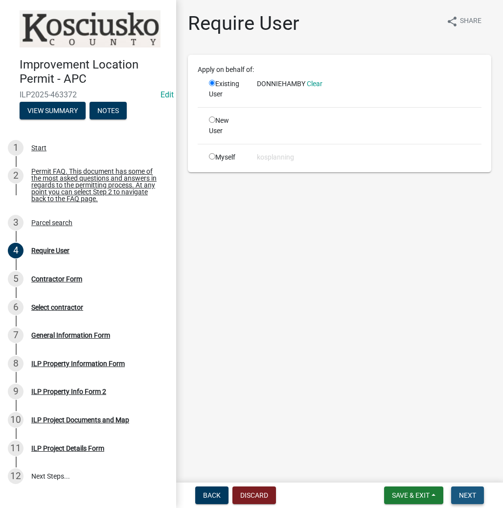
click at [468, 492] on span "Next" at bounding box center [467, 496] width 17 height 8
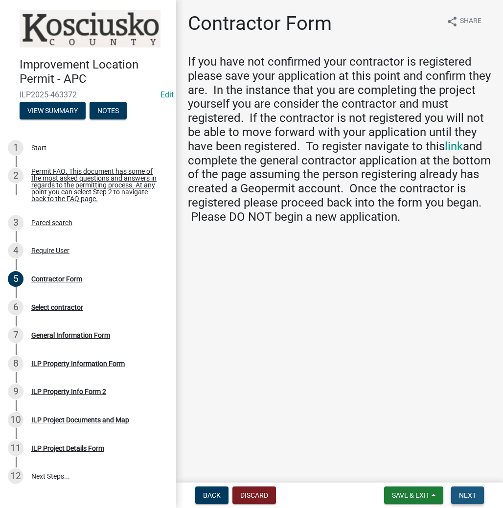
click at [470, 492] on span "Next" at bounding box center [467, 496] width 17 height 8
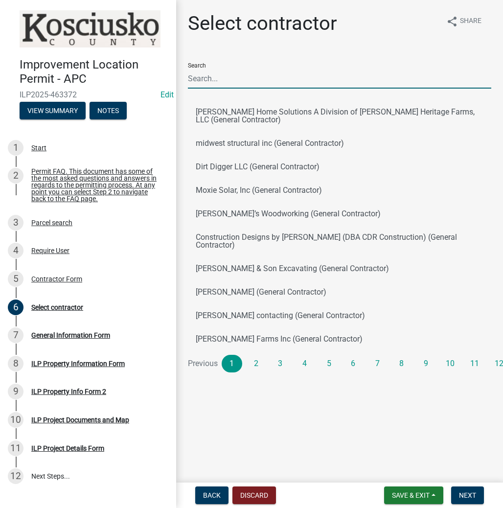
click at [279, 80] on input "Search" at bounding box center [340, 79] width 304 height 20
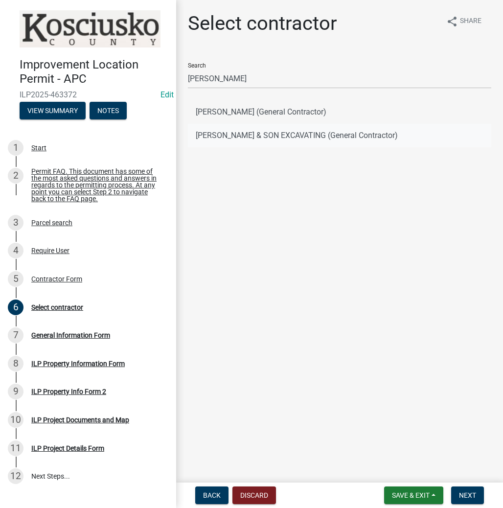
click at [262, 134] on button "HAMBY & SON EXCAVATING (General Contractor)" at bounding box center [340, 135] width 304 height 23
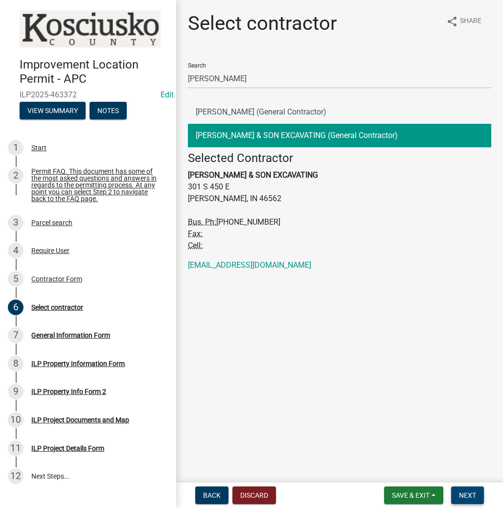
click at [475, 493] on span "Next" at bounding box center [467, 496] width 17 height 8
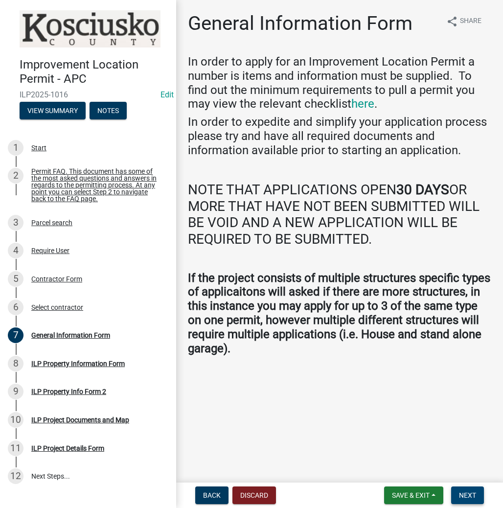
click at [468, 493] on span "Next" at bounding box center [467, 496] width 17 height 8
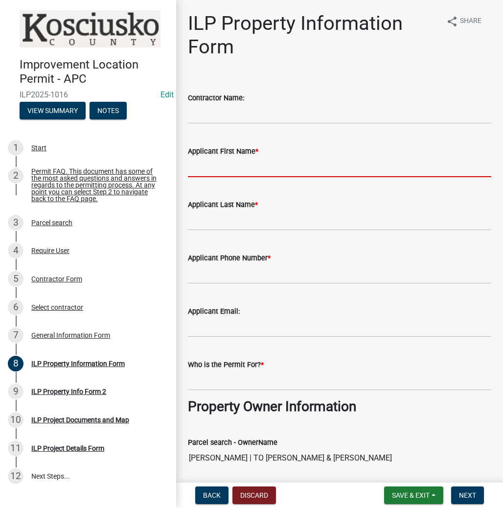
click at [276, 172] on input "Applicant First Name *" at bounding box center [340, 167] width 304 height 20
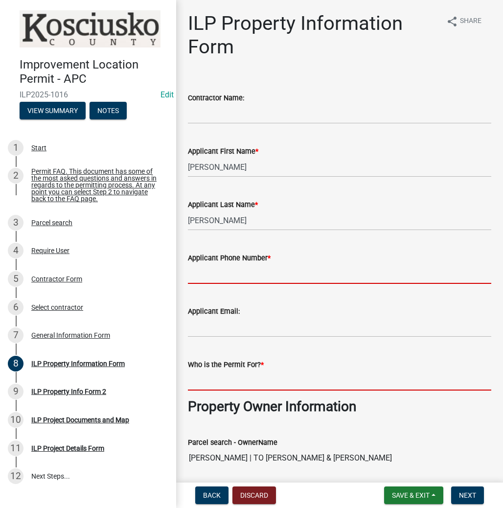
click at [252, 385] on input "Who is the Permit For? *" at bounding box center [340, 381] width 304 height 20
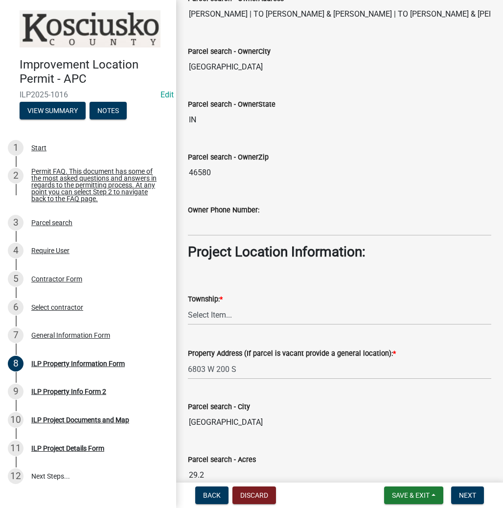
scroll to position [509, 0]
click at [241, 312] on select "Select Item... Benton - Elkhart Co Clay Etna Franklin Harrison Jackson Jefferso…" at bounding box center [340, 315] width 304 height 20
click at [188, 305] on select "Select Item... Benton - Elkhart Co Clay Etna Franklin Harrison Jackson Jefferso…" at bounding box center [340, 315] width 304 height 20
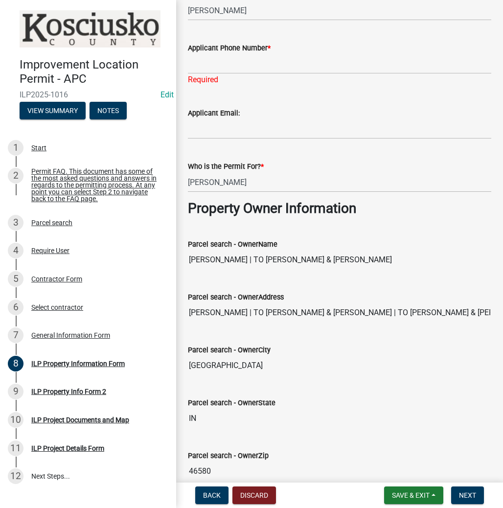
scroll to position [53, 0]
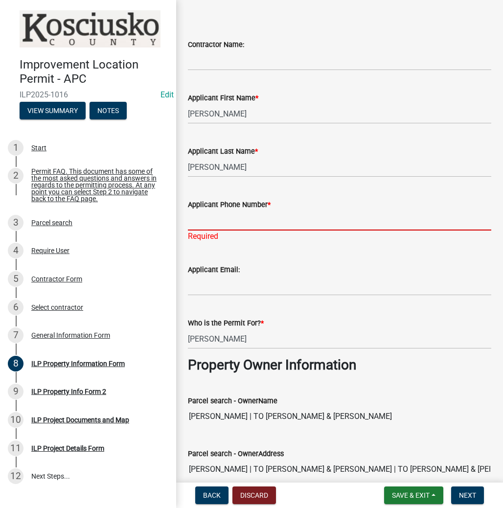
click at [212, 221] on input "Applicant Phone Number *" at bounding box center [340, 221] width 304 height 20
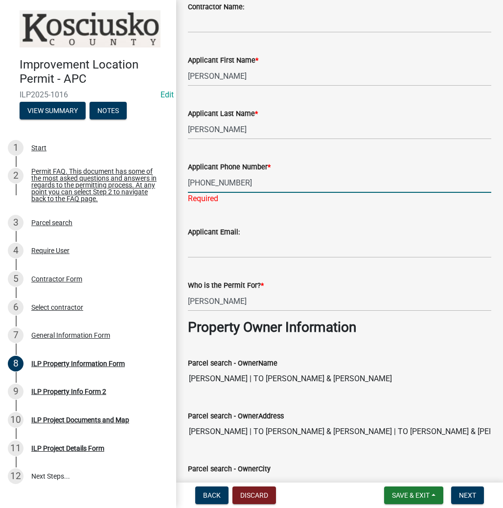
scroll to position [210, 0]
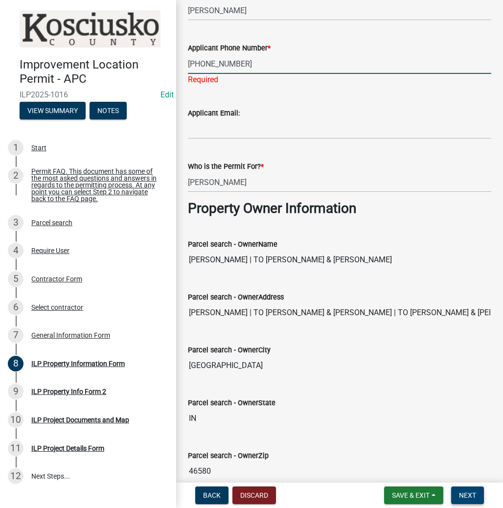
click at [459, 495] on span "Next" at bounding box center [467, 496] width 17 height 8
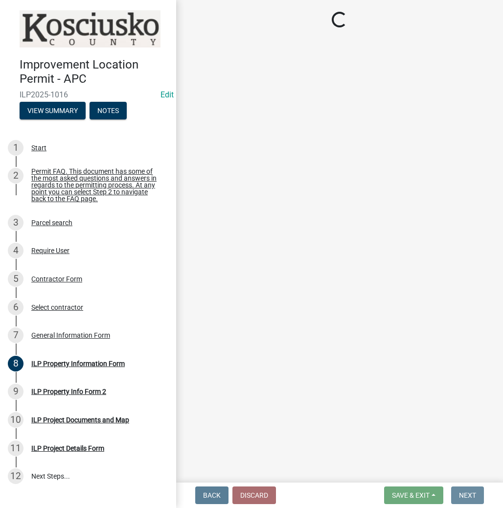
scroll to position [0, 0]
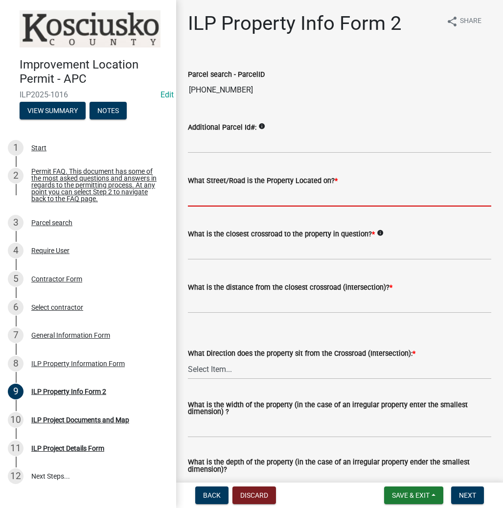
click at [258, 200] on input "What Street/Road is the Property Located on? *" at bounding box center [340, 197] width 304 height 20
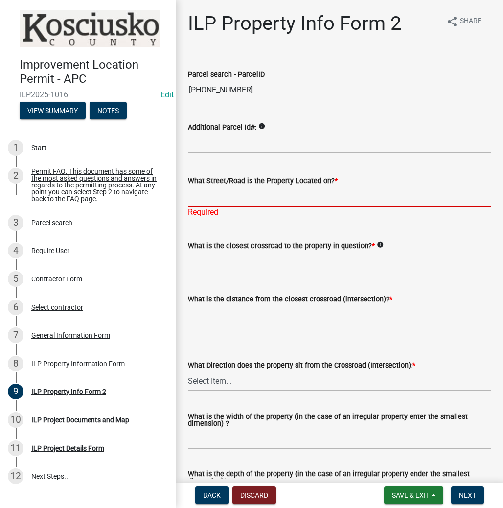
click at [238, 197] on input "What Street/Road is the Property Located on? *" at bounding box center [340, 197] width 304 height 20
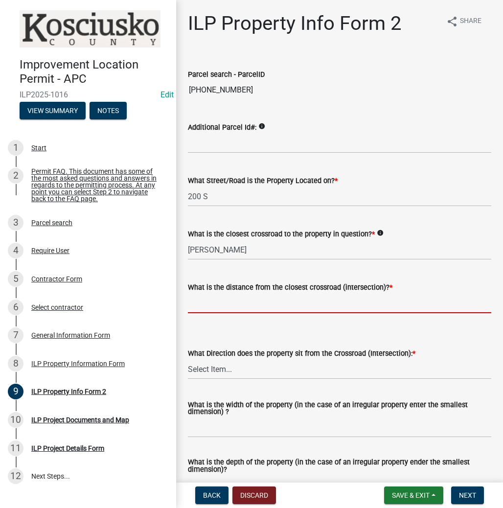
click at [231, 302] on input "text" at bounding box center [340, 303] width 304 height 20
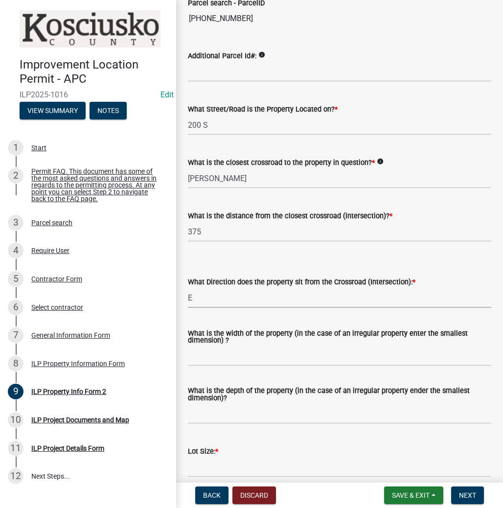
scroll to position [78, 0]
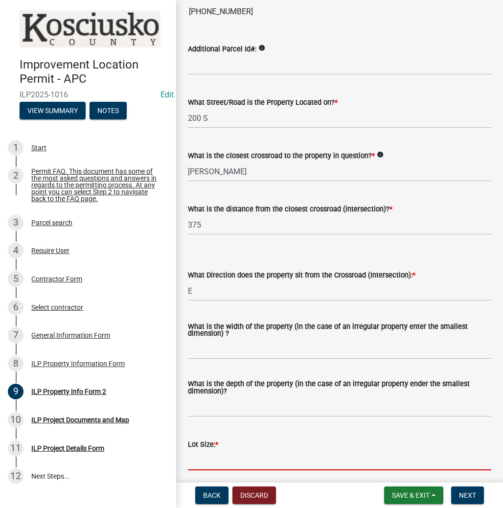
click at [239, 456] on input "text" at bounding box center [340, 460] width 304 height 20
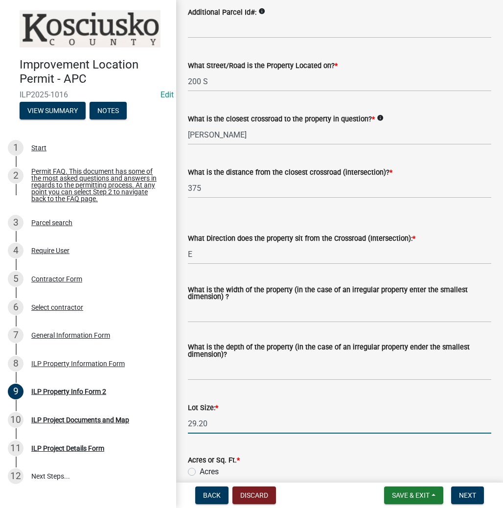
scroll to position [157, 0]
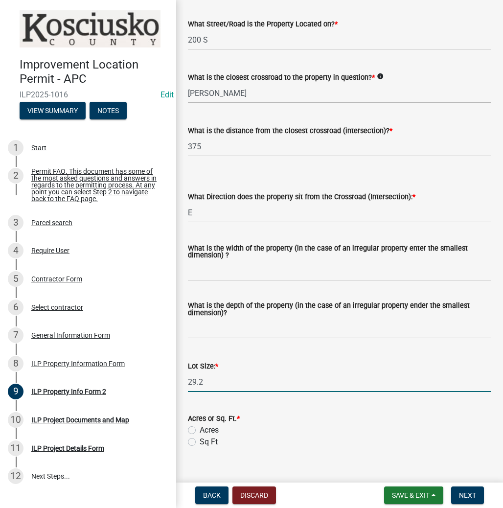
click at [200, 431] on label "Acres" at bounding box center [209, 430] width 19 height 12
click at [200, 431] on input "Acres" at bounding box center [203, 427] width 6 height 6
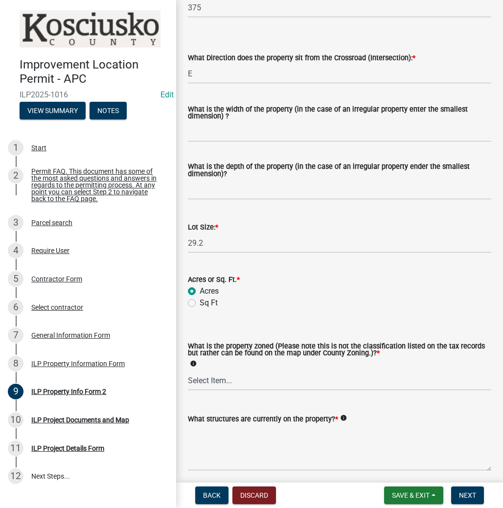
scroll to position [313, 0]
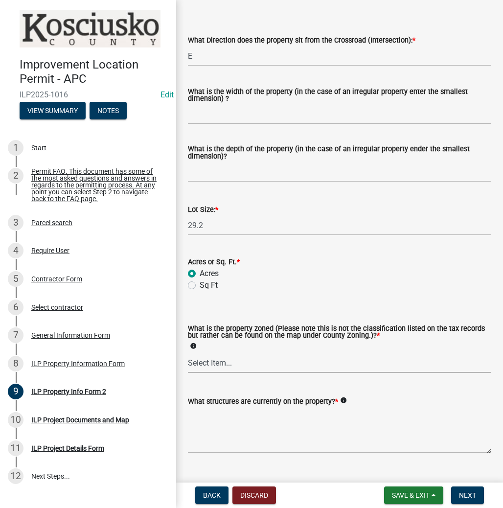
click at [234, 367] on select "Select Item... Agricultural Agricultural 2 Commercial Environmental Industrial …" at bounding box center [340, 363] width 304 height 20
click at [188, 353] on select "Select Item... Agricultural Agricultural 2 Commercial Environmental Industrial …" at bounding box center [340, 363] width 304 height 20
click at [295, 428] on textarea "What structures are currently on the property? *" at bounding box center [340, 430] width 304 height 46
click at [462, 495] on span "Next" at bounding box center [467, 496] width 17 height 8
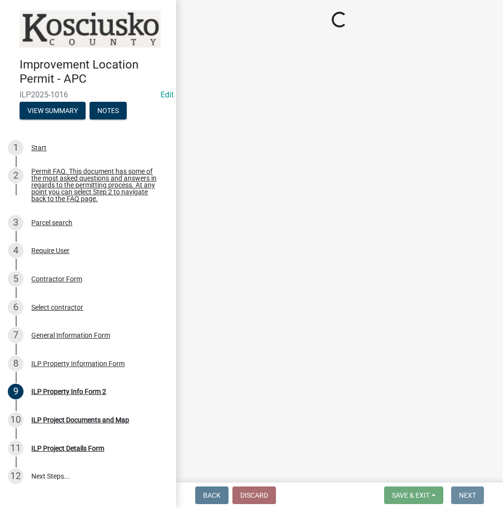
scroll to position [0, 0]
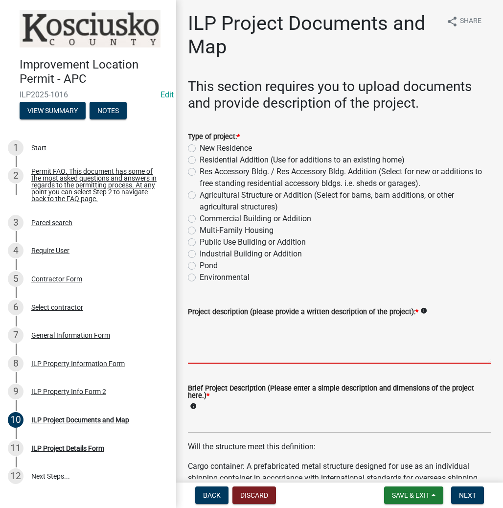
click at [256, 339] on textarea "Project description (please provide a written description of the project): *" at bounding box center [340, 341] width 304 height 46
click at [200, 159] on label "Residential Addition (Use for additions to an existing home)" at bounding box center [302, 160] width 205 height 12
click at [200, 159] on input "Residential Addition (Use for additions to an existing home)" at bounding box center [203, 157] width 6 height 6
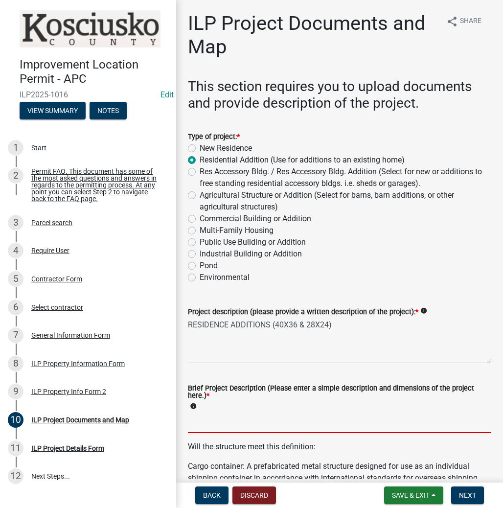
click at [249, 426] on input "Brief Project Description (Please enter a simple description and dimensions of …" at bounding box center [340, 423] width 304 height 20
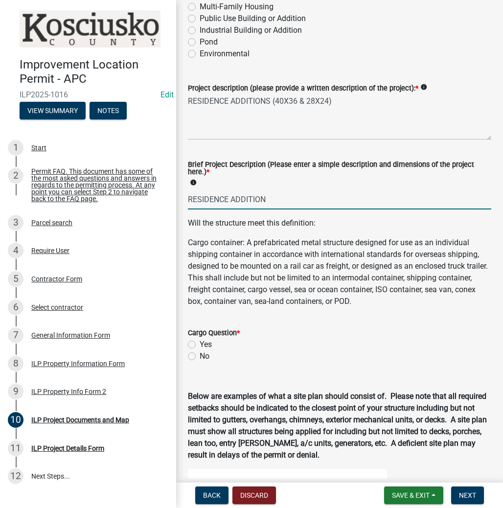
scroll to position [235, 0]
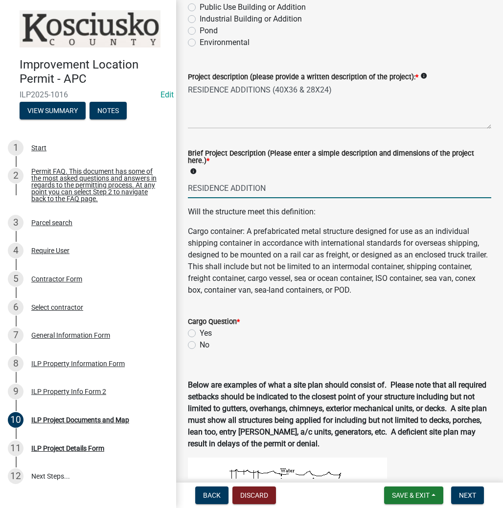
click at [200, 343] on label "No" at bounding box center [205, 345] width 10 height 12
click at [200, 343] on input "No" at bounding box center [203, 342] width 6 height 6
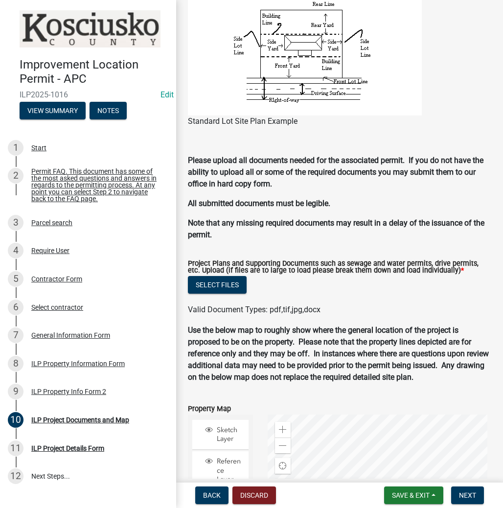
scroll to position [884, 0]
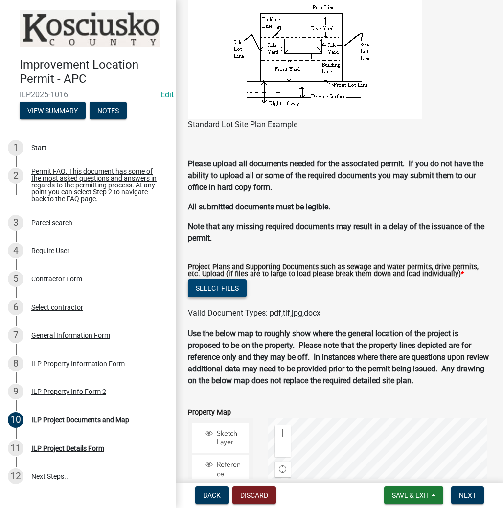
click at [227, 284] on button "Select files" at bounding box center [217, 289] width 59 height 18
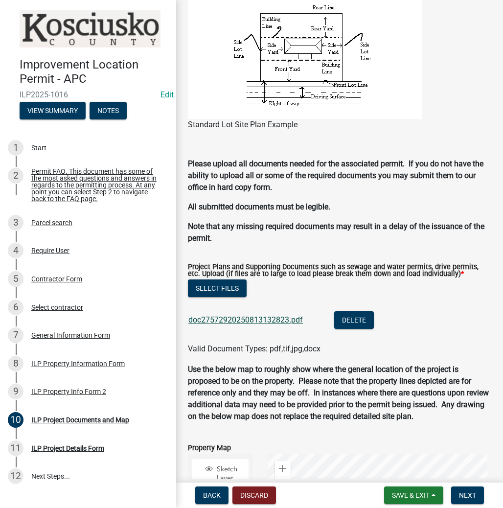
click at [252, 317] on link "doc27572920250813132823.pdf" at bounding box center [245, 319] width 115 height 9
click at [467, 493] on span "Next" at bounding box center [467, 496] width 17 height 8
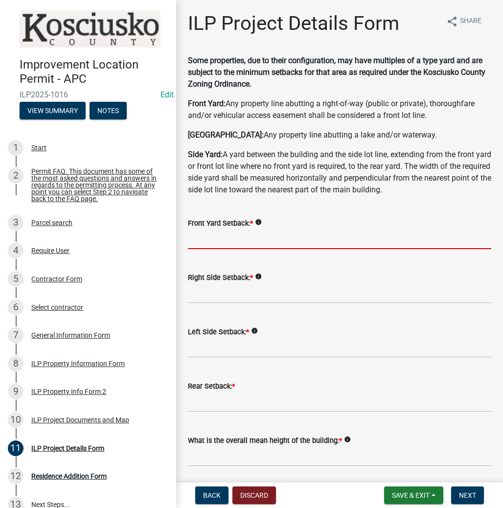
click at [256, 238] on input "text" at bounding box center [340, 239] width 304 height 20
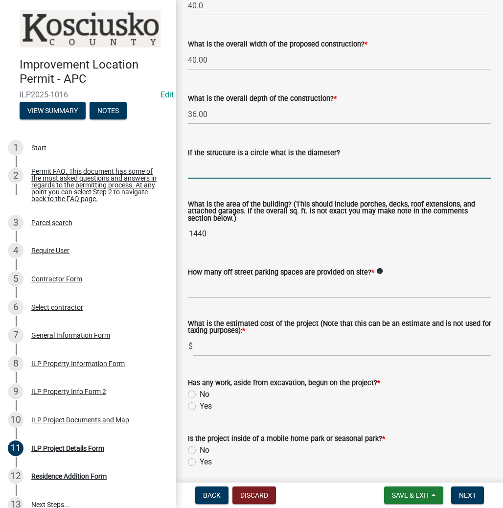
scroll to position [506, 0]
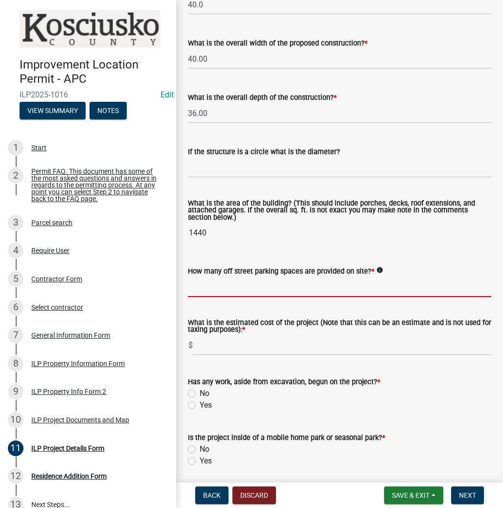
click at [247, 292] on input "text" at bounding box center [340, 287] width 304 height 20
click at [200, 391] on label "No" at bounding box center [205, 394] width 10 height 12
click at [200, 391] on input "No" at bounding box center [203, 391] width 6 height 6
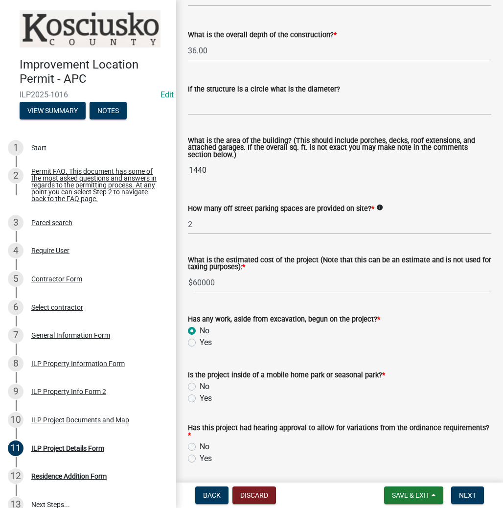
scroll to position [585, 0]
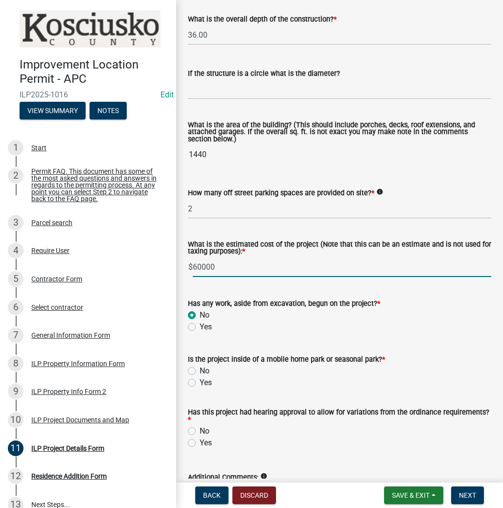
click at [231, 266] on input "60000" at bounding box center [342, 267] width 299 height 20
click at [200, 372] on label "No" at bounding box center [205, 371] width 10 height 12
click at [200, 372] on input "No" at bounding box center [203, 368] width 6 height 6
click at [200, 431] on label "No" at bounding box center [205, 431] width 10 height 12
click at [200, 431] on input "No" at bounding box center [203, 428] width 6 height 6
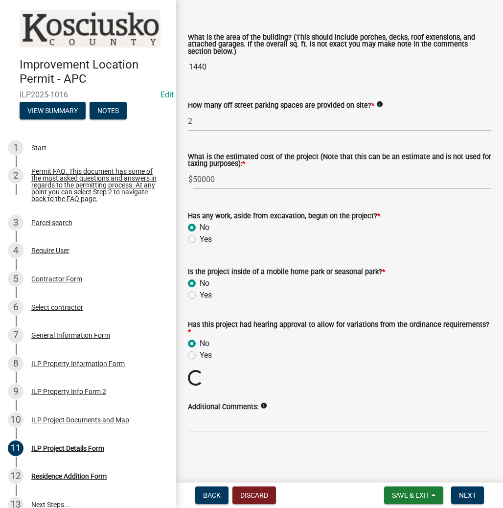
scroll to position [656, 0]
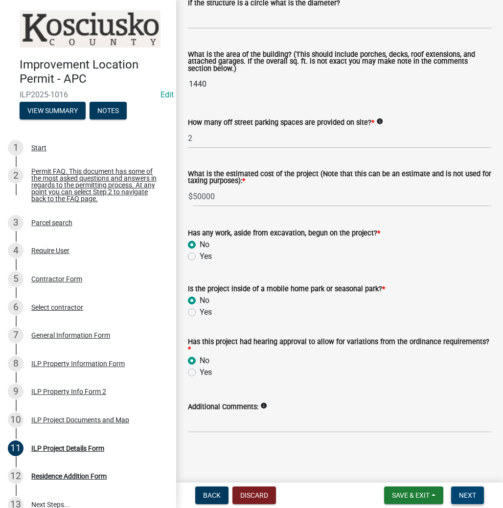
click at [468, 495] on span "Next" at bounding box center [467, 496] width 17 height 8
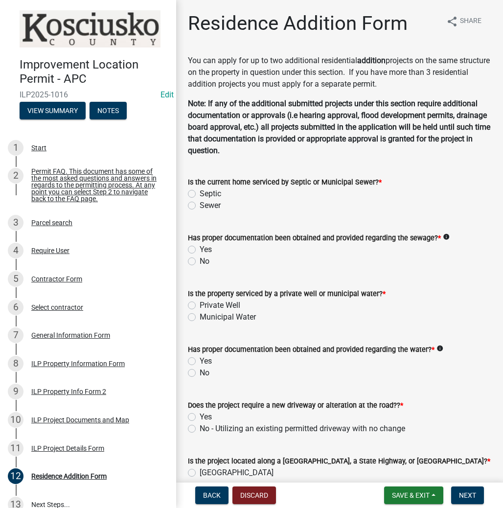
click at [200, 196] on label "Septic" at bounding box center [211, 194] width 22 height 12
click at [200, 194] on input "Septic" at bounding box center [203, 191] width 6 height 6
click at [200, 250] on label "Yes" at bounding box center [206, 250] width 12 height 12
click at [200, 250] on input "Yes" at bounding box center [203, 247] width 6 height 6
click at [200, 305] on label "Private Well" at bounding box center [220, 306] width 41 height 12
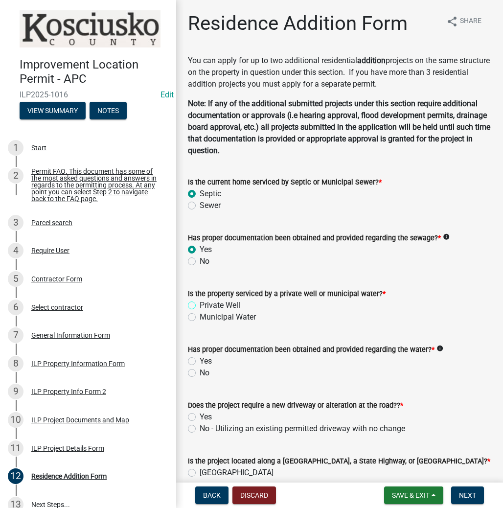
click at [200, 305] on input "Private Well" at bounding box center [203, 303] width 6 height 6
click at [200, 364] on label "Yes" at bounding box center [206, 361] width 12 height 12
click at [200, 362] on input "Yes" at bounding box center [203, 358] width 6 height 6
click at [200, 429] on label "No - Utilizing an existing permitted driveway with no change" at bounding box center [303, 429] width 206 height 12
click at [200, 429] on input "No - Utilizing an existing permitted driveway with no change" at bounding box center [203, 426] width 6 height 6
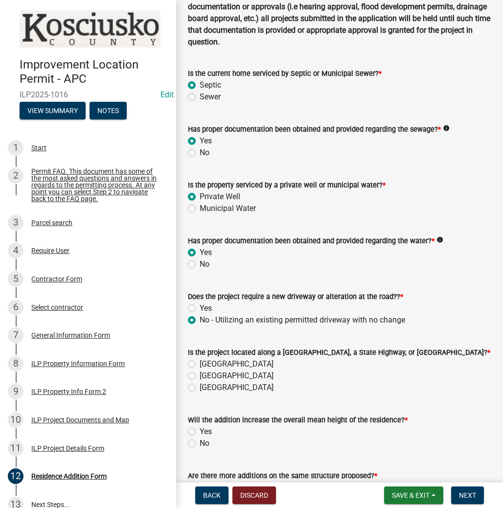
scroll to position [117, 0]
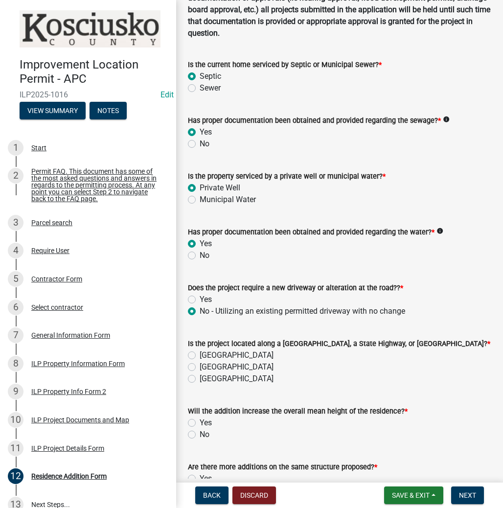
click at [200, 356] on label "County Road" at bounding box center [237, 356] width 74 height 12
click at [200, 356] on input "County Road" at bounding box center [203, 353] width 6 height 6
click at [200, 434] on label "No" at bounding box center [205, 435] width 10 height 12
click at [200, 434] on input "No" at bounding box center [203, 432] width 6 height 6
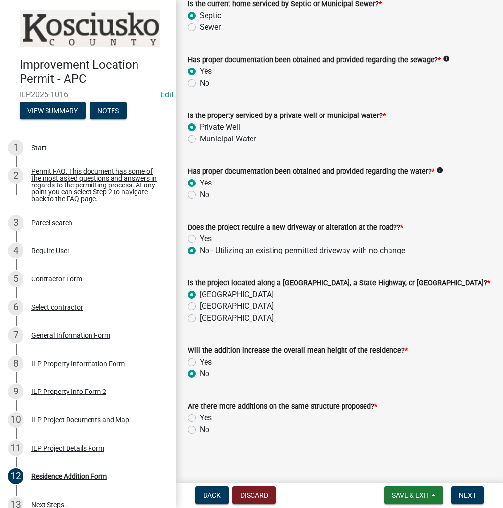
scroll to position [182, 0]
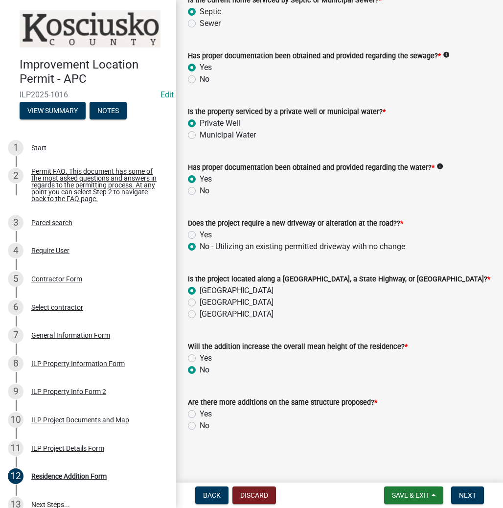
click at [200, 411] on label "Yes" at bounding box center [206, 414] width 12 height 12
click at [200, 411] on input "Yes" at bounding box center [203, 411] width 6 height 6
click at [464, 495] on span "Next" at bounding box center [467, 496] width 17 height 8
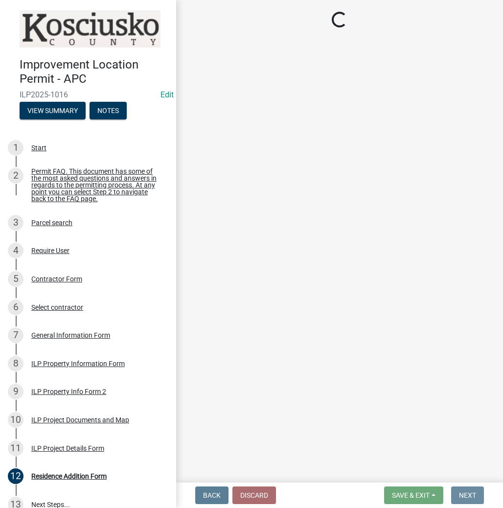
scroll to position [0, 0]
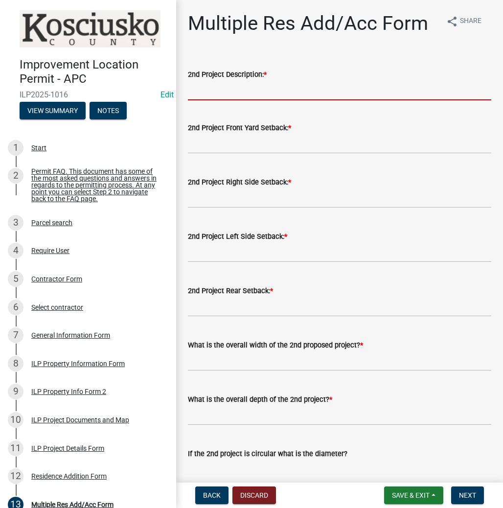
click at [228, 94] on input "2nd Project Description: *" at bounding box center [340, 90] width 304 height 20
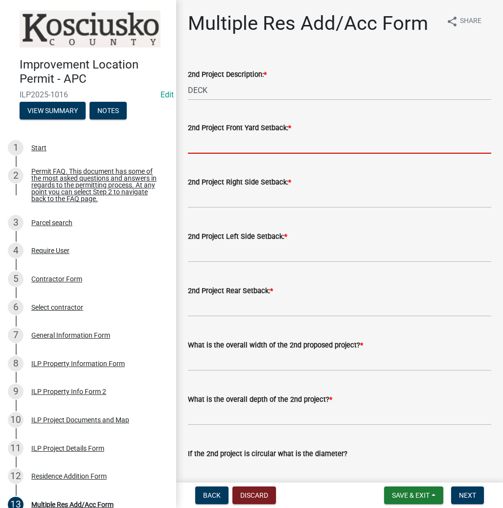
click at [220, 145] on input "text" at bounding box center [340, 144] width 304 height 20
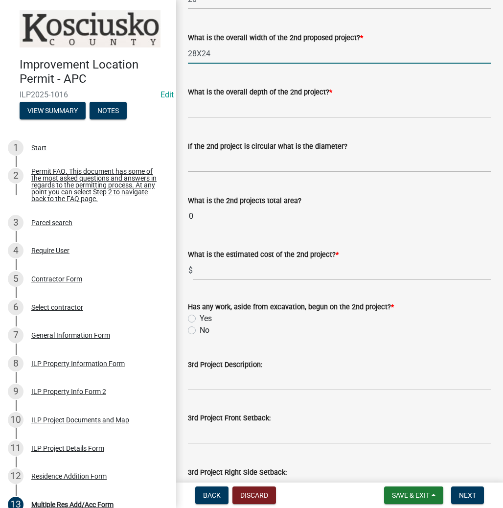
scroll to position [313, 0]
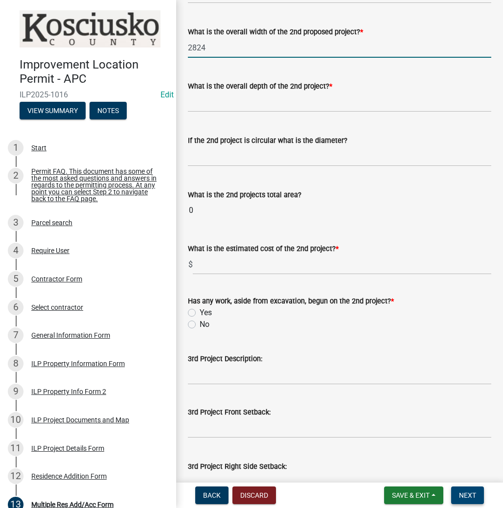
click at [466, 493] on span "Next" at bounding box center [467, 496] width 17 height 8
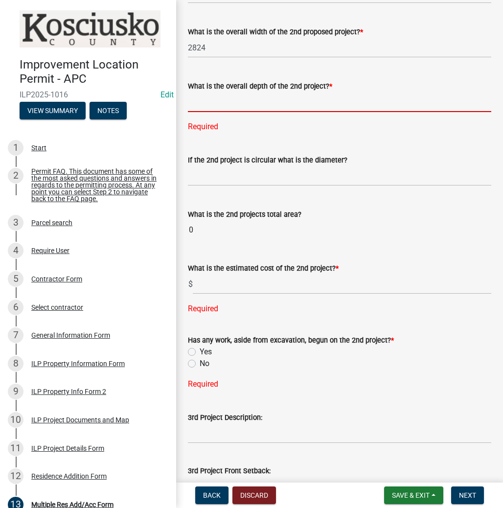
click at [217, 105] on input "text" at bounding box center [340, 102] width 304 height 20
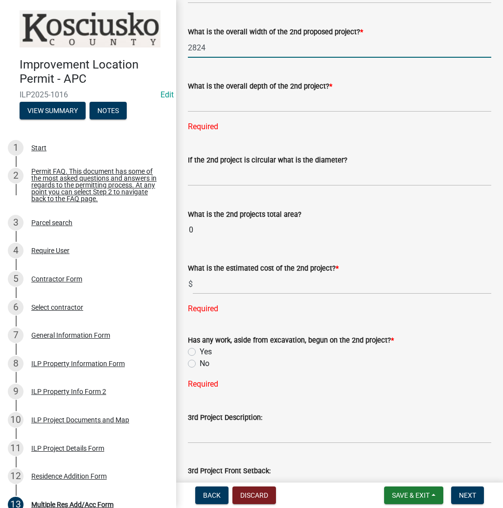
click at [213, 50] on input "2824" at bounding box center [340, 48] width 304 height 20
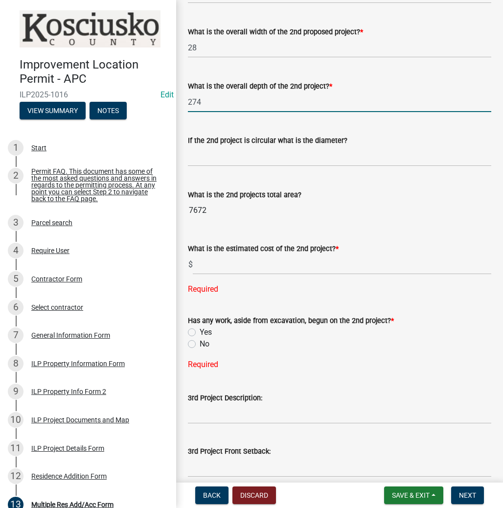
click at [215, 101] on input "274" at bounding box center [340, 102] width 304 height 20
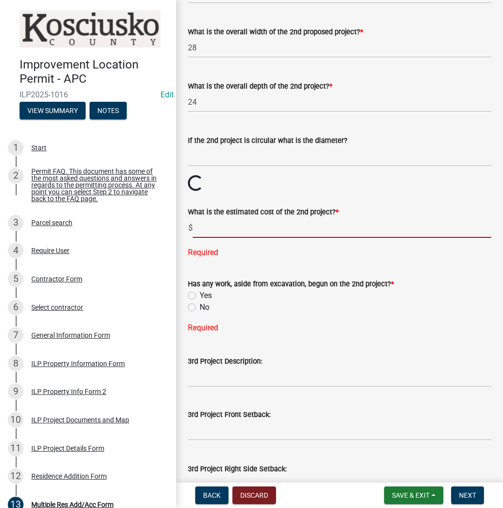
click at [213, 259] on wm-data-entity-input "What is the estimated cost of the 2nd project? * $ Required" at bounding box center [340, 229] width 304 height 74
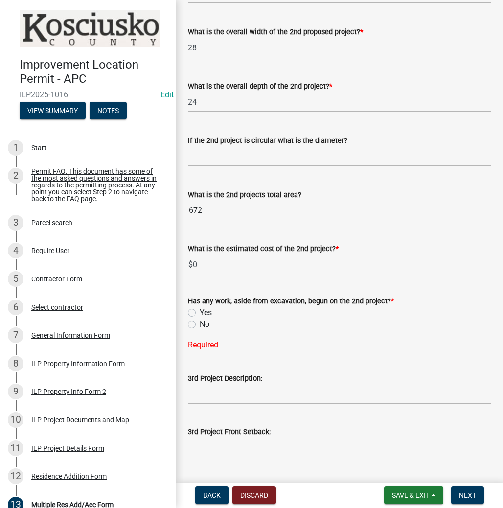
click at [192, 343] on div "Has any work, aside from excavation, begun on the 2nd project? * Yes No Required" at bounding box center [340, 317] width 304 height 68
click at [200, 323] on label "No" at bounding box center [205, 325] width 10 height 12
click at [200, 323] on input "No" at bounding box center [203, 322] width 6 height 6
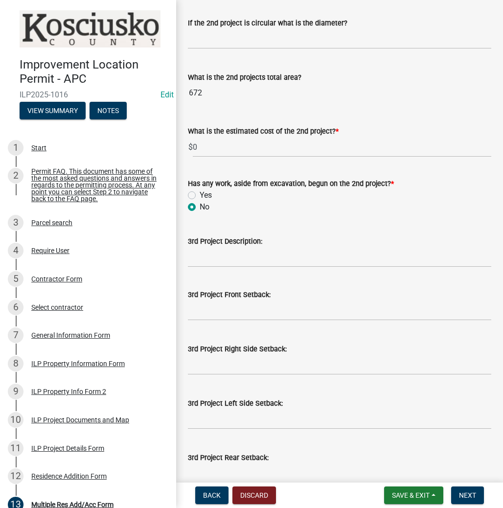
scroll to position [548, 0]
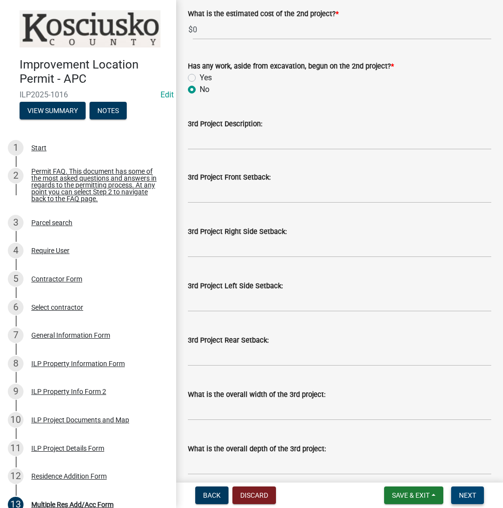
click at [465, 492] on span "Next" at bounding box center [467, 496] width 17 height 8
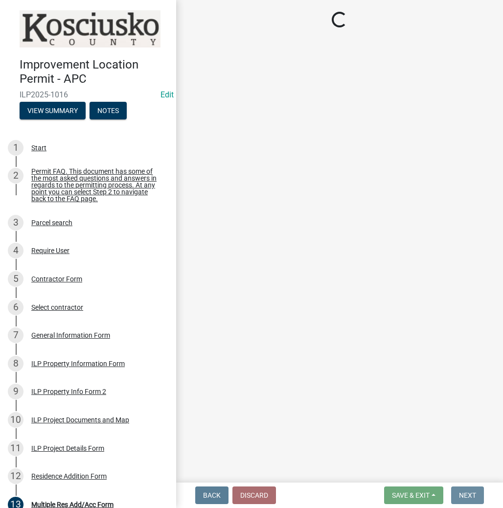
scroll to position [0, 0]
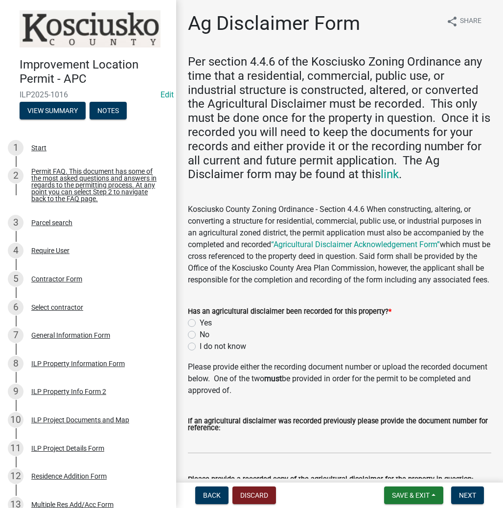
click at [200, 329] on label "Yes" at bounding box center [206, 323] width 12 height 12
click at [200, 324] on input "Yes" at bounding box center [203, 320] width 6 height 6
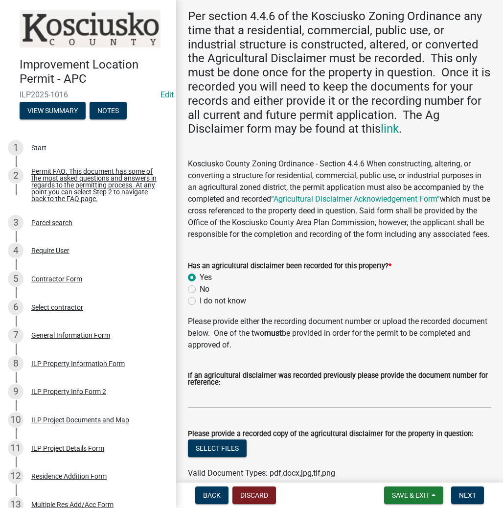
scroll to position [117, 0]
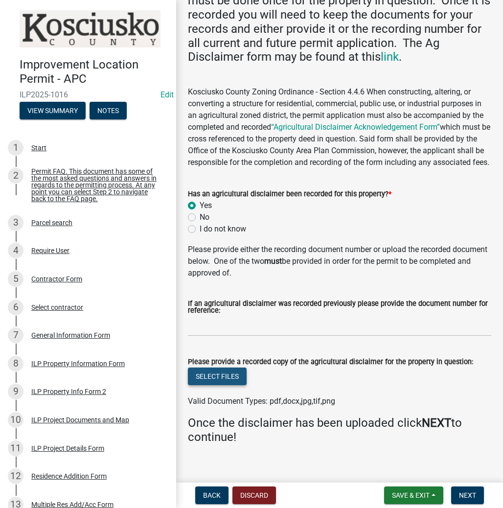
click at [210, 385] on button "Select files" at bounding box center [217, 377] width 59 height 18
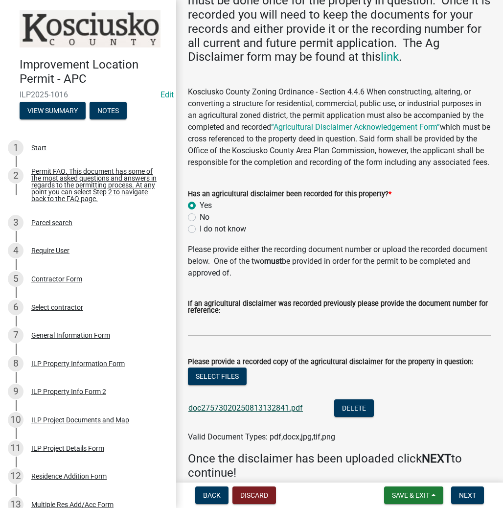
click at [247, 413] on link "doc27573020250813132841.pdf" at bounding box center [245, 407] width 115 height 9
click at [205, 385] on button "Select files" at bounding box center [217, 377] width 59 height 18
click at [468, 493] on span "Next" at bounding box center [467, 496] width 17 height 8
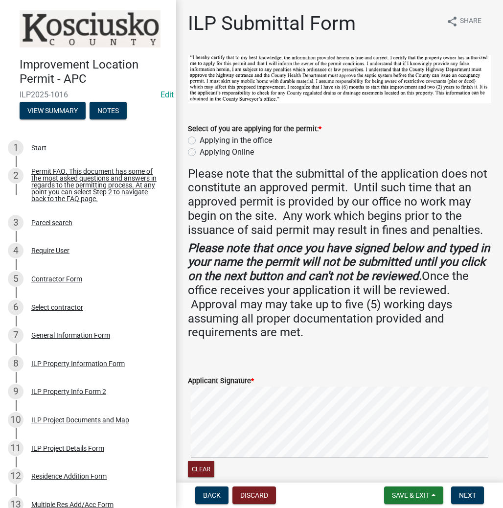
click at [200, 138] on label "Applying in the office" at bounding box center [236, 141] width 72 height 12
click at [200, 138] on input "Applying in the office" at bounding box center [203, 138] width 6 height 6
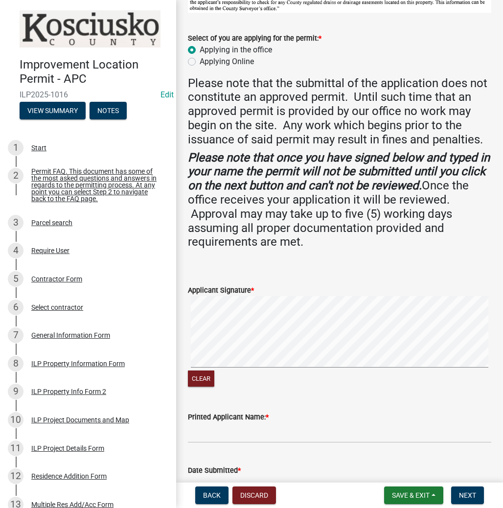
scroll to position [117, 0]
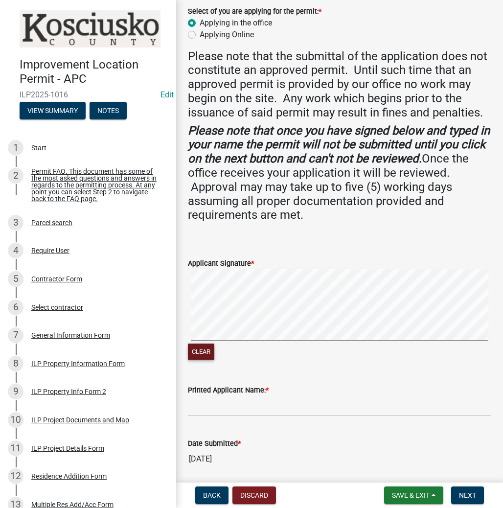
click at [327, 233] on wm-data-entity-input-list "Select of you are applying for the permit: * Applying in the office Applying On…" at bounding box center [340, 206] width 304 height 539
click at [263, 402] on input "Printed Applicant Name: *" at bounding box center [340, 406] width 304 height 20
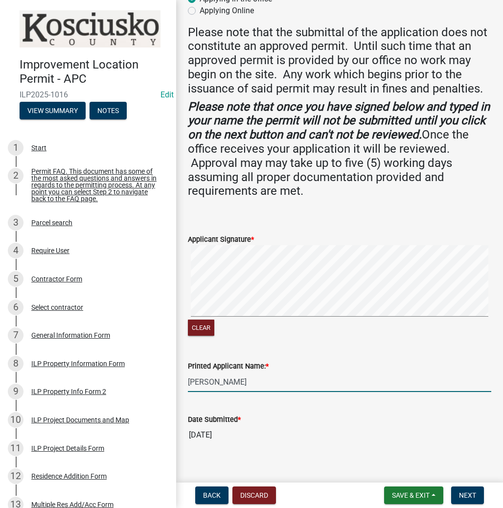
scroll to position [153, 0]
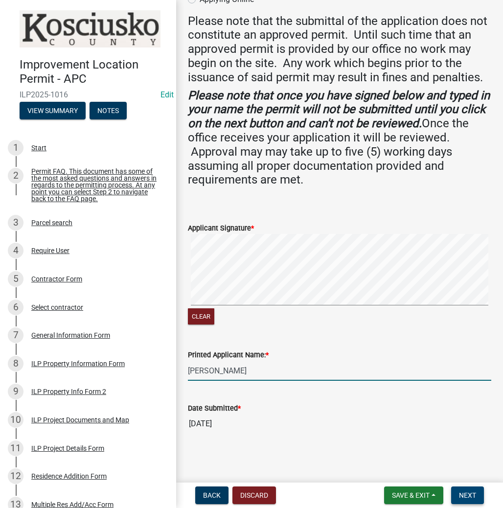
click at [462, 489] on button "Next" at bounding box center [467, 496] width 33 height 18
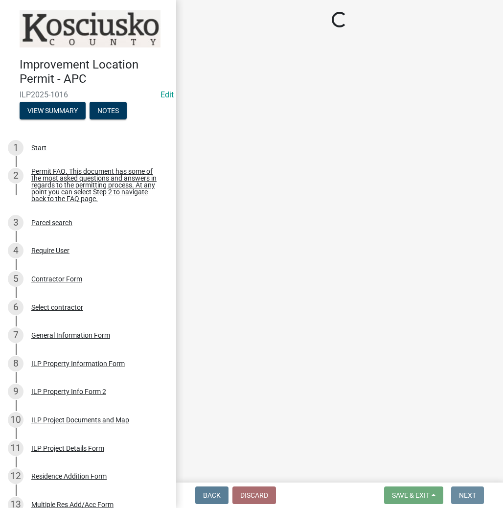
scroll to position [0, 0]
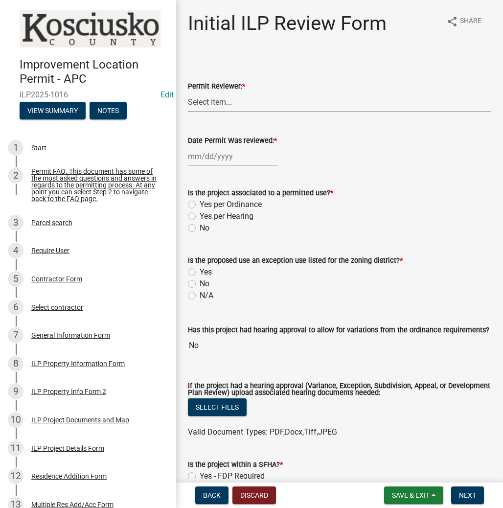
click at [233, 99] on select "Select Item... MMS LT AT CS Vacant Vacant" at bounding box center [340, 102] width 304 height 20
click at [188, 92] on select "Select Item... MMS LT AT CS Vacant Vacant" at bounding box center [340, 102] width 304 height 20
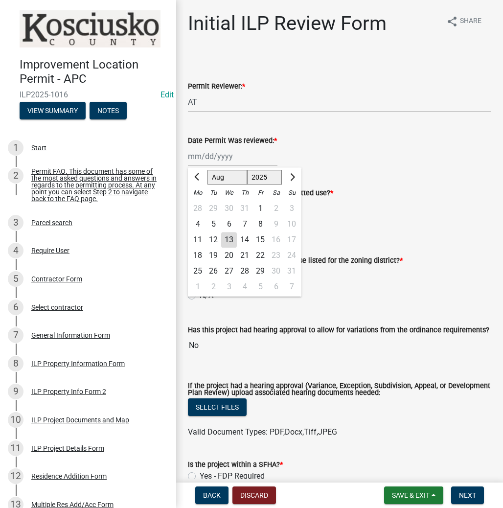
click at [227, 156] on div "Jan Feb Mar Apr May Jun Jul Aug Sep Oct Nov Dec 1525 1526 1527 1528 1529 1530 1…" at bounding box center [233, 156] width 90 height 20
click at [229, 240] on div "13" at bounding box center [229, 240] width 16 height 16
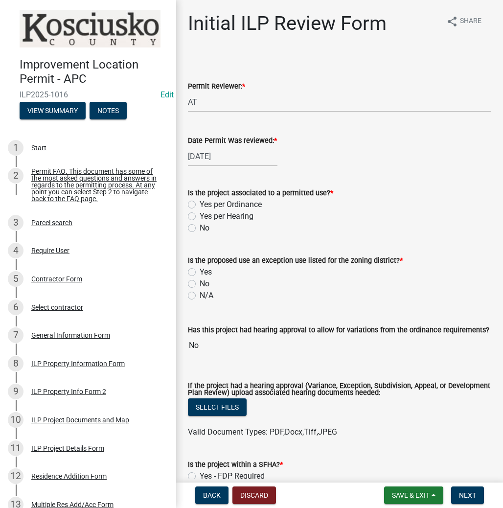
click at [200, 205] on label "Yes per Ordinance" at bounding box center [231, 205] width 62 height 12
click at [200, 205] on input "Yes per Ordinance" at bounding box center [203, 202] width 6 height 6
click at [200, 295] on label "N/A" at bounding box center [207, 296] width 14 height 12
click at [200, 295] on input "N/A" at bounding box center [203, 293] width 6 height 6
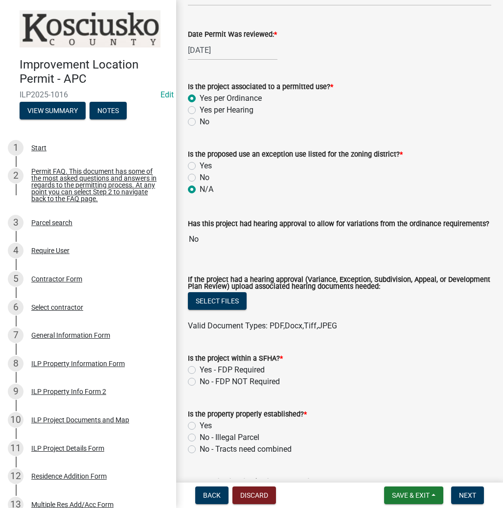
scroll to position [117, 0]
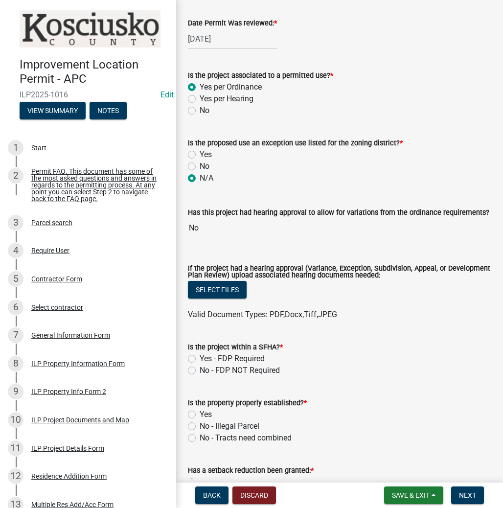
click at [200, 372] on label "No - FDP NOT Required" at bounding box center [240, 371] width 80 height 12
click at [200, 371] on input "No - FDP NOT Required" at bounding box center [203, 368] width 6 height 6
click at [200, 413] on label "Yes" at bounding box center [206, 415] width 12 height 12
click at [200, 413] on input "Yes" at bounding box center [203, 412] width 6 height 6
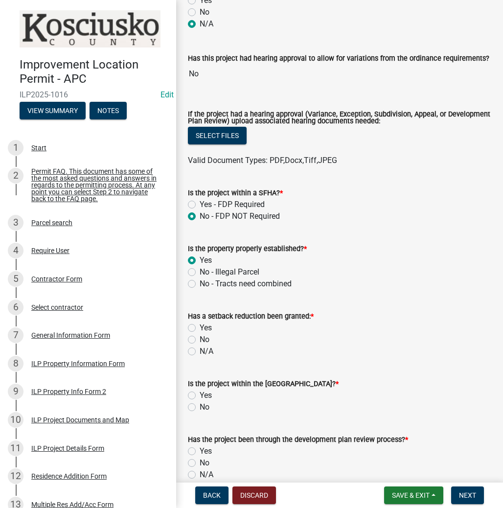
scroll to position [274, 0]
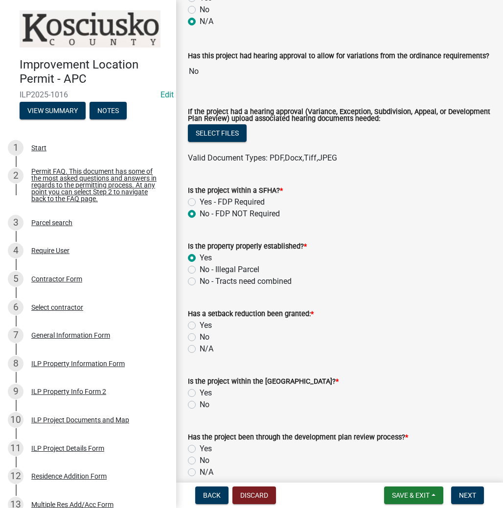
click at [200, 351] on label "N/A" at bounding box center [207, 349] width 14 height 12
click at [200, 350] on input "N/A" at bounding box center [203, 346] width 6 height 6
click at [200, 403] on label "No" at bounding box center [205, 405] width 10 height 12
click at [200, 403] on input "No" at bounding box center [203, 402] width 6 height 6
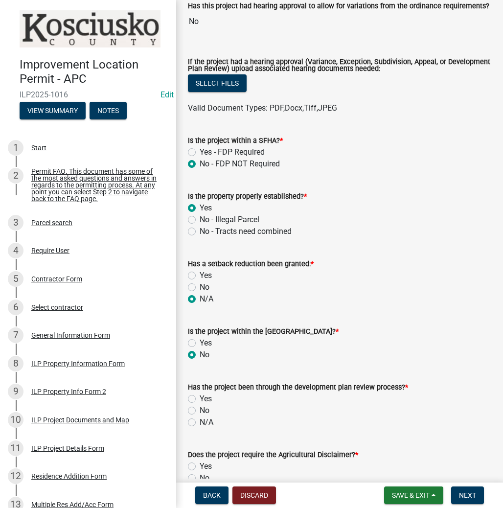
scroll to position [392, 0]
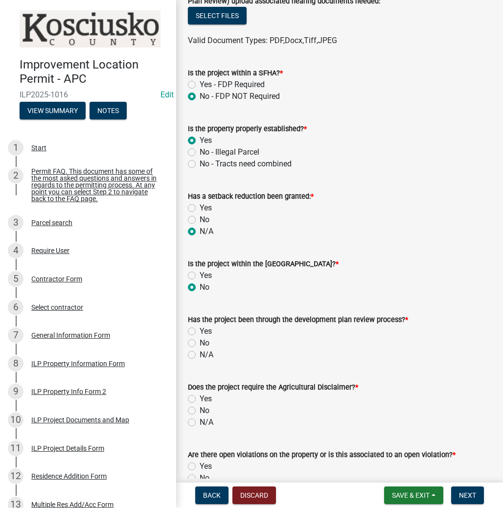
click at [200, 353] on label "N/A" at bounding box center [207, 355] width 14 height 12
click at [200, 353] on input "N/A" at bounding box center [203, 352] width 6 height 6
click at [200, 398] on label "Yes" at bounding box center [206, 399] width 12 height 12
click at [200, 398] on input "Yes" at bounding box center [203, 396] width 6 height 6
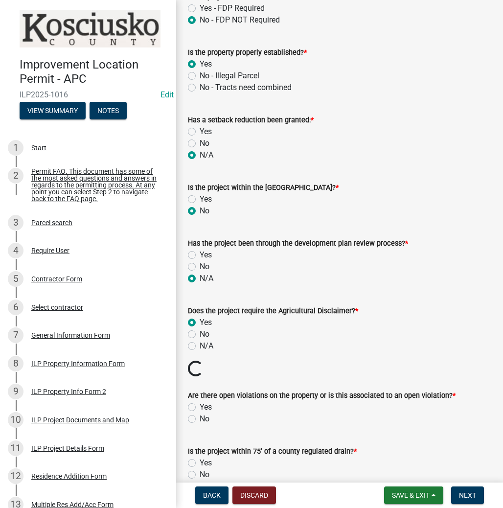
scroll to position [470, 0]
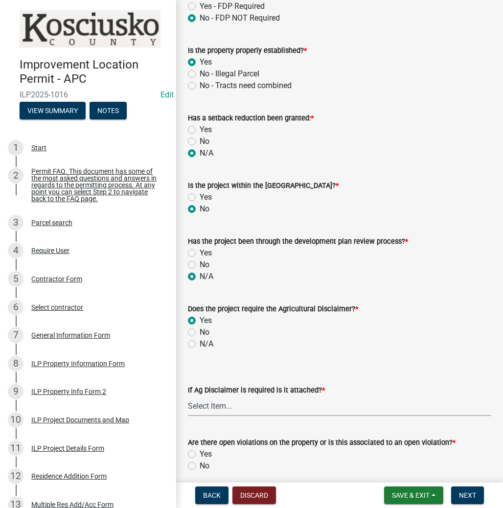
click at [253, 403] on select "Select Item... Yes No" at bounding box center [340, 406] width 304 height 20
click at [188, 396] on select "Select Item... Yes No" at bounding box center [340, 406] width 304 height 20
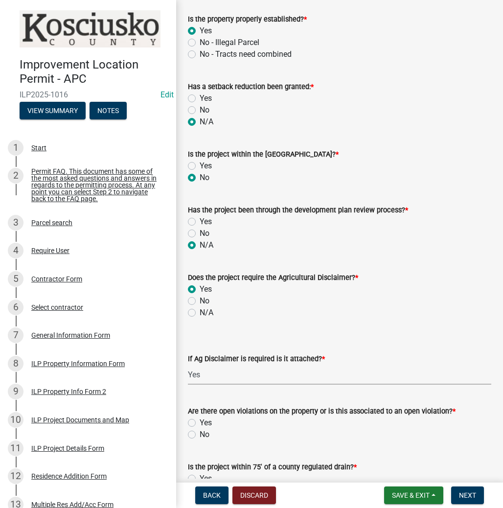
scroll to position [548, 0]
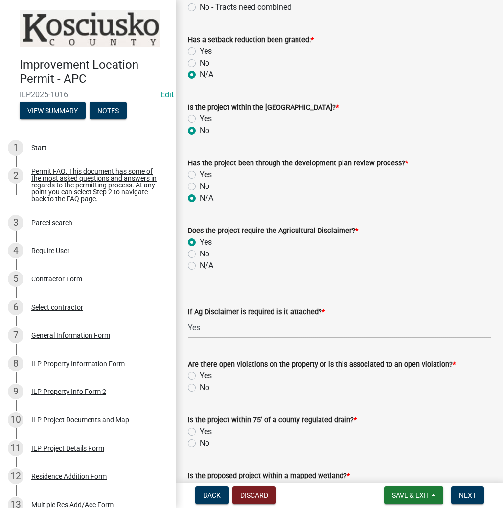
click at [200, 386] on label "No" at bounding box center [205, 388] width 10 height 12
click at [200, 386] on input "No" at bounding box center [203, 385] width 6 height 6
click at [200, 445] on label "No" at bounding box center [205, 444] width 10 height 12
click at [200, 444] on input "No" at bounding box center [203, 441] width 6 height 6
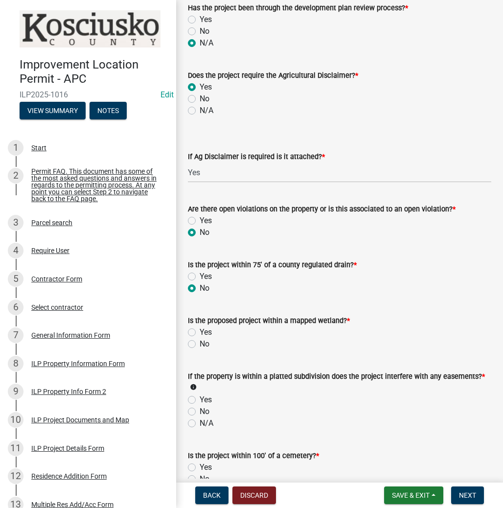
scroll to position [705, 0]
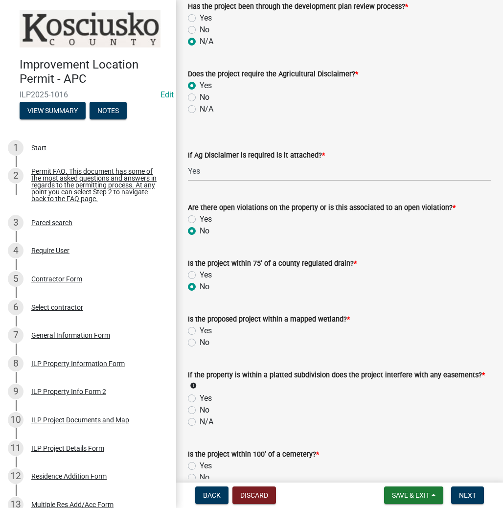
click at [200, 343] on label "No" at bounding box center [205, 343] width 10 height 12
click at [200, 343] on input "No" at bounding box center [203, 340] width 6 height 6
click at [200, 425] on label "N/A" at bounding box center [207, 422] width 14 height 12
click at [200, 422] on input "N/A" at bounding box center [203, 419] width 6 height 6
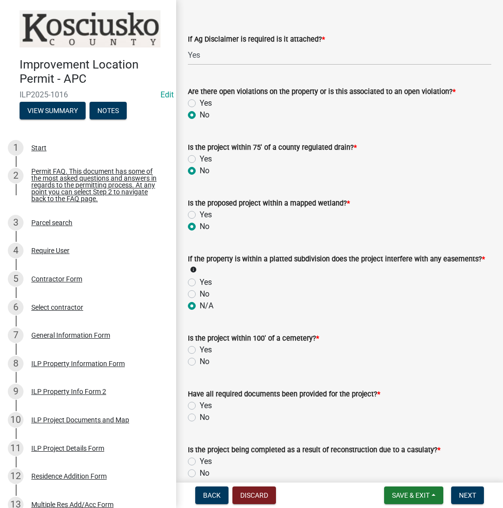
scroll to position [822, 0]
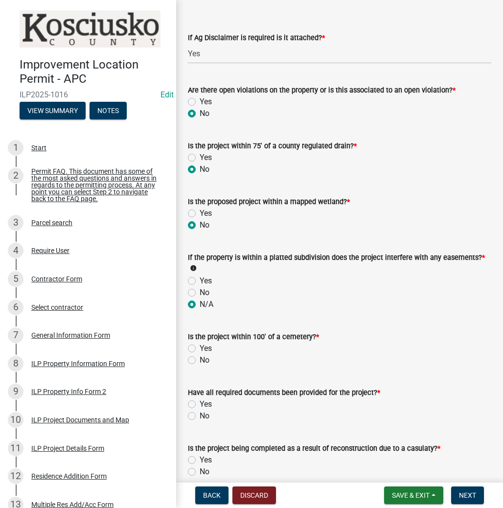
click at [200, 359] on label "No" at bounding box center [205, 360] width 10 height 12
click at [200, 359] on input "No" at bounding box center [203, 357] width 6 height 6
click at [200, 405] on label "Yes" at bounding box center [206, 405] width 12 height 12
click at [200, 405] on input "Yes" at bounding box center [203, 402] width 6 height 6
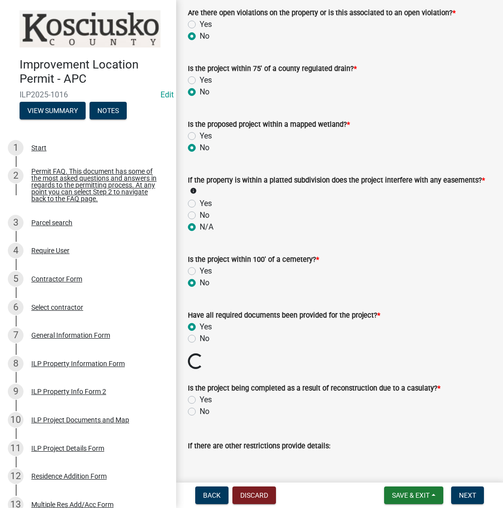
scroll to position [901, 0]
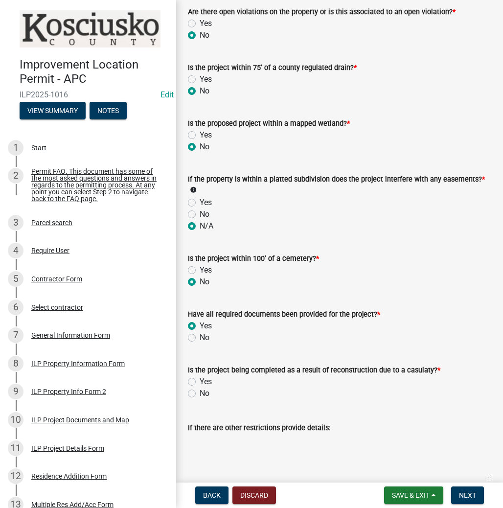
click at [200, 391] on label "No" at bounding box center [205, 394] width 10 height 12
click at [200, 391] on input "No" at bounding box center [203, 391] width 6 height 6
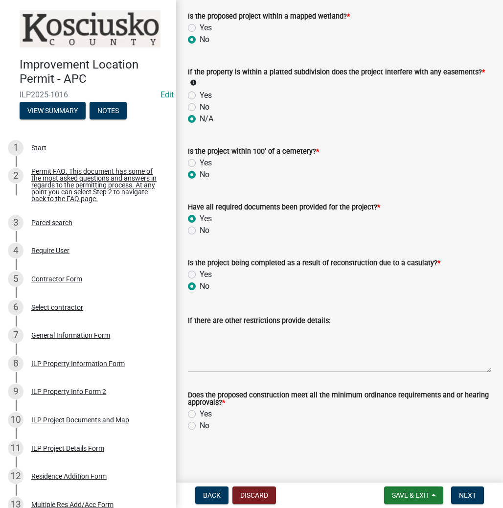
click at [200, 412] on label "Yes" at bounding box center [206, 414] width 12 height 12
click at [200, 412] on input "Yes" at bounding box center [203, 411] width 6 height 6
click at [467, 493] on span "Next" at bounding box center [467, 496] width 17 height 8
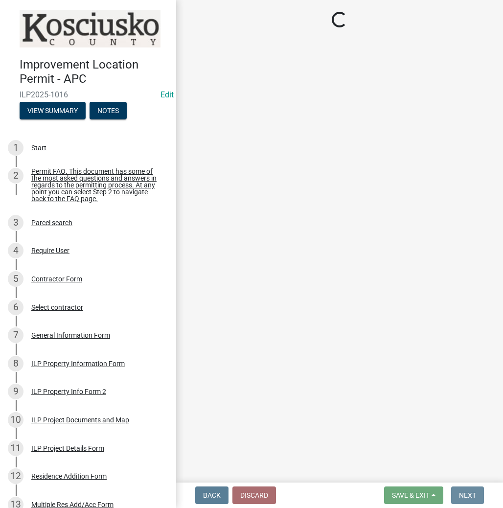
scroll to position [0, 0]
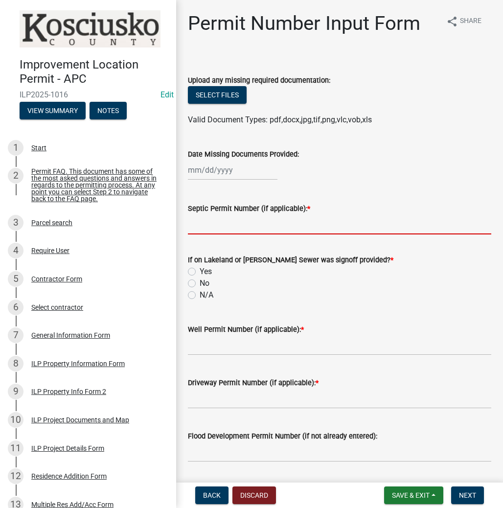
click at [200, 233] on input "Septic Permit Number (if applicable): *" at bounding box center [340, 224] width 304 height 20
click at [200, 297] on label "N/A" at bounding box center [207, 295] width 14 height 12
click at [200, 296] on input "N/A" at bounding box center [203, 292] width 6 height 6
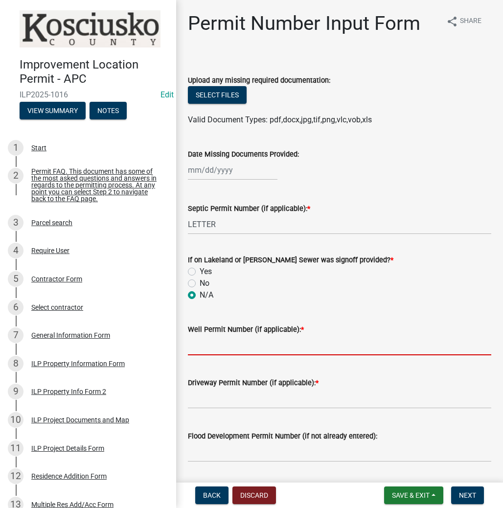
click at [230, 348] on input "Well Permit Number (if applicable): *" at bounding box center [340, 345] width 304 height 20
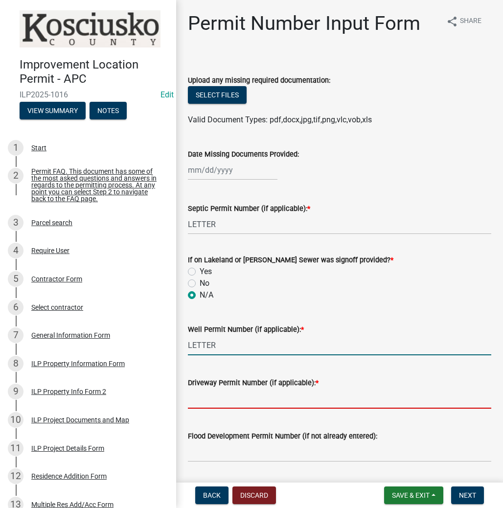
click at [206, 398] on input "Driveway Permit Number (if applicable): *" at bounding box center [340, 399] width 304 height 20
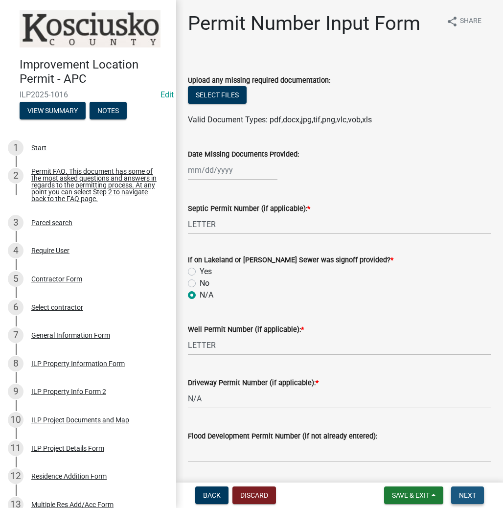
click at [464, 498] on span "Next" at bounding box center [467, 496] width 17 height 8
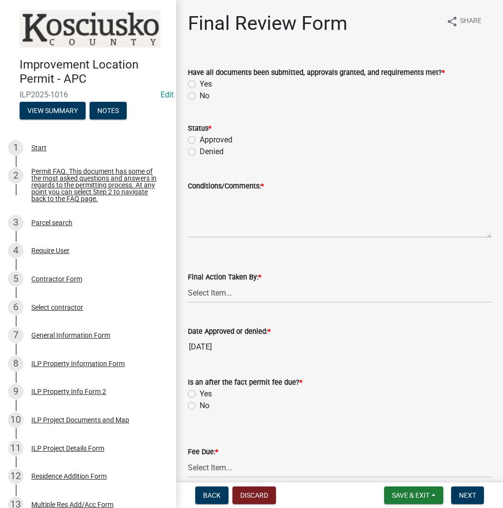
click at [200, 84] on label "Yes" at bounding box center [206, 84] width 12 height 12
click at [200, 84] on input "Yes" at bounding box center [203, 81] width 6 height 6
click at [200, 139] on label "Approved" at bounding box center [216, 140] width 33 height 12
click at [200, 139] on input "Approved" at bounding box center [203, 137] width 6 height 6
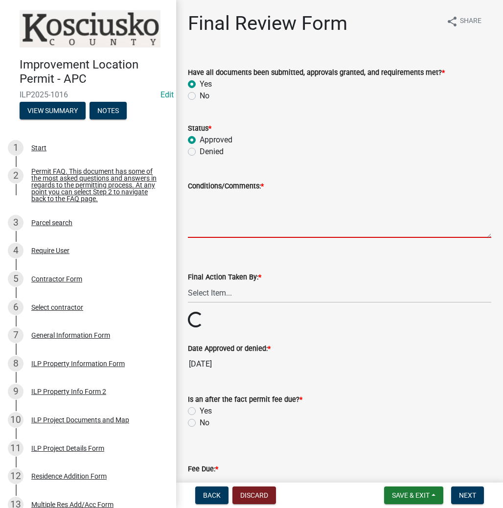
click at [232, 222] on textarea "Conditions/Comments: *" at bounding box center [340, 215] width 304 height 46
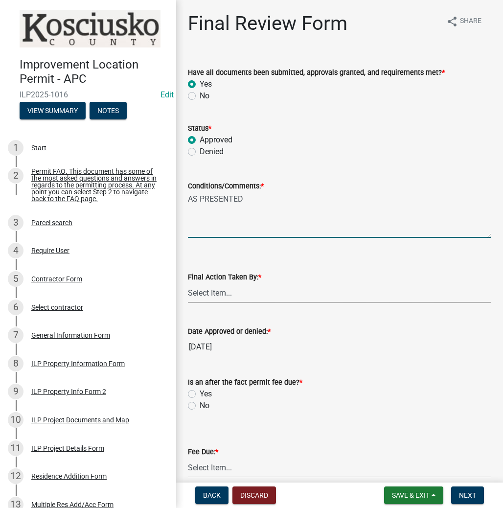
click at [217, 294] on select "Select Item... MMS LT AT CS Vacant Vacant" at bounding box center [340, 293] width 304 height 20
click at [188, 283] on select "Select Item... MMS LT AT CS Vacant Vacant" at bounding box center [340, 293] width 304 height 20
click at [200, 407] on label "No" at bounding box center [205, 406] width 10 height 12
click at [200, 406] on input "No" at bounding box center [203, 403] width 6 height 6
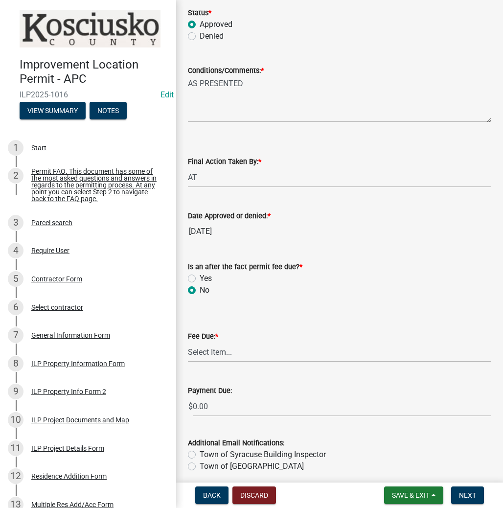
scroll to position [117, 0]
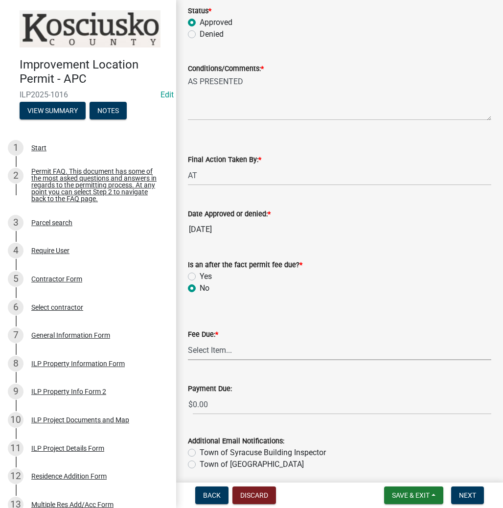
click at [243, 352] on select "Select Item... N/A $10.00 $25.00 $125.00 $250 $500 $500 + $10.00 for every 10 s…" at bounding box center [340, 350] width 304 height 20
click at [188, 355] on select "Select Item... N/A $10.00 $25.00 $125.00 $250 $500 $500 + $10.00 for every 10 s…" at bounding box center [340, 350] width 304 height 20
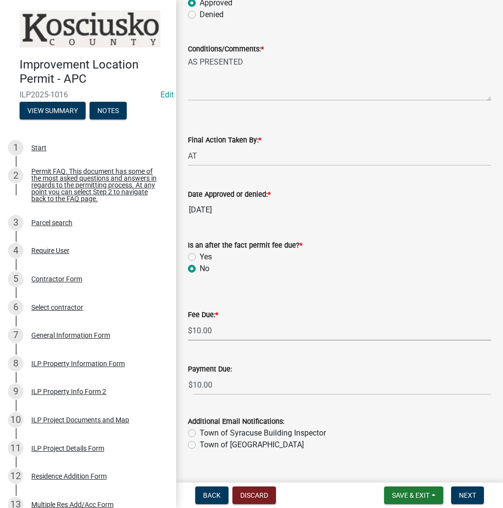
scroll to position [156, 0]
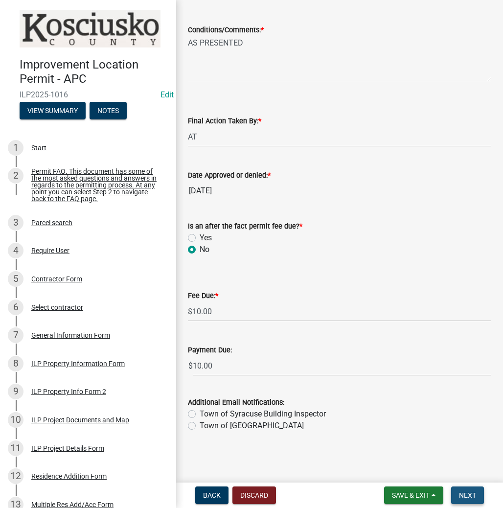
click at [460, 494] on span "Next" at bounding box center [467, 496] width 17 height 8
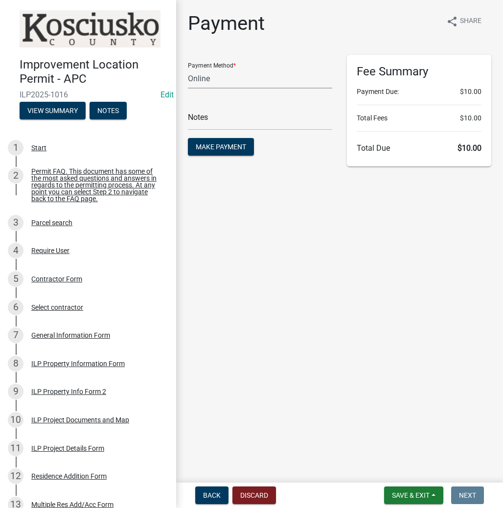
click at [223, 80] on select "Credit Card POS Check Cash Online" at bounding box center [260, 79] width 144 height 20
click at [188, 69] on select "Credit Card POS Check Cash Online" at bounding box center [260, 79] width 144 height 20
click at [210, 146] on span "Make Payment" at bounding box center [221, 147] width 50 height 8
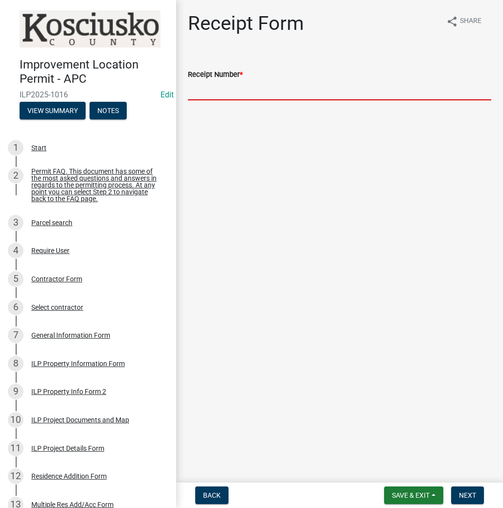
click at [272, 89] on input "Receipt Number *" at bounding box center [340, 90] width 304 height 20
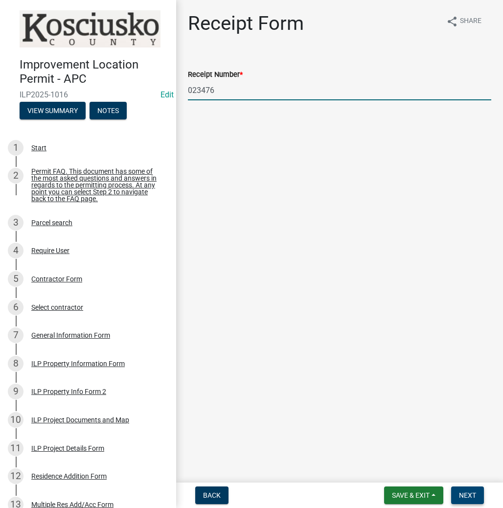
click at [462, 494] on span "Next" at bounding box center [467, 496] width 17 height 8
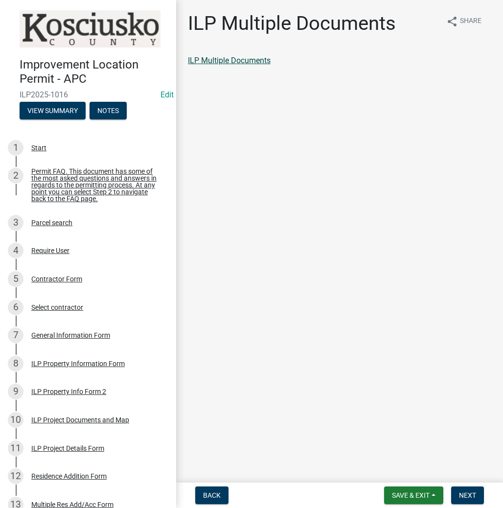
click at [245, 59] on link "ILP Multiple Documents" at bounding box center [229, 60] width 83 height 9
click at [467, 498] on span "Next" at bounding box center [467, 496] width 17 height 8
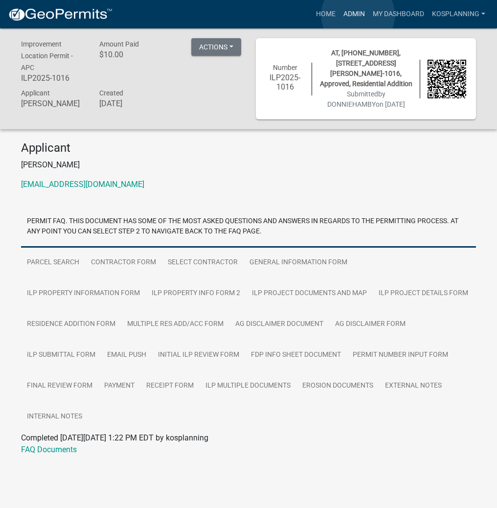
click at [358, 15] on link "Admin" at bounding box center [354, 14] width 29 height 19
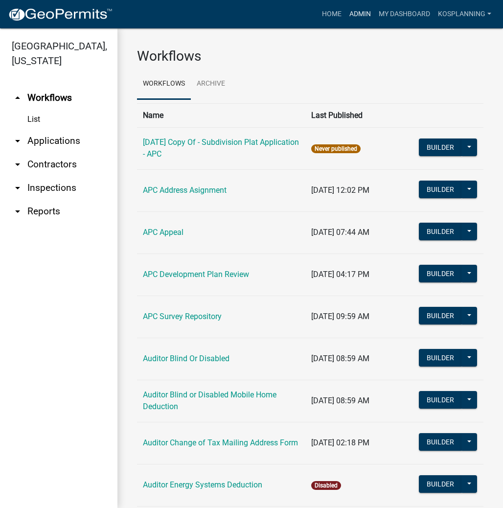
click at [360, 10] on link "Admin" at bounding box center [360, 14] width 29 height 19
click at [58, 137] on link "arrow_drop_down Applications" at bounding box center [58, 140] width 117 height 23
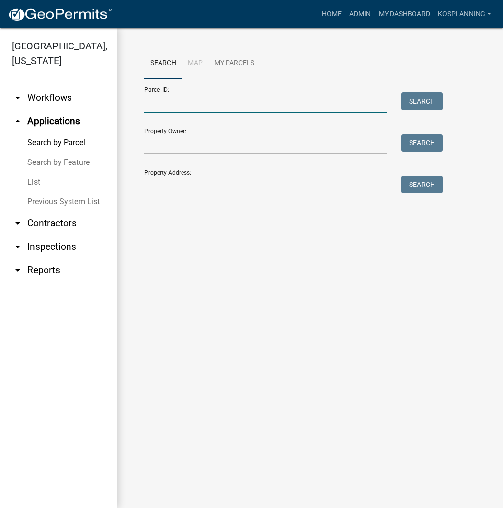
click at [186, 102] on input "Parcel ID:" at bounding box center [265, 103] width 242 height 20
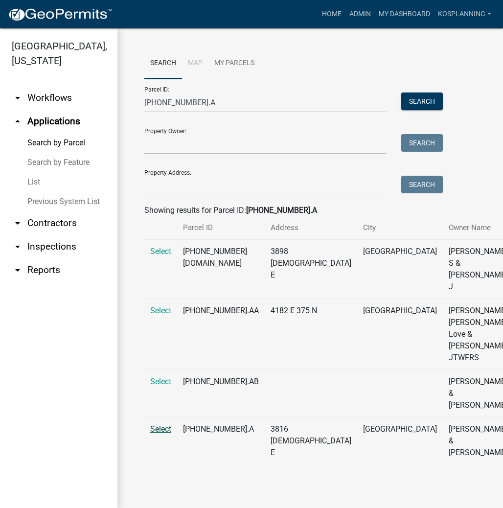
click at [159, 434] on span "Select" at bounding box center [160, 428] width 21 height 9
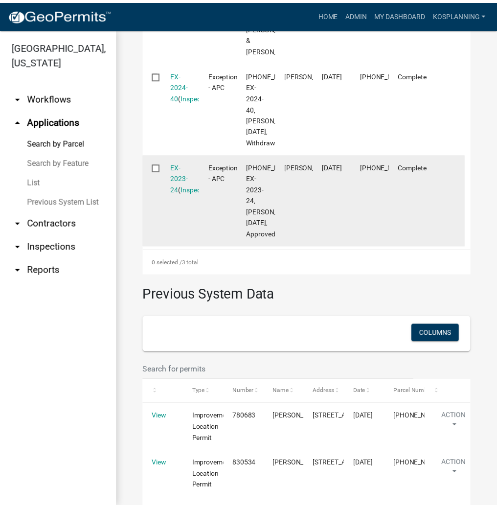
scroll to position [470, 0]
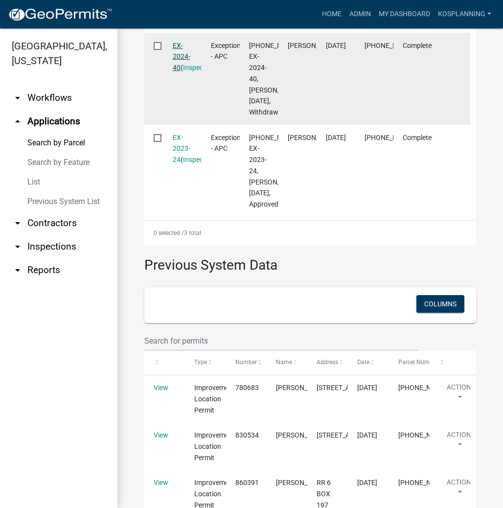
click at [175, 72] on link "EX-2024-40" at bounding box center [182, 57] width 18 height 30
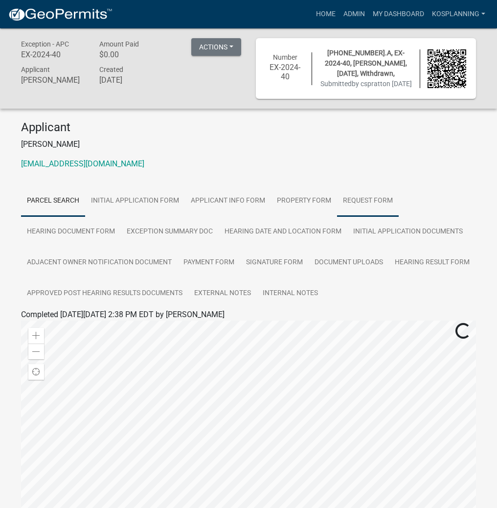
click at [361, 213] on link "Request Form" at bounding box center [368, 201] width 62 height 31
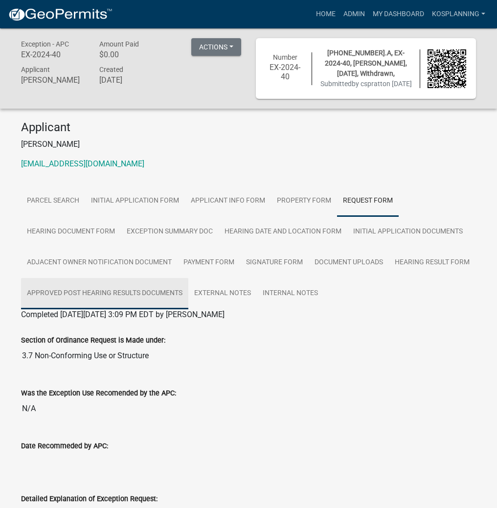
click at [105, 298] on link "Approved Post Hearing Results Documents" at bounding box center [104, 293] width 167 height 31
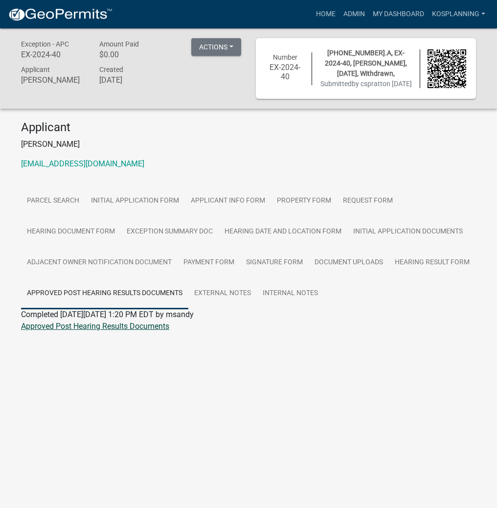
click at [144, 331] on link "Approved Post Hearing Results Documents" at bounding box center [95, 326] width 148 height 9
click at [357, 15] on link "Admin" at bounding box center [354, 14] width 29 height 19
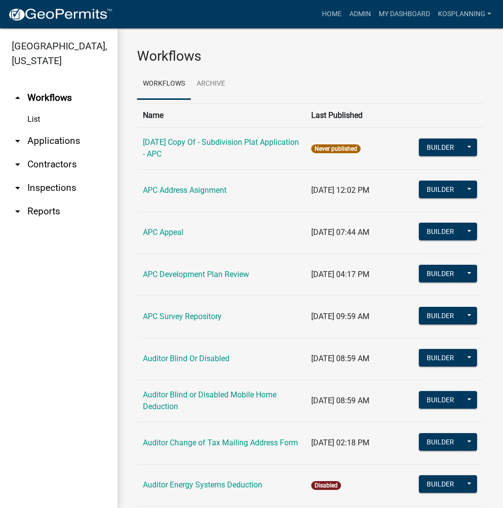
click at [50, 146] on link "arrow_drop_down Applications" at bounding box center [58, 140] width 117 height 23
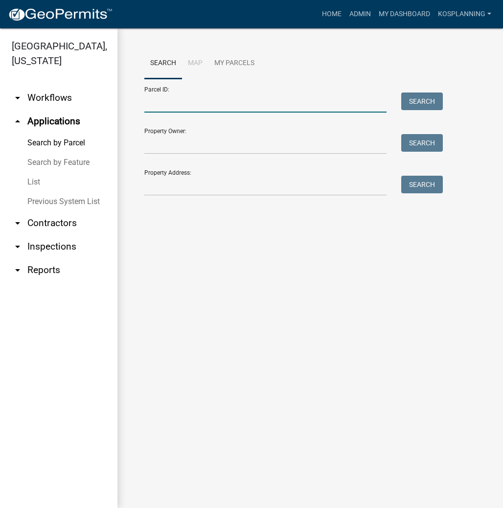
click at [175, 110] on input "Parcel ID:" at bounding box center [265, 103] width 242 height 20
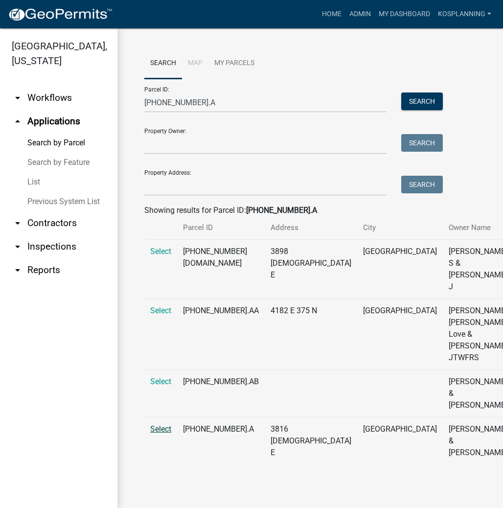
click at [158, 434] on span "Select" at bounding box center [160, 428] width 21 height 9
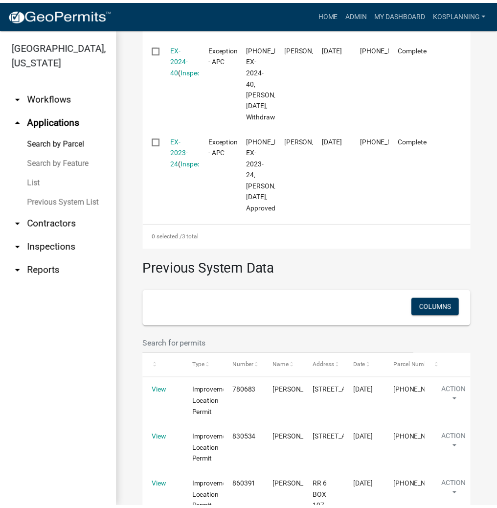
scroll to position [509, 0]
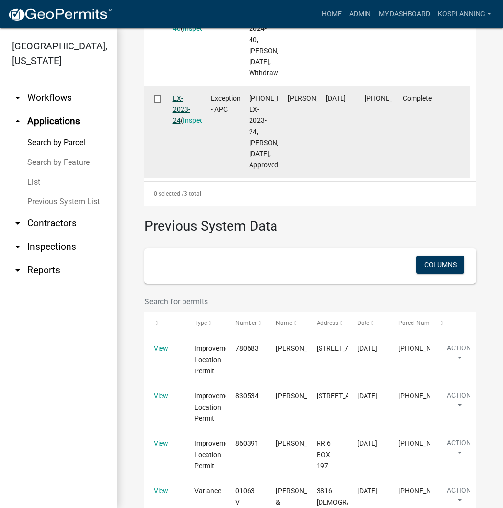
click at [179, 125] on link "EX-2023-24" at bounding box center [182, 109] width 18 height 30
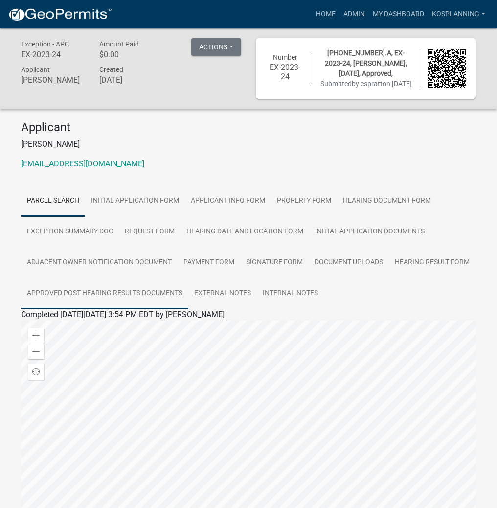
click at [147, 302] on link "Approved Post Hearing Results Documents" at bounding box center [104, 293] width 167 height 31
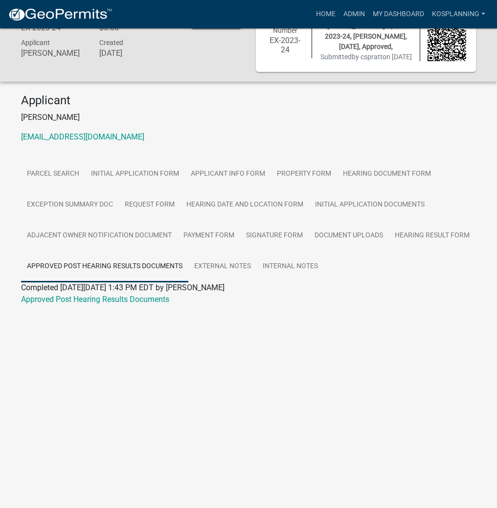
scroll to position [28, 0]
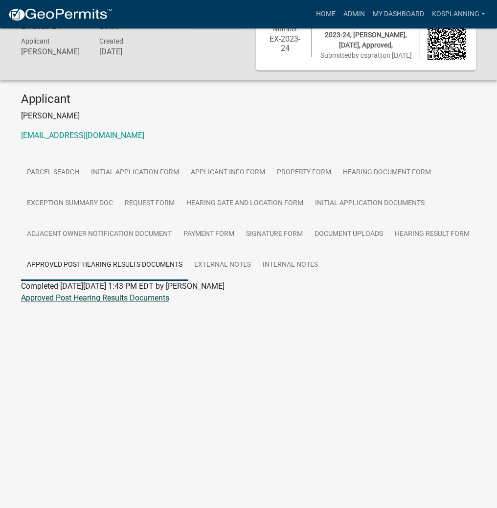
click at [116, 303] on link "Approved Post Hearing Results Documents" at bounding box center [95, 297] width 148 height 9
click at [326, 17] on link "Home" at bounding box center [325, 14] width 27 height 19
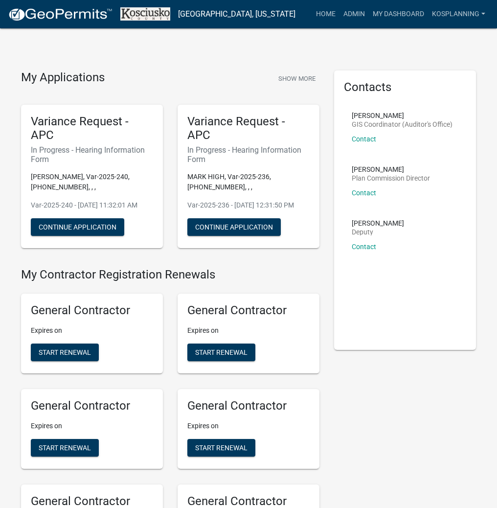
scroll to position [2291, 0]
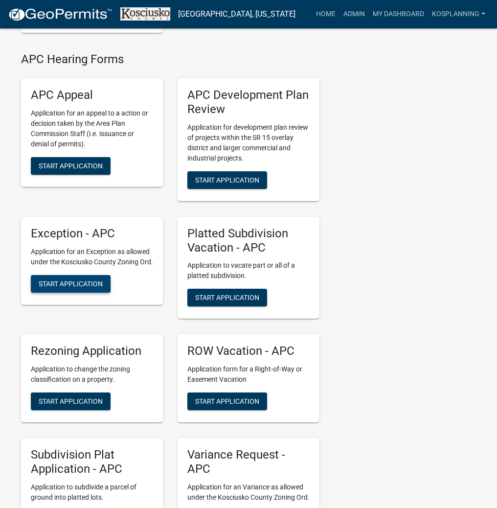
click at [67, 287] on span "Start Application" at bounding box center [71, 284] width 64 height 8
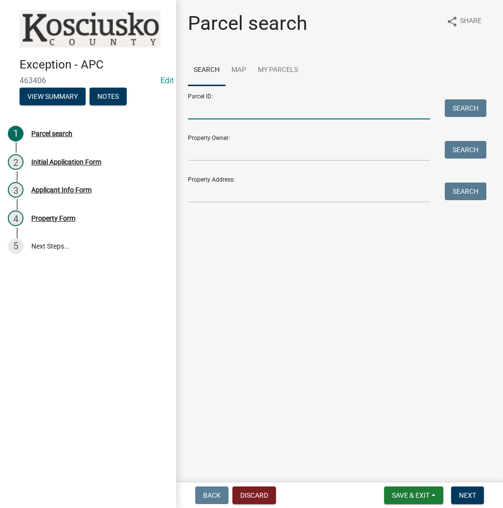
click at [227, 111] on input "Parcel ID:" at bounding box center [309, 109] width 242 height 20
click at [458, 104] on button "Search" at bounding box center [466, 108] width 42 height 18
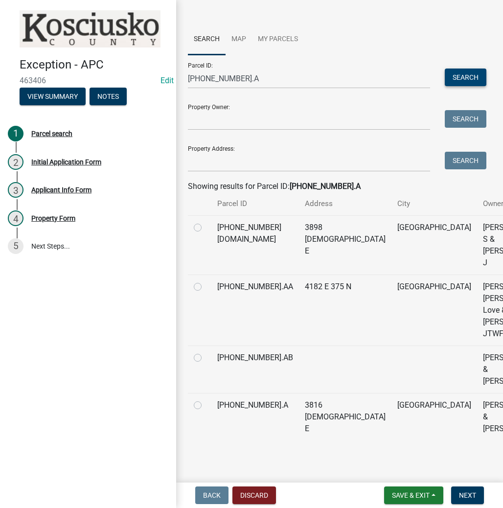
scroll to position [65, 0]
click at [206, 399] on label at bounding box center [206, 399] width 0 height 0
click at [206, 406] on input "radio" at bounding box center [209, 402] width 6 height 6
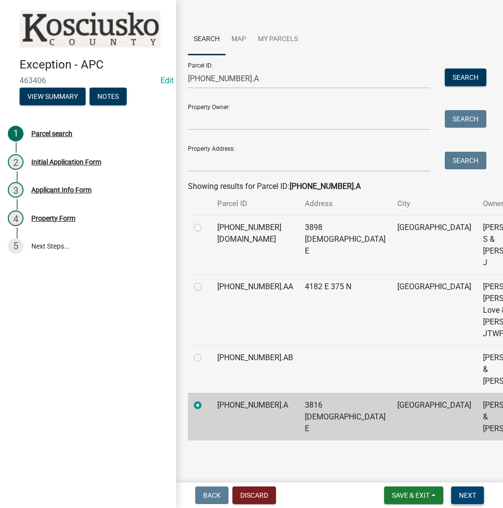
click at [462, 495] on span "Next" at bounding box center [467, 496] width 17 height 8
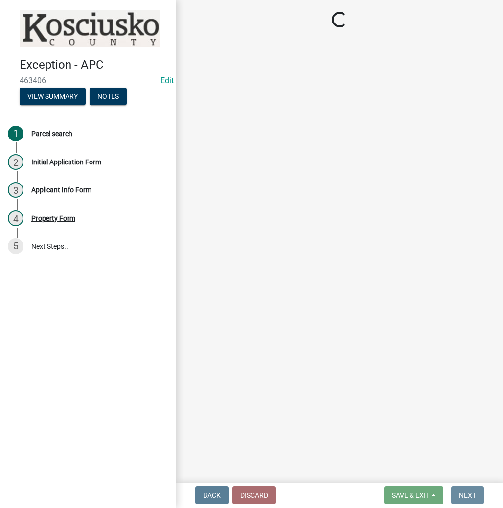
scroll to position [0, 0]
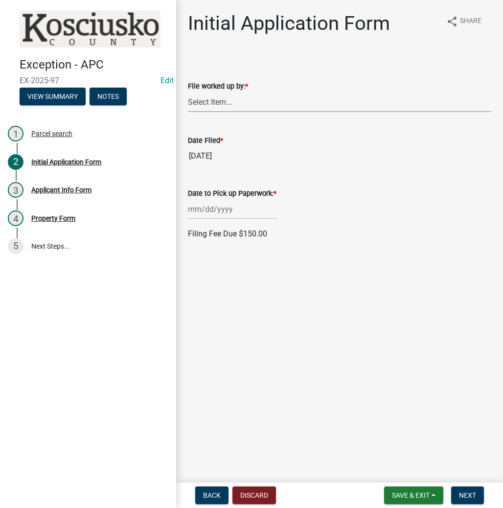
click at [229, 100] on select "Select Item... MMS LT AT CS Vacant Vacant" at bounding box center [340, 102] width 304 height 20
click at [188, 92] on select "Select Item... MMS LT AT CS Vacant Vacant" at bounding box center [340, 102] width 304 height 20
click at [219, 214] on div at bounding box center [233, 209] width 90 height 20
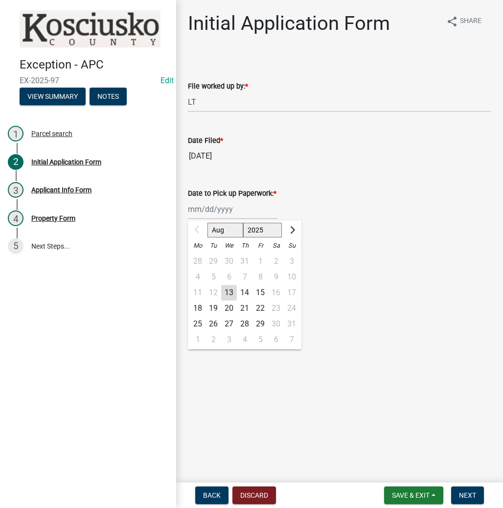
click at [197, 303] on div "18" at bounding box center [198, 309] width 16 height 16
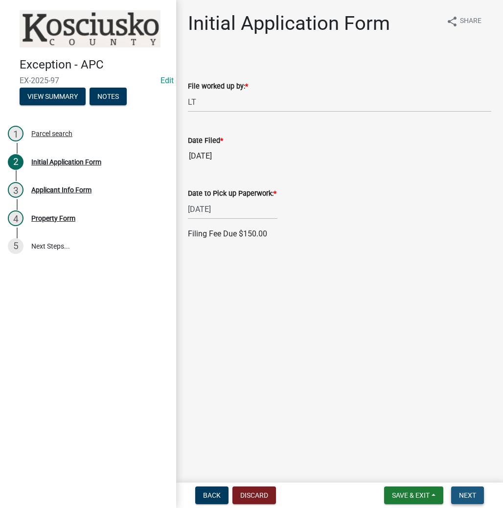
click at [466, 492] on span "Next" at bounding box center [467, 496] width 17 height 8
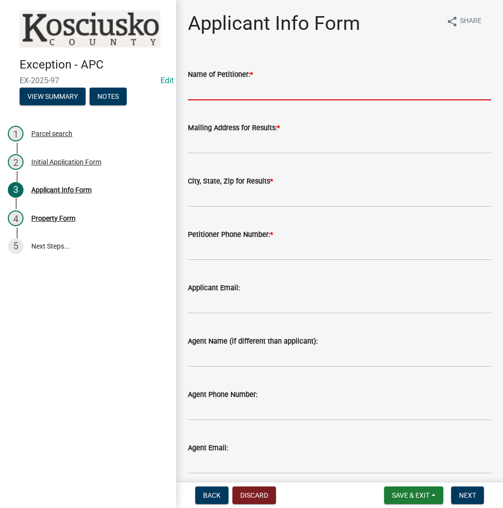
drag, startPoint x: 274, startPoint y: 95, endPoint x: 270, endPoint y: 87, distance: 9.2
click at [274, 95] on input "Name of Petitioner: *" at bounding box center [340, 90] width 304 height 20
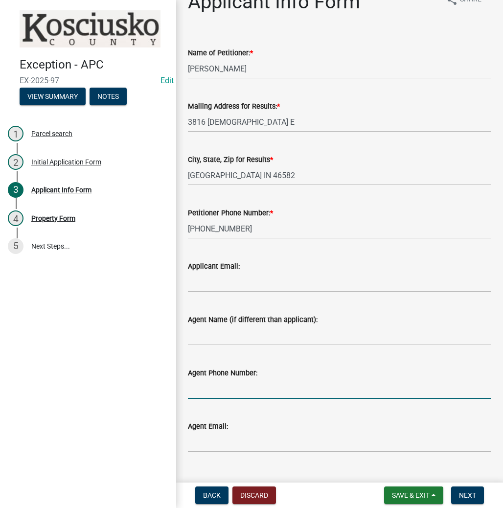
scroll to position [41, 0]
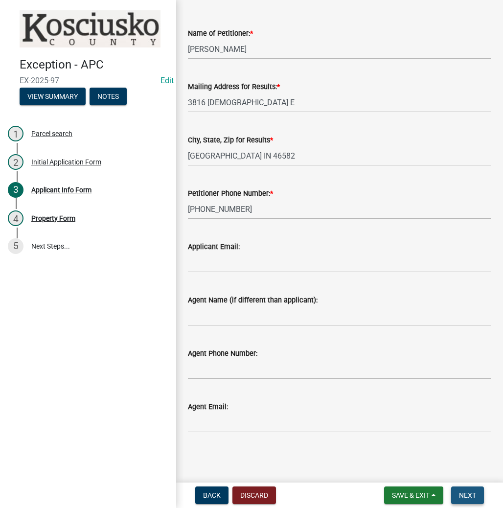
click at [468, 493] on span "Next" at bounding box center [467, 496] width 17 height 8
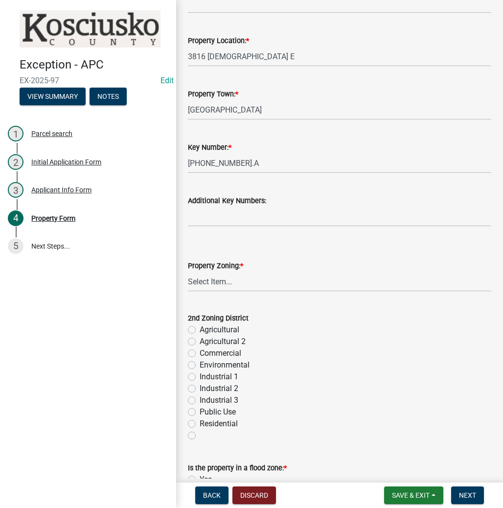
scroll to position [235, 0]
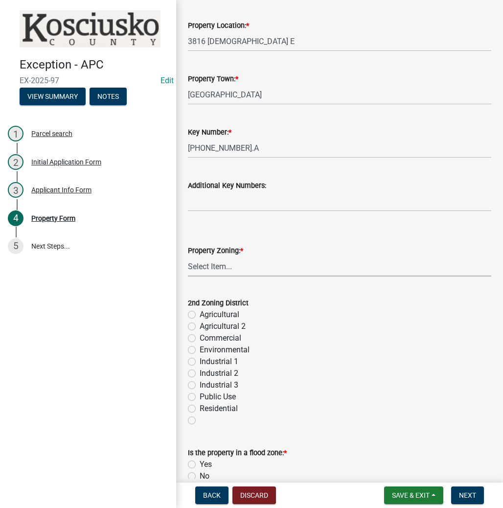
click at [217, 266] on select "Select Item... Agricultural Agricultural 2 Commercial Environmental Industrial …" at bounding box center [340, 267] width 304 height 20
click at [188, 257] on select "Select Item... Agricultural Agricultural 2 Commercial Environmental Industrial …" at bounding box center [340, 267] width 304 height 20
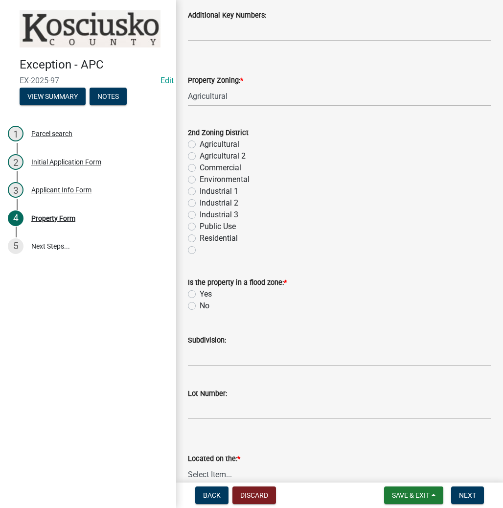
scroll to position [470, 0]
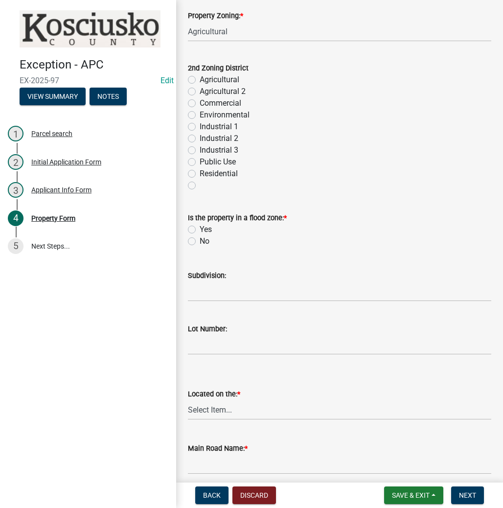
click at [200, 241] on label "No" at bounding box center [205, 241] width 10 height 12
click at [200, 241] on input "No" at bounding box center [203, 238] width 6 height 6
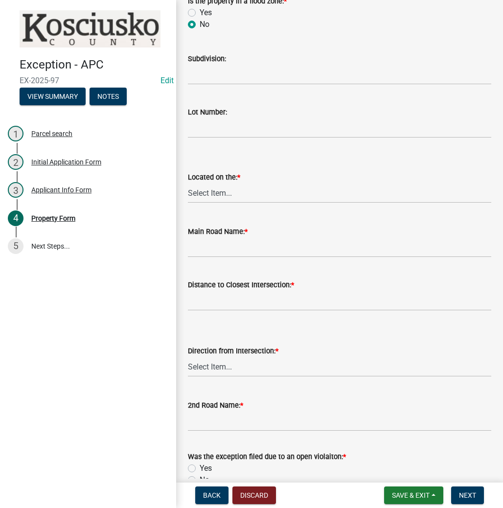
scroll to position [705, 0]
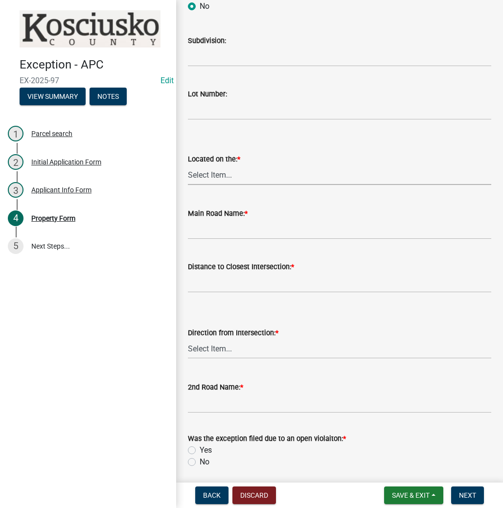
click at [217, 176] on select "Select Item... N NE NW E S SE SW W" at bounding box center [340, 175] width 304 height 20
click at [188, 165] on select "Select Item... N NE NW E S SE SW W" at bounding box center [340, 175] width 304 height 20
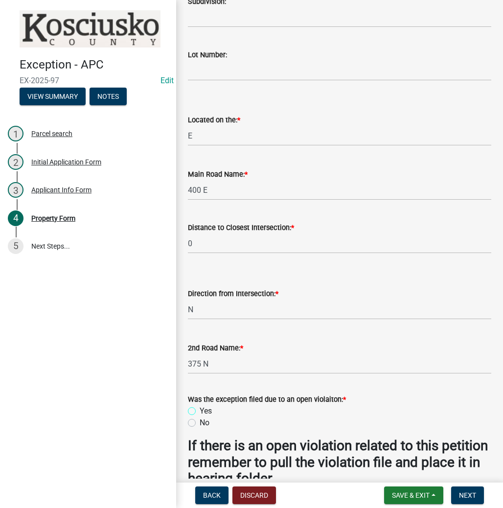
scroll to position [798, 0]
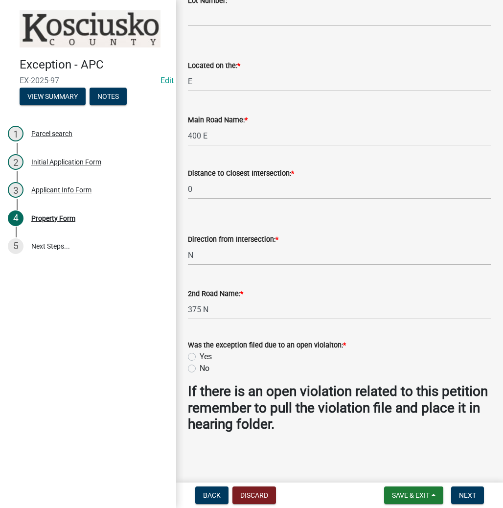
click at [200, 355] on label "Yes" at bounding box center [206, 357] width 12 height 12
click at [200, 355] on input "Yes" at bounding box center [203, 354] width 6 height 6
click at [467, 498] on span "Next" at bounding box center [467, 496] width 17 height 8
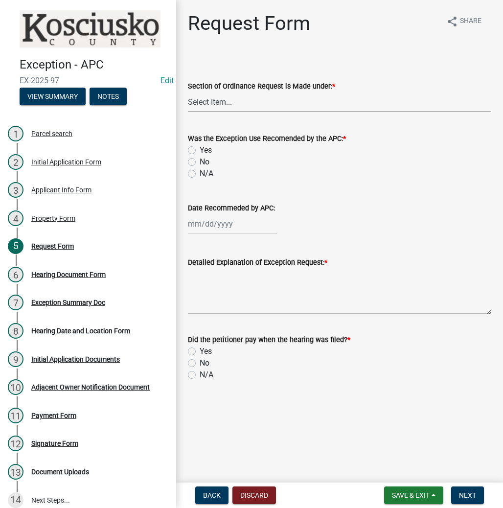
click at [229, 100] on select "Select Item... 2.14 Table A 3.5 Acc. No Res. 3.5 Table D Acc. Bldg. Size 3.21 H…" at bounding box center [340, 102] width 304 height 20
click at [188, 92] on select "Select Item... 2.14 Table A 3.5 Acc. No Res. 3.5 Table D Acc. Bldg. Size 3.21 H…" at bounding box center [340, 102] width 304 height 20
click at [200, 174] on label "N/A" at bounding box center [207, 174] width 14 height 12
click at [200, 174] on input "N/A" at bounding box center [203, 171] width 6 height 6
click at [210, 289] on textarea "Detailed Explanation of Exception Request: *" at bounding box center [340, 291] width 304 height 46
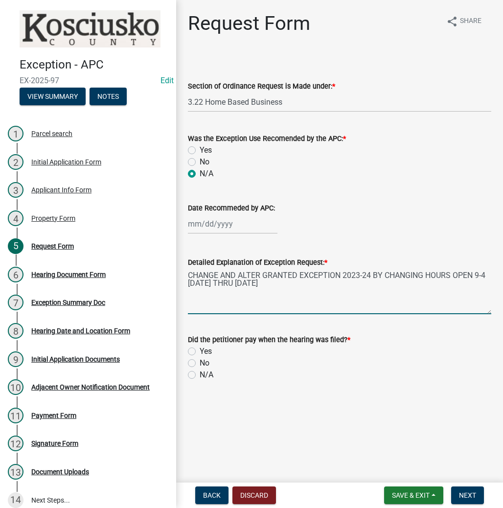
click at [211, 283] on textarea "CHANGE AND ALTER GRANTED EXCEPTION 2023-24 BY CHANGING HOURS OPEN 9-4 THURSDAY …" at bounding box center [340, 291] width 304 height 46
click at [419, 290] on textarea "CHANGE AND ALTER GRANTED EXCEPTION 2023-24 BY CHANGING HOURS OPEN 9-4 MONDAY TH…" at bounding box center [340, 291] width 304 height 46
click at [200, 354] on label "Yes" at bounding box center [206, 352] width 12 height 12
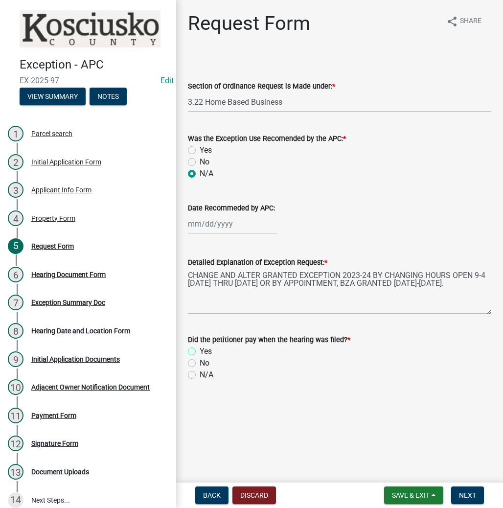
click at [200, 352] on input "Yes" at bounding box center [203, 349] width 6 height 6
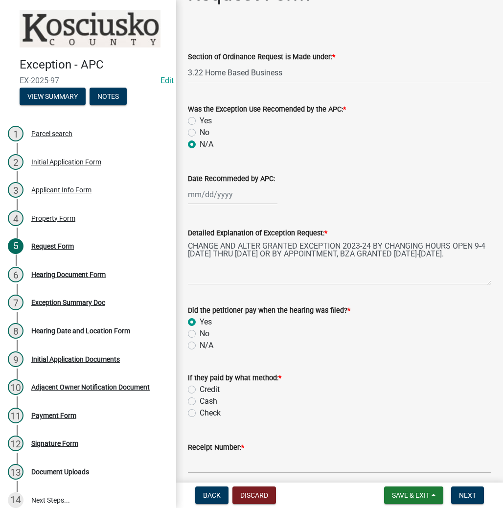
scroll to position [70, 0]
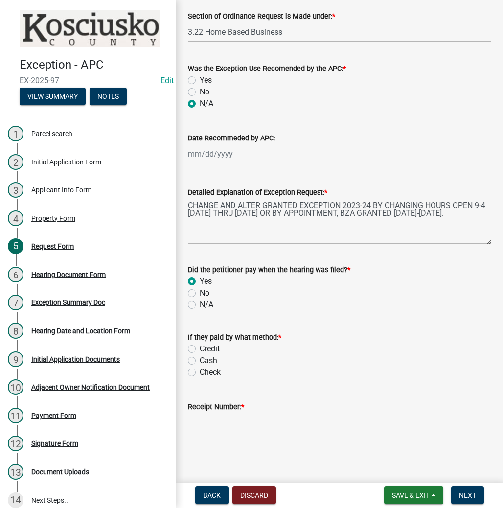
click at [200, 371] on label "Check" at bounding box center [210, 373] width 21 height 12
click at [200, 371] on input "Check" at bounding box center [203, 370] width 6 height 6
click at [198, 427] on input "Receipt Number: *" at bounding box center [340, 423] width 304 height 20
drag, startPoint x: 233, startPoint y: 428, endPoint x: 237, endPoint y: 422, distance: 7.0
click at [234, 426] on input "Receipt Number: *" at bounding box center [340, 423] width 304 height 20
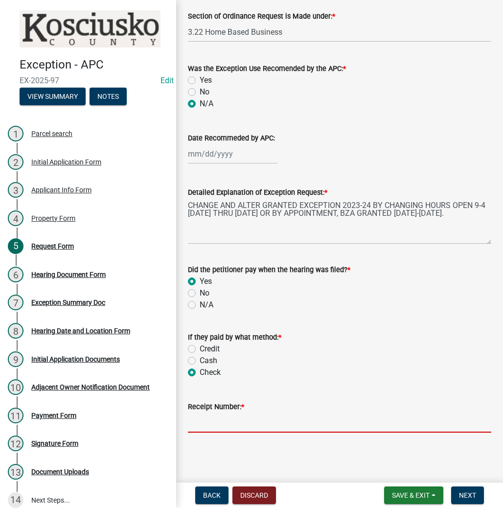
click at [236, 423] on input "Receipt Number: *" at bounding box center [340, 423] width 304 height 20
click at [466, 495] on span "Next" at bounding box center [467, 496] width 17 height 8
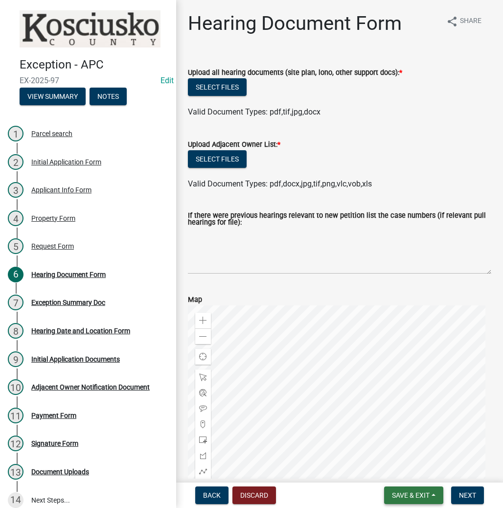
click at [405, 497] on span "Save & Exit" at bounding box center [411, 496] width 38 height 8
click at [395, 468] on button "Save & Exit" at bounding box center [404, 469] width 78 height 23
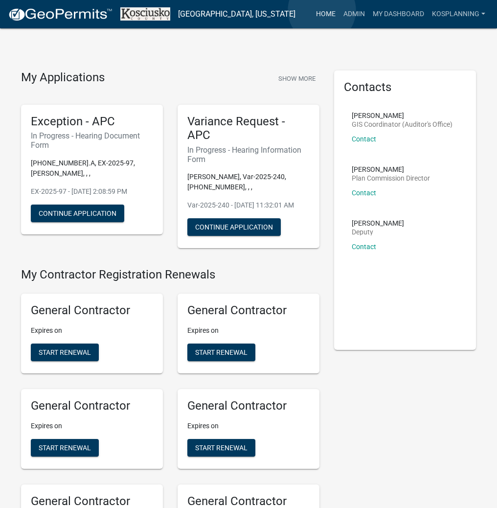
click at [323, 10] on link "Home" at bounding box center [325, 14] width 27 height 19
click at [347, 10] on link "Admin" at bounding box center [354, 14] width 29 height 19
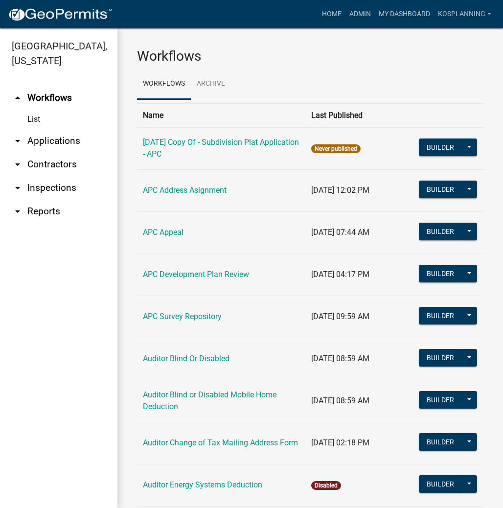
click at [76, 141] on link "arrow_drop_down Applications" at bounding box center [58, 140] width 117 height 23
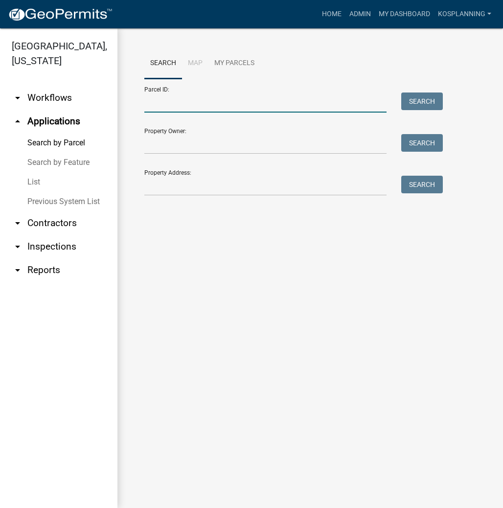
click at [187, 111] on input "Parcel ID:" at bounding box center [265, 103] width 242 height 20
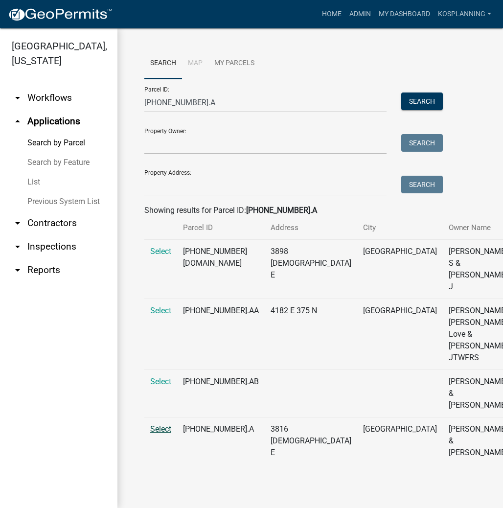
click at [160, 434] on span "Select" at bounding box center [160, 428] width 21 height 9
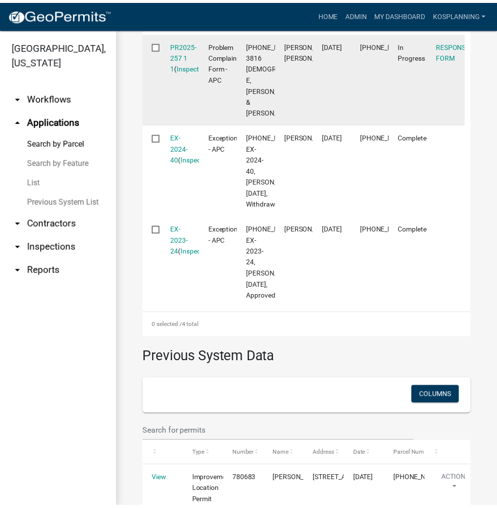
scroll to position [466, 0]
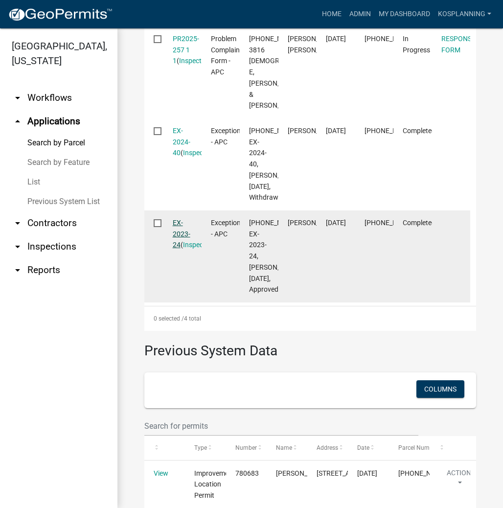
click at [180, 249] on link "EX-2023-24" at bounding box center [182, 234] width 18 height 30
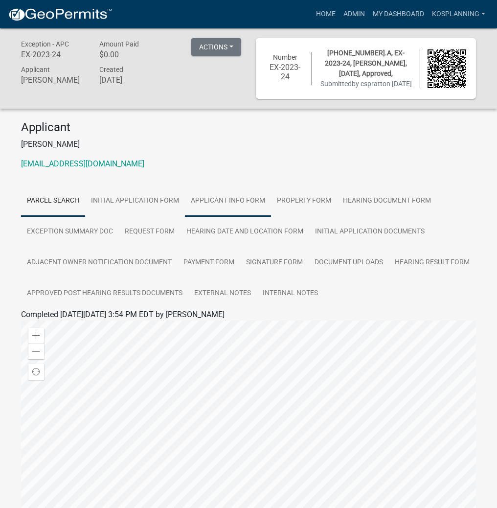
click at [246, 211] on link "Applicant Info Form" at bounding box center [228, 201] width 86 height 31
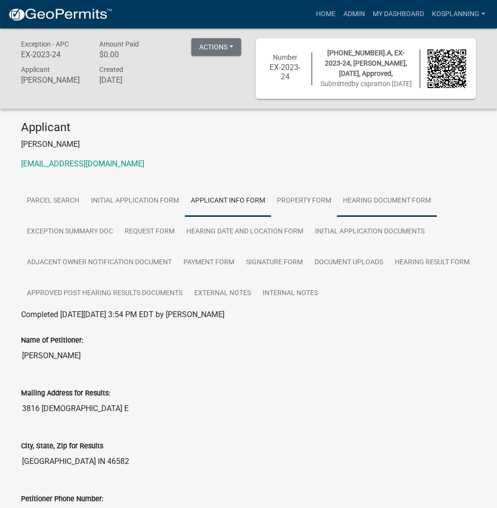
click at [372, 215] on link "Hearing Document Form" at bounding box center [387, 201] width 100 height 31
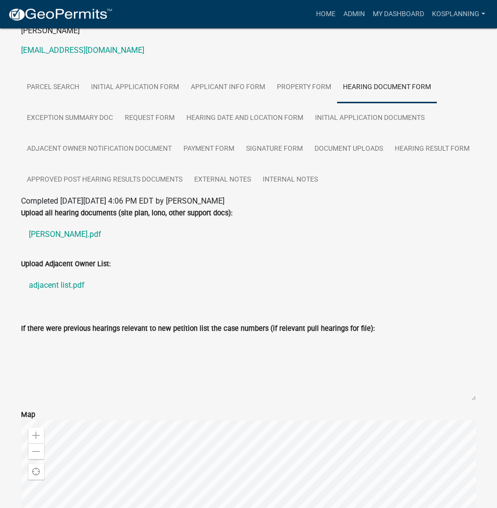
scroll to position [157, 0]
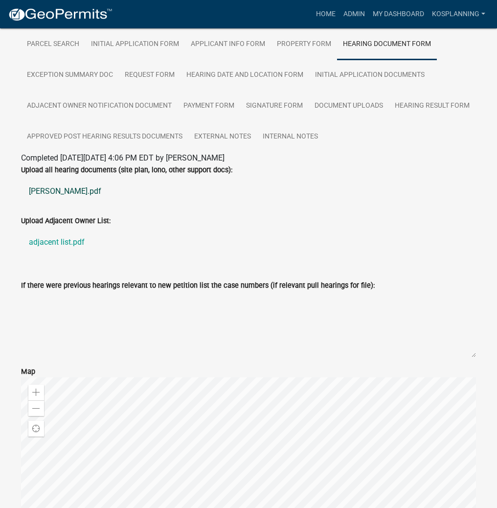
click at [41, 202] on link "harden.pdf" at bounding box center [248, 191] width 455 height 23
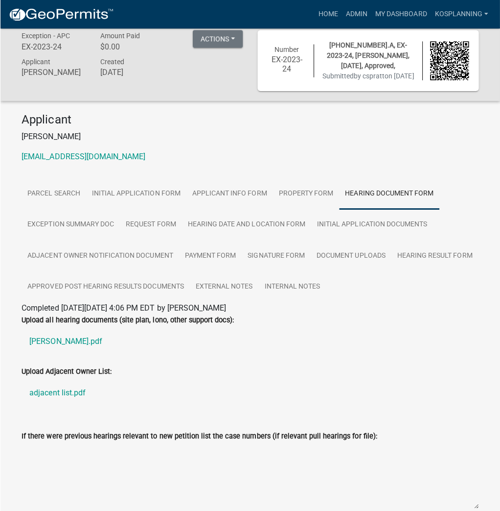
scroll to position [0, 0]
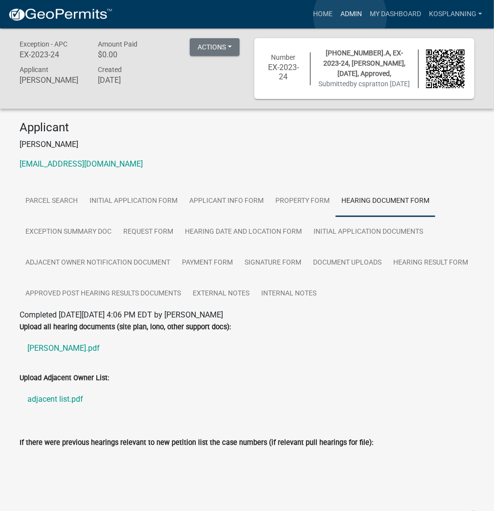
click at [351, 16] on link "Admin" at bounding box center [351, 14] width 29 height 19
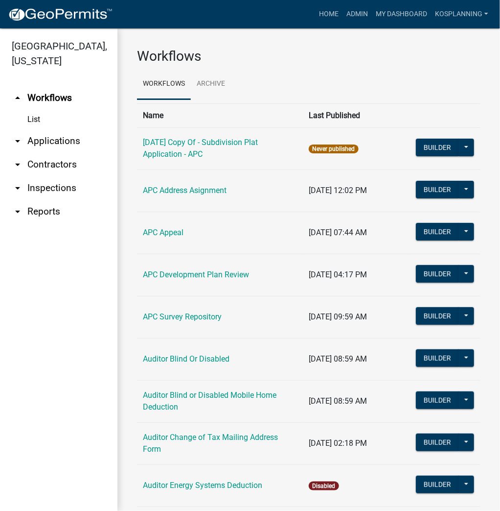
click at [48, 142] on link "arrow_drop_down Applications" at bounding box center [58, 140] width 117 height 23
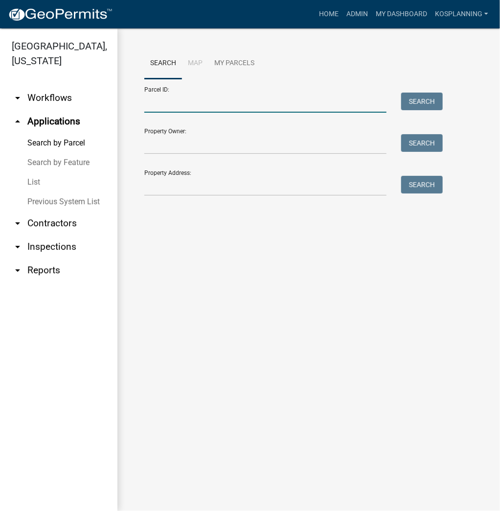
click at [257, 102] on input "Parcel ID:" at bounding box center [265, 103] width 242 height 20
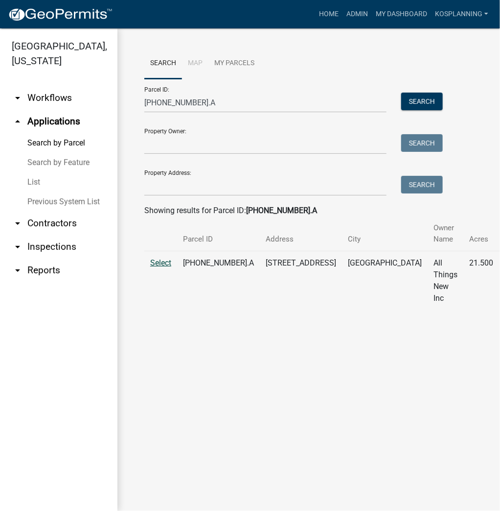
click at [159, 264] on span "Select" at bounding box center [160, 262] width 21 height 9
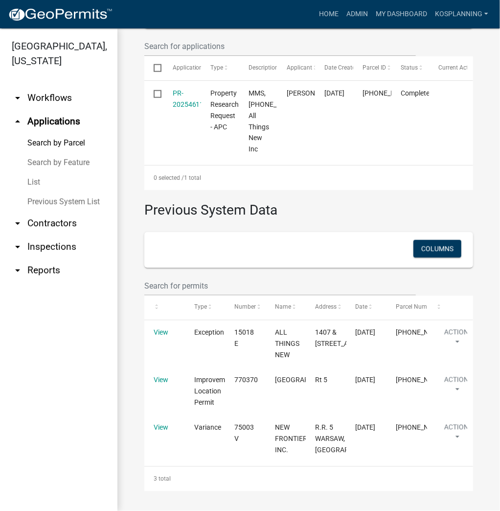
scroll to position [419, 0]
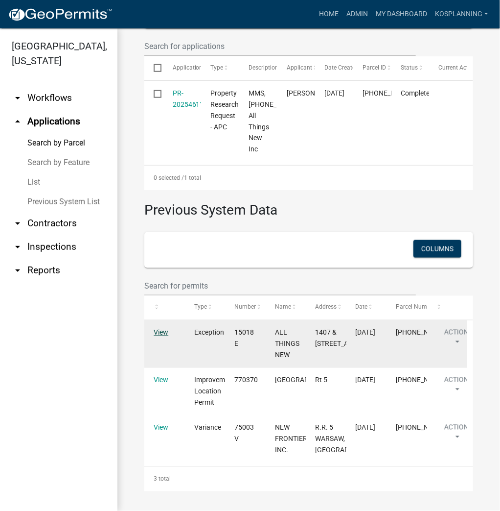
click at [160, 328] on link "View" at bounding box center [161, 332] width 15 height 8
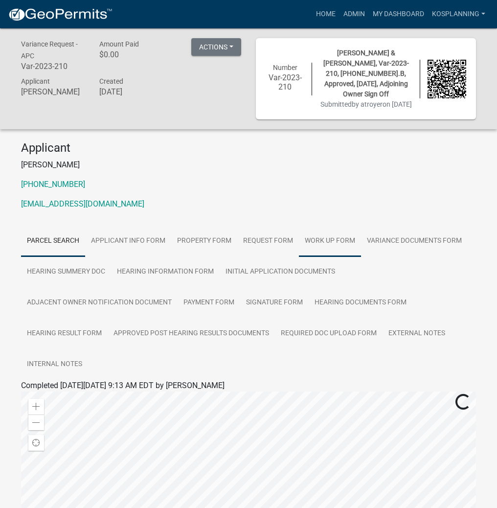
click at [315, 236] on link "Work Up Form" at bounding box center [330, 241] width 62 height 31
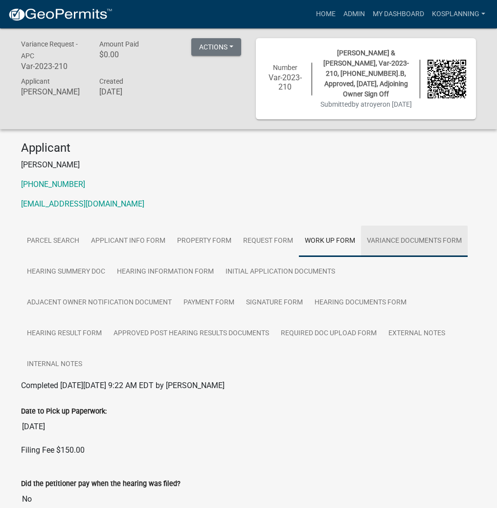
click at [421, 238] on link "Variance Documents Form" at bounding box center [414, 241] width 107 height 31
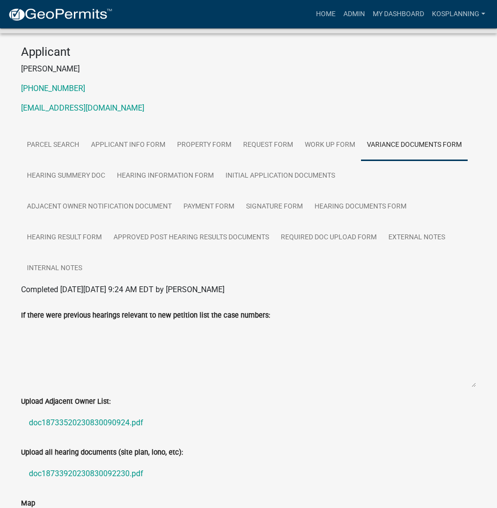
scroll to position [39, 0]
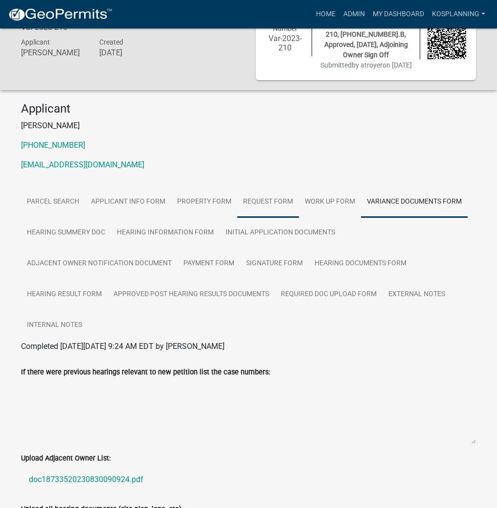
click at [266, 196] on link "Request Form" at bounding box center [268, 202] width 62 height 31
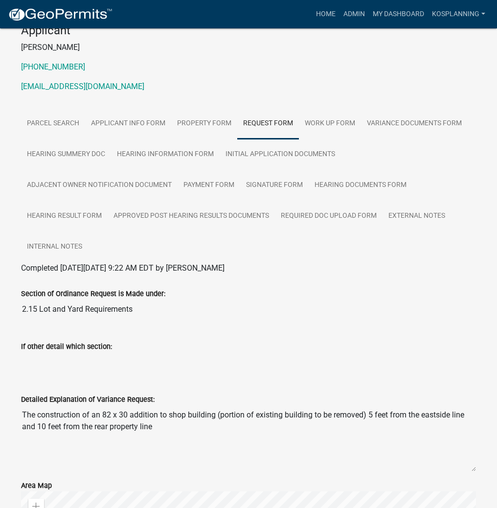
scroll to position [196, 0]
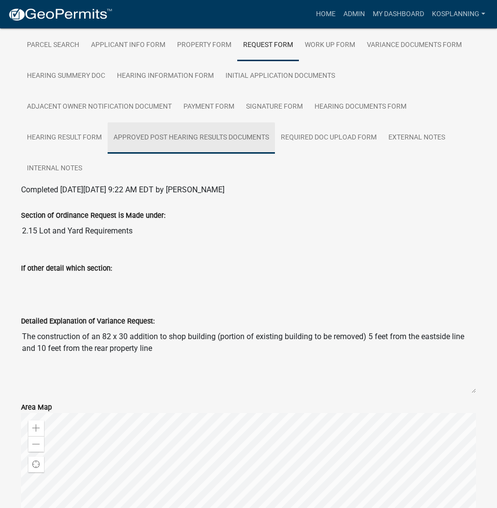
click at [175, 138] on link "Approved Post Hearing Results Documents" at bounding box center [191, 137] width 167 height 31
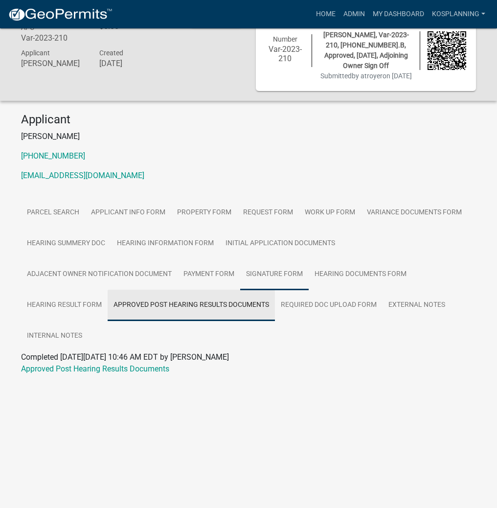
scroll to position [28, 0]
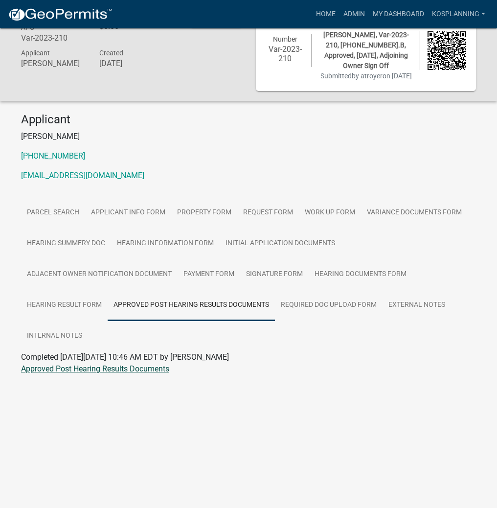
click at [94, 369] on link "Approved Post Hearing Results Documents" at bounding box center [95, 368] width 148 height 9
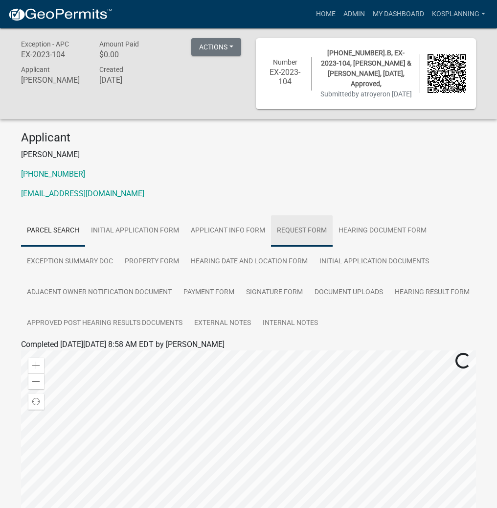
click at [298, 229] on link "Request Form" at bounding box center [302, 230] width 62 height 31
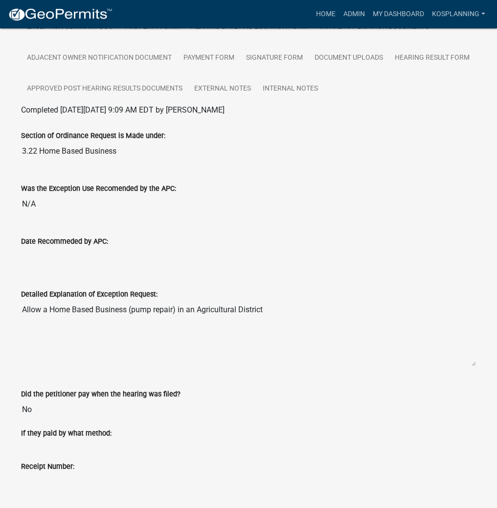
scroll to position [235, 0]
click at [176, 94] on link "Approved Post Hearing Results Documents" at bounding box center [104, 88] width 167 height 31
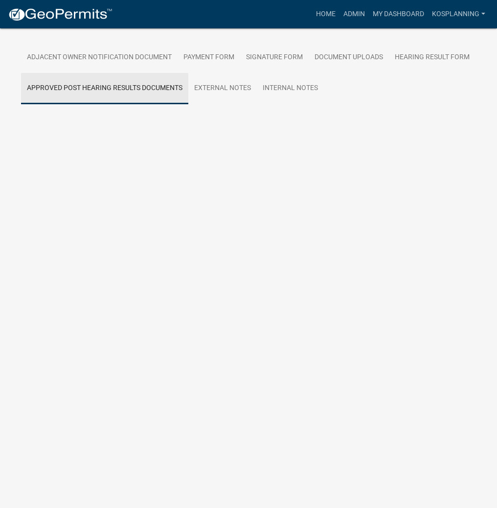
scroll to position [28, 0]
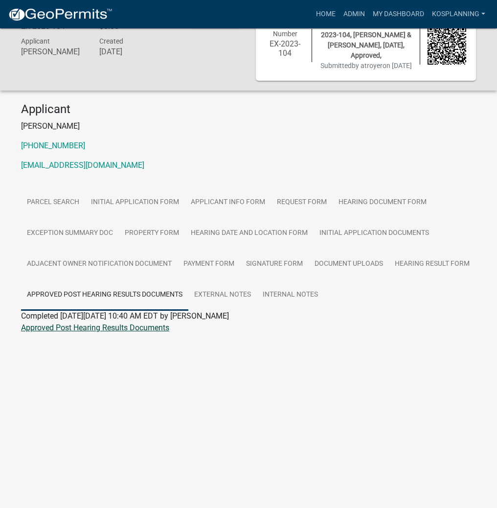
click at [141, 331] on link "Approved Post Hearing Results Documents" at bounding box center [95, 327] width 148 height 9
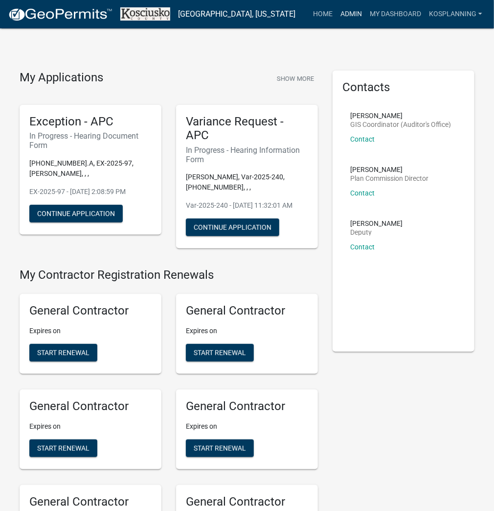
click at [349, 11] on link "Admin" at bounding box center [351, 14] width 29 height 19
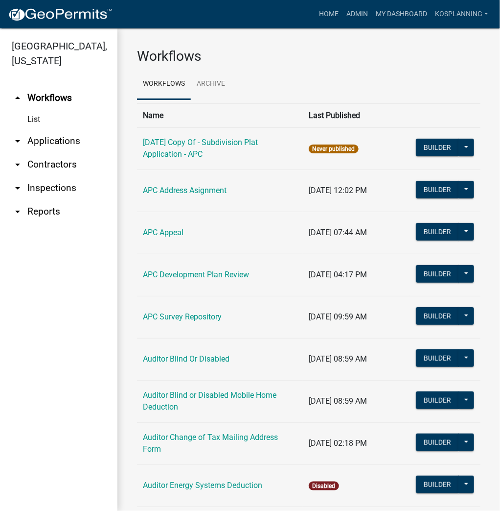
click at [56, 146] on link "arrow_drop_down Applications" at bounding box center [58, 140] width 117 height 23
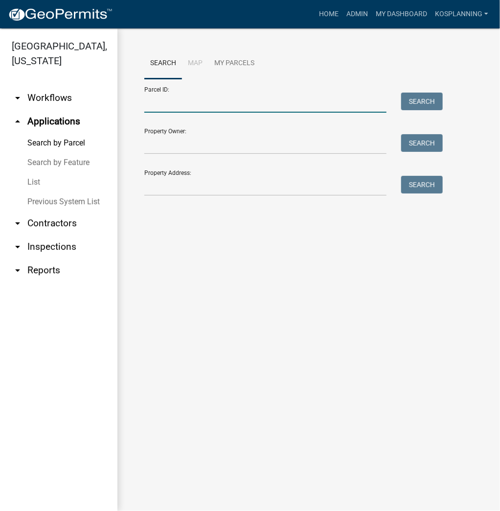
click at [212, 106] on input "Parcel ID:" at bounding box center [265, 103] width 242 height 20
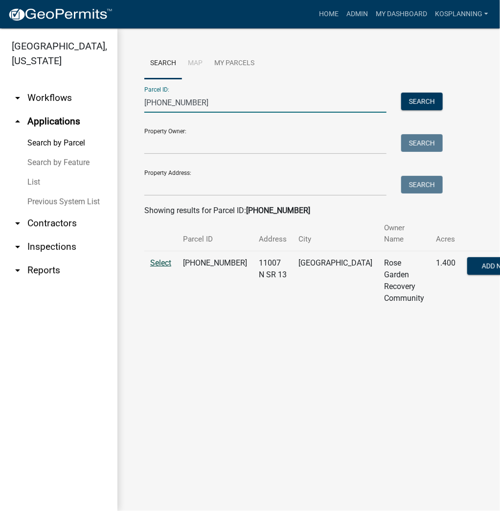
type input "[PHONE_NUMBER]"
click at [159, 264] on span "Select" at bounding box center [160, 262] width 21 height 9
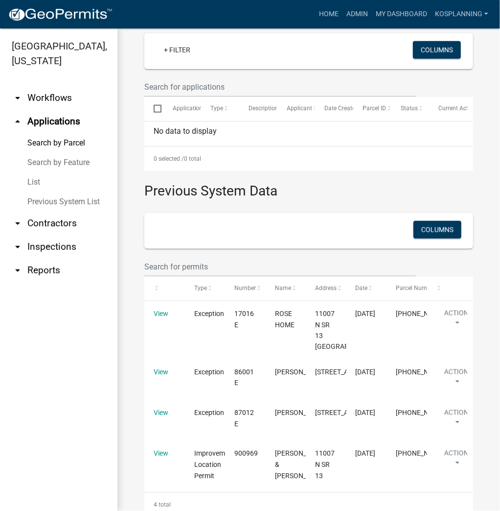
scroll to position [313, 0]
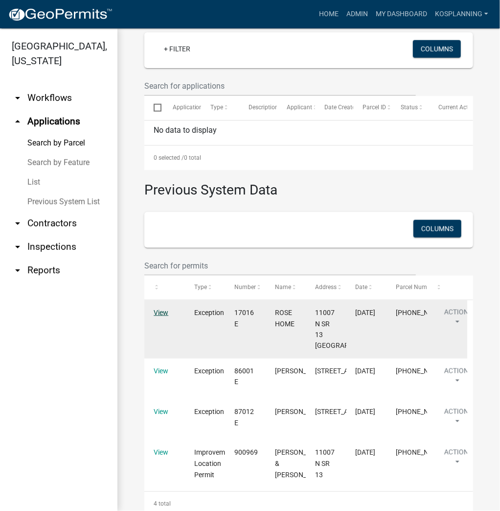
click at [164, 309] on link "View" at bounding box center [161, 312] width 15 height 8
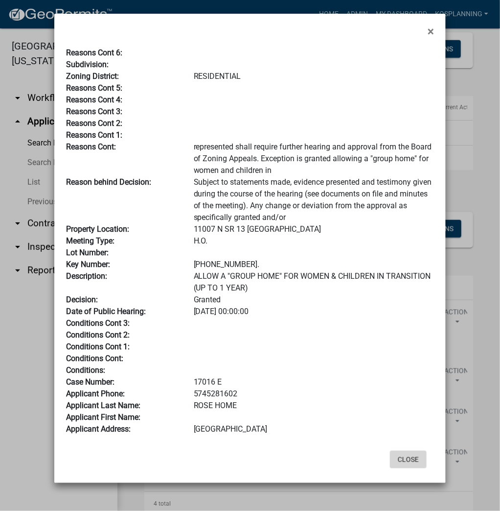
click at [409, 455] on button "Close" at bounding box center [408, 459] width 37 height 18
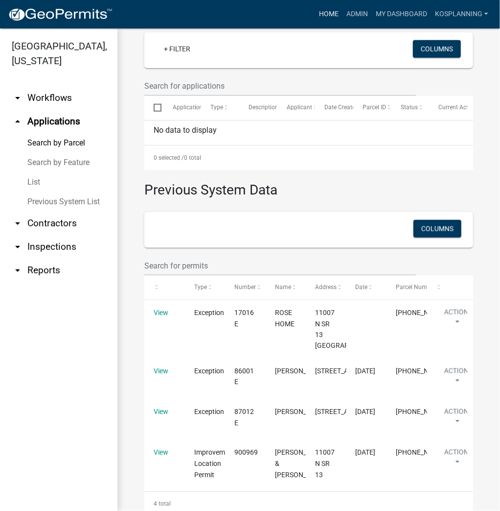
click at [329, 14] on link "Home" at bounding box center [328, 14] width 27 height 19
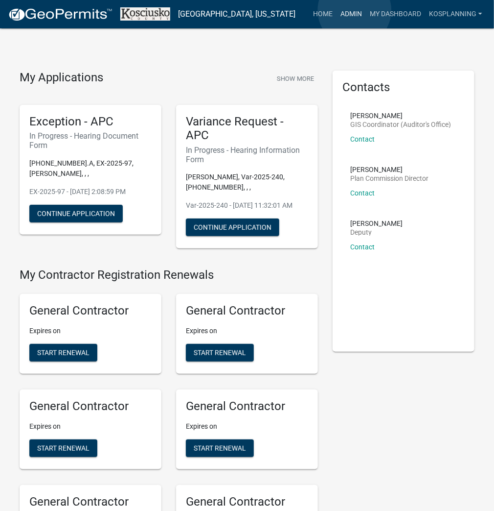
click at [355, 10] on link "Admin" at bounding box center [351, 14] width 29 height 19
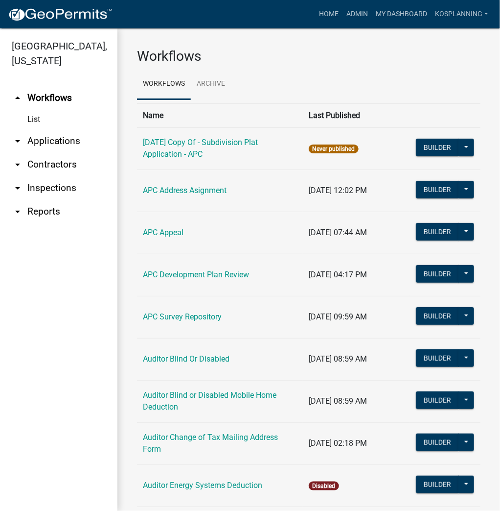
click at [58, 138] on link "arrow_drop_down Applications" at bounding box center [58, 140] width 117 height 23
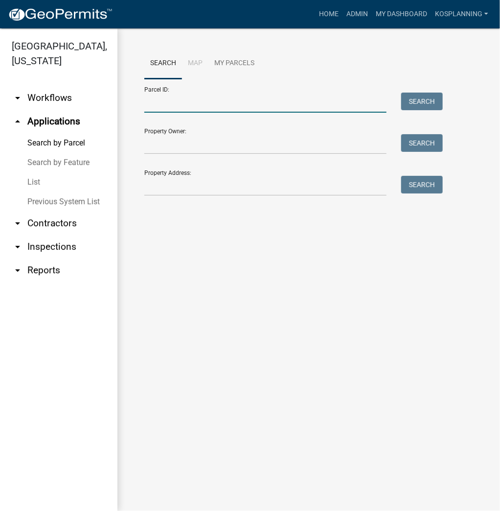
click at [246, 100] on input "Parcel ID:" at bounding box center [265, 103] width 242 height 20
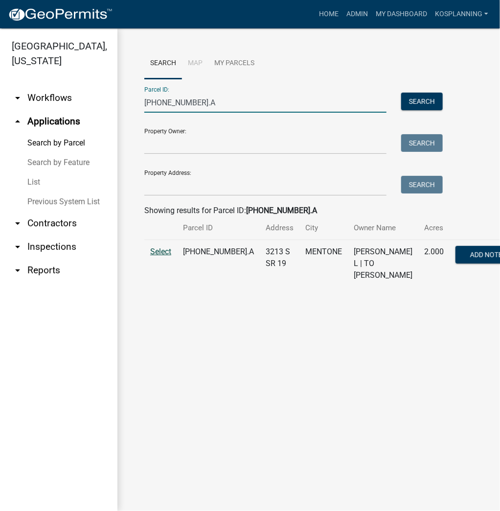
type input "[PHONE_NUMBER].A"
click at [167, 256] on span "Select" at bounding box center [160, 251] width 21 height 9
